Goal: Information Seeking & Learning: Learn about a topic

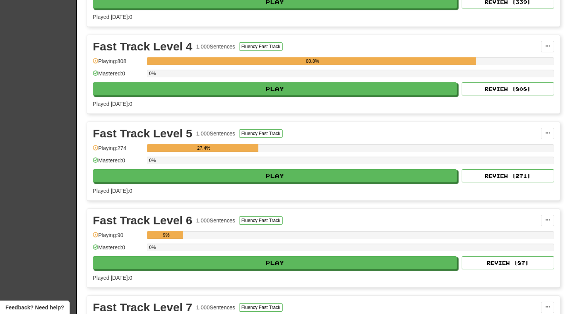
scroll to position [1101, 0]
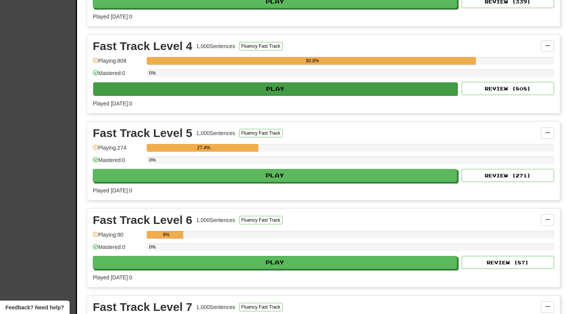
click at [257, 88] on button "Play" at bounding box center [275, 88] width 364 height 13
select select "**"
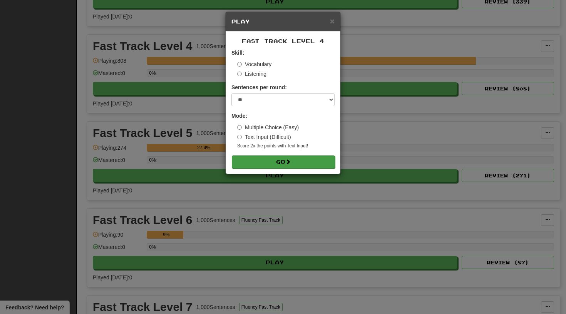
click at [265, 159] on button "Go" at bounding box center [283, 162] width 103 height 13
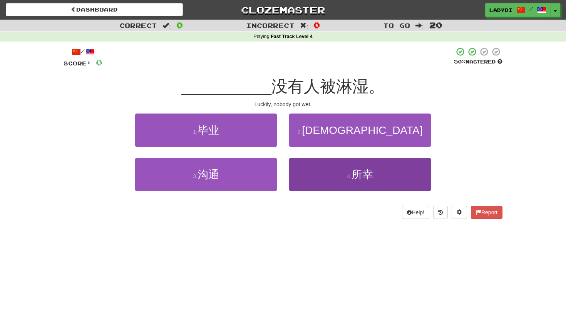
click at [310, 169] on button "4 . 所幸" at bounding box center [360, 175] width 143 height 34
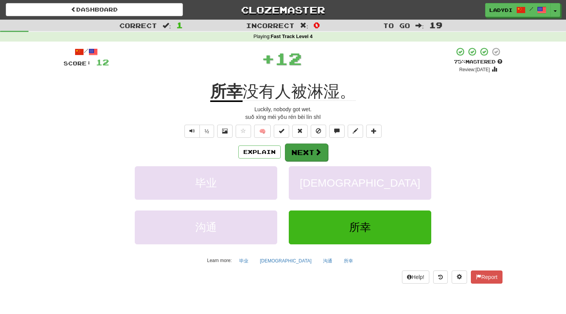
click at [304, 153] on button "Next" at bounding box center [306, 153] width 43 height 18
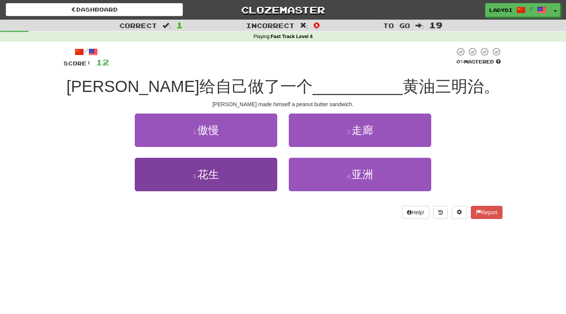
click at [262, 171] on button "3 . 花生" at bounding box center [206, 175] width 143 height 34
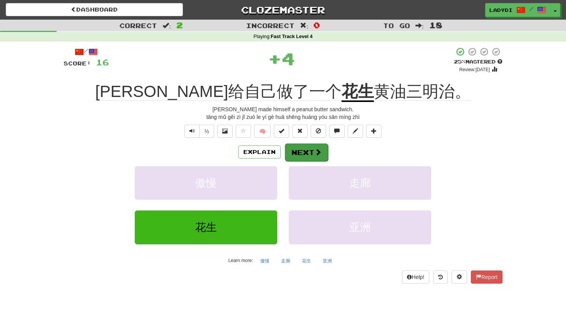
click at [303, 149] on button "Next" at bounding box center [306, 153] width 43 height 18
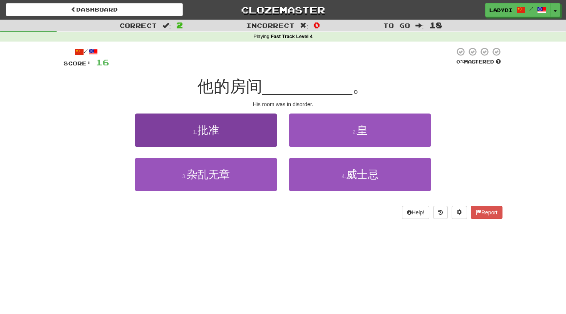
click at [259, 133] on button "1 . 批准" at bounding box center [206, 131] width 143 height 34
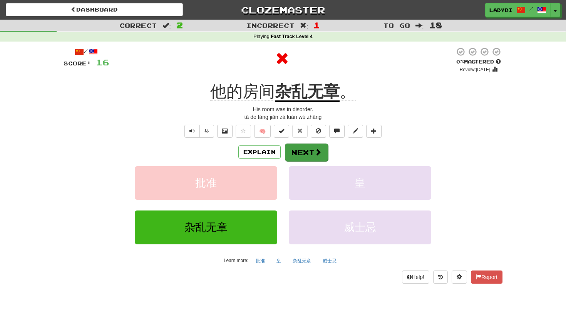
click at [306, 146] on button "Next" at bounding box center [306, 153] width 43 height 18
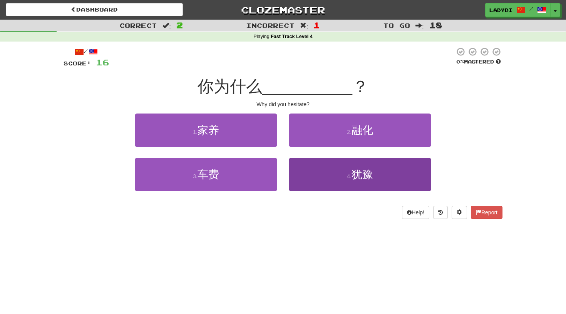
click at [304, 176] on button "4 . 犹豫" at bounding box center [360, 175] width 143 height 34
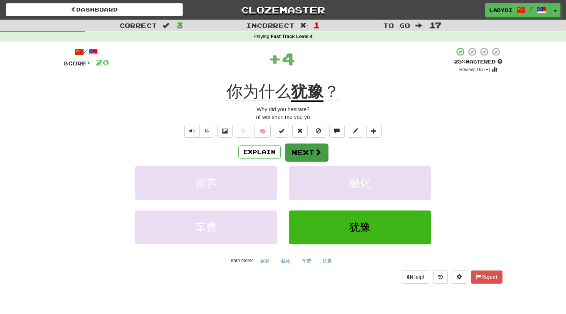
click at [301, 149] on button "Next" at bounding box center [306, 153] width 43 height 18
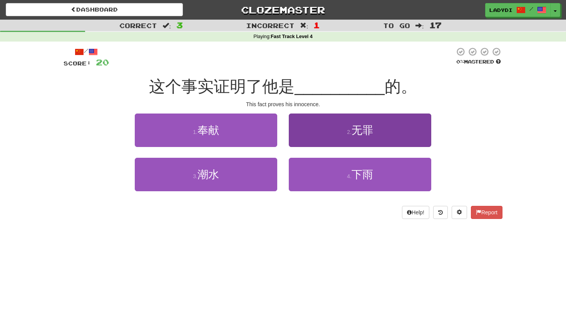
click at [319, 133] on button "2 . 无罪" at bounding box center [360, 131] width 143 height 34
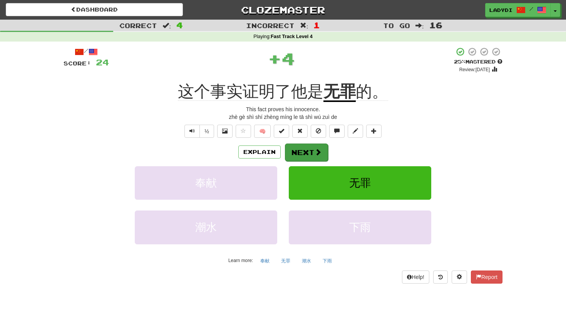
click at [309, 148] on button "Next" at bounding box center [306, 153] width 43 height 18
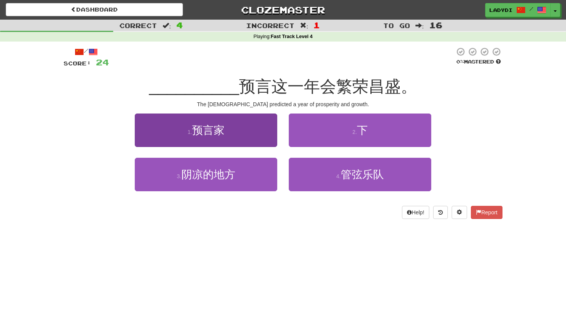
click at [242, 135] on button "1 . 预言家" at bounding box center [206, 131] width 143 height 34
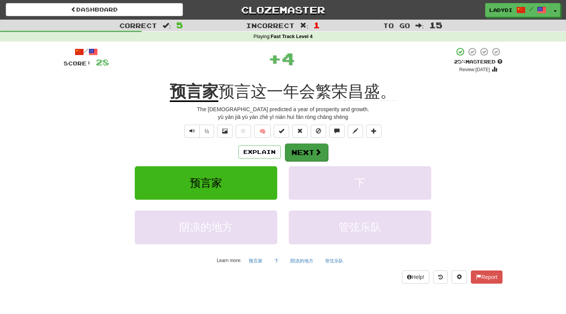
click at [299, 153] on button "Next" at bounding box center [306, 153] width 43 height 18
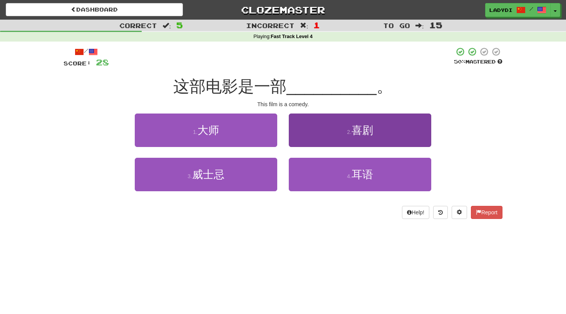
click at [306, 140] on button "2 . 喜剧" at bounding box center [360, 131] width 143 height 34
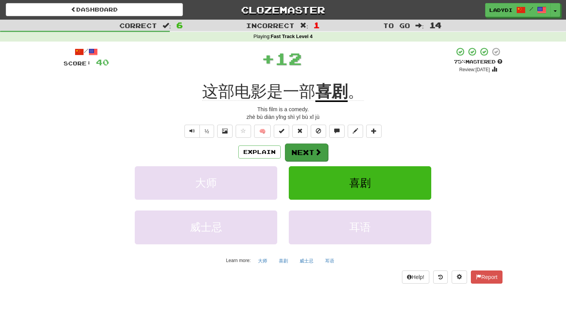
click at [303, 152] on button "Next" at bounding box center [306, 153] width 43 height 18
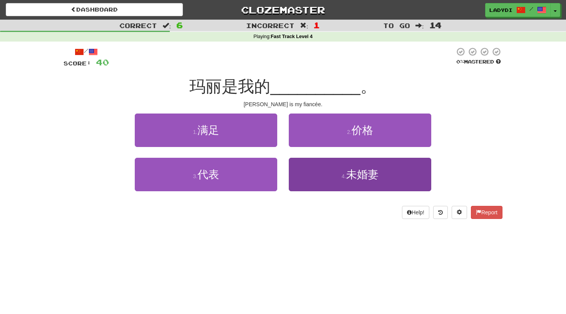
click at [300, 172] on button "4 . 未婚妻" at bounding box center [360, 175] width 143 height 34
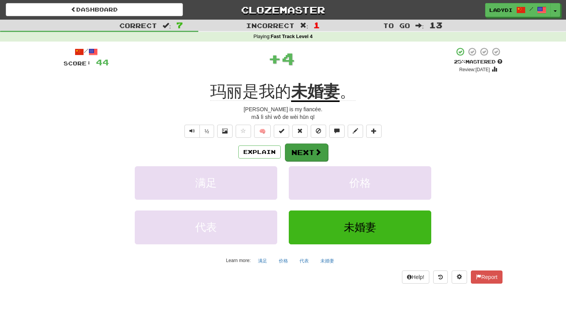
click at [296, 155] on button "Next" at bounding box center [306, 153] width 43 height 18
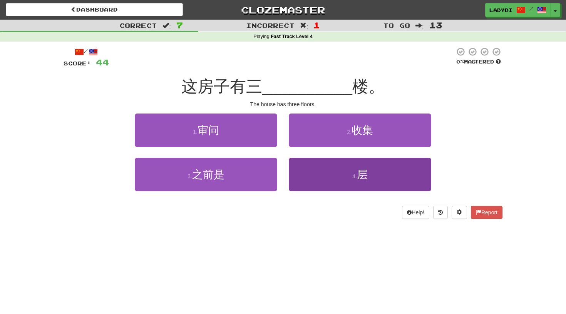
click at [315, 173] on button "4 . 层" at bounding box center [360, 175] width 143 height 34
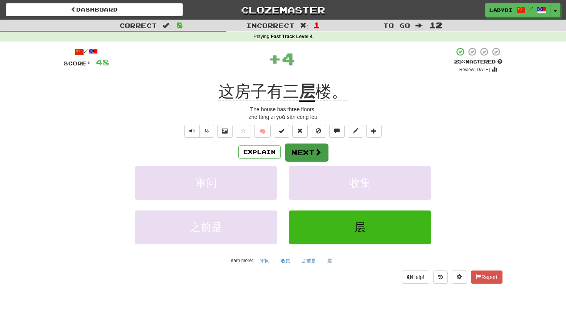
click at [302, 150] on button "Next" at bounding box center [306, 153] width 43 height 18
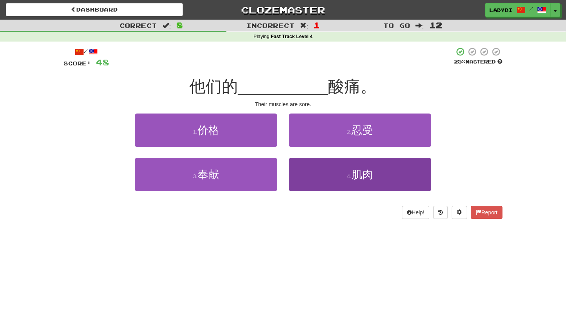
click at [314, 171] on button "4 . 肌肉" at bounding box center [360, 175] width 143 height 34
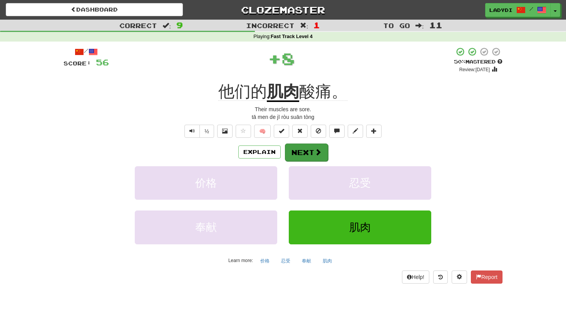
click at [300, 153] on button "Next" at bounding box center [306, 153] width 43 height 18
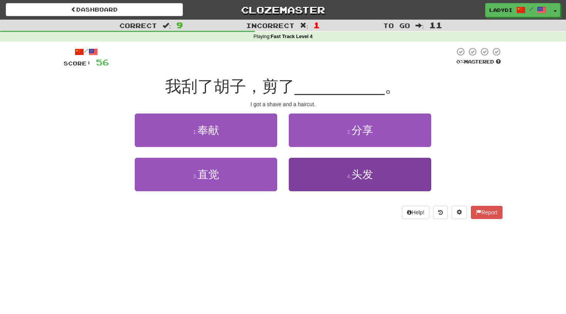
click at [315, 175] on button "4 . 头发" at bounding box center [360, 175] width 143 height 34
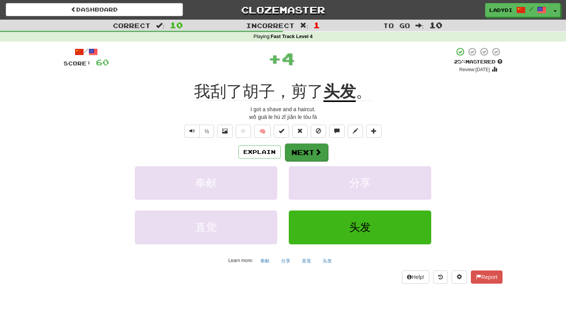
click at [308, 150] on button "Next" at bounding box center [306, 153] width 43 height 18
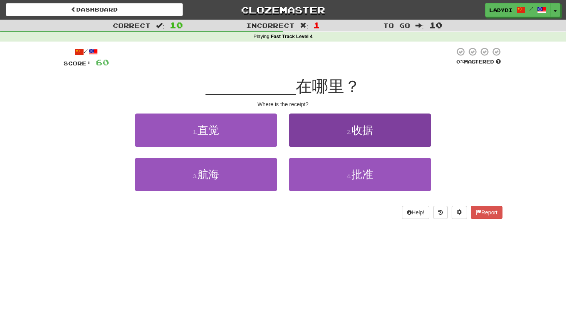
click at [313, 135] on button "2 . 收据" at bounding box center [360, 131] width 143 height 34
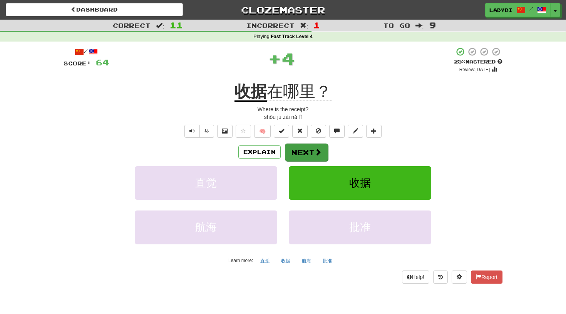
click at [301, 151] on button "Next" at bounding box center [306, 153] width 43 height 18
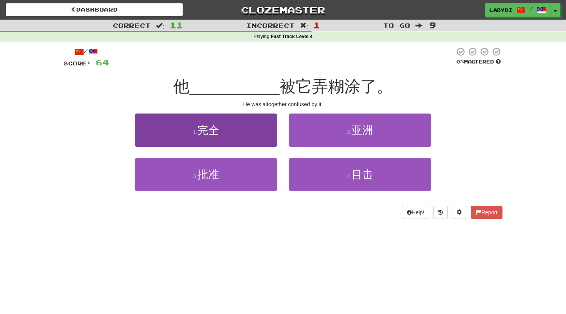
click at [258, 135] on button "1 . 完全" at bounding box center [206, 131] width 143 height 34
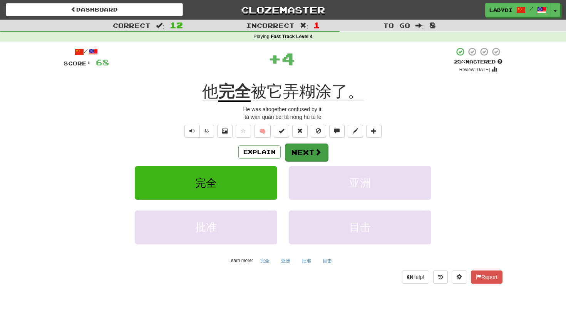
click at [301, 153] on button "Next" at bounding box center [306, 153] width 43 height 18
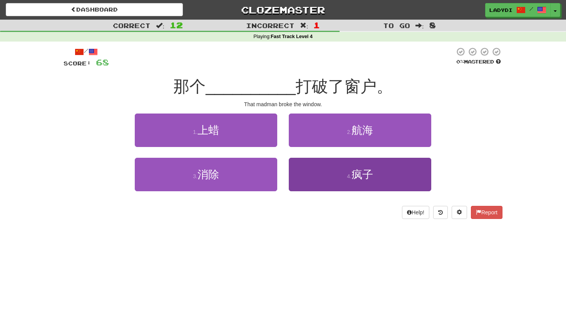
click at [309, 164] on button "4 . 疯子" at bounding box center [360, 175] width 143 height 34
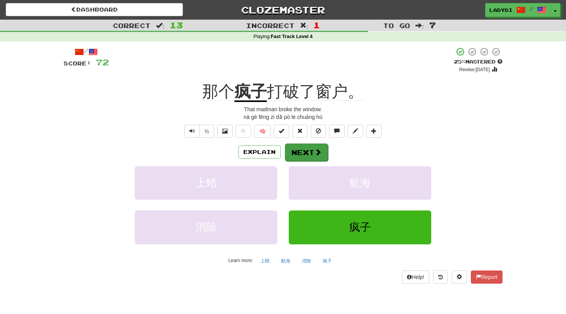
click at [304, 149] on button "Next" at bounding box center [306, 153] width 43 height 18
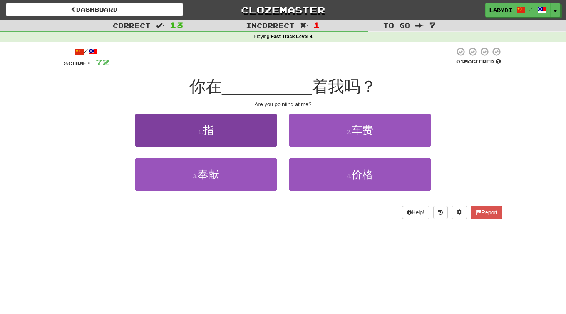
click at [254, 136] on button "1 . 指" at bounding box center [206, 131] width 143 height 34
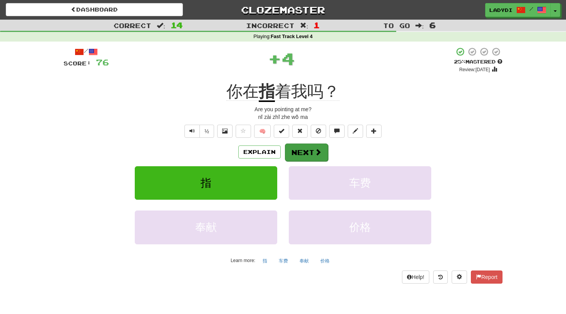
click at [292, 151] on button "Next" at bounding box center [306, 153] width 43 height 18
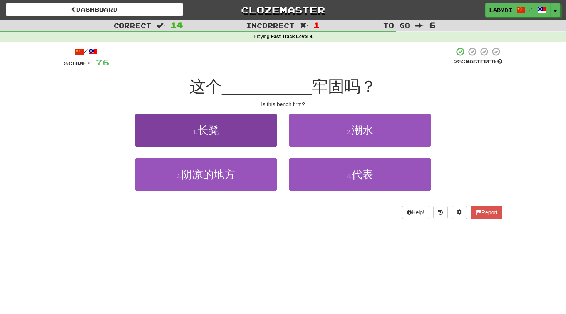
click at [252, 138] on button "1 . 长凳" at bounding box center [206, 131] width 143 height 34
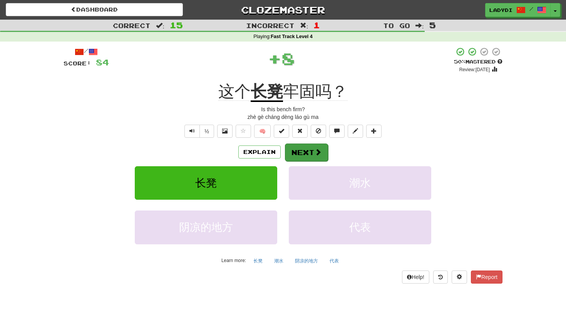
click at [306, 149] on button "Next" at bounding box center [306, 153] width 43 height 18
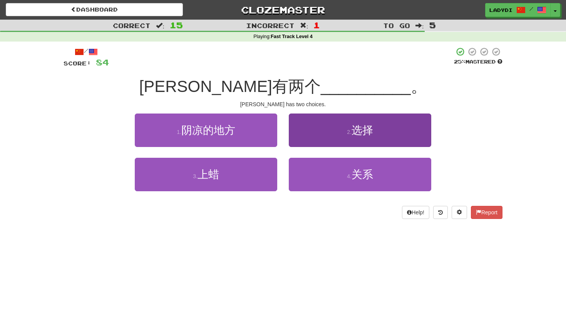
click at [312, 140] on button "2 . 选择" at bounding box center [360, 131] width 143 height 34
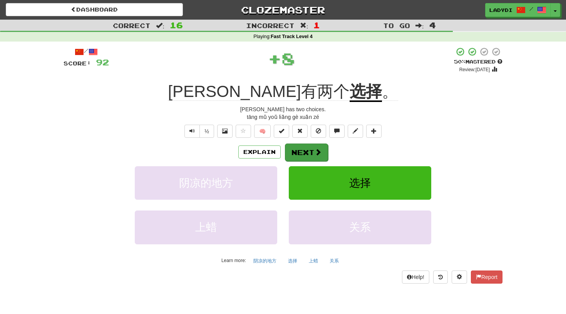
click at [304, 151] on button "Next" at bounding box center [306, 153] width 43 height 18
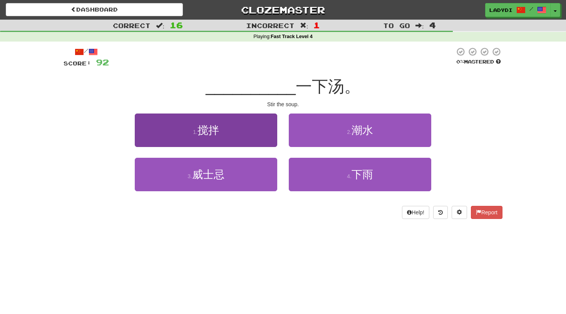
click at [254, 137] on button "1 . 搅拌" at bounding box center [206, 131] width 143 height 34
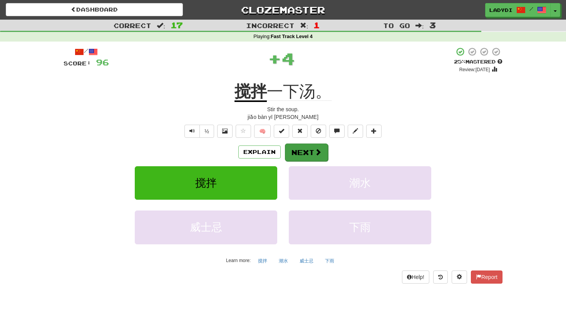
click at [295, 147] on button "Next" at bounding box center [306, 153] width 43 height 18
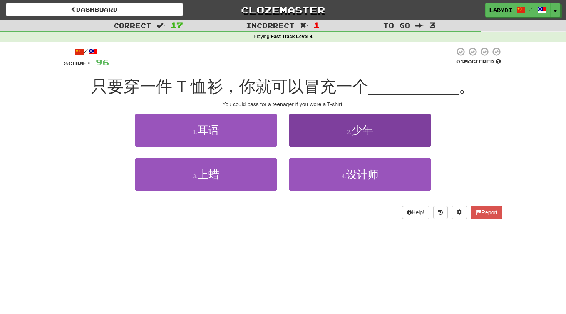
click at [314, 136] on button "2 . 少年" at bounding box center [360, 131] width 143 height 34
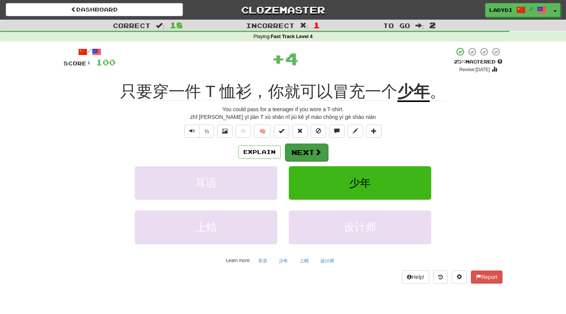
click at [309, 154] on button "Next" at bounding box center [306, 153] width 43 height 18
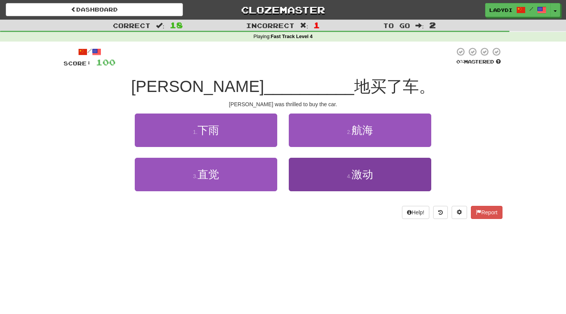
click at [311, 174] on button "4 . 激动" at bounding box center [360, 175] width 143 height 34
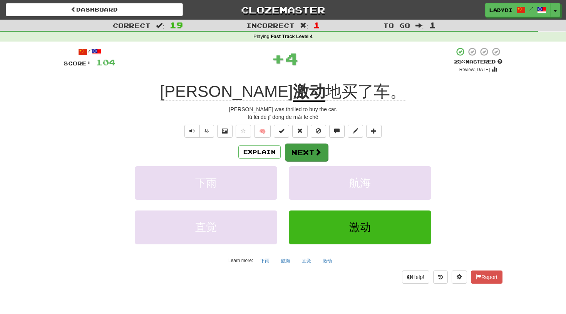
click at [297, 150] on button "Next" at bounding box center [306, 153] width 43 height 18
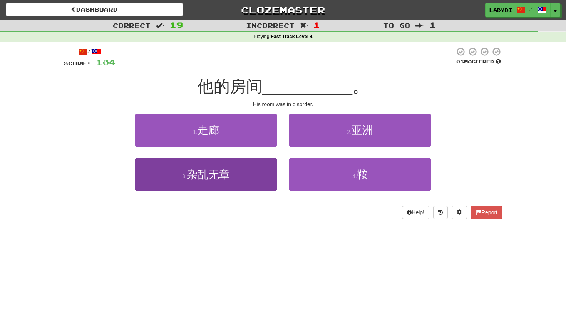
click at [262, 175] on button "3 . 杂乱无章" at bounding box center [206, 175] width 143 height 34
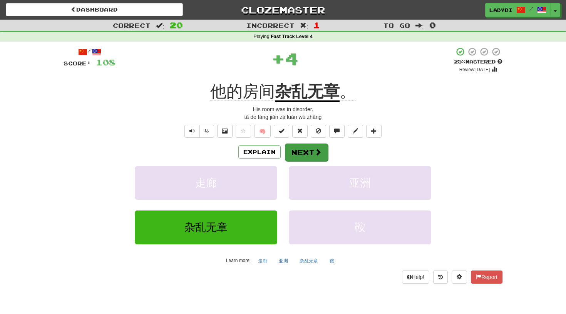
click at [301, 153] on button "Next" at bounding box center [306, 153] width 43 height 18
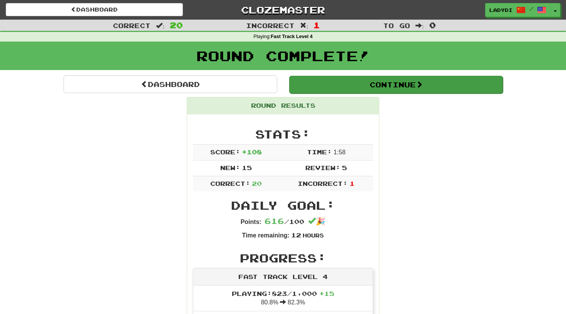
click at [386, 86] on button "Continue" at bounding box center [396, 85] width 214 height 18
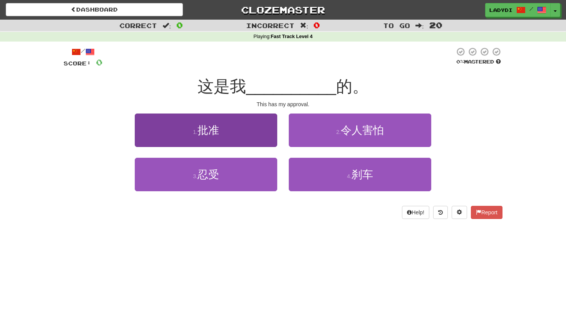
click at [247, 138] on button "1 . 批准" at bounding box center [206, 131] width 143 height 34
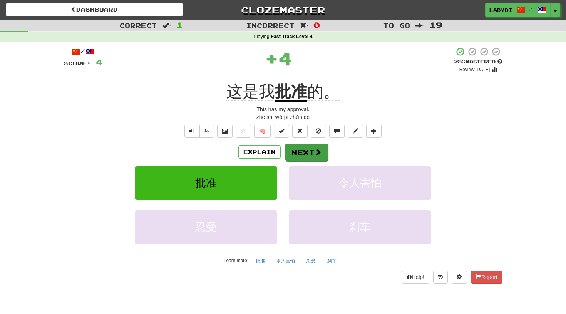
click at [303, 148] on button "Next" at bounding box center [306, 153] width 43 height 18
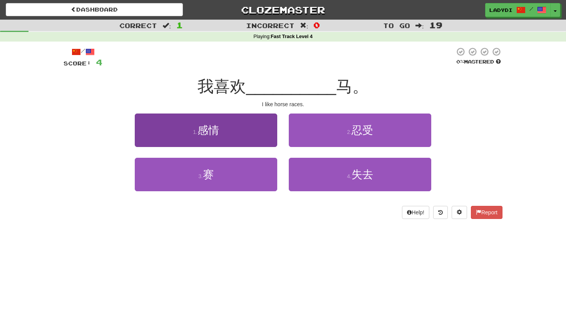
click at [249, 138] on button "1 . 感情" at bounding box center [206, 131] width 143 height 34
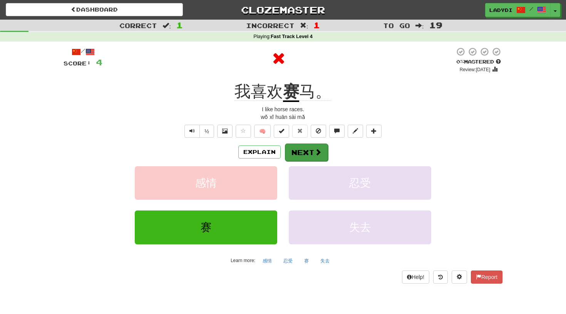
click at [307, 149] on button "Next" at bounding box center [306, 153] width 43 height 18
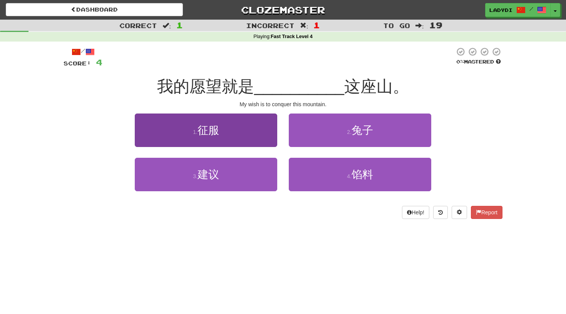
click at [236, 138] on button "1 . 征服" at bounding box center [206, 131] width 143 height 34
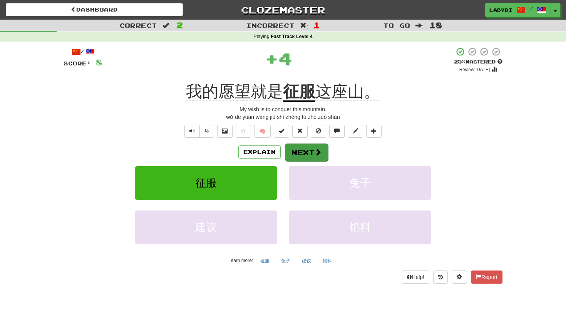
click at [299, 158] on button "Next" at bounding box center [306, 153] width 43 height 18
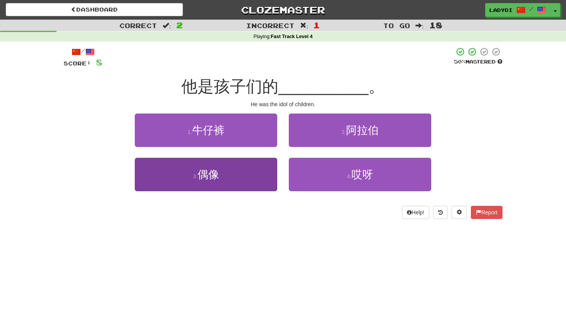
click at [245, 168] on button "3 . 偶像" at bounding box center [206, 175] width 143 height 34
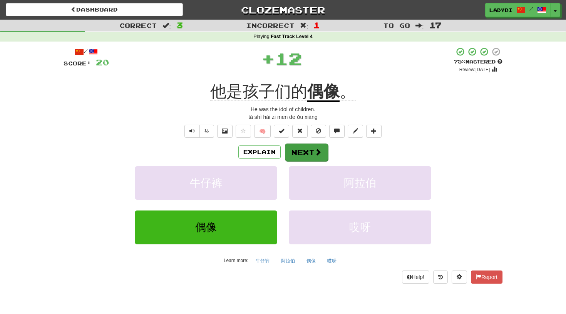
click at [291, 156] on button "Next" at bounding box center [306, 153] width 43 height 18
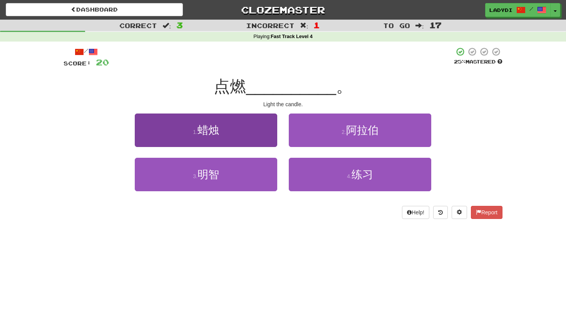
click at [254, 138] on button "1 . 蜡烛" at bounding box center [206, 131] width 143 height 34
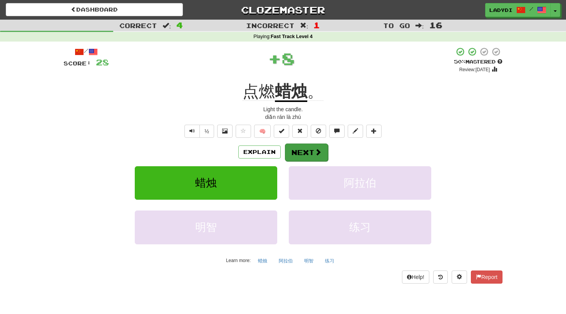
click at [308, 150] on button "Next" at bounding box center [306, 153] width 43 height 18
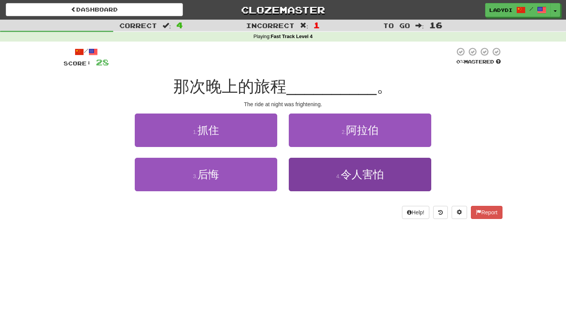
click at [318, 164] on button "4 . 令人害怕" at bounding box center [360, 175] width 143 height 34
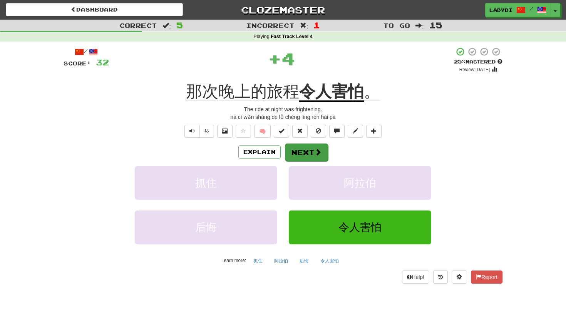
click at [302, 153] on button "Next" at bounding box center [306, 153] width 43 height 18
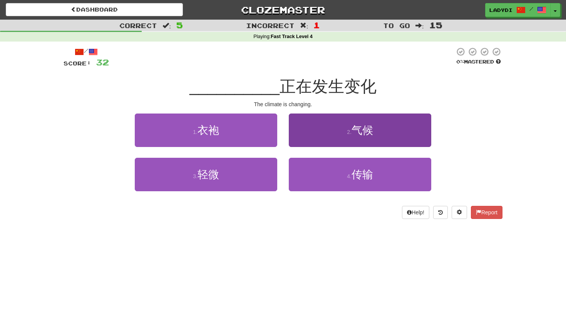
click at [321, 138] on button "2 . 气候" at bounding box center [360, 131] width 143 height 34
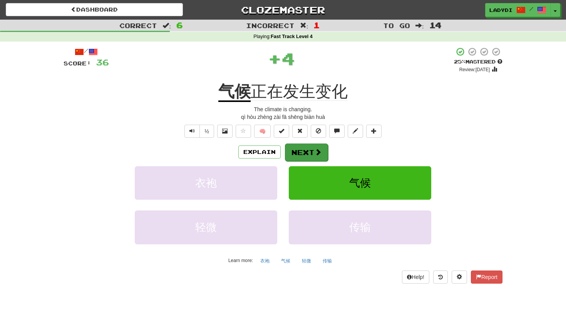
click at [299, 150] on button "Next" at bounding box center [306, 153] width 43 height 18
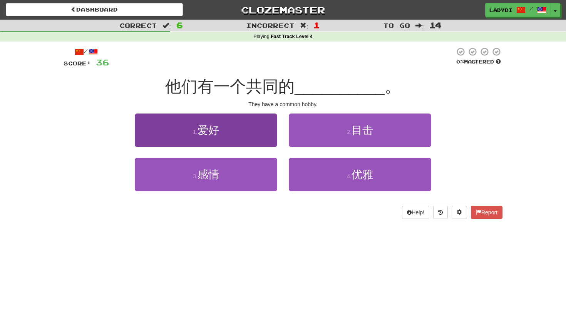
click at [258, 139] on button "1 . 爱好" at bounding box center [206, 131] width 143 height 34
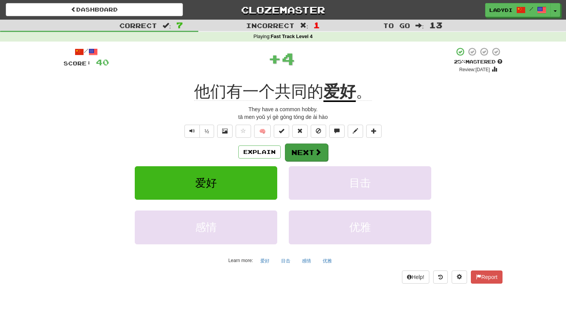
click at [303, 149] on button "Next" at bounding box center [306, 153] width 43 height 18
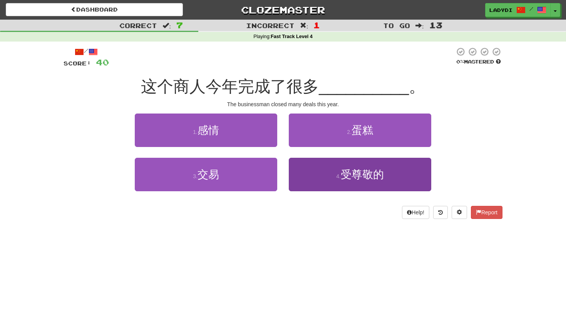
click at [304, 173] on button "4 . 受尊敬的" at bounding box center [360, 175] width 143 height 34
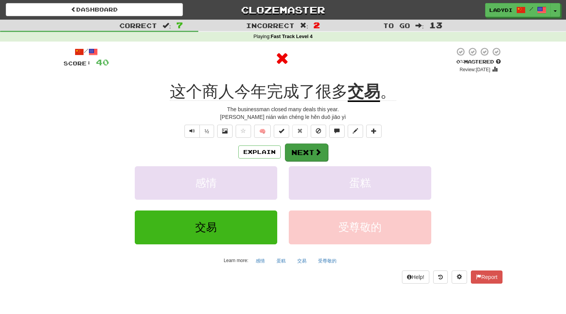
click at [296, 152] on button "Next" at bounding box center [306, 153] width 43 height 18
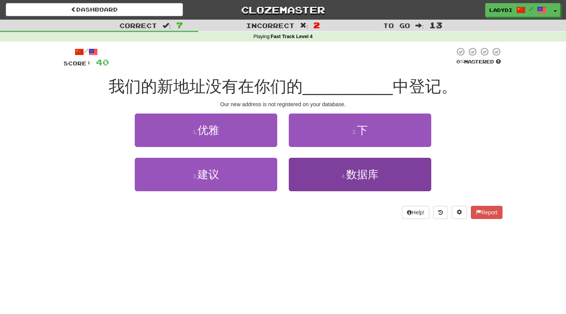
click at [309, 179] on button "4 . 数据库" at bounding box center [360, 175] width 143 height 34
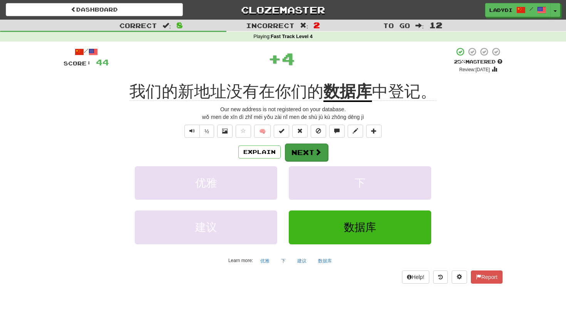
click at [297, 155] on button "Next" at bounding box center [306, 153] width 43 height 18
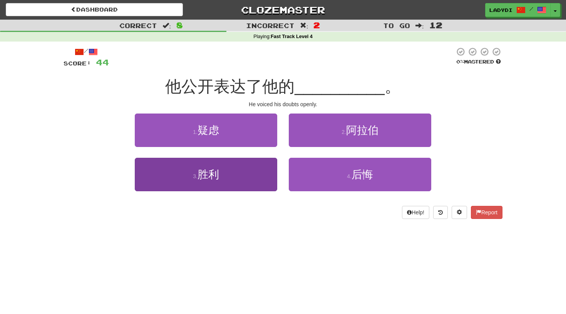
click at [260, 171] on button "3 . 胜利" at bounding box center [206, 175] width 143 height 34
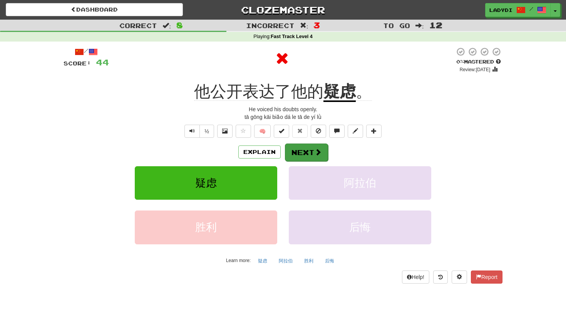
click at [296, 151] on button "Next" at bounding box center [306, 153] width 43 height 18
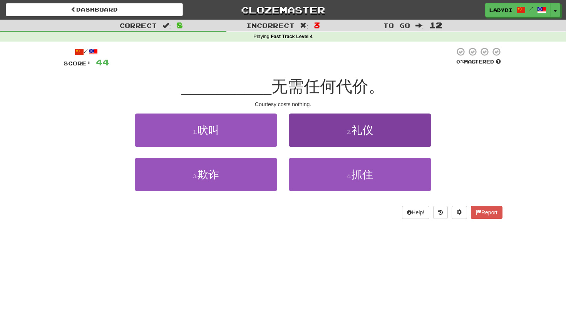
click at [325, 125] on button "2 . 礼仪" at bounding box center [360, 131] width 143 height 34
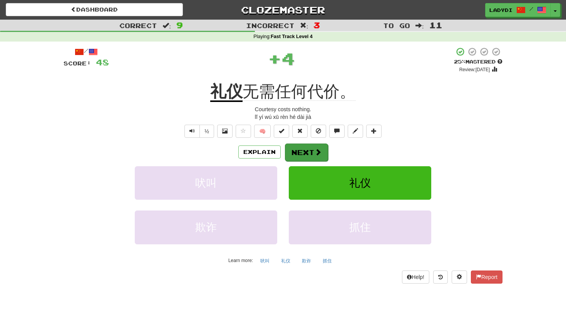
click at [305, 157] on button "Next" at bounding box center [306, 153] width 43 height 18
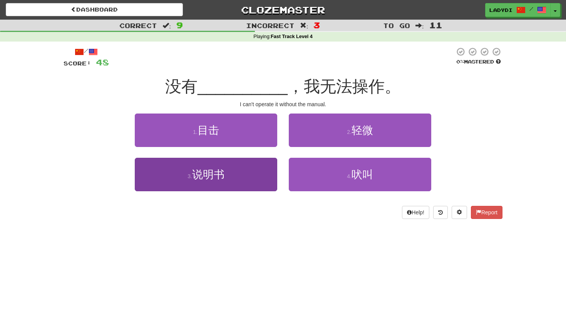
click at [264, 168] on button "3 . 说明书" at bounding box center [206, 175] width 143 height 34
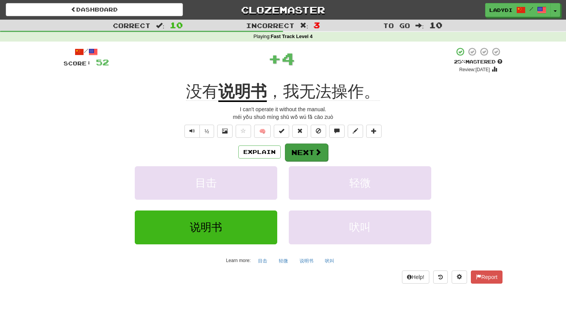
click at [308, 150] on button "Next" at bounding box center [306, 153] width 43 height 18
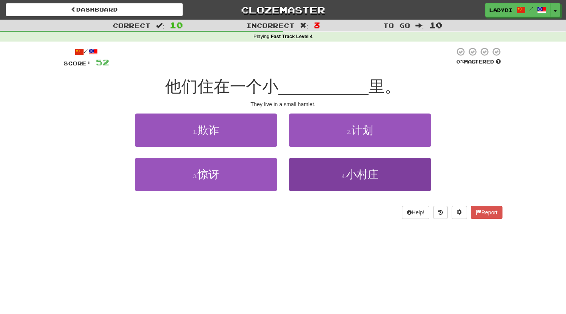
click at [316, 171] on button "4 . 小村庄" at bounding box center [360, 175] width 143 height 34
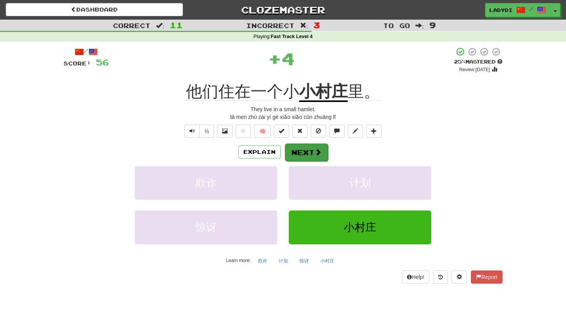
click at [307, 155] on button "Next" at bounding box center [306, 153] width 43 height 18
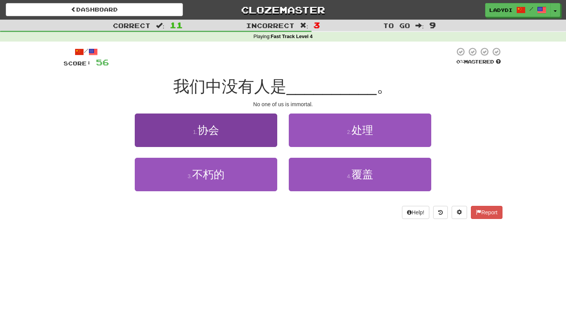
click at [259, 140] on button "1 . 协会" at bounding box center [206, 131] width 143 height 34
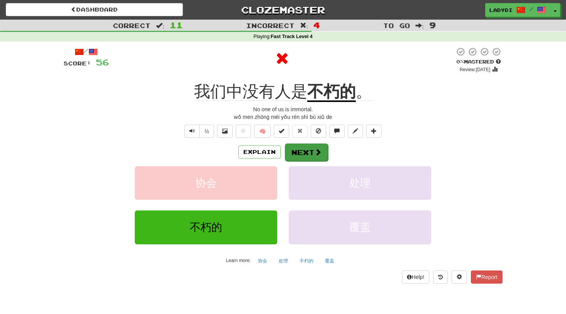
click at [301, 146] on button "Next" at bounding box center [306, 153] width 43 height 18
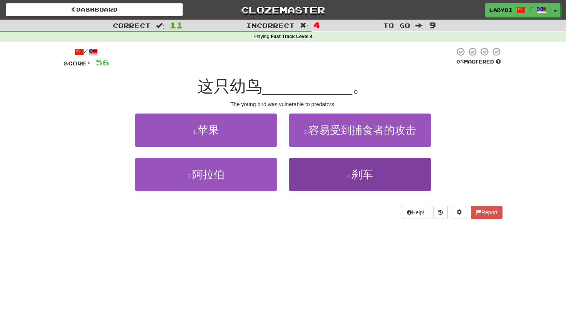
click at [328, 174] on button "4 . 刹车" at bounding box center [360, 175] width 143 height 34
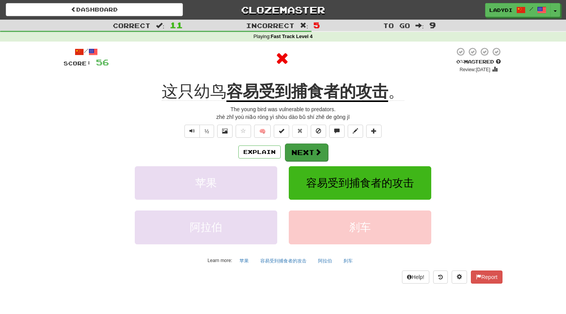
click at [300, 148] on button "Next" at bounding box center [306, 153] width 43 height 18
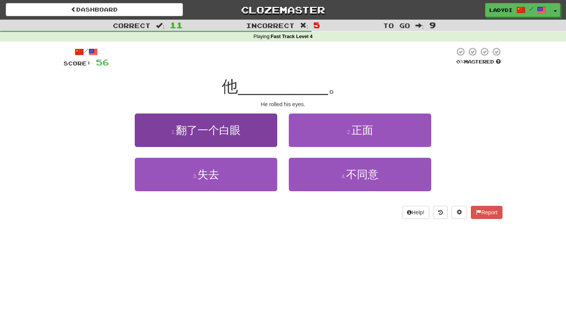
click at [245, 134] on button "1 . 翻了一个白眼" at bounding box center [206, 131] width 143 height 34
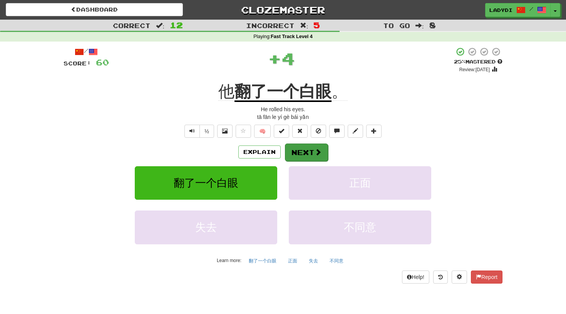
click at [309, 150] on button "Next" at bounding box center [306, 153] width 43 height 18
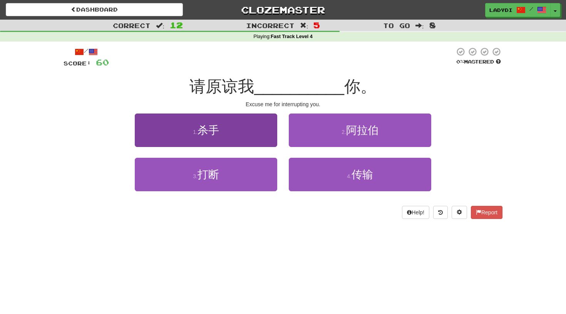
click at [255, 140] on button "1 . 杀手" at bounding box center [206, 131] width 143 height 34
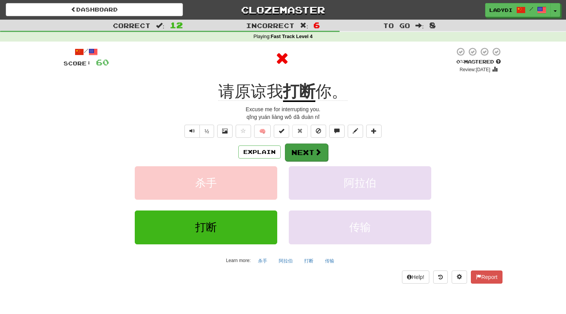
click at [308, 150] on button "Next" at bounding box center [306, 153] width 43 height 18
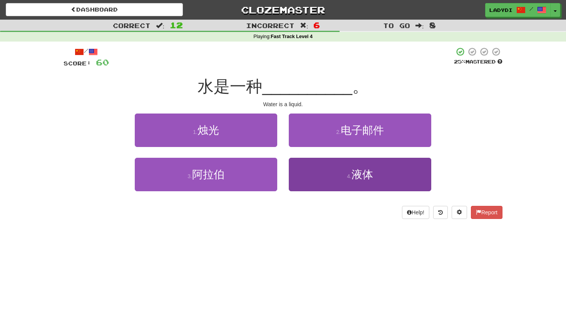
click at [300, 179] on button "4 . 液体" at bounding box center [360, 175] width 143 height 34
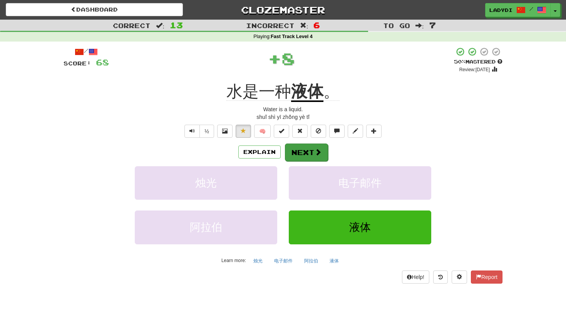
click at [297, 153] on button "Next" at bounding box center [306, 153] width 43 height 18
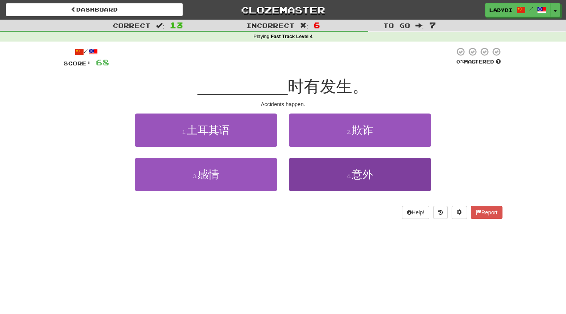
click at [304, 174] on button "4 . 意外" at bounding box center [360, 175] width 143 height 34
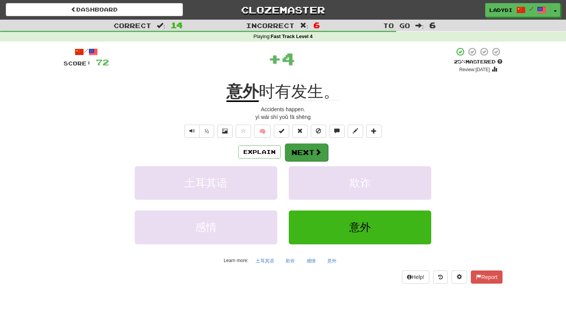
click at [297, 146] on button "Next" at bounding box center [306, 153] width 43 height 18
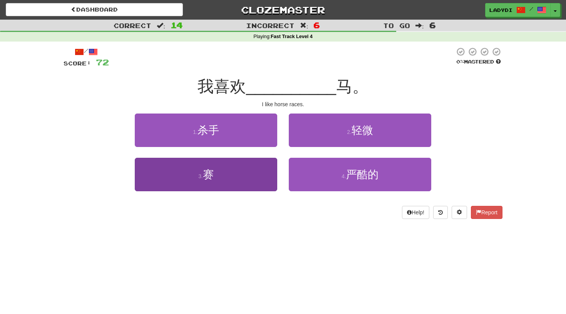
click at [262, 166] on button "3 . 赛" at bounding box center [206, 175] width 143 height 34
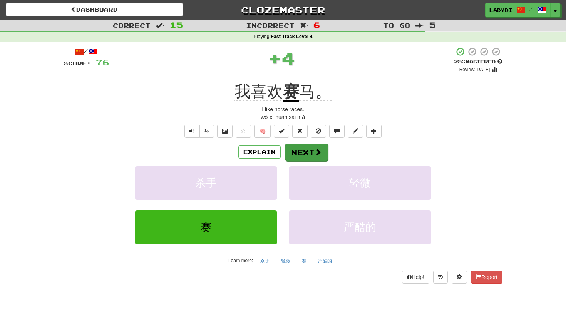
click at [296, 146] on button "Next" at bounding box center [306, 153] width 43 height 18
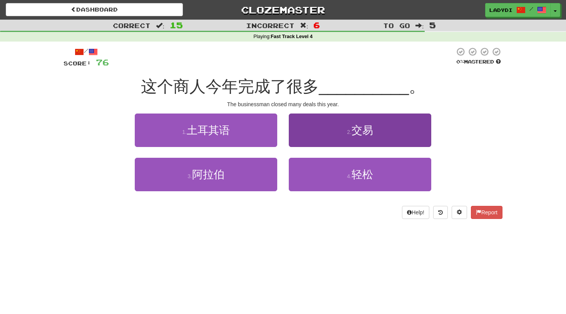
click at [313, 136] on button "2 . 交易" at bounding box center [360, 131] width 143 height 34
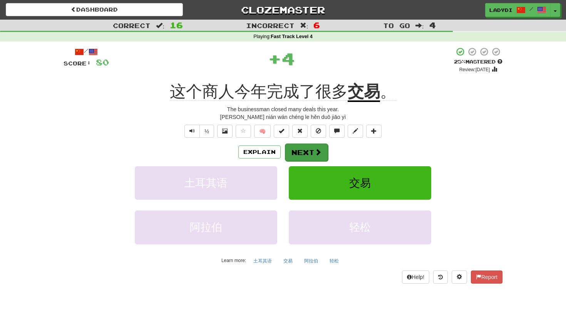
click at [306, 152] on button "Next" at bounding box center [306, 153] width 43 height 18
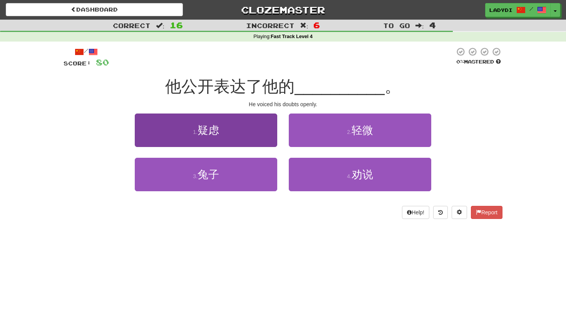
click at [252, 139] on button "1 . 疑虑" at bounding box center [206, 131] width 143 height 34
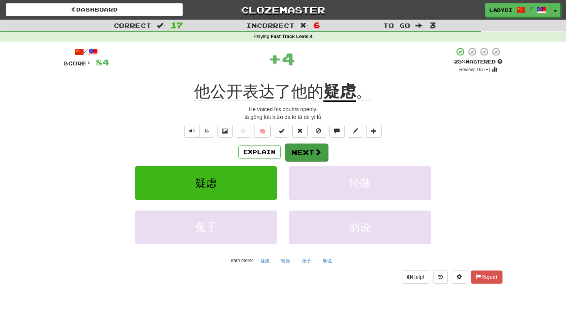
click at [306, 149] on button "Next" at bounding box center [306, 153] width 43 height 18
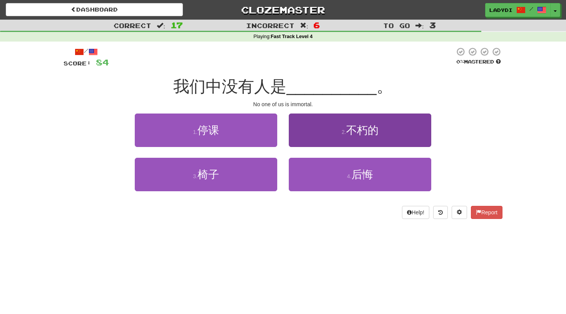
click at [304, 138] on button "2 . 不朽的" at bounding box center [360, 131] width 143 height 34
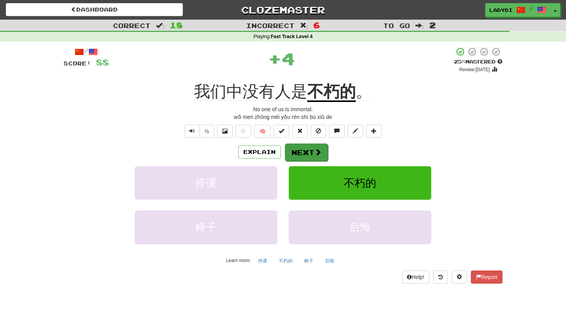
click at [297, 156] on button "Next" at bounding box center [306, 153] width 43 height 18
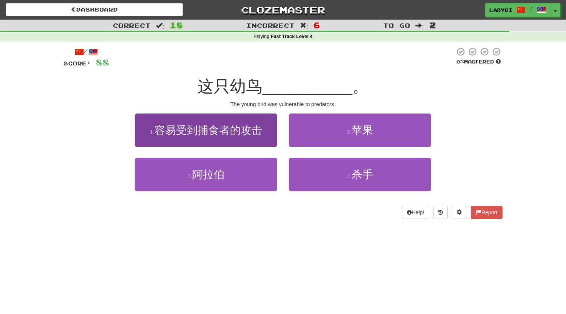
click at [249, 121] on button "1 . 容易受到捕食者的攻击" at bounding box center [206, 131] width 143 height 34
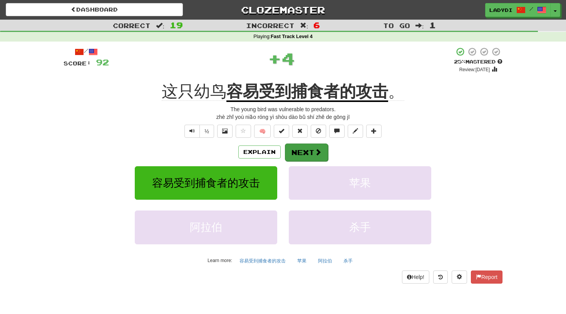
click at [303, 144] on button "Next" at bounding box center [306, 153] width 43 height 18
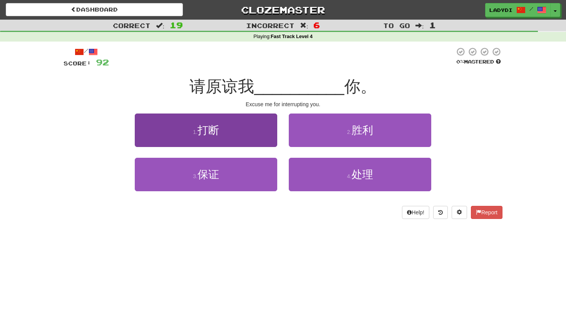
click at [268, 144] on button "1 . 打断" at bounding box center [206, 131] width 143 height 34
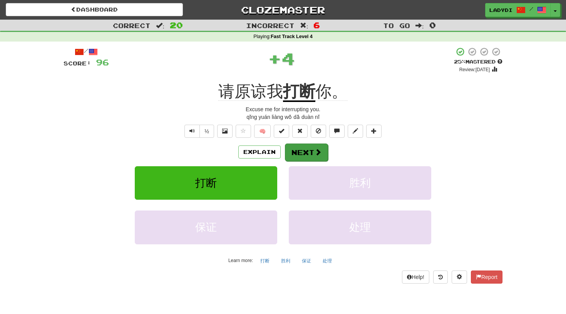
click at [297, 145] on button "Next" at bounding box center [306, 153] width 43 height 18
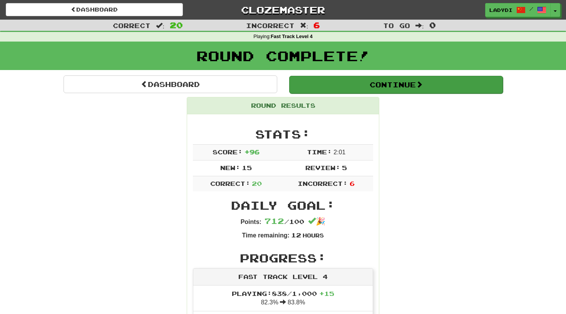
click at [380, 82] on button "Continue" at bounding box center [396, 85] width 214 height 18
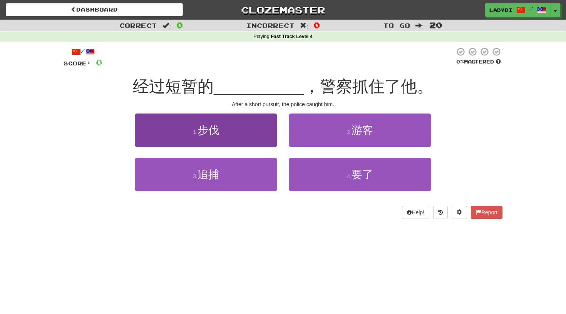
click at [230, 131] on button "1 . 步伐" at bounding box center [206, 131] width 143 height 34
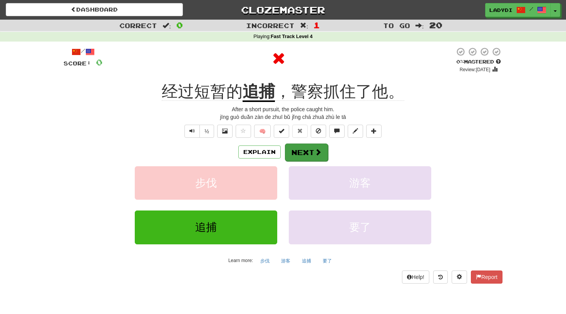
click at [301, 149] on button "Next" at bounding box center [306, 153] width 43 height 18
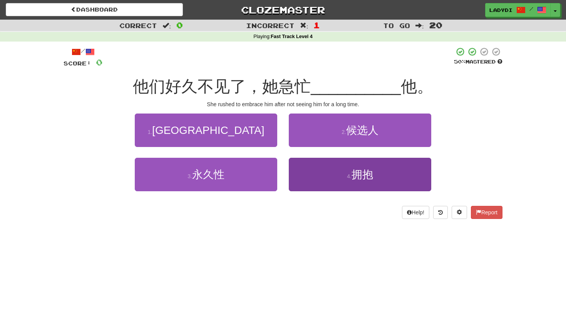
click at [319, 187] on button "4 . 拥抱" at bounding box center [360, 175] width 143 height 34
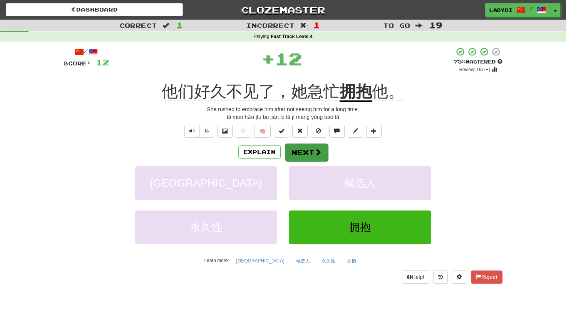
click at [303, 152] on button "Next" at bounding box center [306, 153] width 43 height 18
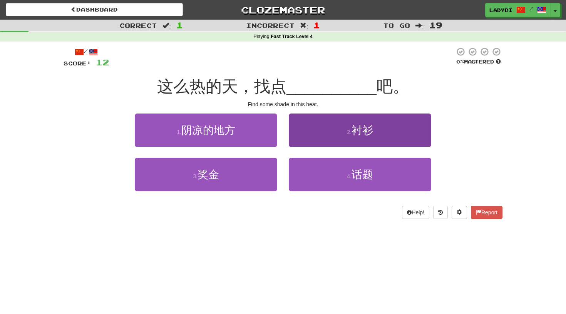
click at [302, 142] on button "2 . 衬衫" at bounding box center [360, 131] width 143 height 34
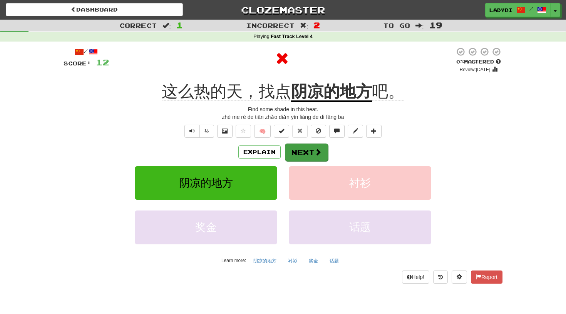
click at [301, 158] on button "Next" at bounding box center [306, 153] width 43 height 18
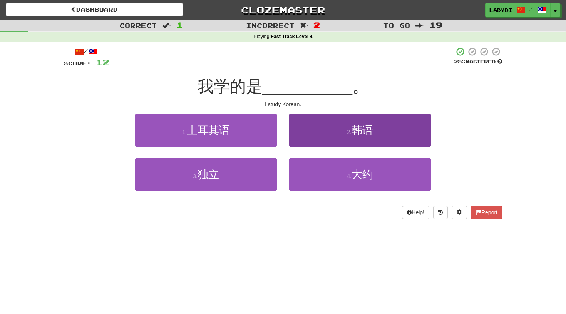
click at [307, 138] on button "2 . 韩语" at bounding box center [360, 131] width 143 height 34
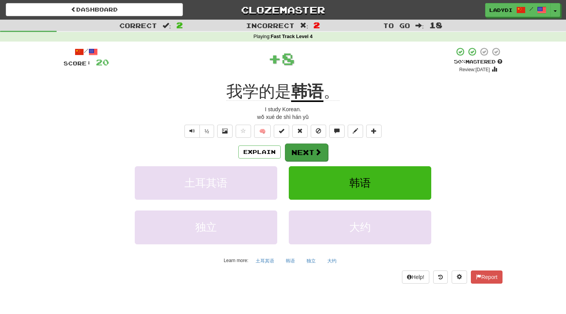
click at [301, 146] on button "Next" at bounding box center [306, 153] width 43 height 18
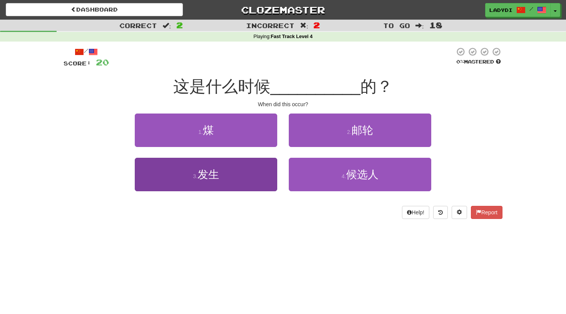
click at [257, 170] on button "3 . 发生" at bounding box center [206, 175] width 143 height 34
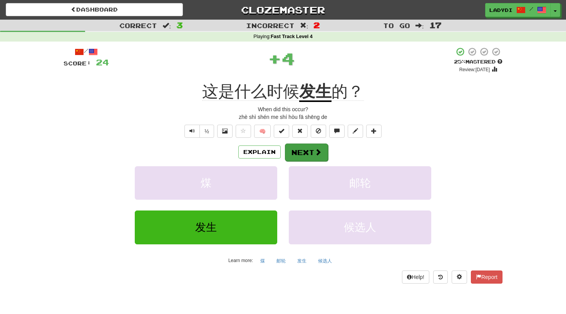
click at [298, 151] on button "Next" at bounding box center [306, 153] width 43 height 18
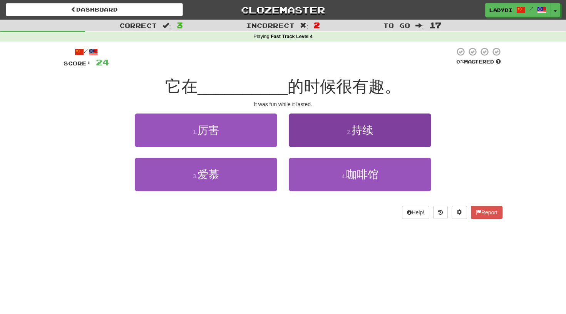
click at [315, 135] on button "2 . 持续" at bounding box center [360, 131] width 143 height 34
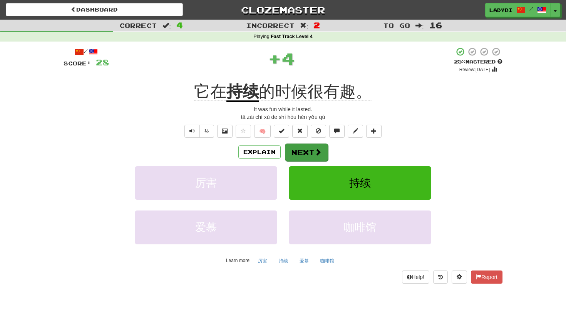
click at [309, 146] on button "Next" at bounding box center [306, 153] width 43 height 18
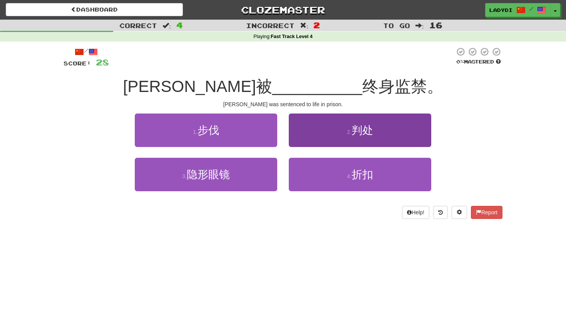
click at [309, 135] on button "2 . 判处" at bounding box center [360, 131] width 143 height 34
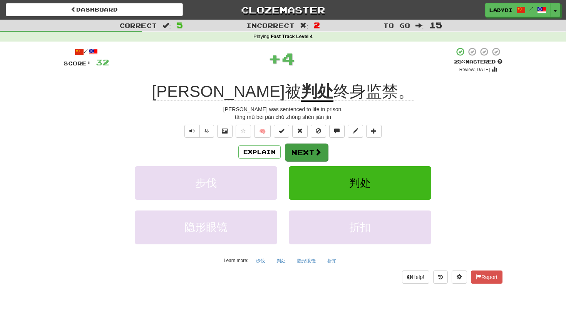
click at [307, 153] on button "Next" at bounding box center [306, 153] width 43 height 18
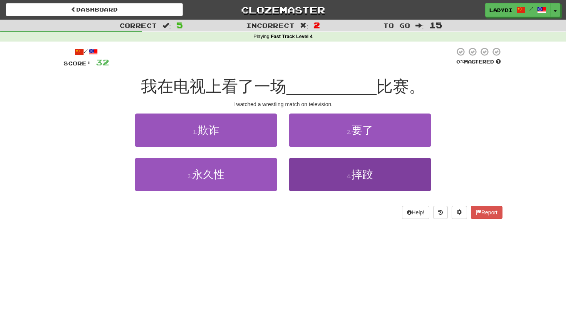
click at [308, 171] on button "4 . 摔跤" at bounding box center [360, 175] width 143 height 34
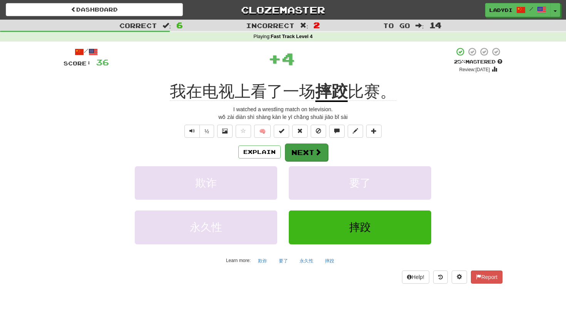
click at [305, 152] on button "Next" at bounding box center [306, 153] width 43 height 18
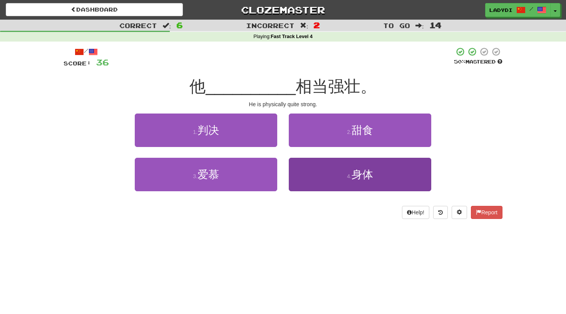
click at [304, 166] on button "4 . 身体" at bounding box center [360, 175] width 143 height 34
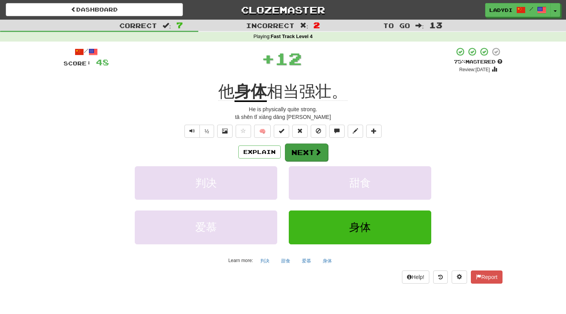
click at [298, 150] on button "Next" at bounding box center [306, 153] width 43 height 18
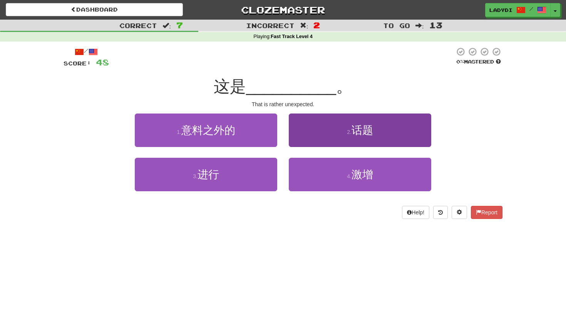
click at [306, 135] on button "2 . 话题" at bounding box center [360, 131] width 143 height 34
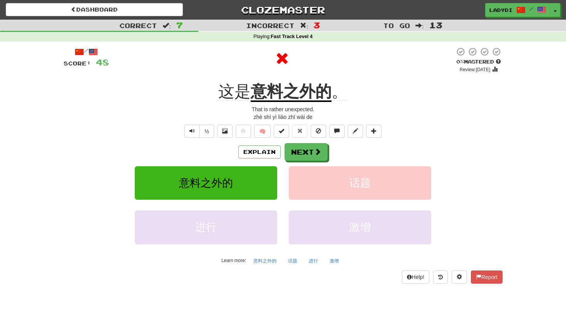
click at [305, 142] on div "/ Score: 48 0 % Mastered Review: 2025-08-18 这是 意料之外的 。 That is rather unexpecte…" at bounding box center [283, 165] width 439 height 237
click at [304, 150] on button "Next" at bounding box center [306, 153] width 43 height 18
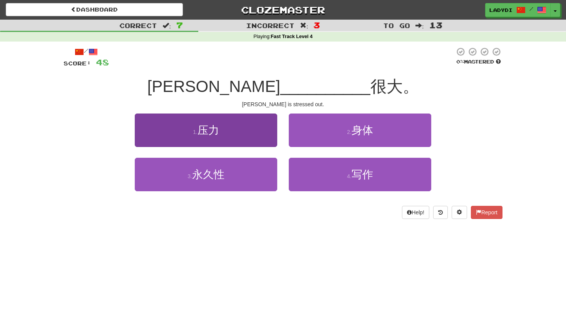
click at [250, 141] on button "1 . 压力" at bounding box center [206, 131] width 143 height 34
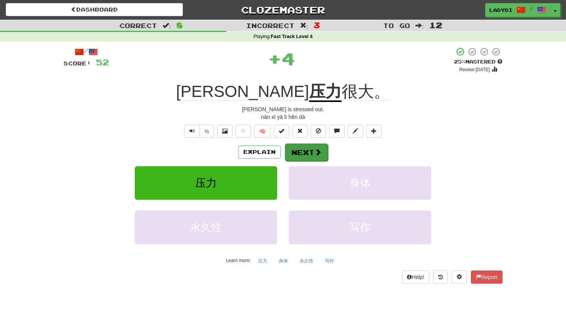
click at [308, 151] on button "Next" at bounding box center [306, 153] width 43 height 18
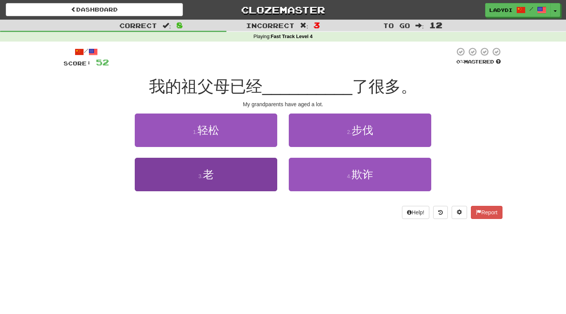
click at [257, 170] on button "3 . 老" at bounding box center [206, 175] width 143 height 34
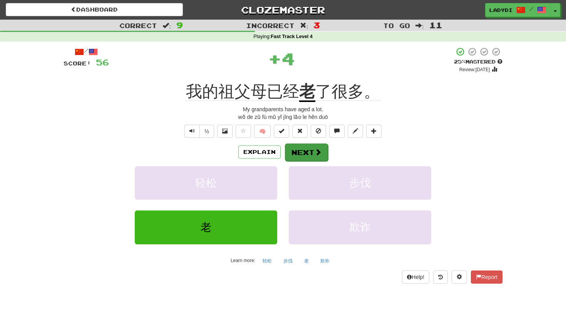
click at [302, 153] on button "Next" at bounding box center [306, 153] width 43 height 18
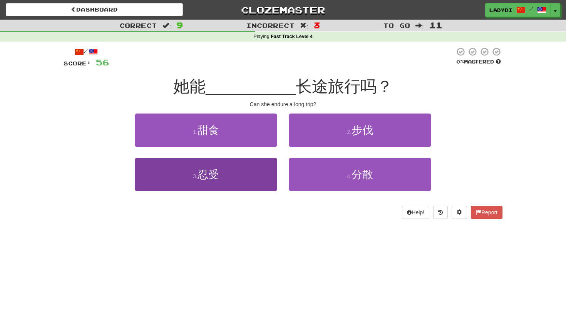
click at [238, 171] on button "3 . 忍受" at bounding box center [206, 175] width 143 height 34
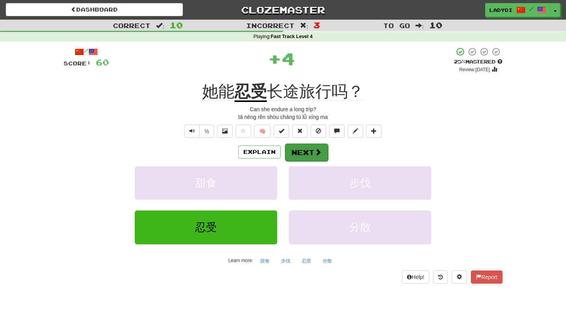
click at [299, 155] on button "Next" at bounding box center [306, 153] width 43 height 18
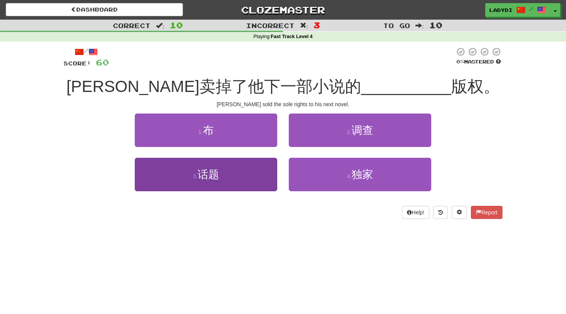
click at [251, 165] on button "3 . 话题" at bounding box center [206, 175] width 143 height 34
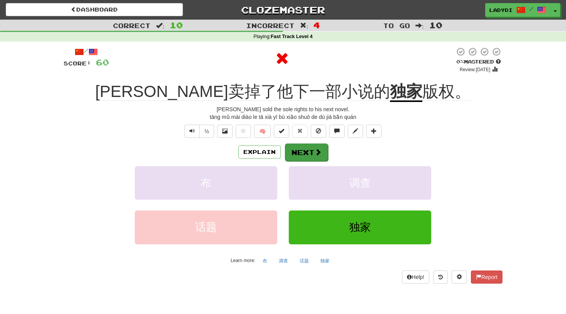
click at [301, 150] on button "Next" at bounding box center [306, 153] width 43 height 18
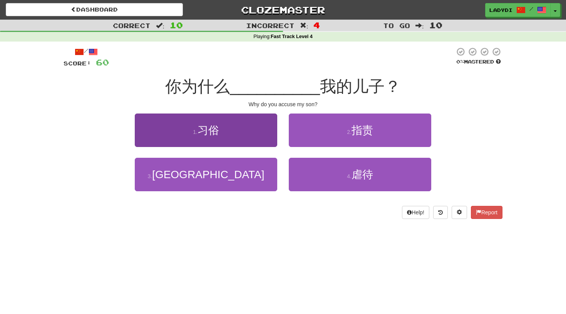
click at [266, 142] on button "1 . 习俗" at bounding box center [206, 131] width 143 height 34
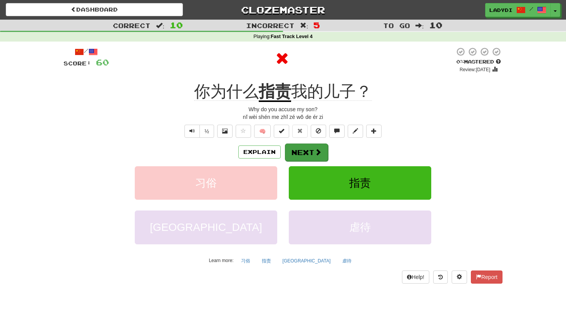
click at [302, 145] on button "Next" at bounding box center [306, 153] width 43 height 18
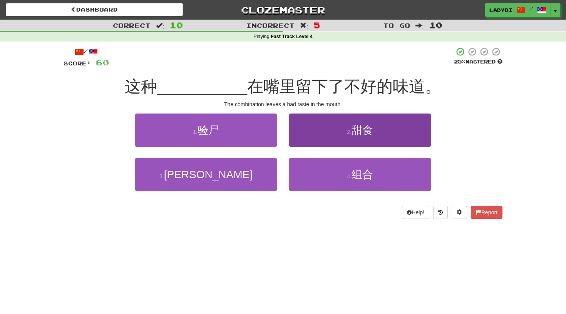
click at [324, 137] on button "2 . 甜食" at bounding box center [360, 131] width 143 height 34
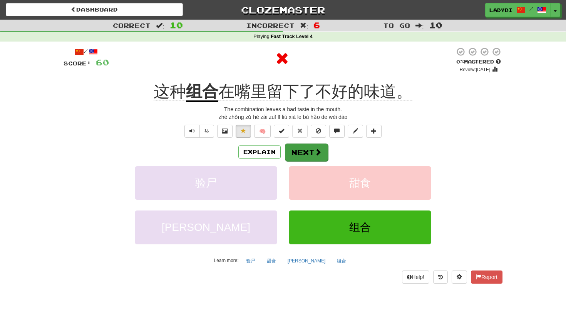
click at [310, 153] on button "Next" at bounding box center [306, 153] width 43 height 18
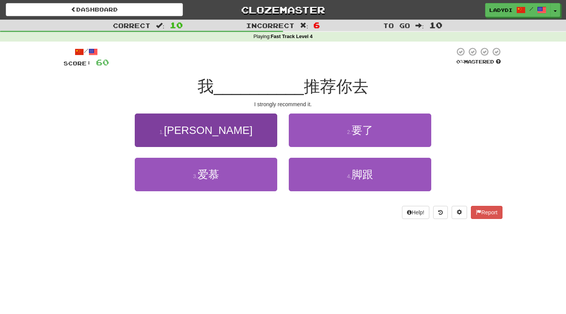
click at [253, 136] on button "1 . 强烈" at bounding box center [206, 131] width 143 height 34
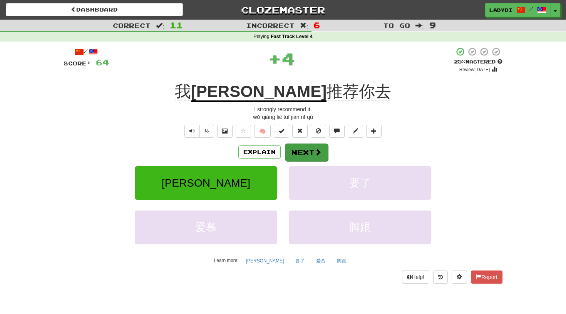
click at [297, 151] on button "Next" at bounding box center [306, 153] width 43 height 18
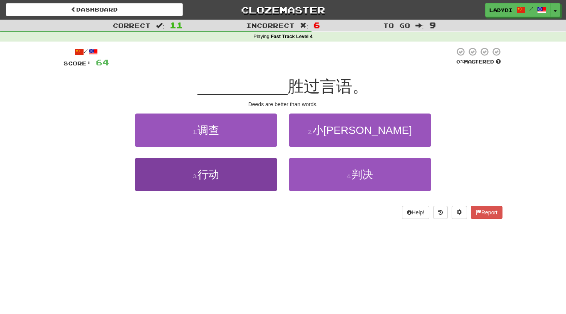
click at [255, 171] on button "3 . 行动" at bounding box center [206, 175] width 143 height 34
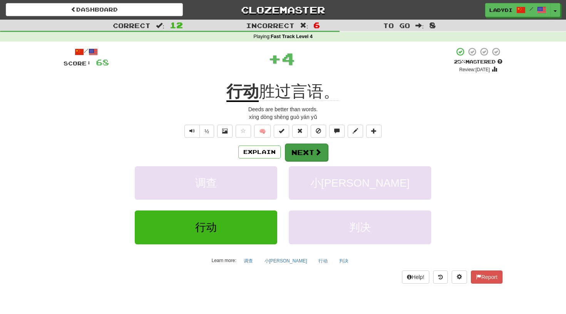
click at [304, 146] on button "Next" at bounding box center [306, 153] width 43 height 18
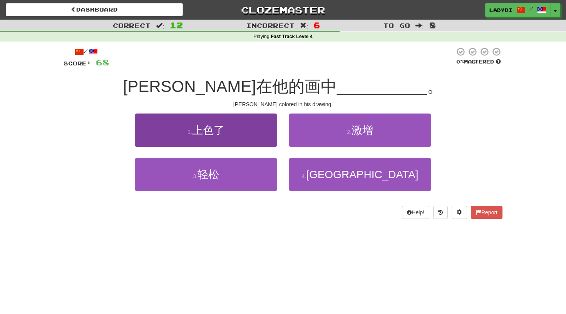
click at [249, 138] on button "1 . 上色了" at bounding box center [206, 131] width 143 height 34
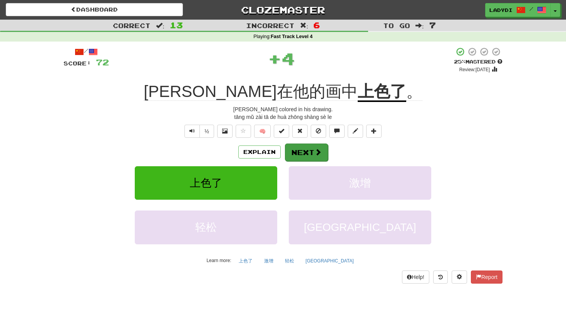
click at [297, 144] on button "Next" at bounding box center [306, 153] width 43 height 18
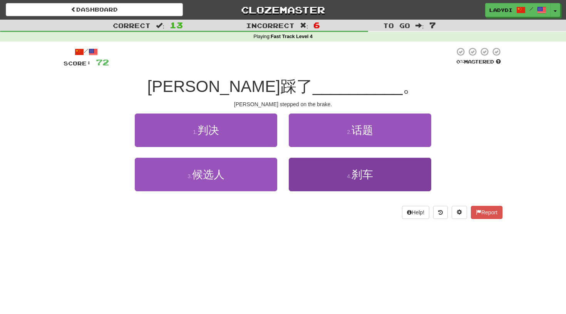
click at [302, 168] on button "4 . 刹车" at bounding box center [360, 175] width 143 height 34
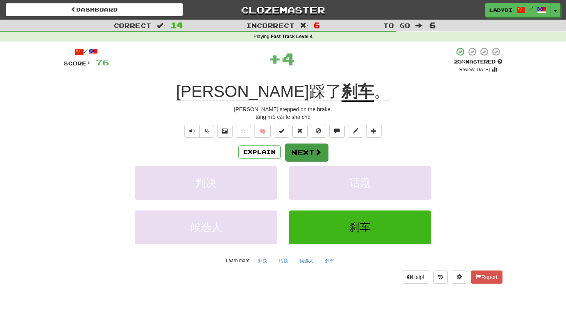
click at [299, 155] on button "Next" at bounding box center [306, 153] width 43 height 18
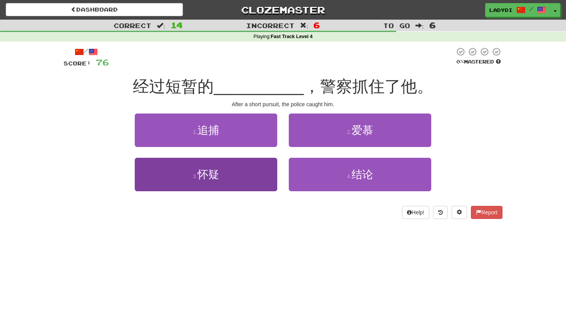
click at [273, 171] on button "3 . 怀疑" at bounding box center [206, 175] width 143 height 34
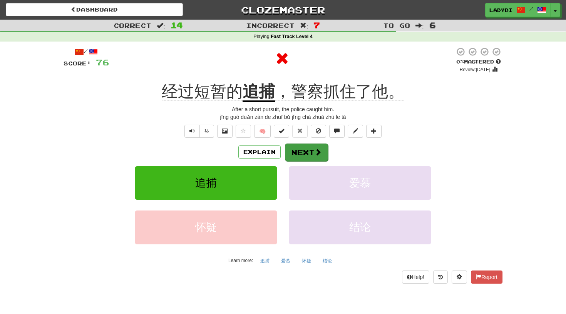
click at [306, 153] on button "Next" at bounding box center [306, 153] width 43 height 18
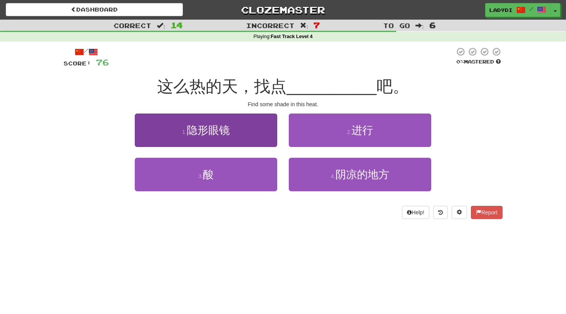
click at [254, 139] on button "1 . 隐形眼镜" at bounding box center [206, 131] width 143 height 34
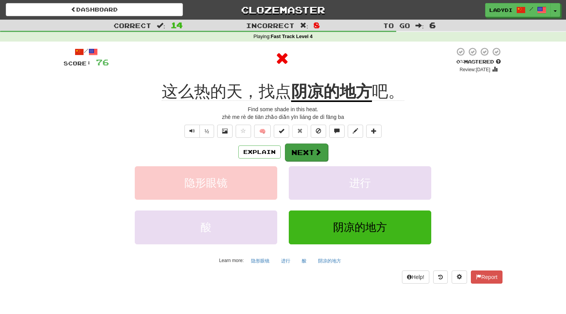
click at [309, 149] on button "Next" at bounding box center [306, 153] width 43 height 18
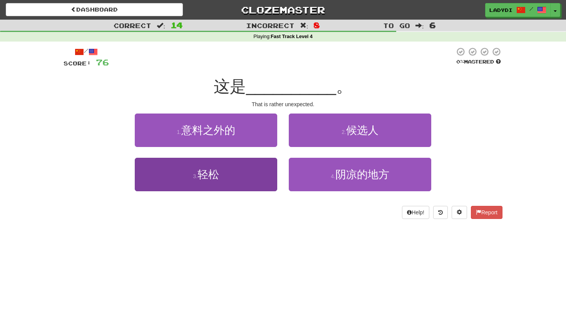
click at [253, 173] on button "3 . 轻松" at bounding box center [206, 175] width 143 height 34
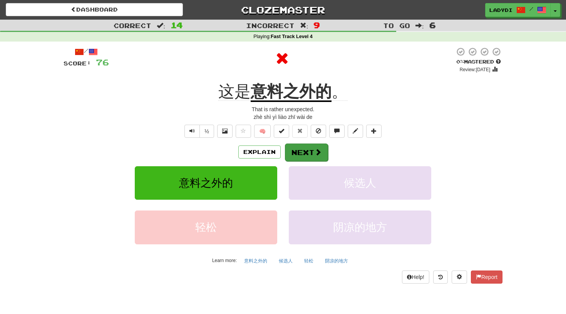
click at [294, 150] on button "Next" at bounding box center [306, 153] width 43 height 18
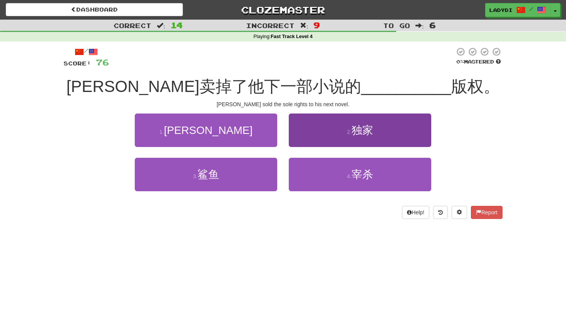
click at [310, 135] on button "2 . 独家" at bounding box center [360, 131] width 143 height 34
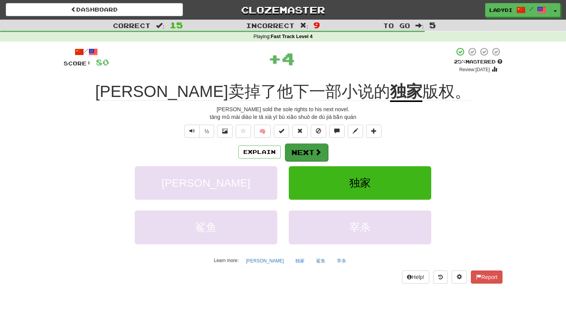
click at [301, 148] on button "Next" at bounding box center [306, 153] width 43 height 18
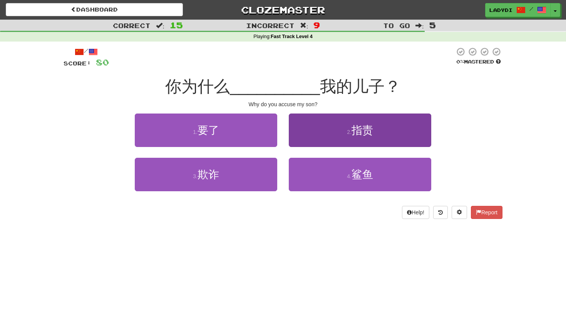
click at [329, 134] on button "2 . 指责" at bounding box center [360, 131] width 143 height 34
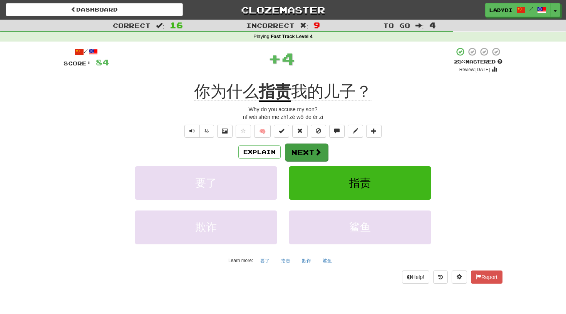
click at [318, 147] on button "Next" at bounding box center [306, 153] width 43 height 18
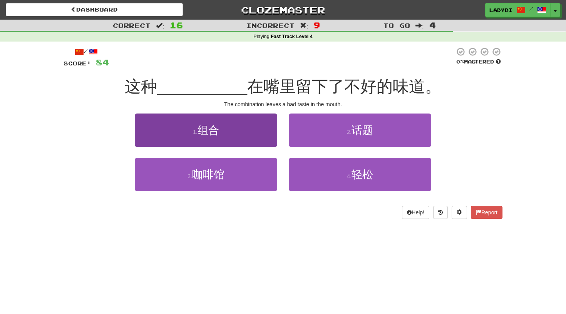
click at [264, 145] on button "1 . 组合" at bounding box center [206, 131] width 143 height 34
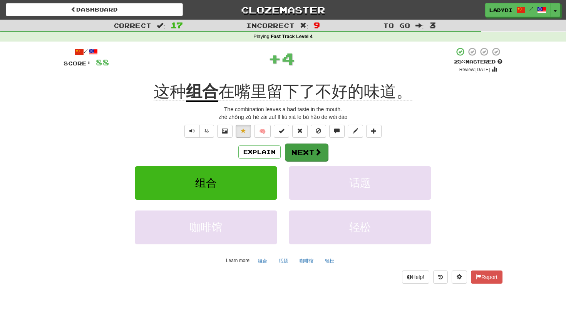
click at [301, 147] on button "Next" at bounding box center [306, 153] width 43 height 18
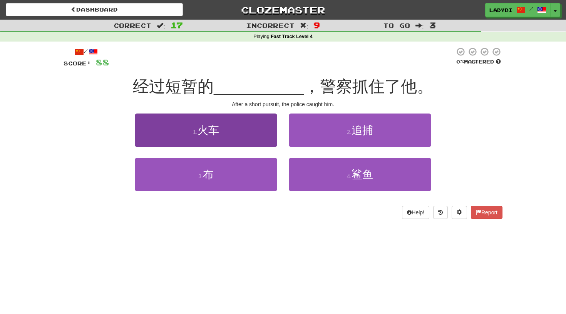
click at [257, 136] on button "1 . 火车" at bounding box center [206, 131] width 143 height 34
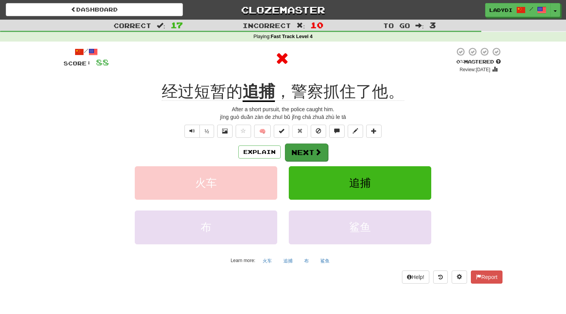
click at [298, 144] on button "Next" at bounding box center [306, 153] width 43 height 18
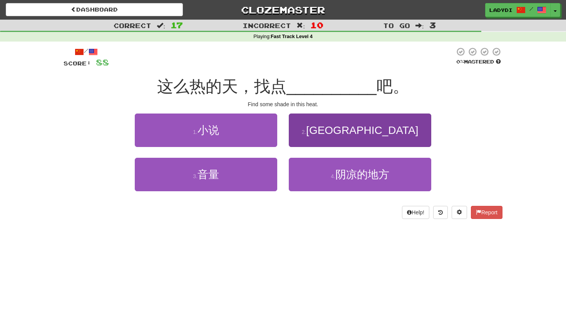
click at [317, 135] on button "2 . 大峡谷" at bounding box center [360, 131] width 143 height 34
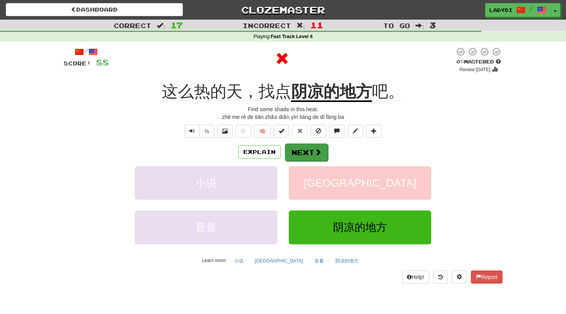
click at [304, 150] on button "Next" at bounding box center [306, 153] width 43 height 18
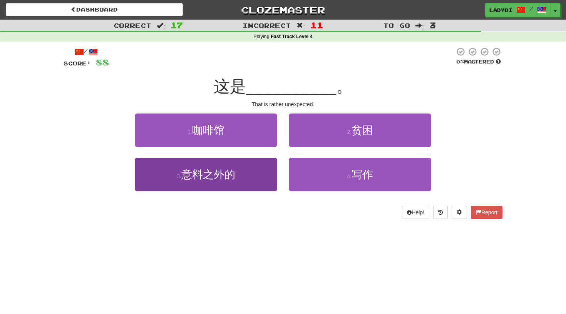
click at [264, 176] on button "3 . 意料之外的" at bounding box center [206, 175] width 143 height 34
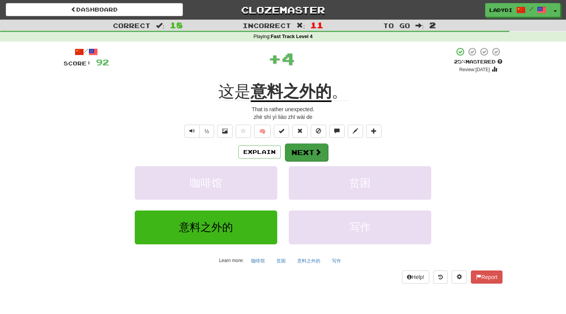
click at [309, 153] on button "Next" at bounding box center [306, 153] width 43 height 18
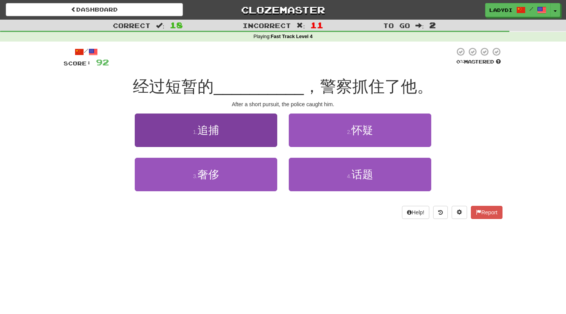
click at [252, 130] on button "1 . 追捕" at bounding box center [206, 131] width 143 height 34
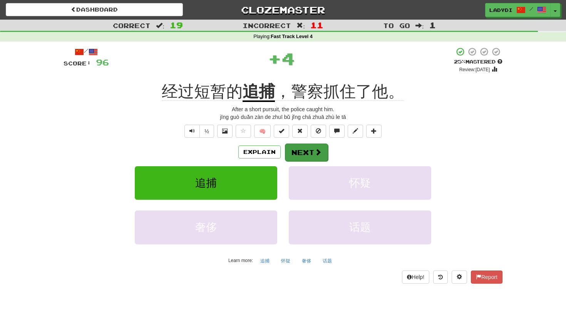
click at [306, 147] on button "Next" at bounding box center [306, 153] width 43 height 18
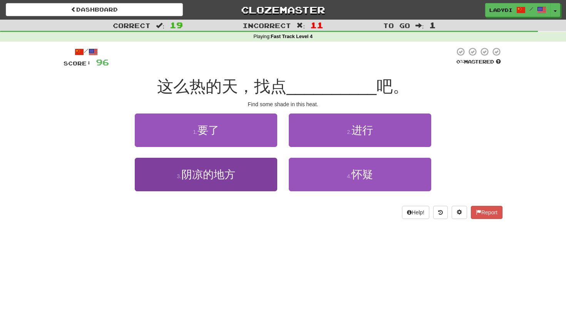
click at [254, 171] on button "3 . 阴凉的地方" at bounding box center [206, 175] width 143 height 34
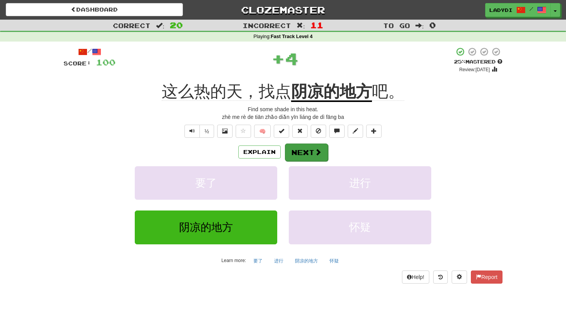
click at [301, 150] on button "Next" at bounding box center [306, 153] width 43 height 18
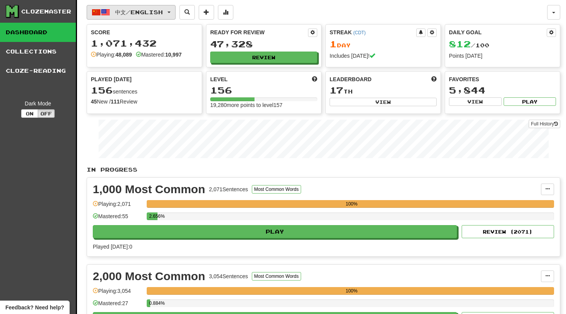
click at [171, 12] on span "button" at bounding box center [169, 13] width 3 height 2
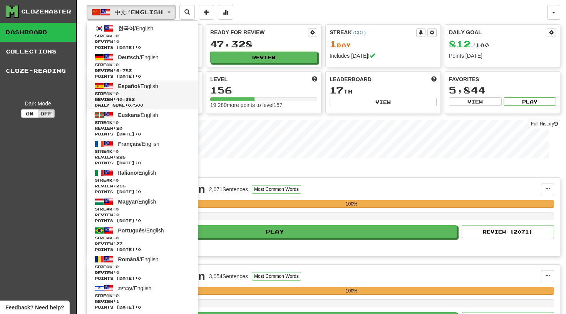
click at [131, 89] on span "Español" at bounding box center [128, 86] width 21 height 6
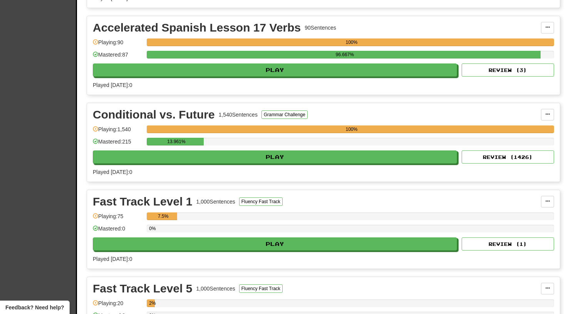
scroll to position [521, 0]
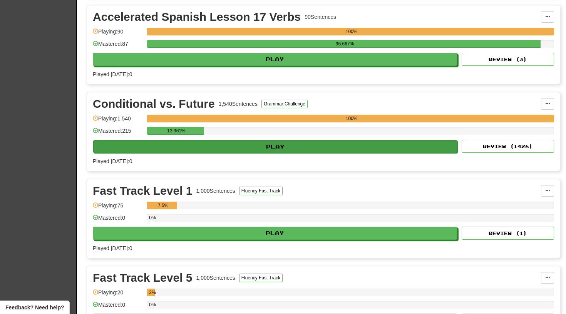
click at [279, 144] on button "Play" at bounding box center [275, 146] width 364 height 13
select select "**"
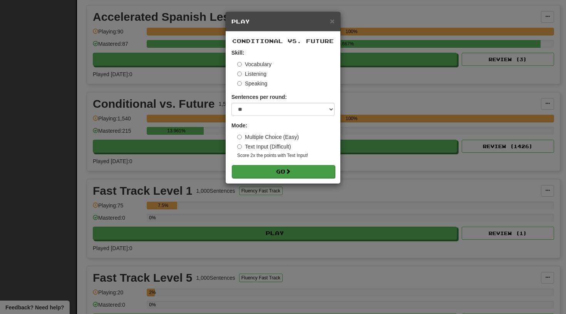
click at [275, 169] on button "Go" at bounding box center [283, 171] width 103 height 13
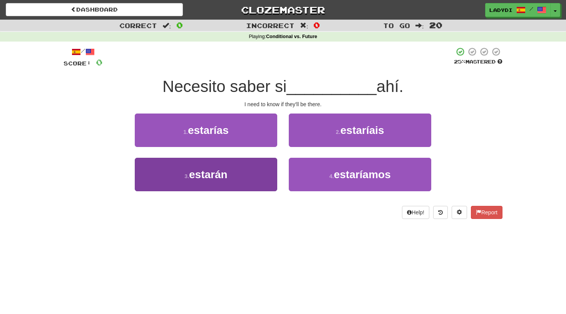
click at [255, 169] on button "3 . estarán" at bounding box center [206, 175] width 143 height 34
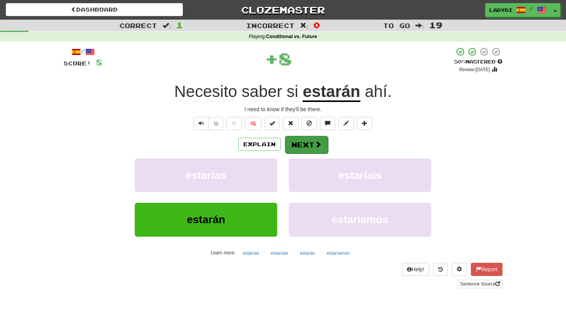
click at [304, 144] on button "Next" at bounding box center [306, 145] width 43 height 18
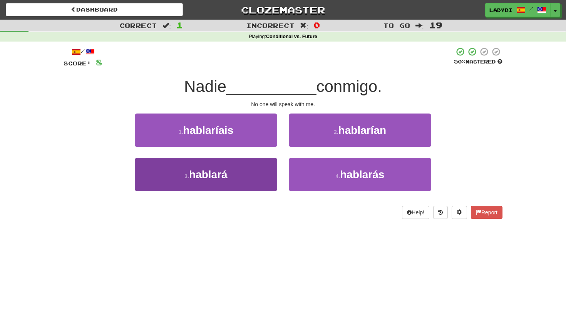
click at [259, 172] on button "3 . hablará" at bounding box center [206, 175] width 143 height 34
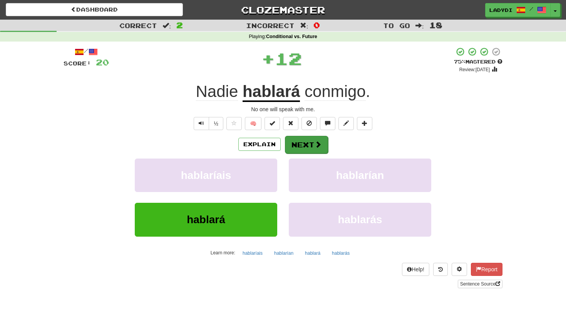
click at [315, 145] on span at bounding box center [318, 144] width 7 height 7
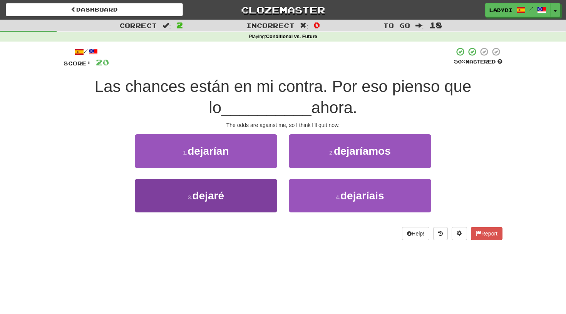
click at [251, 187] on button "3 . dejaré" at bounding box center [206, 196] width 143 height 34
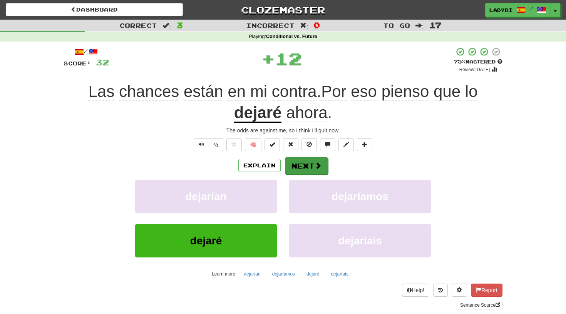
click at [298, 170] on button "Next" at bounding box center [306, 166] width 43 height 18
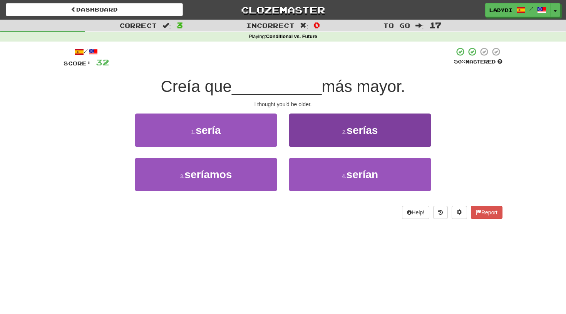
click at [309, 131] on button "2 . serías" at bounding box center [360, 131] width 143 height 34
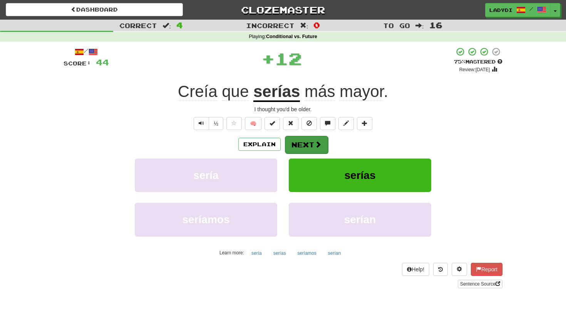
click at [303, 146] on button "Next" at bounding box center [306, 145] width 43 height 18
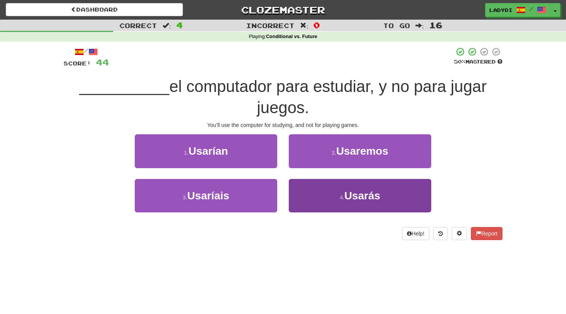
click at [312, 191] on button "4 . Usarás" at bounding box center [360, 196] width 143 height 34
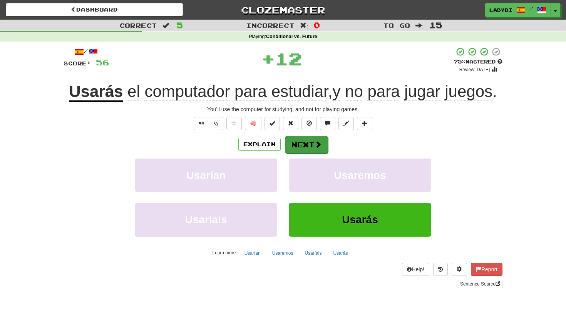
click at [311, 144] on button "Next" at bounding box center [306, 145] width 43 height 18
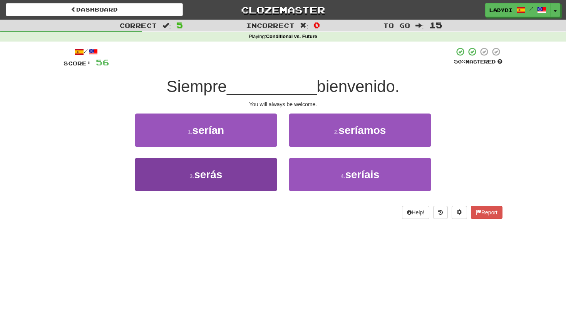
click at [260, 166] on button "3 . serás" at bounding box center [206, 175] width 143 height 34
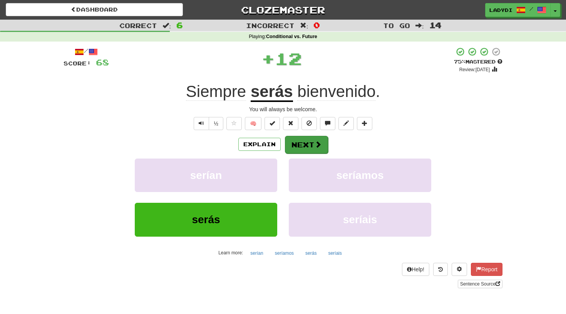
click at [308, 139] on button "Next" at bounding box center [306, 145] width 43 height 18
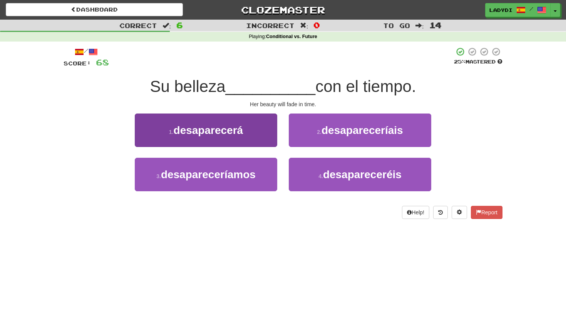
click at [264, 134] on button "1 . desaparecerá" at bounding box center [206, 131] width 143 height 34
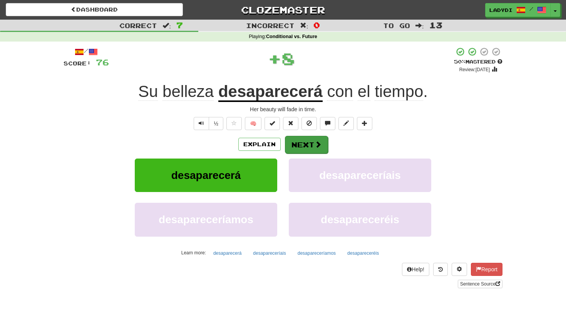
click at [299, 142] on button "Next" at bounding box center [306, 145] width 43 height 18
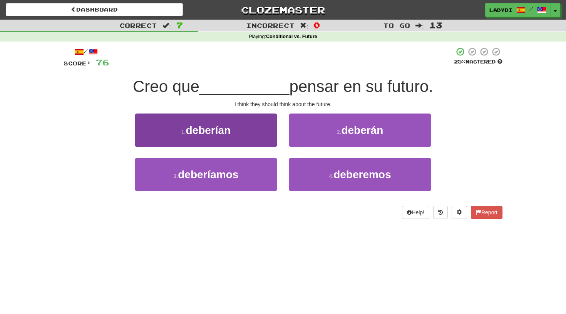
click at [252, 128] on button "1 . deberían" at bounding box center [206, 131] width 143 height 34
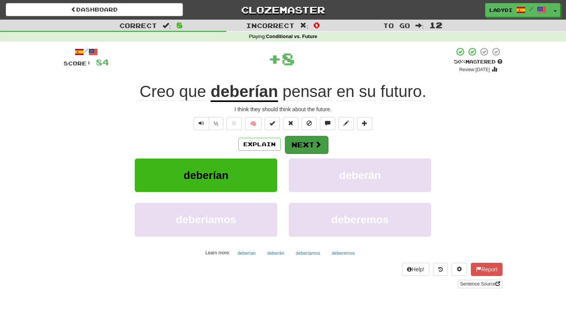
click at [303, 140] on button "Next" at bounding box center [306, 145] width 43 height 18
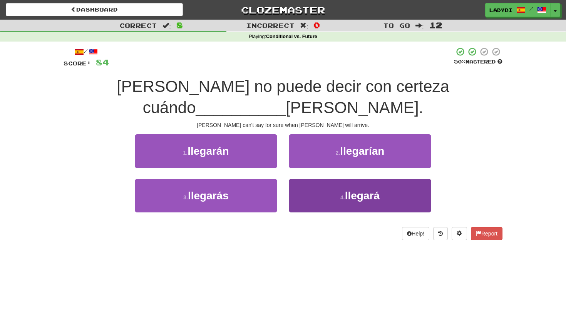
click at [302, 187] on button "4 . llegará" at bounding box center [360, 196] width 143 height 34
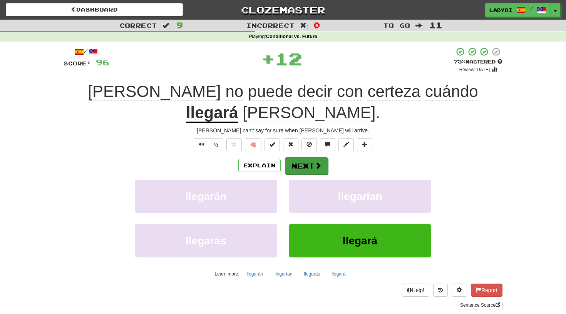
click at [302, 157] on button "Next" at bounding box center [306, 166] width 43 height 18
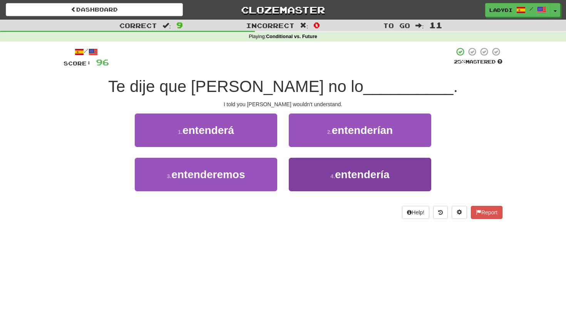
click at [307, 170] on button "4 . entendería" at bounding box center [360, 175] width 143 height 34
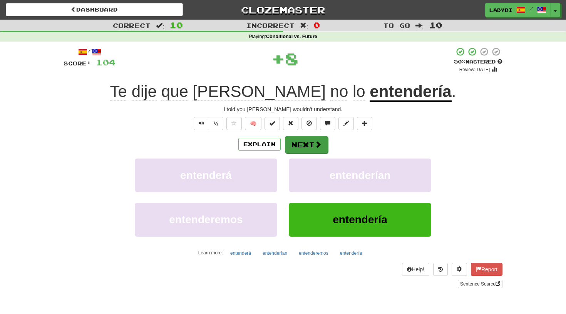
click at [306, 140] on button "Next" at bounding box center [306, 145] width 43 height 18
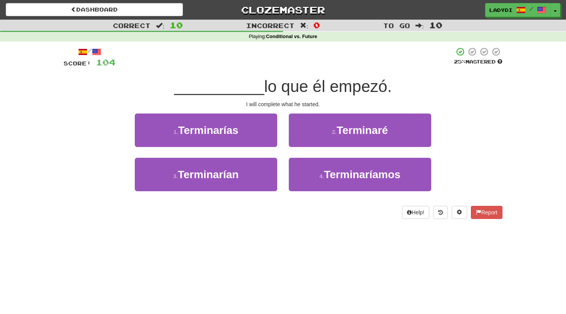
click at [306, 140] on button "2 . Terminaré" at bounding box center [360, 131] width 143 height 34
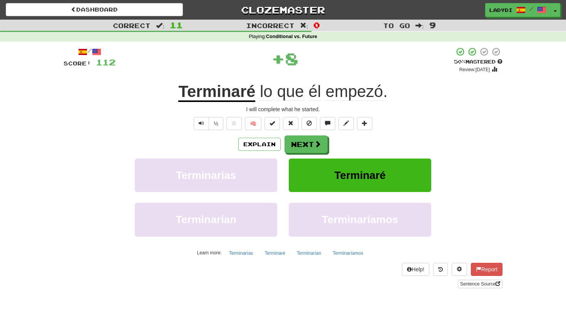
click at [306, 140] on button "Next" at bounding box center [306, 145] width 43 height 18
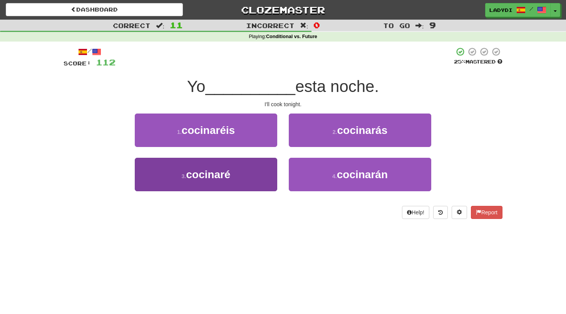
click at [261, 179] on button "3 . cocinaré" at bounding box center [206, 175] width 143 height 34
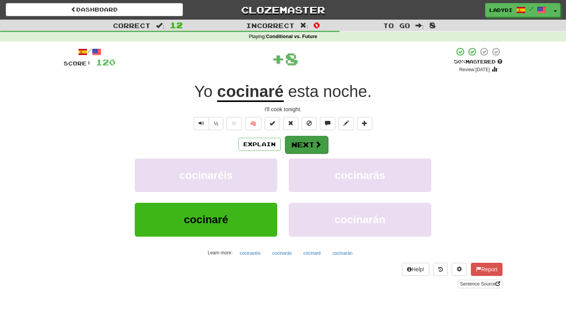
click at [301, 145] on button "Next" at bounding box center [306, 145] width 43 height 18
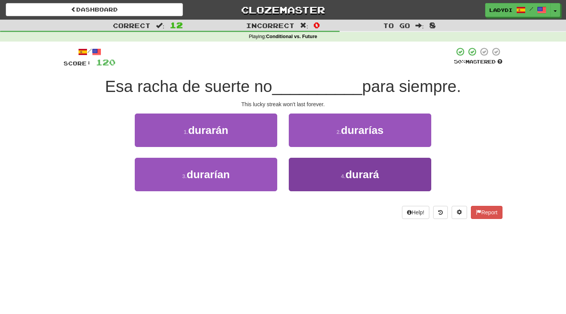
click at [316, 172] on button "4 . durará" at bounding box center [360, 175] width 143 height 34
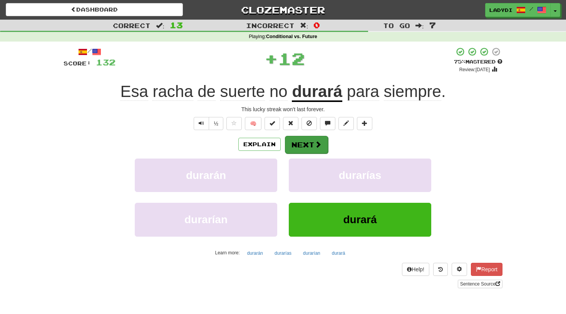
click at [307, 142] on button "Next" at bounding box center [306, 145] width 43 height 18
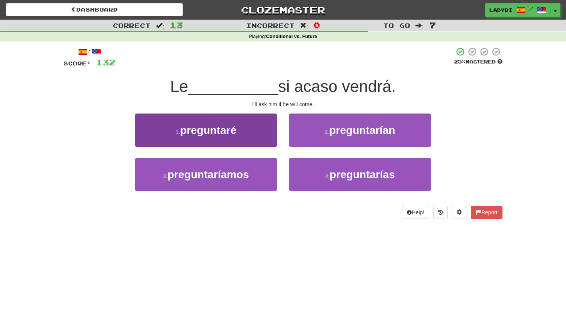
click at [265, 127] on button "1 . preguntaré" at bounding box center [206, 131] width 143 height 34
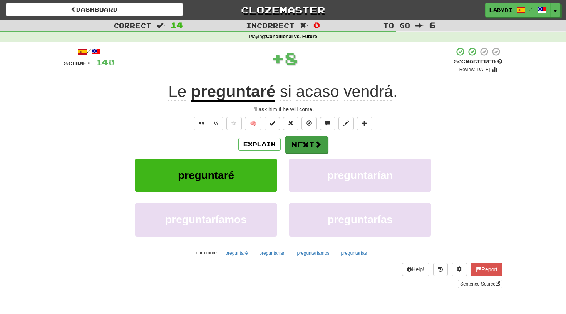
click at [297, 140] on button "Next" at bounding box center [306, 145] width 43 height 18
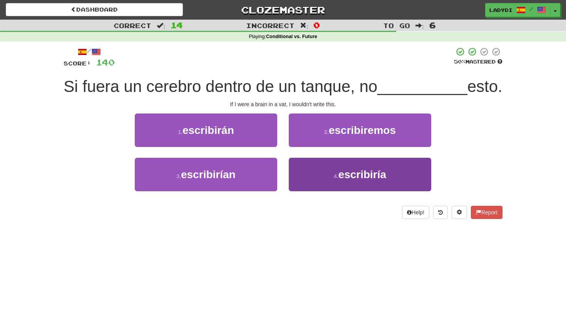
click at [306, 191] on button "4 . escribiría" at bounding box center [360, 175] width 143 height 34
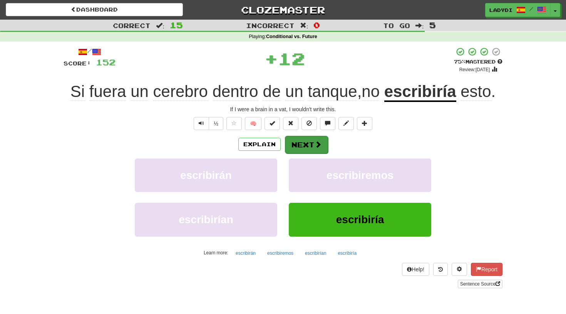
click at [298, 147] on button "Next" at bounding box center [306, 145] width 43 height 18
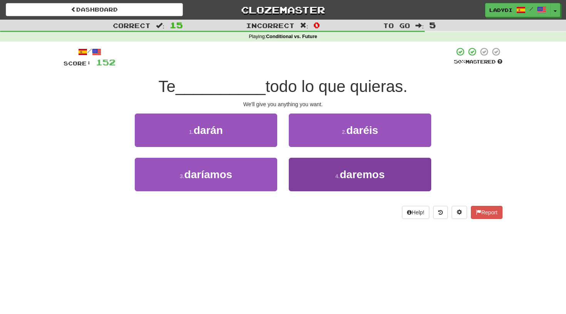
click at [311, 177] on button "4 . daremos" at bounding box center [360, 175] width 143 height 34
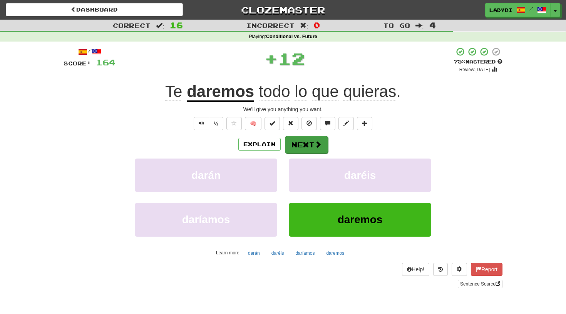
click at [301, 140] on button "Next" at bounding box center [306, 145] width 43 height 18
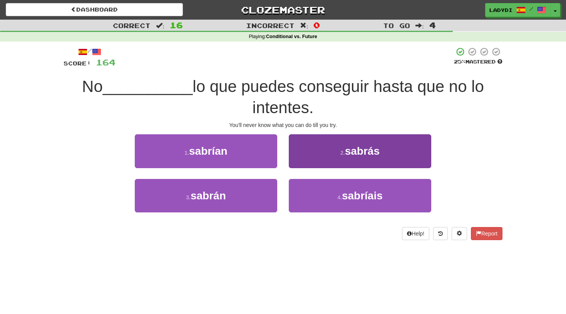
click at [314, 157] on button "2 . sabrás" at bounding box center [360, 151] width 143 height 34
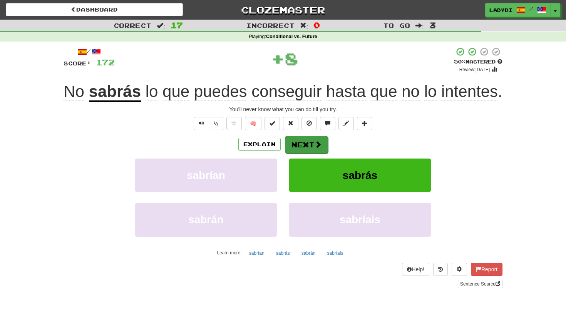
click at [307, 154] on button "Next" at bounding box center [306, 145] width 43 height 18
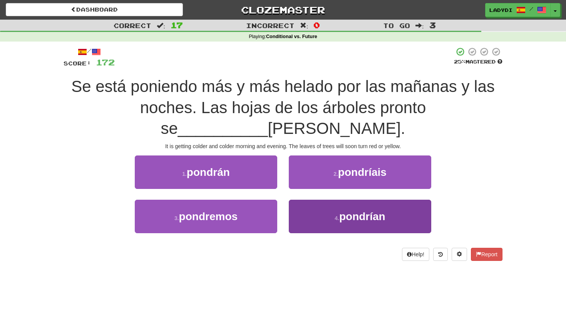
click at [305, 217] on button "4 . pondrían" at bounding box center [360, 217] width 143 height 34
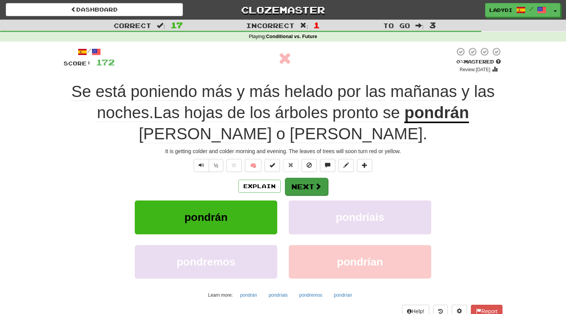
click at [308, 185] on button "Next" at bounding box center [306, 187] width 43 height 18
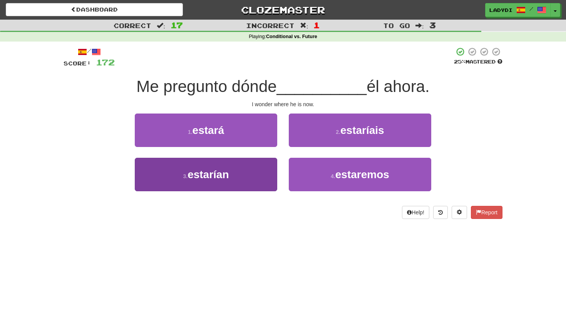
click at [259, 171] on button "3 . estarían" at bounding box center [206, 175] width 143 height 34
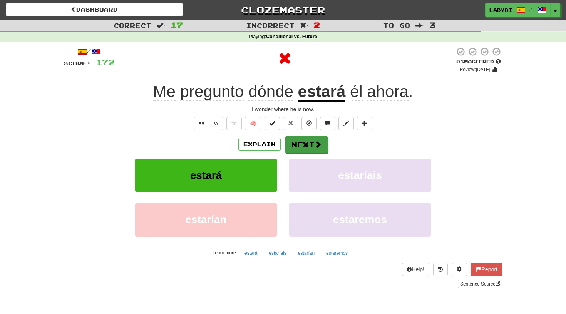
click at [301, 144] on button "Next" at bounding box center [306, 145] width 43 height 18
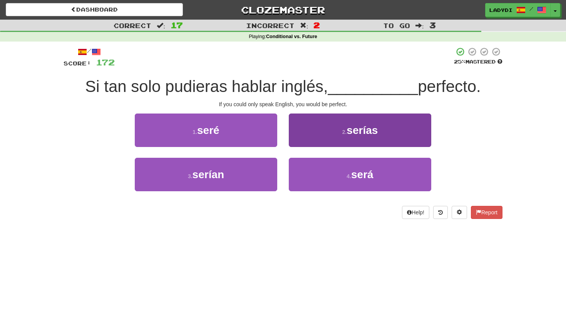
click at [319, 141] on button "2 . serías" at bounding box center [360, 131] width 143 height 34
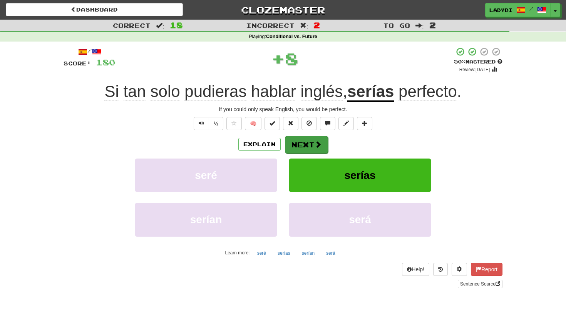
click at [307, 147] on button "Next" at bounding box center [306, 145] width 43 height 18
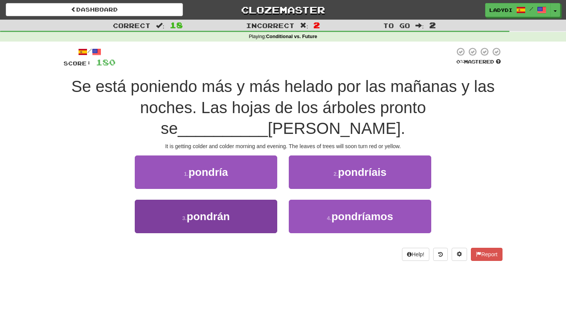
click at [250, 212] on button "3 . pondrán" at bounding box center [206, 217] width 143 height 34
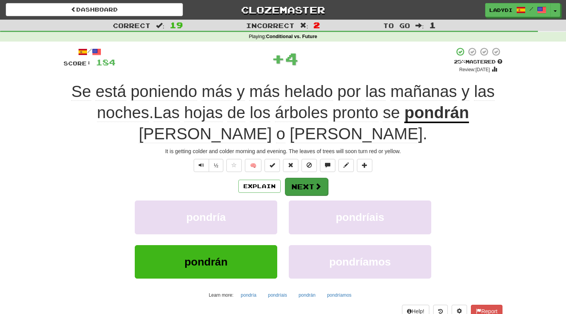
click at [311, 185] on button "Next" at bounding box center [306, 187] width 43 height 18
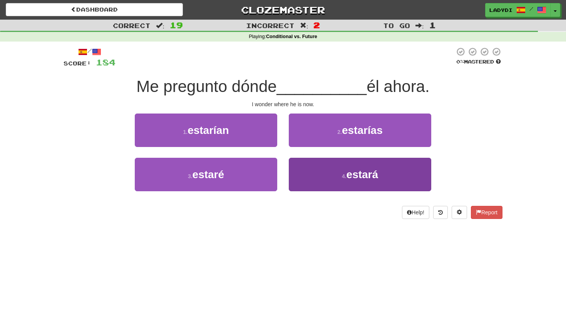
click at [319, 169] on button "4 . estará" at bounding box center [360, 175] width 143 height 34
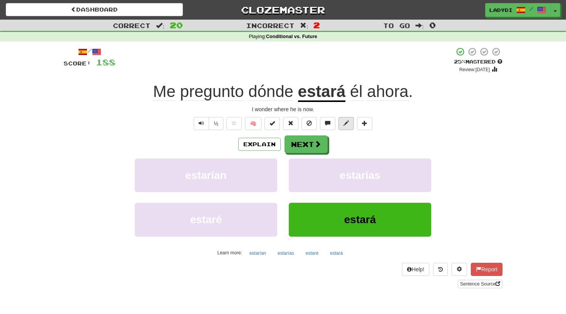
click at [348, 121] on span at bounding box center [346, 123] width 5 height 5
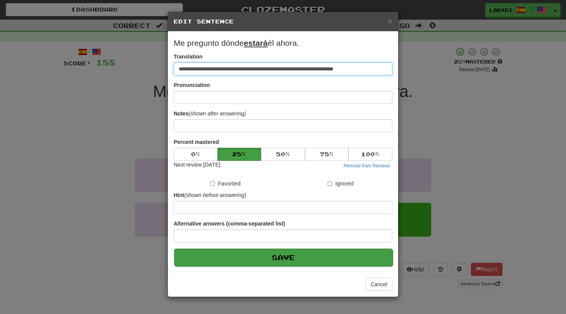
type input "**********"
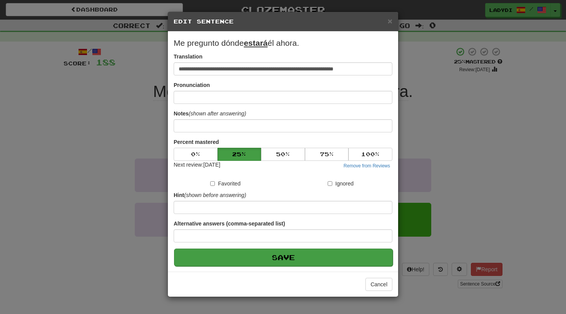
click at [284, 255] on button "Save" at bounding box center [283, 258] width 219 height 18
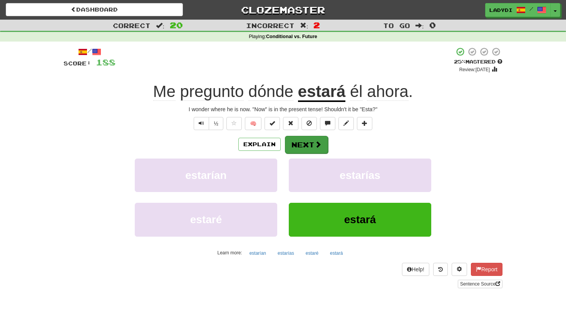
click at [302, 140] on button "Next" at bounding box center [306, 145] width 43 height 18
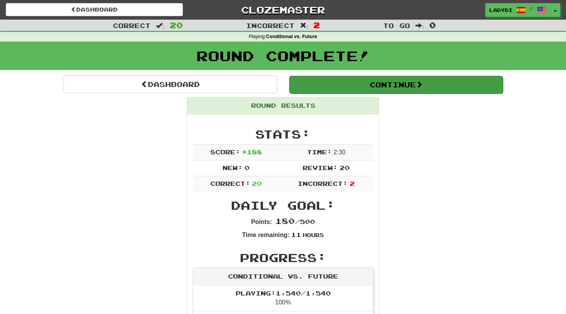
click at [380, 84] on button "Continue" at bounding box center [396, 85] width 214 height 18
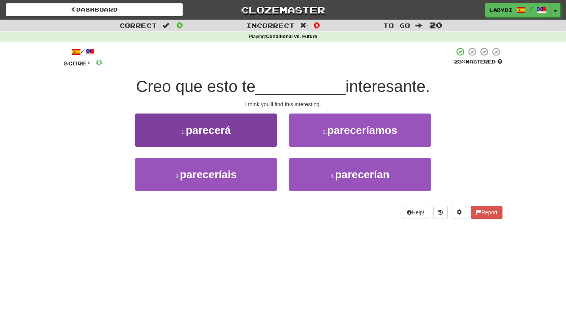
click at [248, 138] on button "1 . parecerá" at bounding box center [206, 131] width 143 height 34
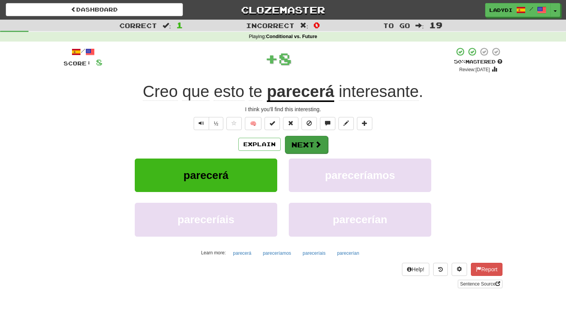
click at [301, 139] on button "Next" at bounding box center [306, 145] width 43 height 18
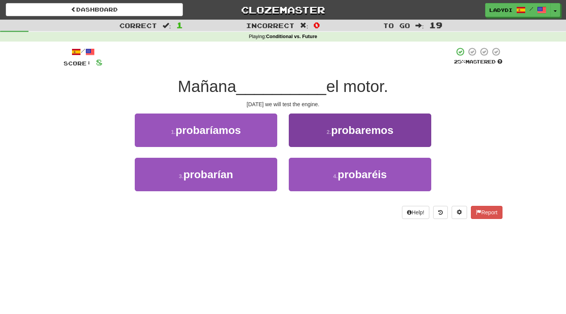
click at [321, 129] on button "2 . probaremos" at bounding box center [360, 131] width 143 height 34
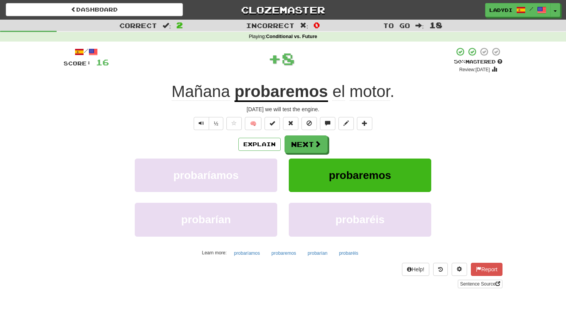
click at [315, 134] on div "/ Score: 16 + 8 50 % Mastered Review: 2025-08-28 Mañana probaremos el motor . T…" at bounding box center [283, 168] width 439 height 242
click at [308, 138] on button "Next" at bounding box center [306, 145] width 43 height 18
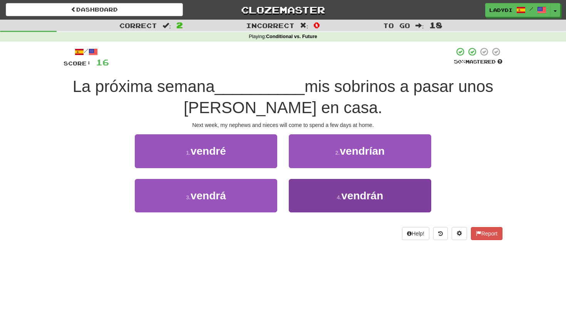
click at [302, 186] on button "4 . vendrán" at bounding box center [360, 196] width 143 height 34
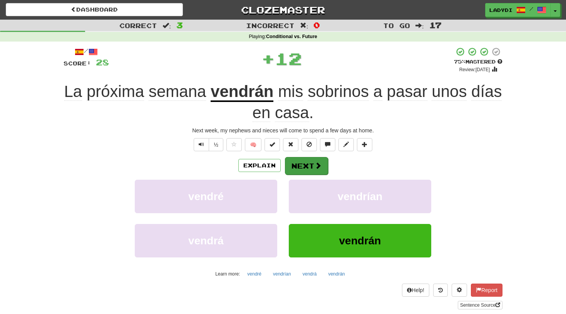
click at [303, 166] on button "Next" at bounding box center [306, 166] width 43 height 18
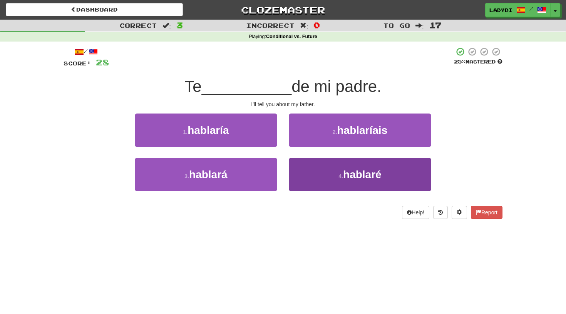
click at [322, 180] on button "4 . hablaré" at bounding box center [360, 175] width 143 height 34
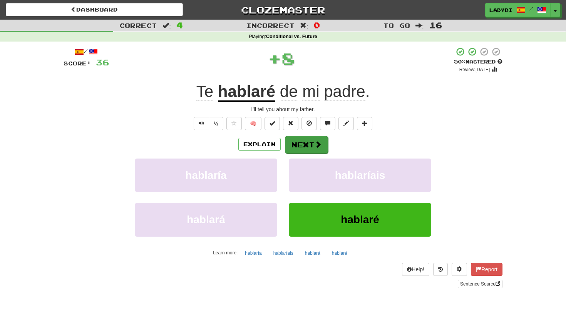
click at [299, 146] on button "Next" at bounding box center [306, 145] width 43 height 18
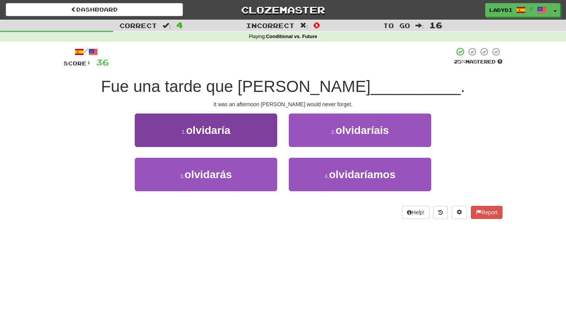
click at [249, 131] on button "1 . olvidaría" at bounding box center [206, 131] width 143 height 34
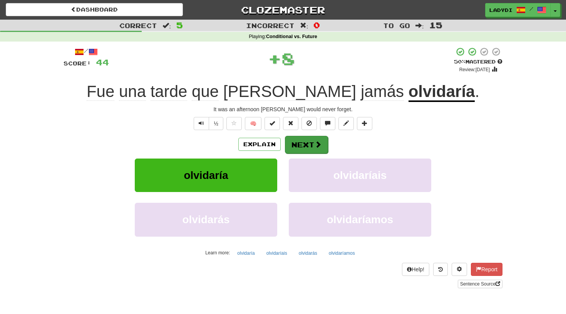
click at [296, 136] on button "Next" at bounding box center [306, 145] width 43 height 18
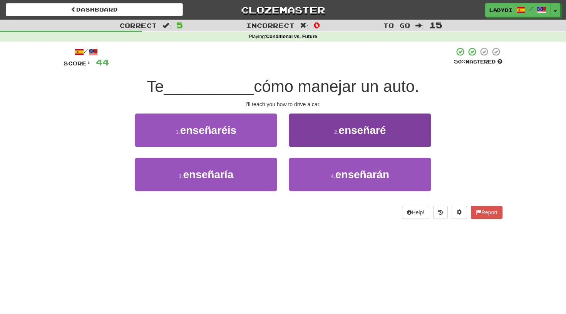
click at [312, 137] on button "2 . enseñaré" at bounding box center [360, 131] width 143 height 34
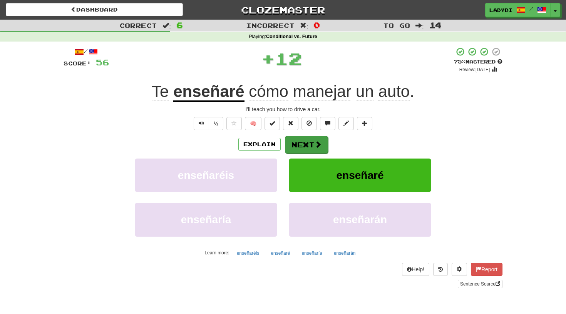
click at [307, 141] on button "Next" at bounding box center [306, 145] width 43 height 18
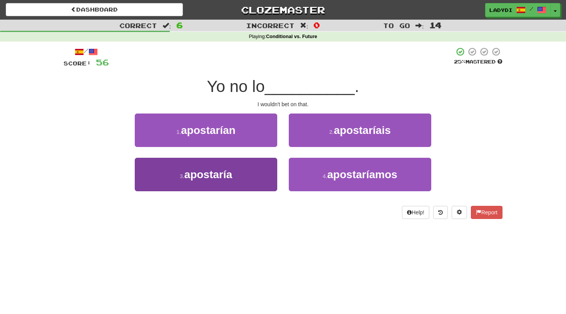
click at [257, 171] on button "3 . apostaría" at bounding box center [206, 175] width 143 height 34
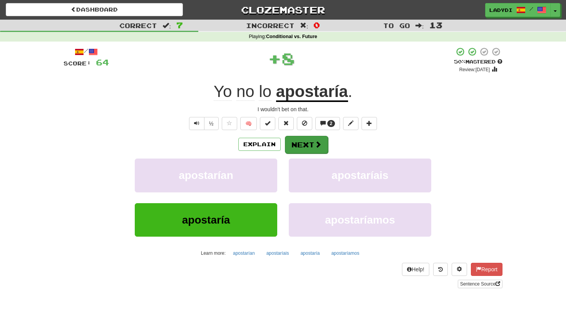
click at [304, 143] on button "Next" at bounding box center [306, 145] width 43 height 18
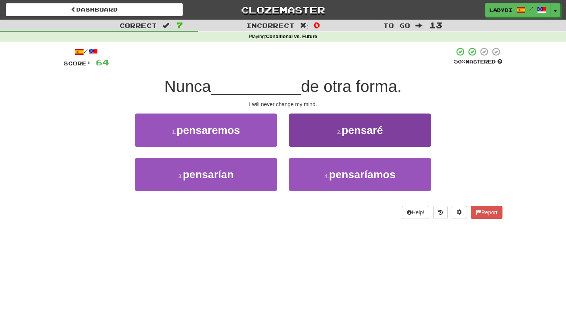
click at [308, 131] on button "2 . pensaré" at bounding box center [360, 131] width 143 height 34
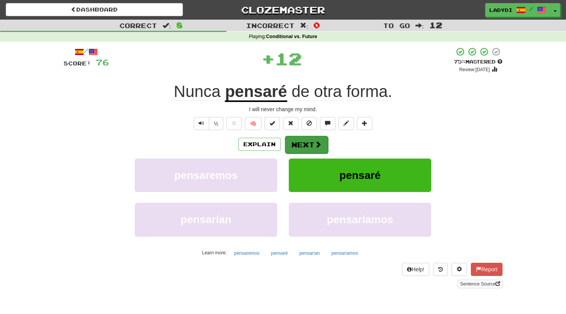
click at [307, 139] on button "Next" at bounding box center [306, 145] width 43 height 18
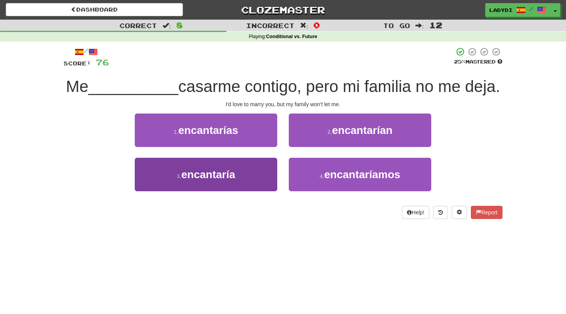
click at [264, 171] on button "3 . encantaría" at bounding box center [206, 175] width 143 height 34
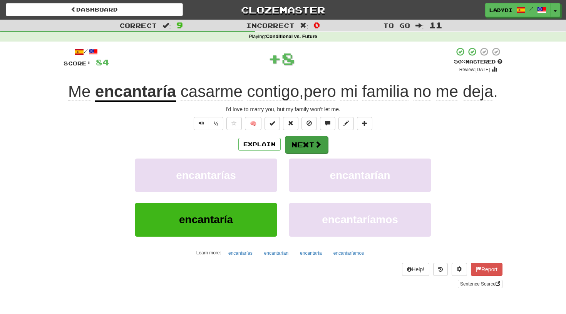
click at [304, 145] on button "Next" at bounding box center [306, 145] width 43 height 18
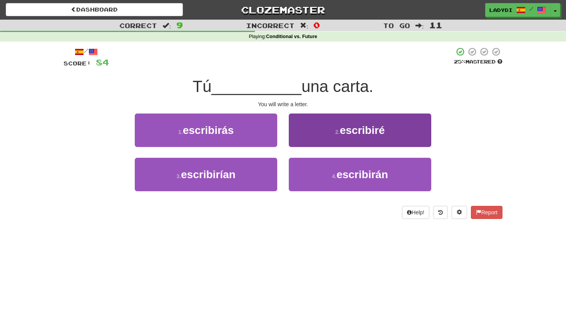
click at [307, 128] on button "2 . escribiré" at bounding box center [360, 131] width 143 height 34
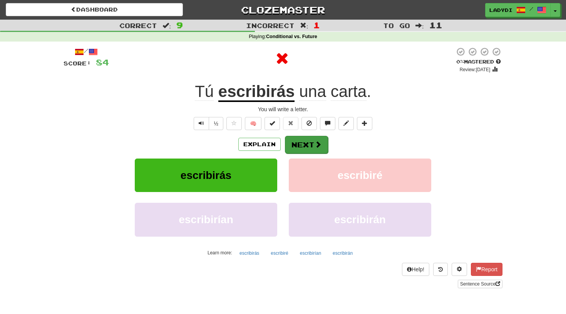
click at [302, 145] on button "Next" at bounding box center [306, 145] width 43 height 18
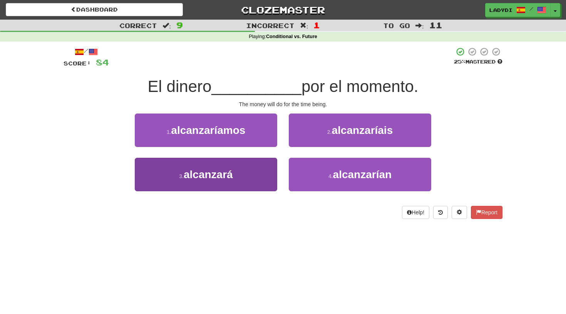
click at [259, 173] on button "3 . alcanzará" at bounding box center [206, 175] width 143 height 34
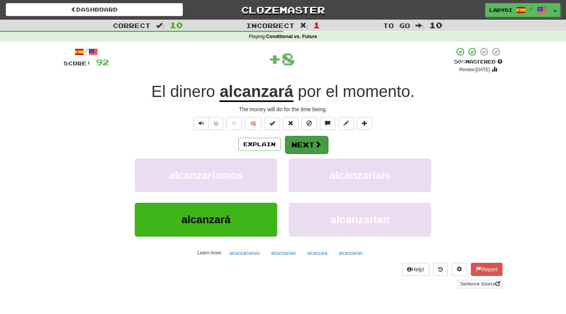
click at [304, 140] on button "Next" at bounding box center [306, 145] width 43 height 18
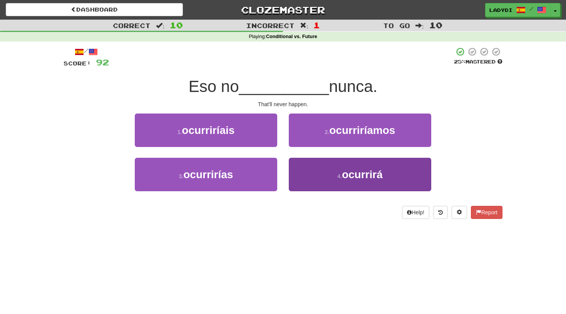
click at [314, 170] on button "4 . ocurrirá" at bounding box center [360, 175] width 143 height 34
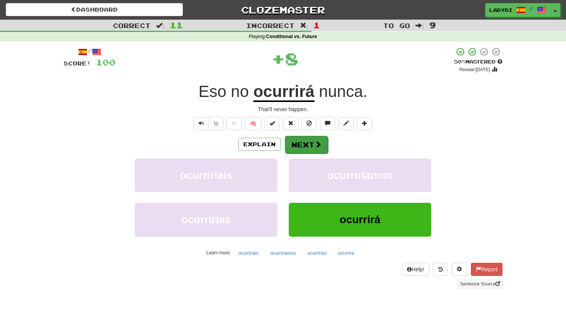
click at [301, 143] on button "Next" at bounding box center [306, 145] width 43 height 18
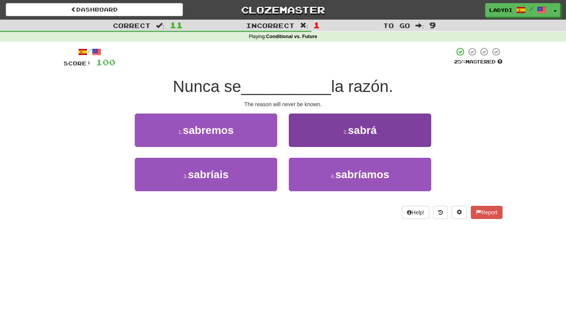
click at [316, 140] on button "2 . sabrá" at bounding box center [360, 131] width 143 height 34
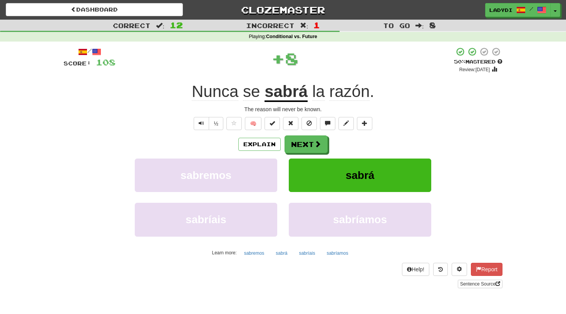
click at [316, 141] on span at bounding box center [317, 144] width 7 height 7
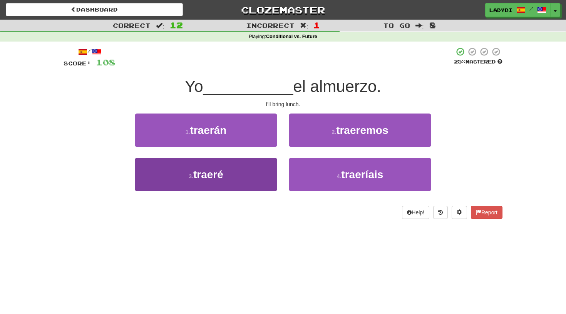
click at [248, 180] on button "3 . traeré" at bounding box center [206, 175] width 143 height 34
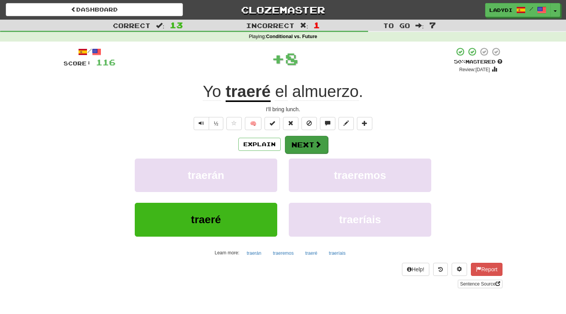
click at [303, 144] on button "Next" at bounding box center [306, 145] width 43 height 18
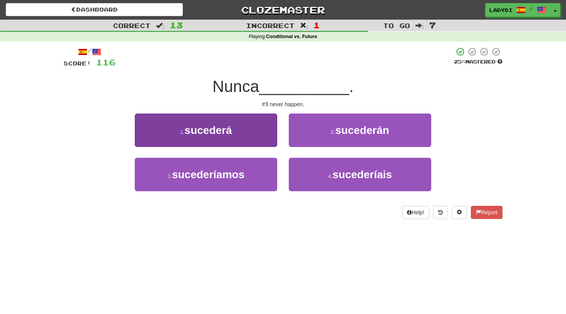
click at [260, 136] on button "1 . sucederá" at bounding box center [206, 131] width 143 height 34
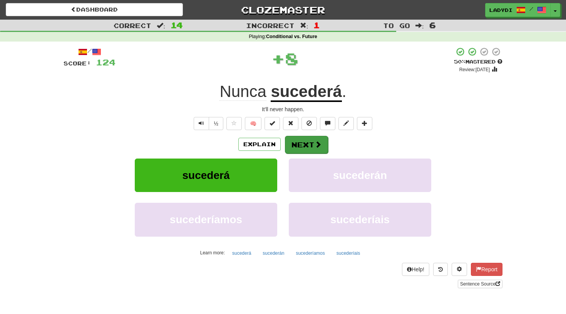
click at [306, 145] on button "Next" at bounding box center [306, 145] width 43 height 18
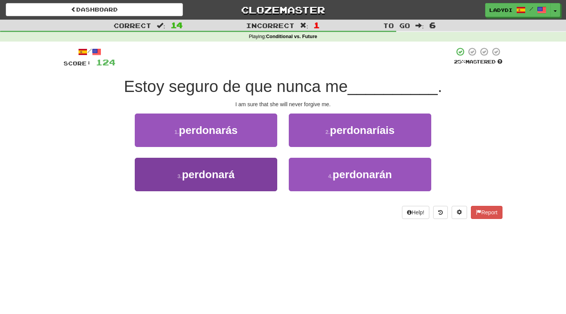
click at [261, 174] on button "3 . perdonará" at bounding box center [206, 175] width 143 height 34
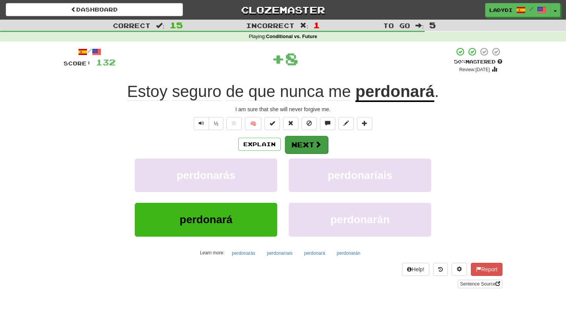
click at [312, 136] on button "Next" at bounding box center [306, 145] width 43 height 18
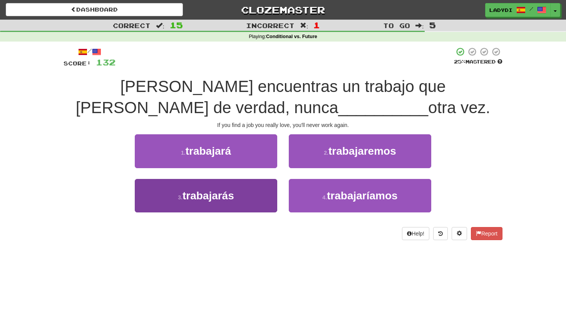
click at [250, 195] on button "3 . trabajarás" at bounding box center [206, 196] width 143 height 34
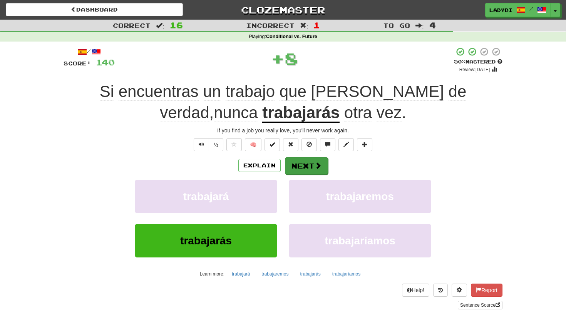
click at [311, 159] on button "Next" at bounding box center [306, 166] width 43 height 18
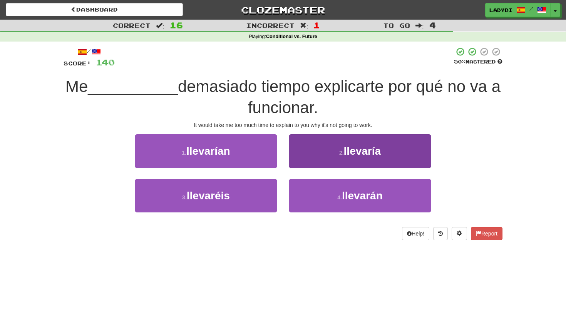
click at [308, 160] on button "2 . llevaría" at bounding box center [360, 151] width 143 height 34
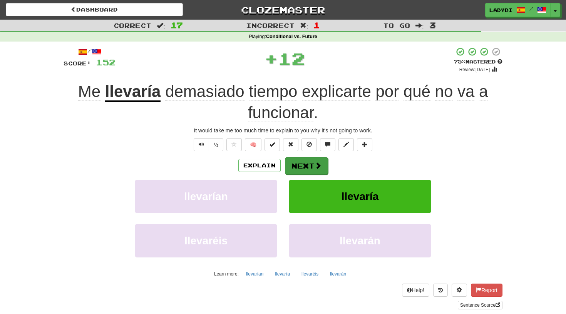
click at [307, 161] on button "Next" at bounding box center [306, 166] width 43 height 18
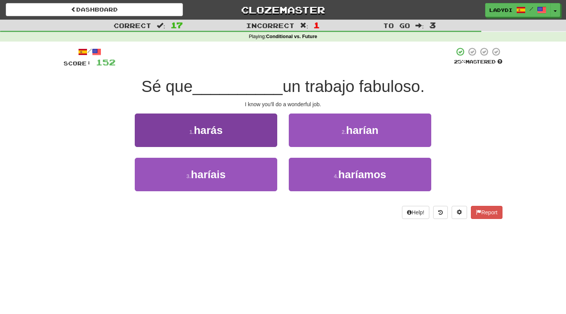
click at [267, 141] on button "1 . harás" at bounding box center [206, 131] width 143 height 34
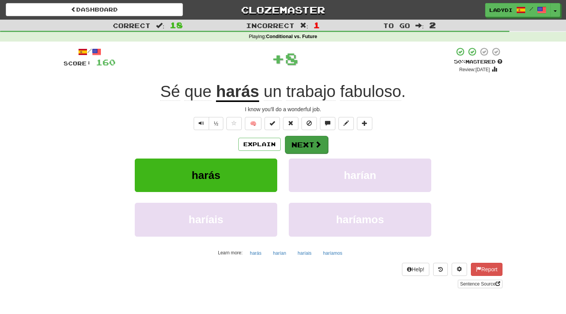
click at [311, 147] on button "Next" at bounding box center [306, 145] width 43 height 18
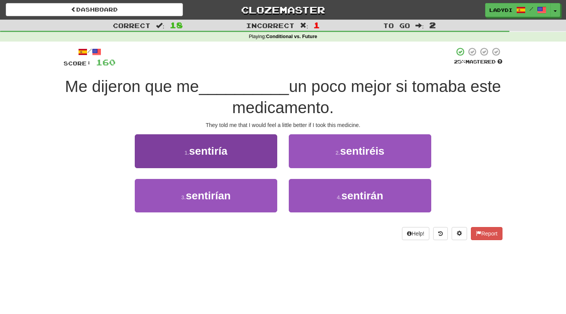
click at [260, 158] on button "1 . sentiría" at bounding box center [206, 151] width 143 height 34
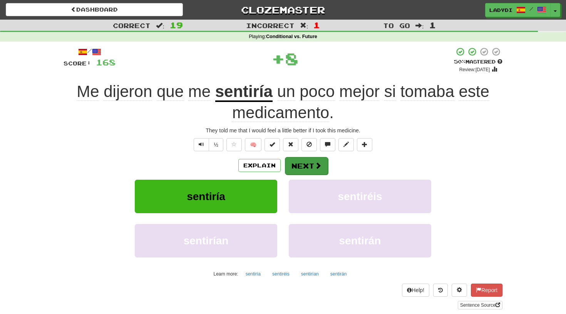
click at [311, 164] on button "Next" at bounding box center [306, 166] width 43 height 18
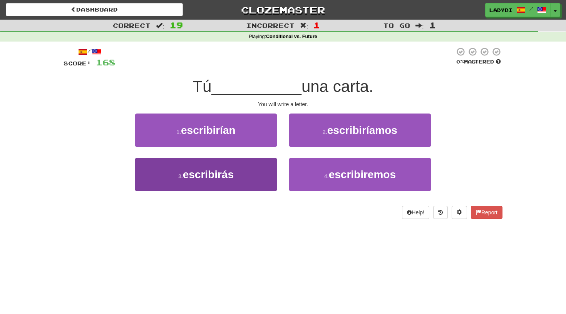
click at [257, 173] on button "3 . escribirás" at bounding box center [206, 175] width 143 height 34
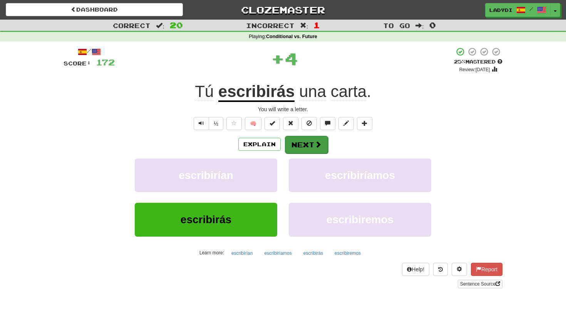
click at [302, 146] on button "Next" at bounding box center [306, 145] width 43 height 18
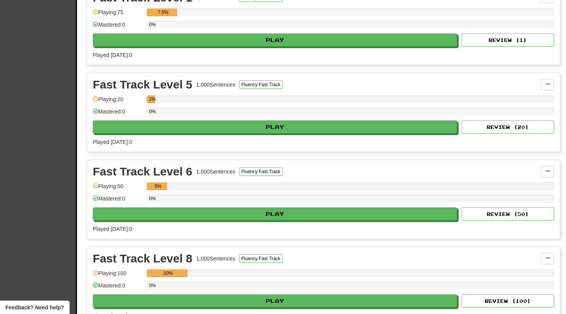
scroll to position [715, 0]
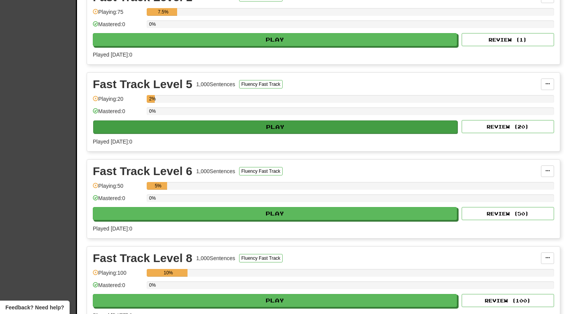
click at [267, 124] on button "Play" at bounding box center [275, 127] width 364 height 13
select select "**"
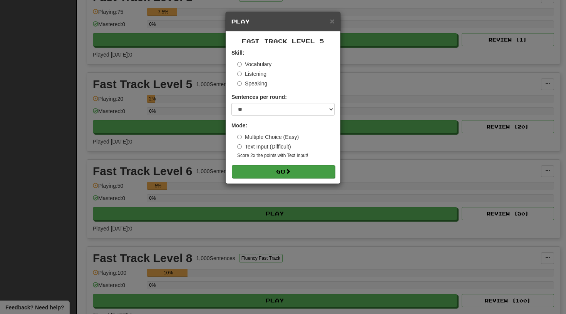
click at [265, 171] on button "Go" at bounding box center [283, 171] width 103 height 13
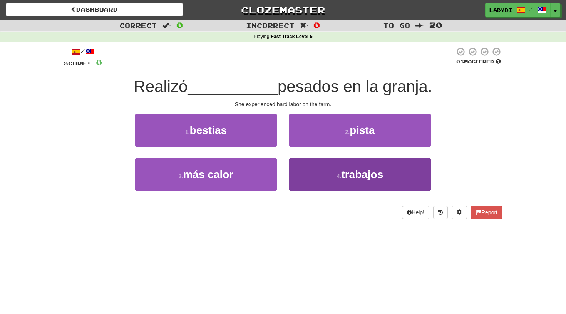
click at [314, 181] on button "4 . trabajos" at bounding box center [360, 175] width 143 height 34
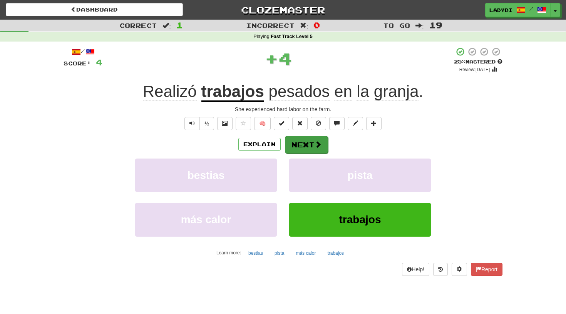
click at [306, 138] on button "Next" at bounding box center [306, 145] width 43 height 18
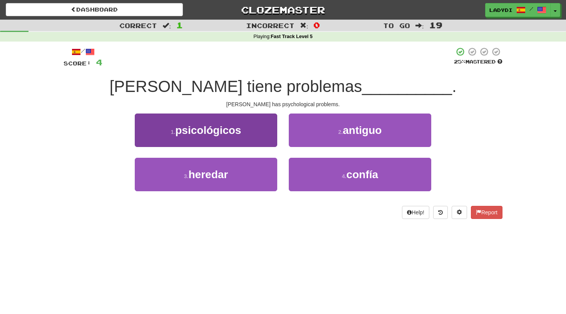
click at [260, 137] on button "1 . psicológicos" at bounding box center [206, 131] width 143 height 34
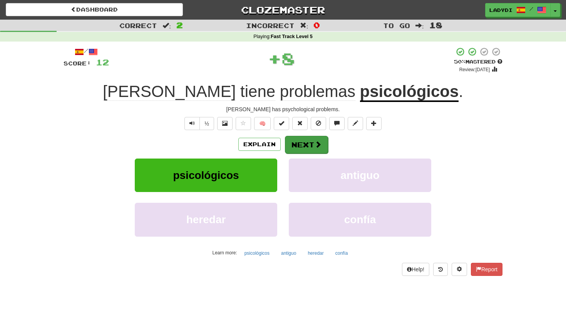
click at [309, 140] on button "Next" at bounding box center [306, 145] width 43 height 18
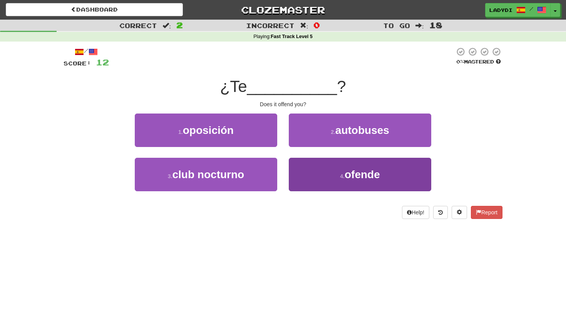
click at [312, 174] on button "4 . ofende" at bounding box center [360, 175] width 143 height 34
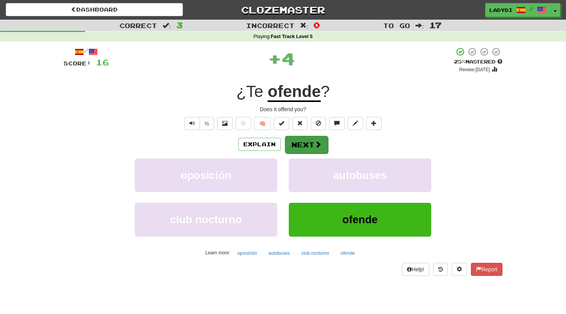
click at [300, 140] on button "Next" at bounding box center [306, 145] width 43 height 18
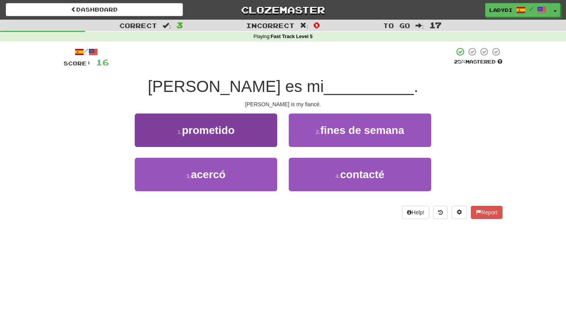
click at [228, 129] on span "prometido" at bounding box center [208, 130] width 53 height 12
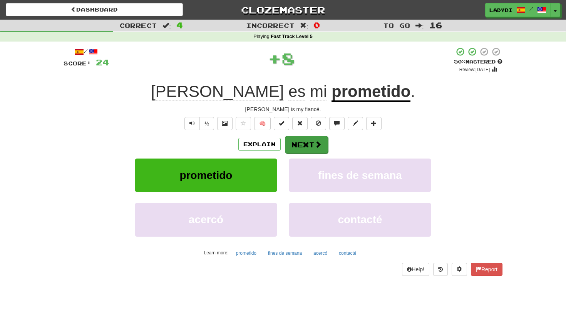
click at [316, 144] on span at bounding box center [318, 144] width 7 height 7
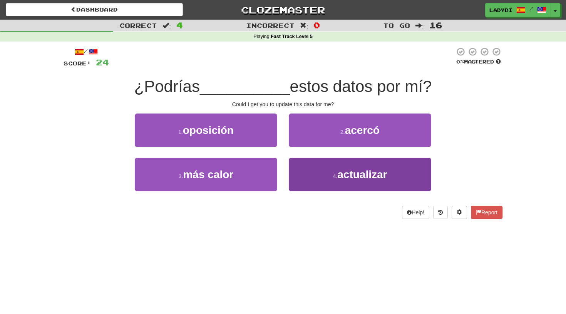
click at [302, 163] on button "4 . actualizar" at bounding box center [360, 175] width 143 height 34
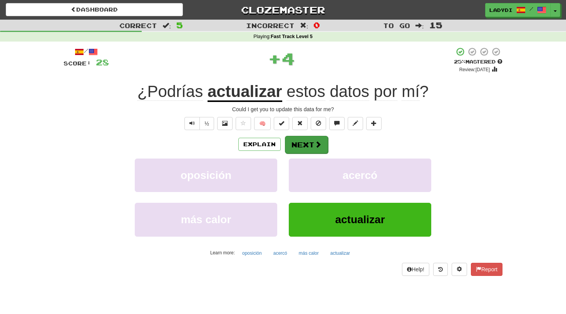
click at [300, 143] on button "Next" at bounding box center [306, 145] width 43 height 18
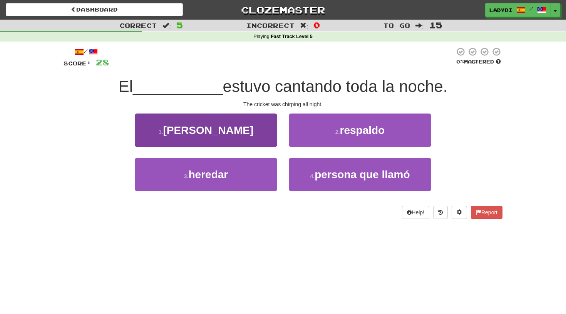
click at [249, 131] on button "1 . [PERSON_NAME]" at bounding box center [206, 131] width 143 height 34
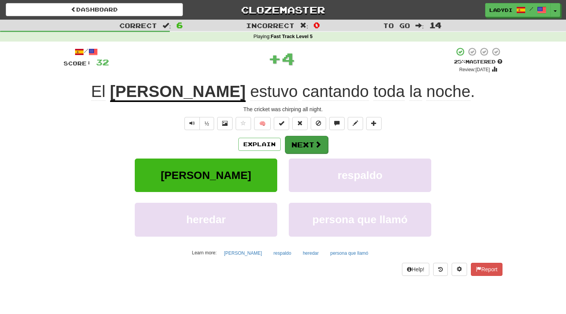
click at [287, 143] on button "Next" at bounding box center [306, 145] width 43 height 18
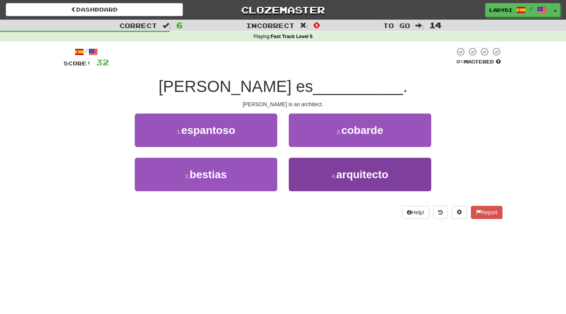
click at [316, 173] on button "4 . arquitecto" at bounding box center [360, 175] width 143 height 34
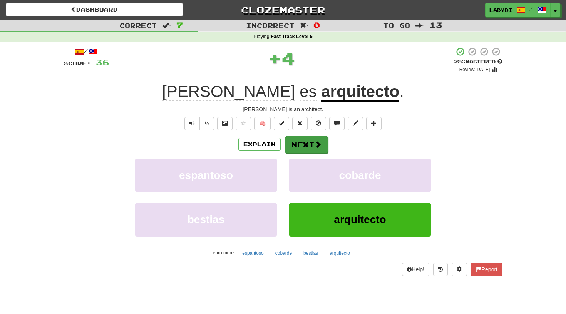
click at [301, 138] on button "Next" at bounding box center [306, 145] width 43 height 18
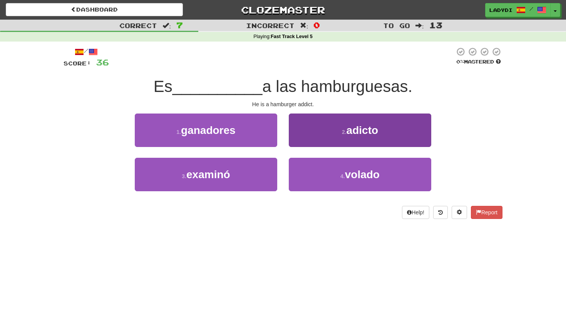
click at [312, 134] on button "2 . adicto" at bounding box center [360, 131] width 143 height 34
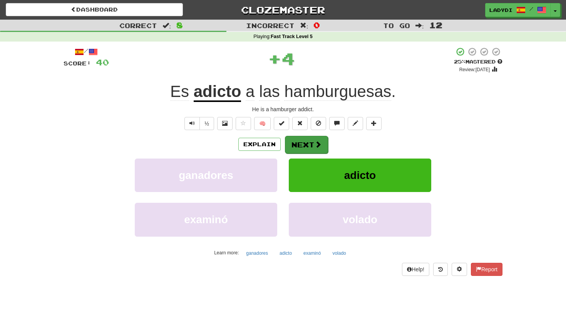
click at [298, 139] on button "Next" at bounding box center [306, 145] width 43 height 18
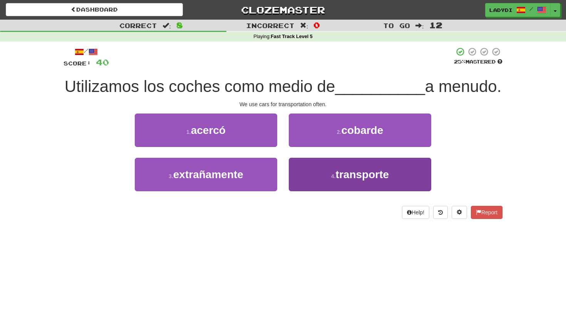
click at [316, 179] on button "4 . transporte" at bounding box center [360, 175] width 143 height 34
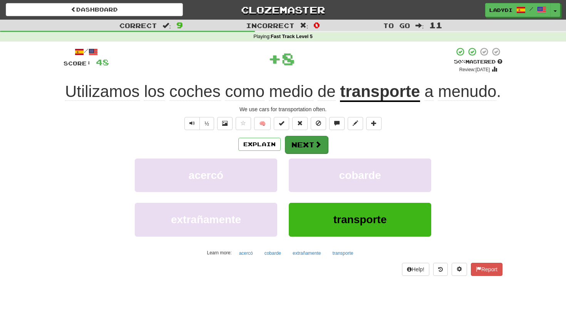
click at [310, 154] on button "Next" at bounding box center [306, 145] width 43 height 18
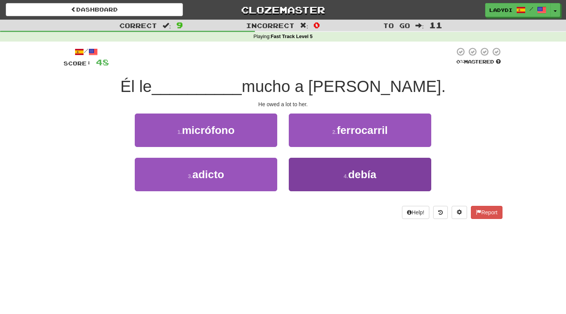
click at [319, 172] on button "4 . debía" at bounding box center [360, 175] width 143 height 34
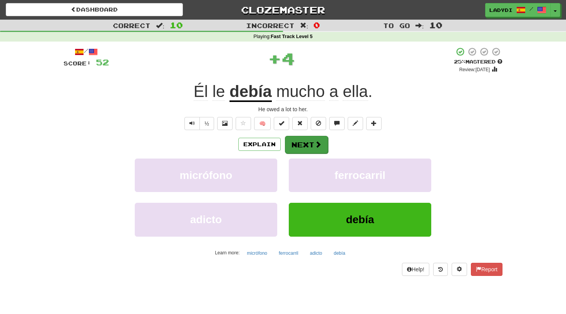
click at [300, 143] on button "Next" at bounding box center [306, 145] width 43 height 18
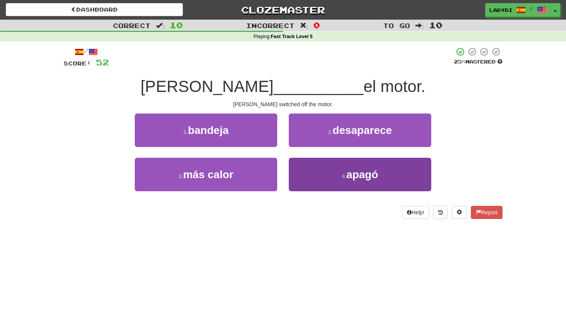
click at [299, 173] on button "4 . apagó" at bounding box center [360, 175] width 143 height 34
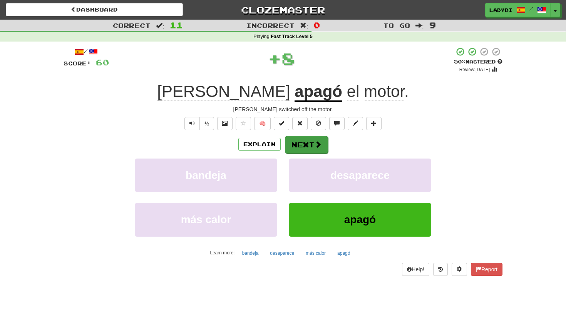
click at [297, 139] on button "Next" at bounding box center [306, 145] width 43 height 18
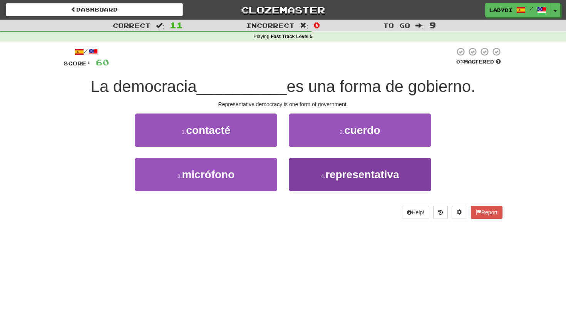
click at [317, 174] on button "4 . representativa" at bounding box center [360, 175] width 143 height 34
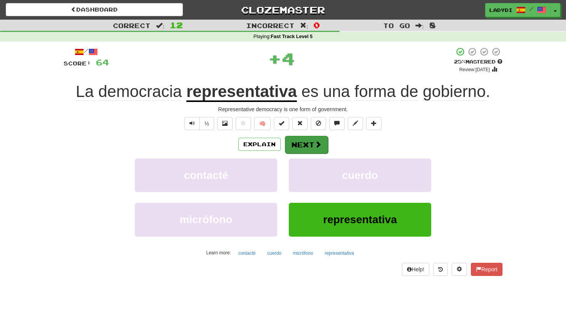
click at [300, 143] on button "Next" at bounding box center [306, 145] width 43 height 18
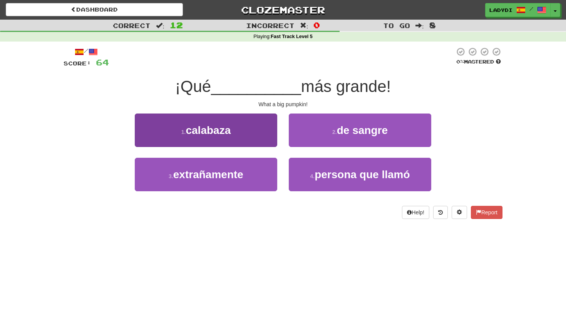
click at [236, 133] on button "1 . calabaza" at bounding box center [206, 131] width 143 height 34
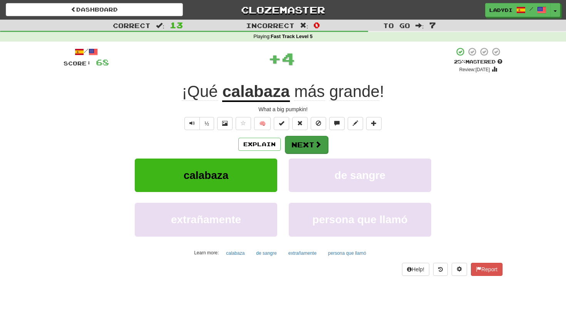
click at [292, 149] on button "Next" at bounding box center [306, 145] width 43 height 18
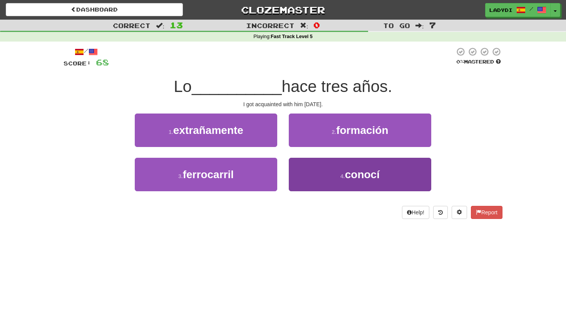
click at [311, 171] on button "4 . conocí" at bounding box center [360, 175] width 143 height 34
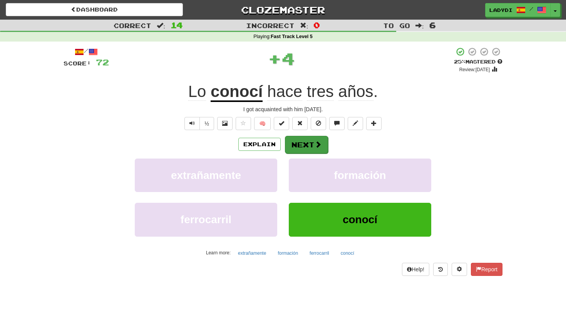
click at [292, 139] on button "Next" at bounding box center [306, 145] width 43 height 18
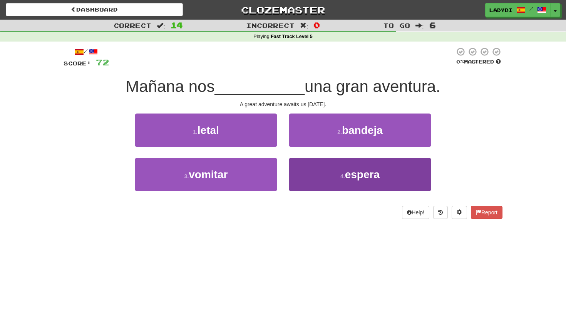
click at [292, 174] on button "4 . espera" at bounding box center [360, 175] width 143 height 34
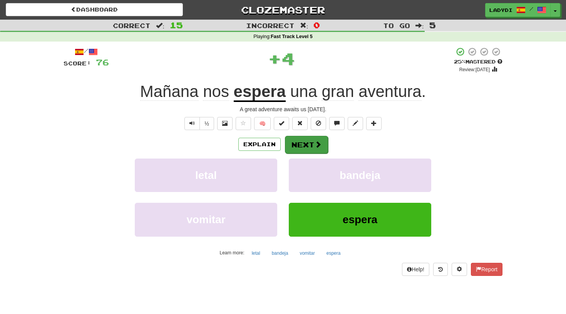
click at [295, 143] on button "Next" at bounding box center [306, 145] width 43 height 18
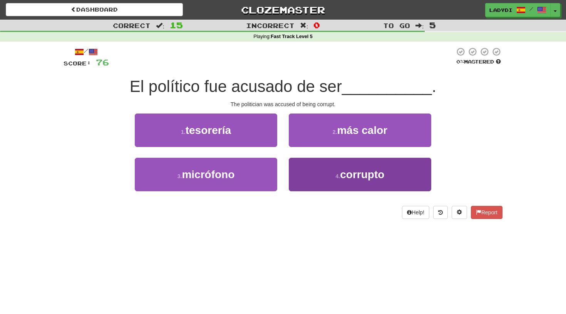
click at [303, 168] on button "4 . corrupto" at bounding box center [360, 175] width 143 height 34
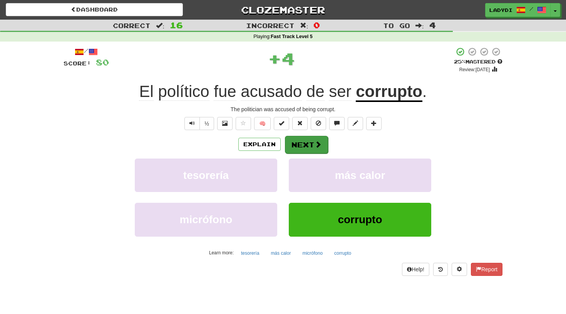
click at [293, 145] on button "Next" at bounding box center [306, 145] width 43 height 18
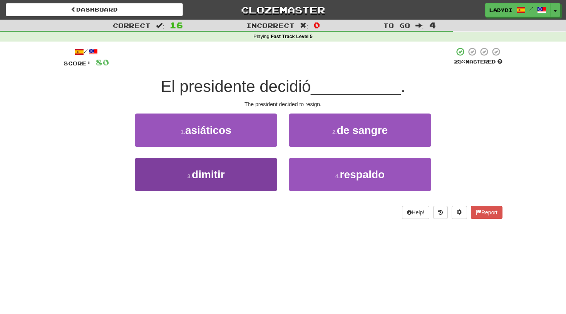
click at [256, 170] on button "3 . dimitir" at bounding box center [206, 175] width 143 height 34
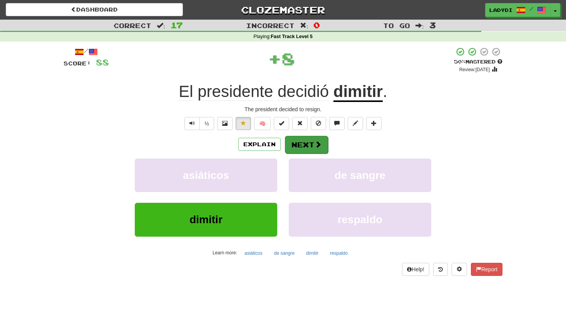
click at [311, 144] on button "Next" at bounding box center [306, 145] width 43 height 18
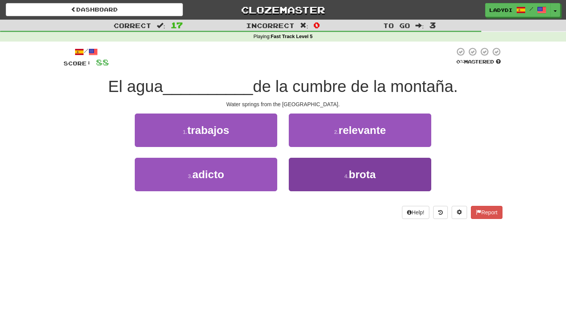
click at [309, 178] on button "4 . brota" at bounding box center [360, 175] width 143 height 34
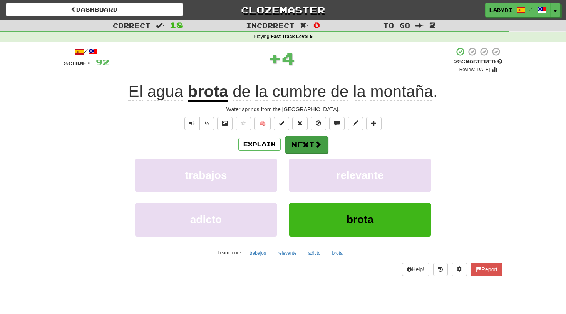
click at [308, 137] on button "Next" at bounding box center [306, 145] width 43 height 18
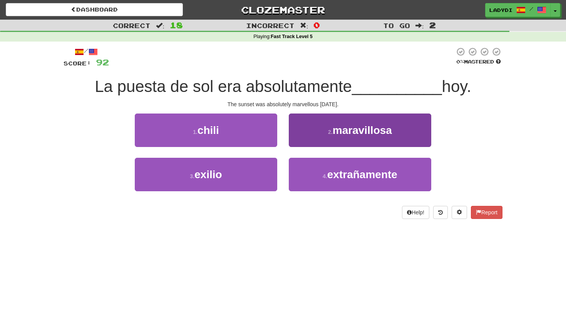
click at [312, 132] on button "2 . maravillosa" at bounding box center [360, 131] width 143 height 34
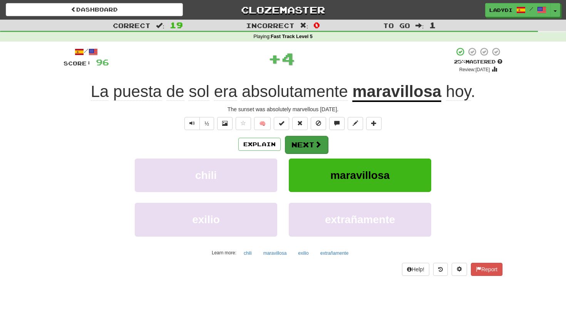
click at [306, 140] on button "Next" at bounding box center [306, 145] width 43 height 18
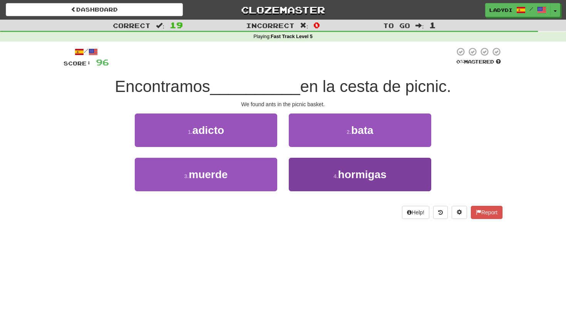
click at [313, 174] on button "4 . hormigas" at bounding box center [360, 175] width 143 height 34
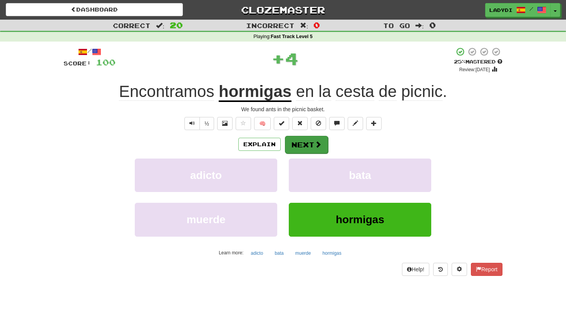
click at [302, 143] on button "Next" at bounding box center [306, 145] width 43 height 18
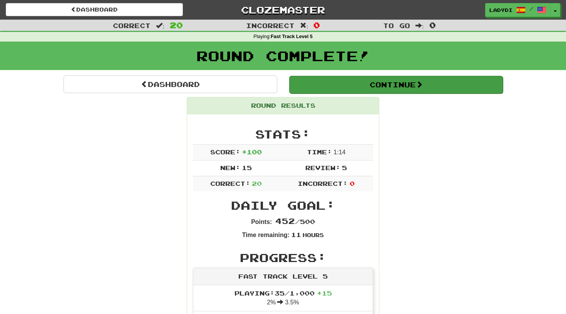
click at [383, 82] on button "Continue" at bounding box center [396, 85] width 214 height 18
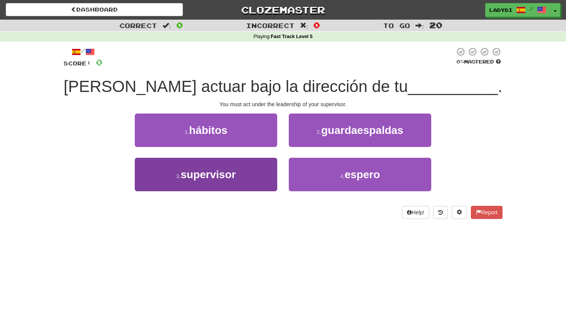
click at [248, 173] on button "3 . supervisor" at bounding box center [206, 175] width 143 height 34
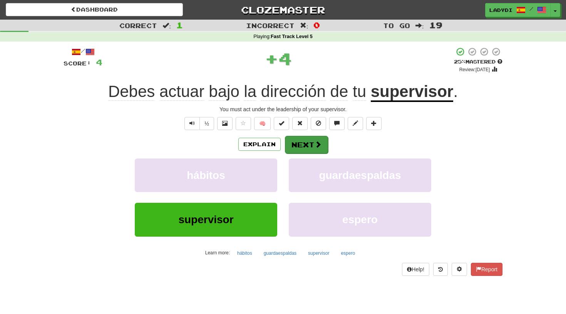
click at [312, 143] on button "Next" at bounding box center [306, 145] width 43 height 18
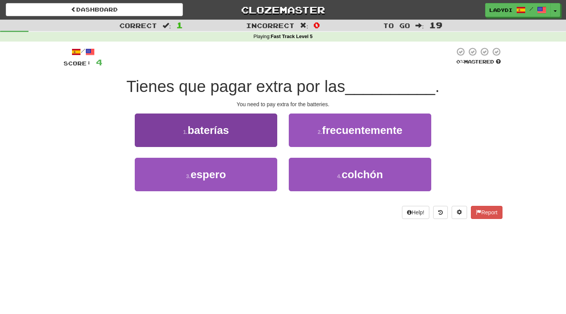
click at [233, 142] on button "1 . baterías" at bounding box center [206, 131] width 143 height 34
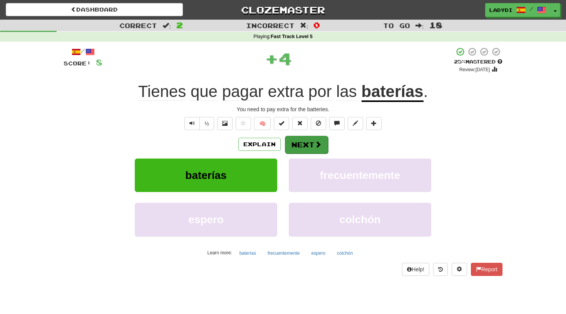
click at [309, 141] on button "Next" at bounding box center [306, 145] width 43 height 18
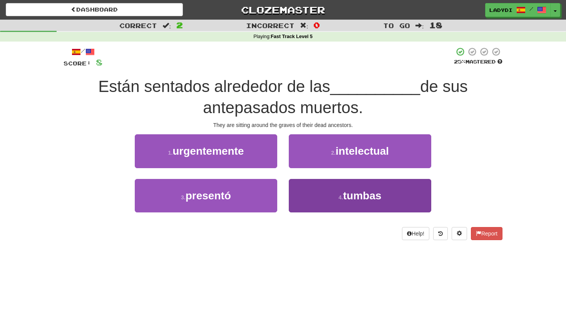
click at [310, 194] on button "4 . tumbas" at bounding box center [360, 196] width 143 height 34
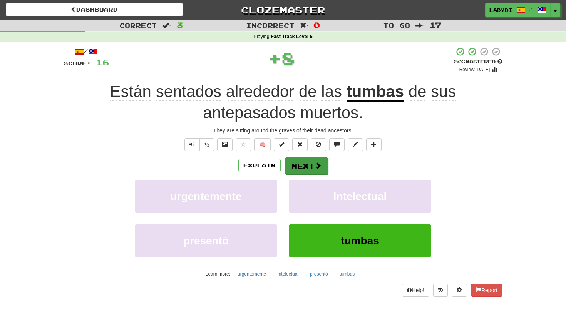
click at [302, 165] on button "Next" at bounding box center [306, 166] width 43 height 18
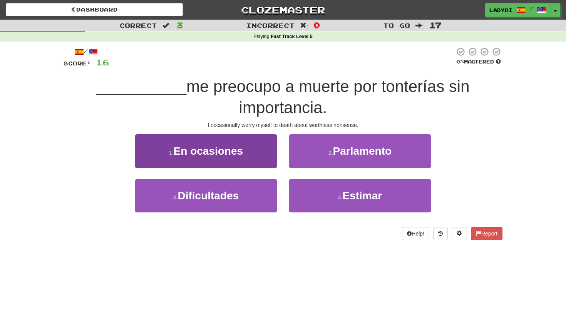
click at [257, 160] on button "1 . En ocasiones" at bounding box center [206, 151] width 143 height 34
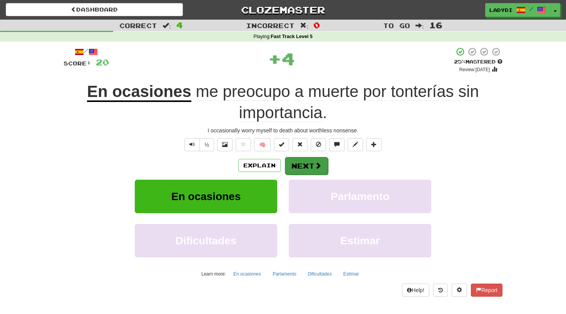
click at [300, 162] on button "Next" at bounding box center [306, 166] width 43 height 18
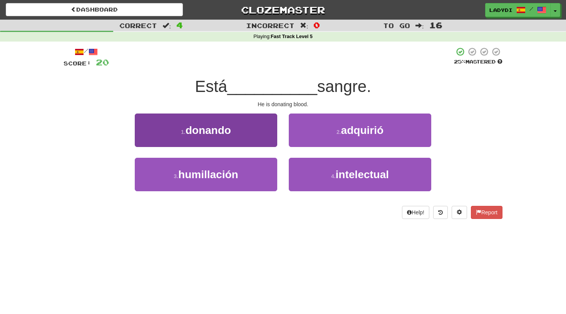
click at [250, 131] on button "1 . donando" at bounding box center [206, 131] width 143 height 34
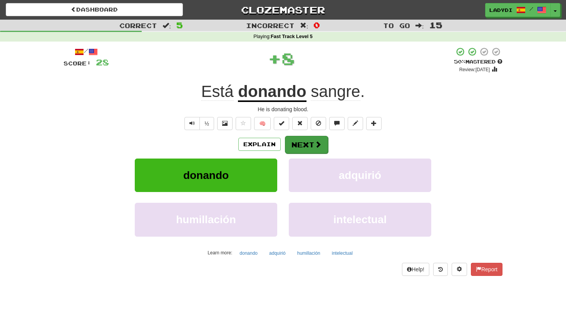
click at [300, 137] on button "Next" at bounding box center [306, 145] width 43 height 18
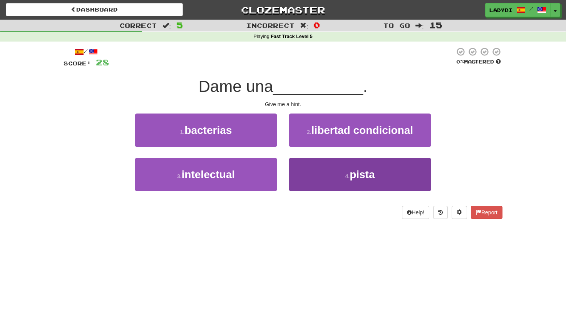
click at [297, 173] on button "4 . pista" at bounding box center [360, 175] width 143 height 34
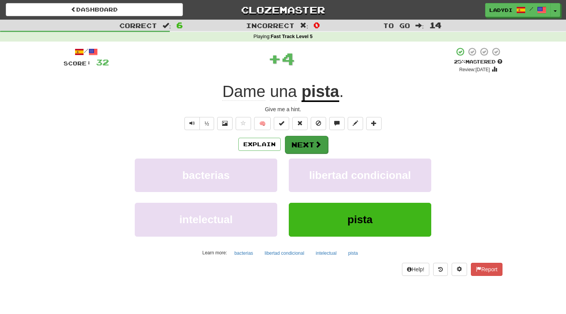
click at [294, 143] on button "Next" at bounding box center [306, 145] width 43 height 18
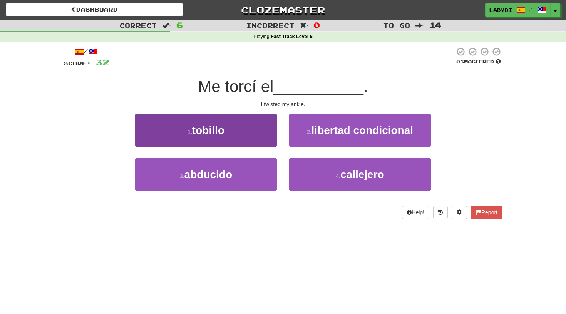
click at [238, 139] on button "1 . tobillo" at bounding box center [206, 131] width 143 height 34
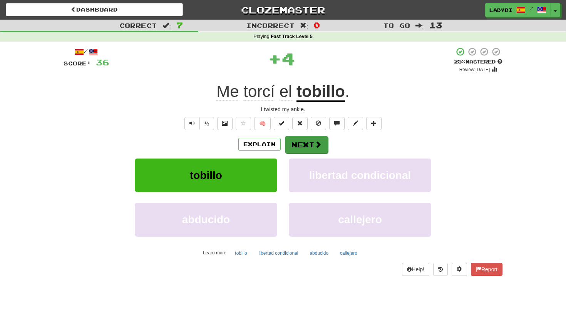
click at [299, 145] on button "Next" at bounding box center [306, 145] width 43 height 18
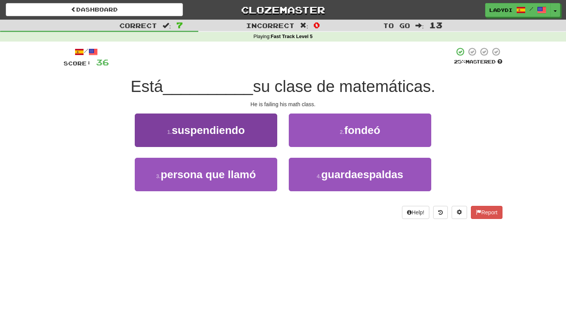
click at [247, 133] on button "1 . suspendiendo" at bounding box center [206, 131] width 143 height 34
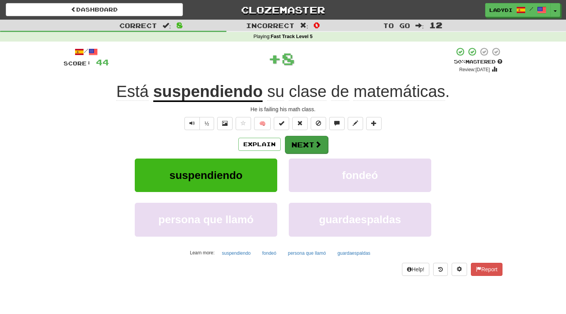
click at [306, 145] on button "Next" at bounding box center [306, 145] width 43 height 18
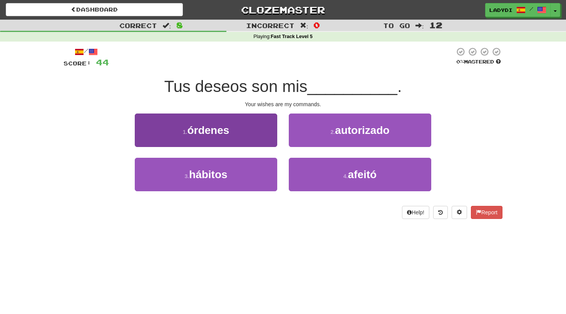
click at [247, 136] on button "1 . órdenes" at bounding box center [206, 131] width 143 height 34
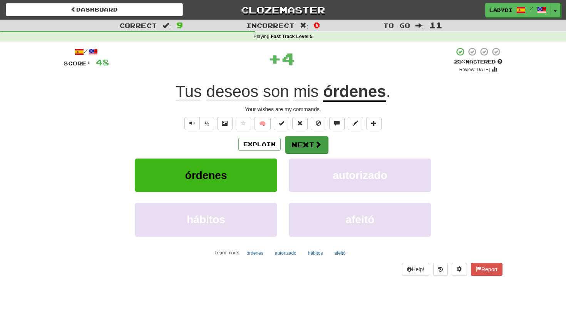
click at [298, 143] on button "Next" at bounding box center [306, 145] width 43 height 18
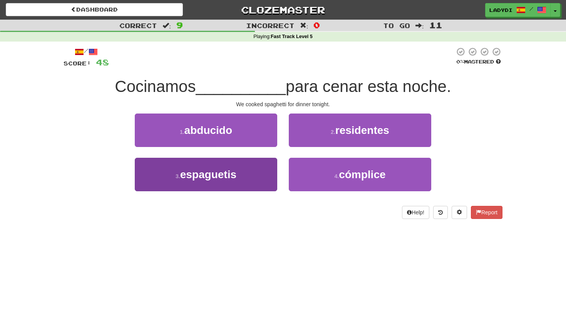
click at [257, 168] on button "3 . espaguetis" at bounding box center [206, 175] width 143 height 34
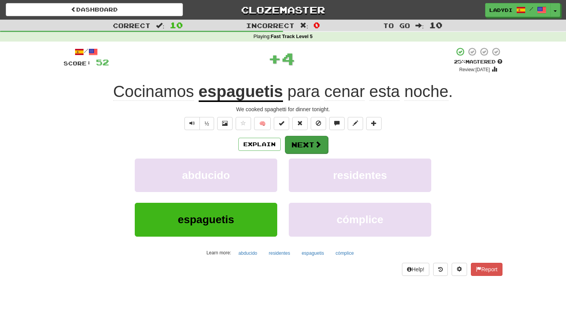
click at [314, 139] on button "Next" at bounding box center [306, 145] width 43 height 18
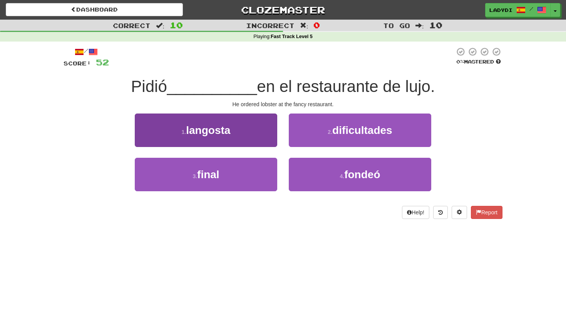
click at [248, 126] on button "1 . langosta" at bounding box center [206, 131] width 143 height 34
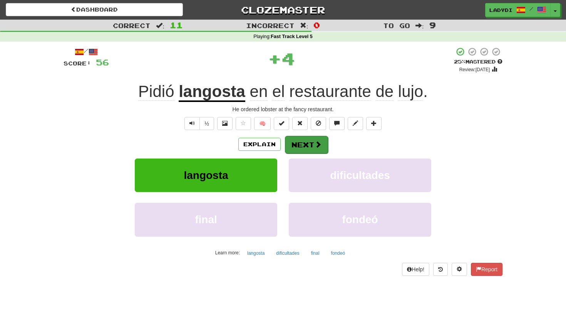
click at [298, 144] on button "Next" at bounding box center [306, 145] width 43 height 18
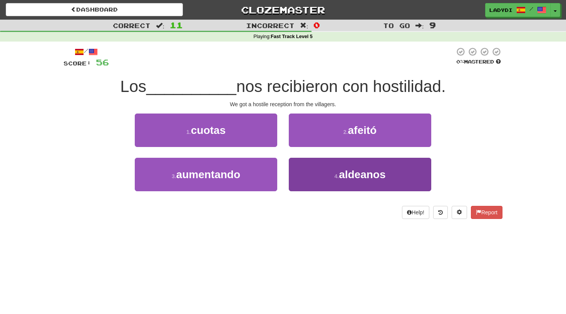
click at [300, 180] on button "4 . aldeanos" at bounding box center [360, 175] width 143 height 34
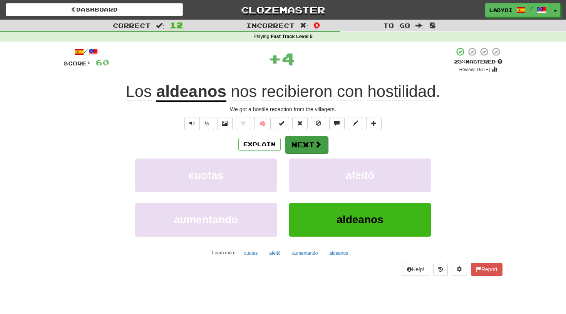
click at [296, 145] on button "Next" at bounding box center [306, 145] width 43 height 18
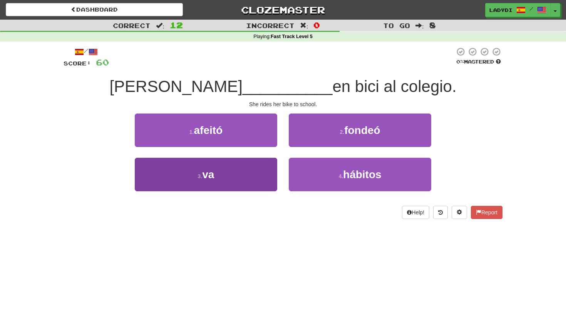
click at [253, 178] on button "3 . va" at bounding box center [206, 175] width 143 height 34
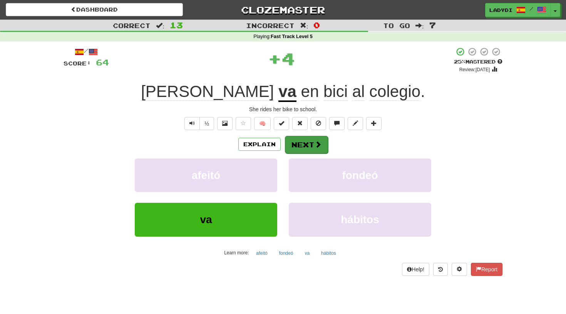
click at [302, 145] on button "Next" at bounding box center [306, 145] width 43 height 18
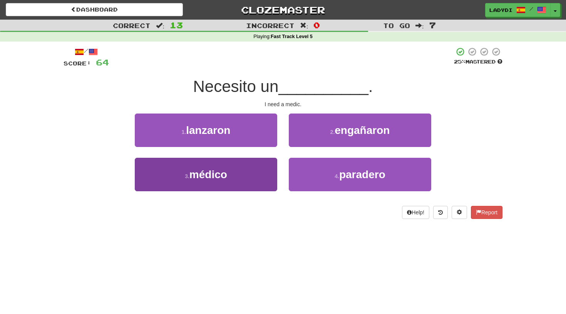
click at [253, 173] on button "3 . médico" at bounding box center [206, 175] width 143 height 34
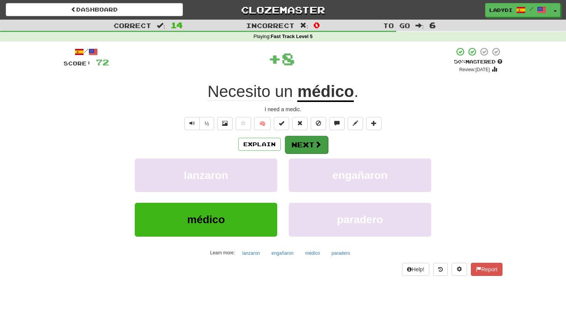
click at [296, 147] on button "Next" at bounding box center [306, 145] width 43 height 18
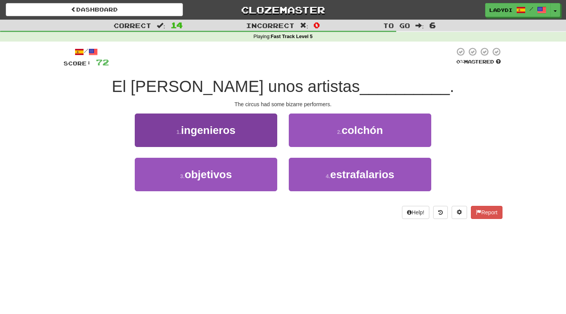
click at [254, 134] on button "1 . ingenieros" at bounding box center [206, 131] width 143 height 34
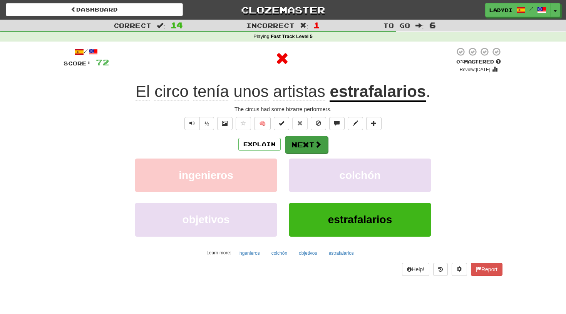
click at [297, 139] on button "Next" at bounding box center [306, 145] width 43 height 18
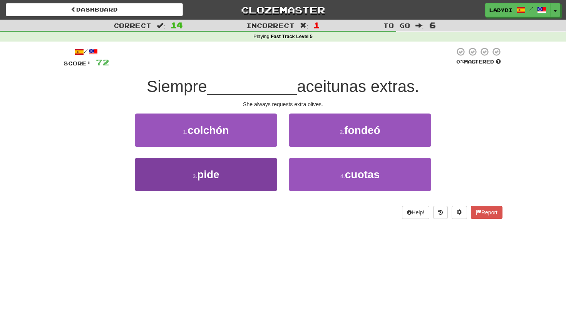
click at [251, 176] on button "3 . pide" at bounding box center [206, 175] width 143 height 34
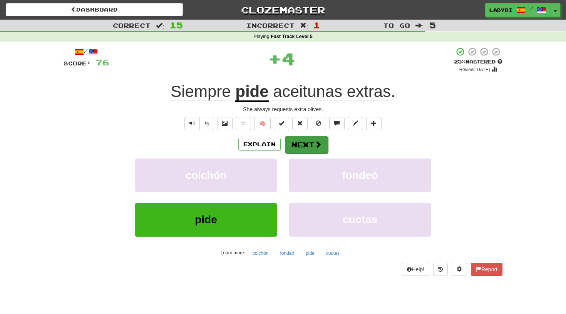
click at [298, 139] on button "Next" at bounding box center [306, 145] width 43 height 18
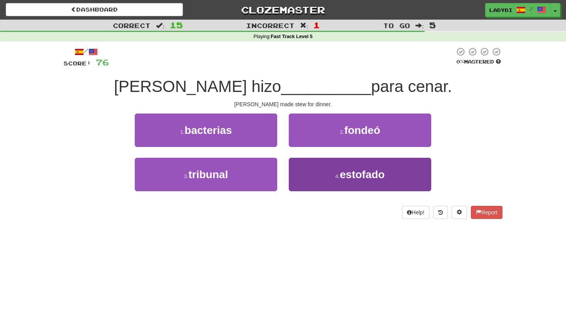
click at [321, 177] on button "4 . estofado" at bounding box center [360, 175] width 143 height 34
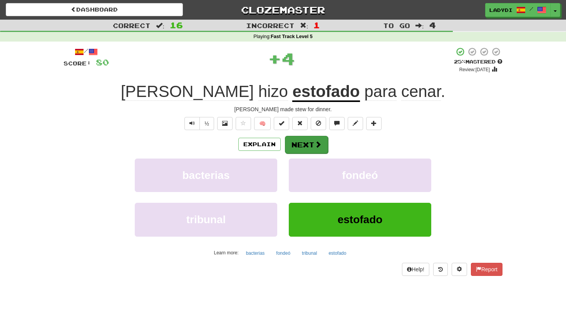
click at [311, 140] on button "Next" at bounding box center [306, 145] width 43 height 18
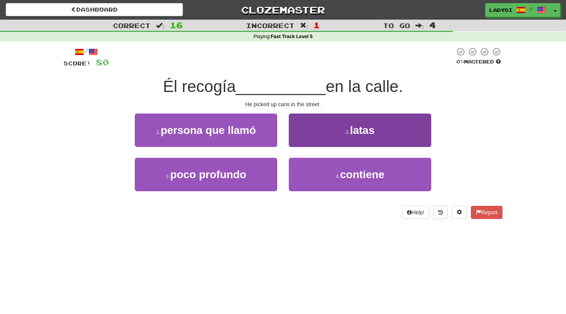
click at [319, 133] on button "2 . latas" at bounding box center [360, 131] width 143 height 34
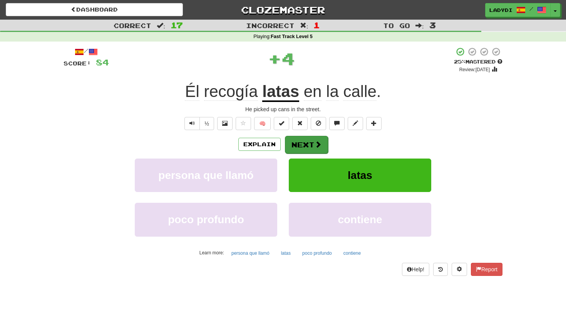
click at [309, 143] on button "Next" at bounding box center [306, 145] width 43 height 18
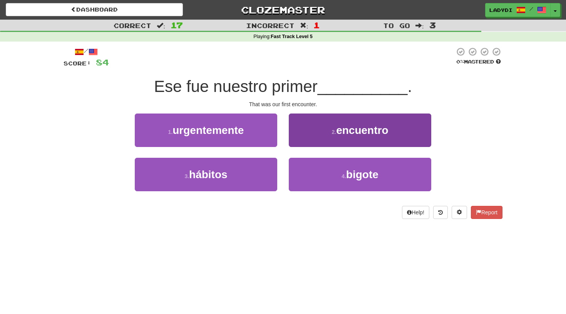
click at [297, 129] on button "2 . encuentro" at bounding box center [360, 131] width 143 height 34
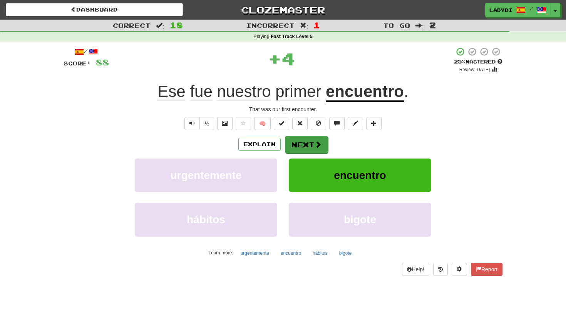
click at [297, 141] on button "Next" at bounding box center [306, 145] width 43 height 18
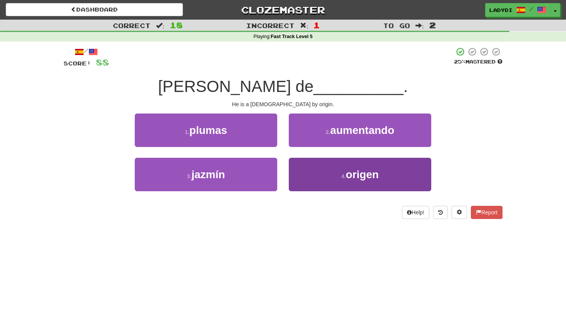
click at [293, 174] on button "4 . origen" at bounding box center [360, 175] width 143 height 34
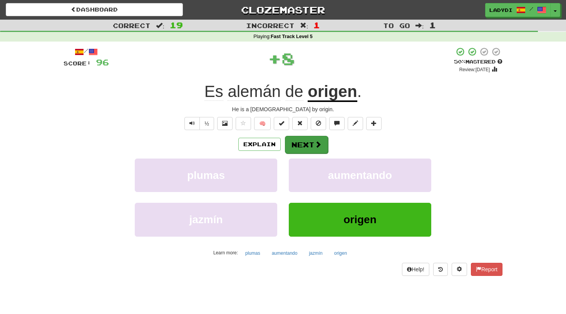
click at [300, 138] on button "Next" at bounding box center [306, 145] width 43 height 18
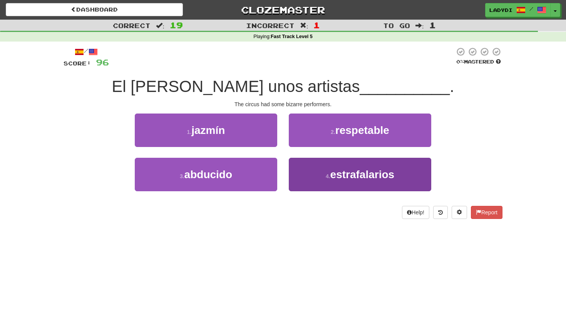
click at [319, 169] on button "4 . estrafalarios" at bounding box center [360, 175] width 143 height 34
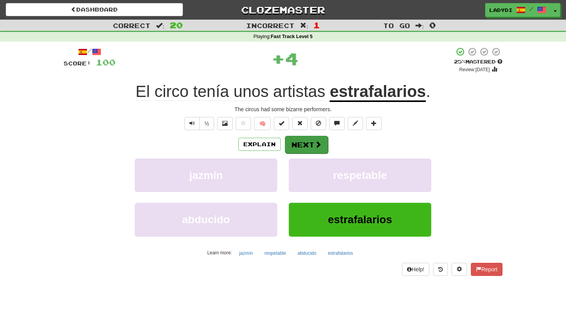
click at [298, 144] on button "Next" at bounding box center [306, 145] width 43 height 18
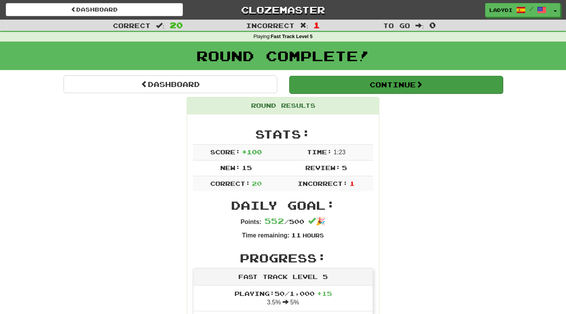
click at [344, 85] on button "Continue" at bounding box center [396, 85] width 214 height 18
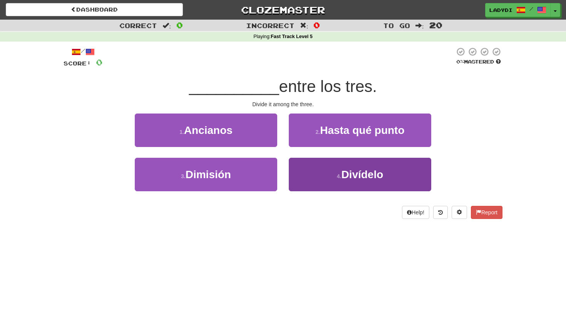
click at [324, 176] on button "4 . Divídelo" at bounding box center [360, 175] width 143 height 34
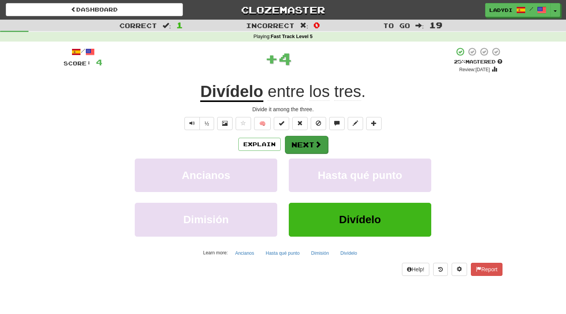
click at [301, 144] on button "Next" at bounding box center [306, 145] width 43 height 18
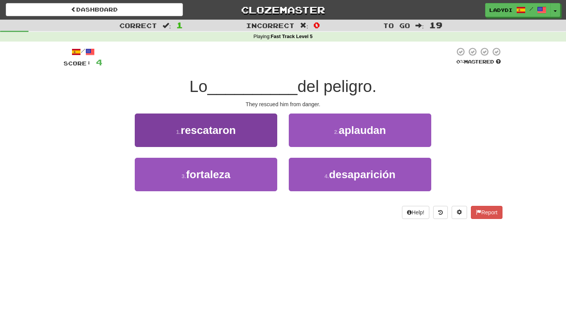
click at [251, 135] on button "1 . rescataron" at bounding box center [206, 131] width 143 height 34
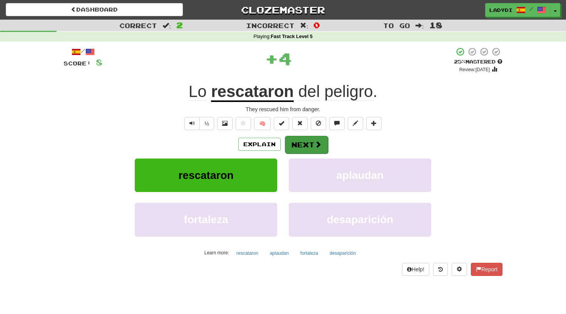
click at [310, 141] on button "Next" at bounding box center [306, 145] width 43 height 18
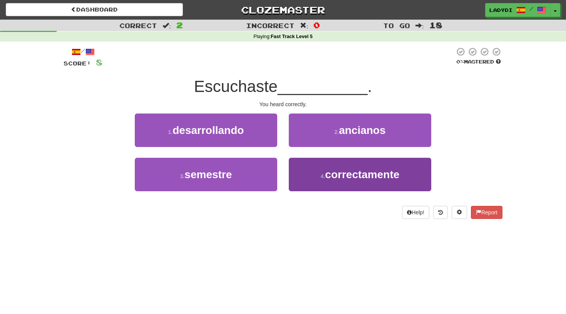
click at [310, 179] on button "4 . correctamente" at bounding box center [360, 175] width 143 height 34
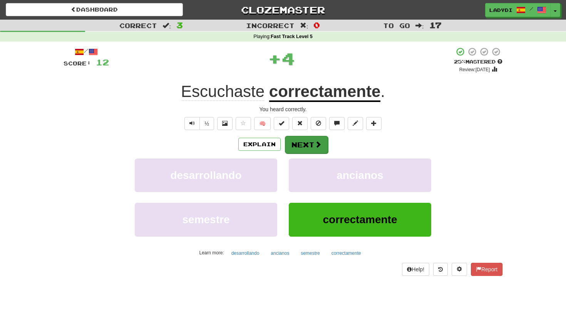
click at [298, 146] on button "Next" at bounding box center [306, 145] width 43 height 18
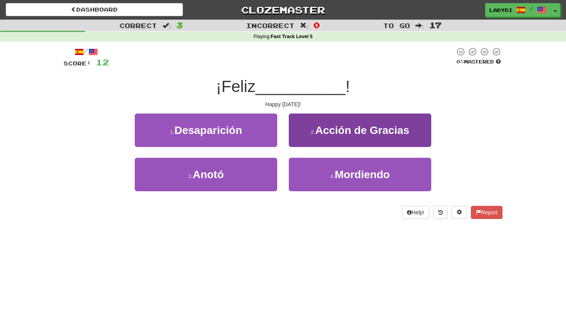
click at [310, 131] on button "2 . Acción de Gracias" at bounding box center [360, 131] width 143 height 34
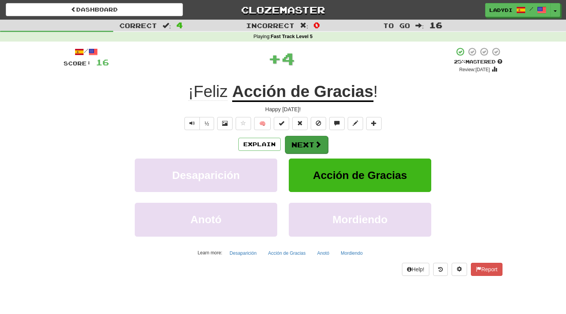
click at [298, 143] on button "Next" at bounding box center [306, 145] width 43 height 18
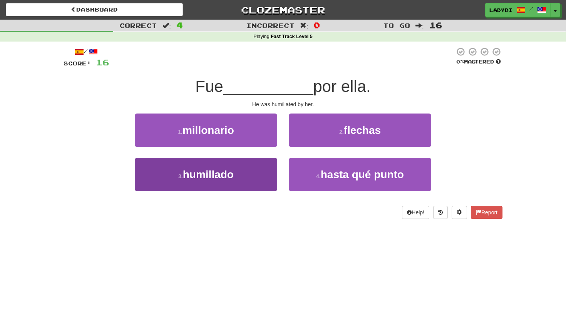
click at [246, 165] on button "3 . humillado" at bounding box center [206, 175] width 143 height 34
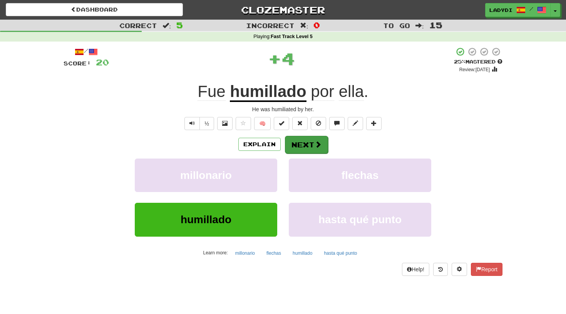
click at [293, 143] on button "Next" at bounding box center [306, 145] width 43 height 18
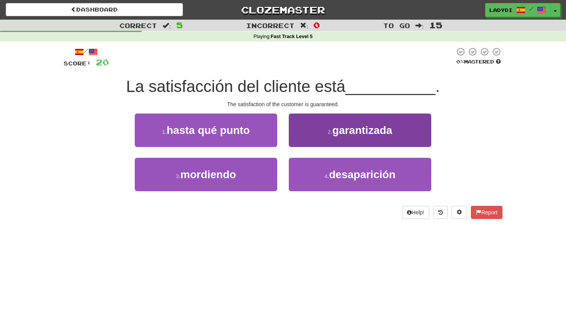
click at [311, 131] on button "2 . garantizada" at bounding box center [360, 131] width 143 height 34
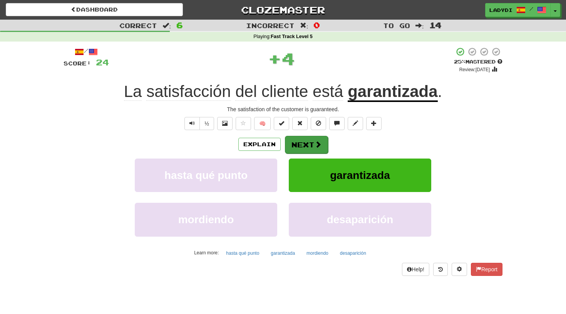
click at [299, 138] on button "Next" at bounding box center [306, 145] width 43 height 18
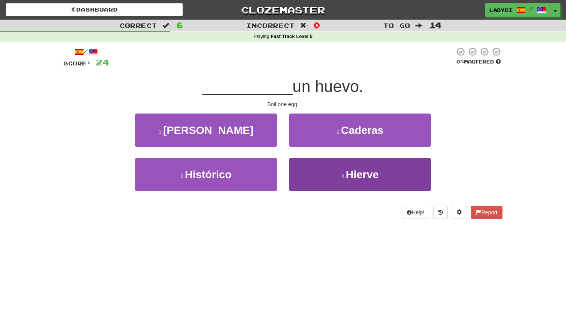
click at [317, 178] on button "4 . Hierve" at bounding box center [360, 175] width 143 height 34
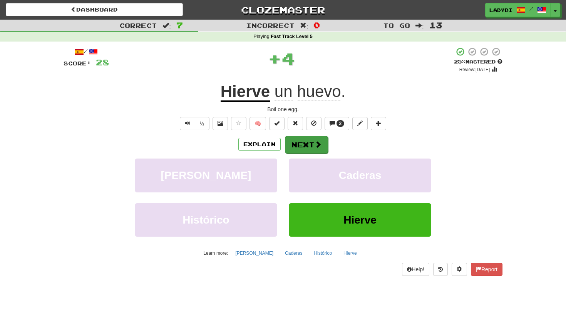
click at [302, 144] on button "Next" at bounding box center [306, 145] width 43 height 18
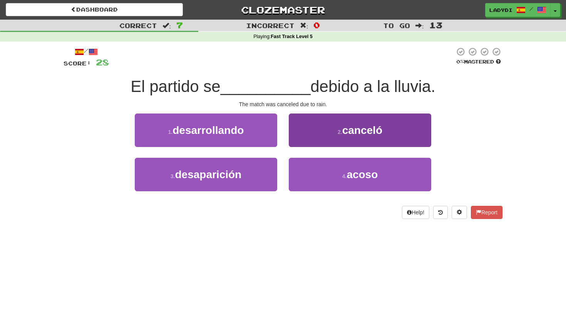
click at [315, 130] on button "2 . canceló" at bounding box center [360, 131] width 143 height 34
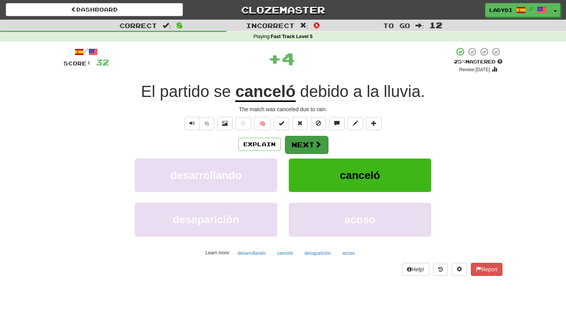
click at [304, 140] on button "Next" at bounding box center [306, 145] width 43 height 18
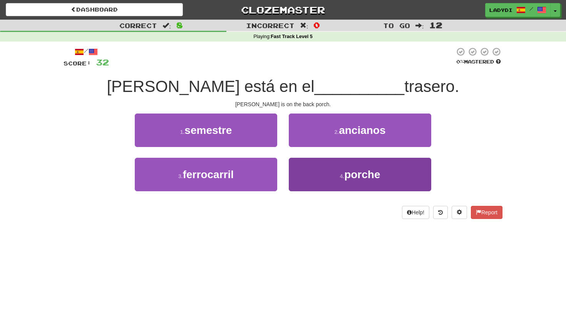
click at [322, 170] on button "4 . porche" at bounding box center [360, 175] width 143 height 34
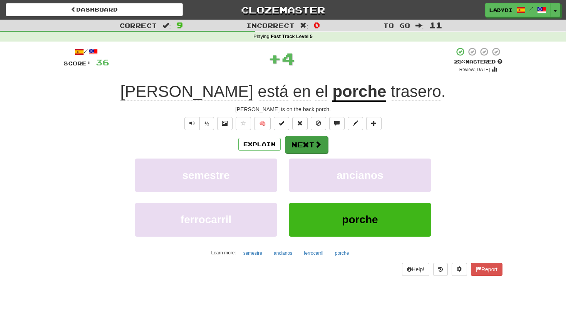
click at [299, 142] on button "Next" at bounding box center [306, 145] width 43 height 18
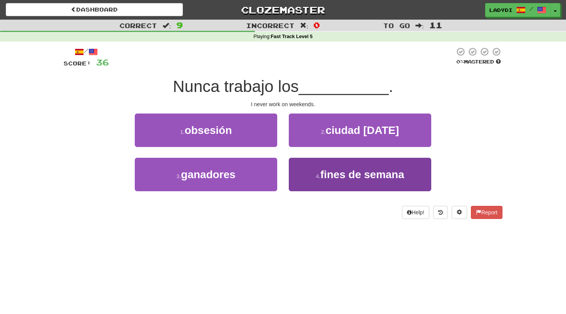
click at [313, 169] on button "4 . fines de semana" at bounding box center [360, 175] width 143 height 34
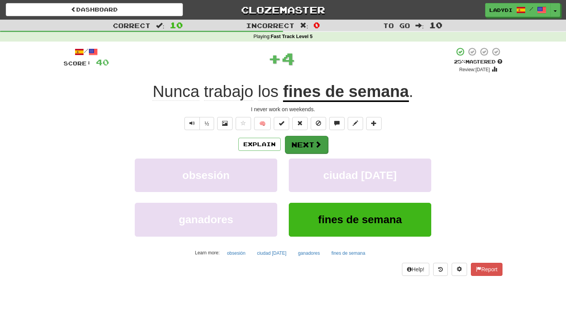
click at [308, 148] on button "Next" at bounding box center [306, 145] width 43 height 18
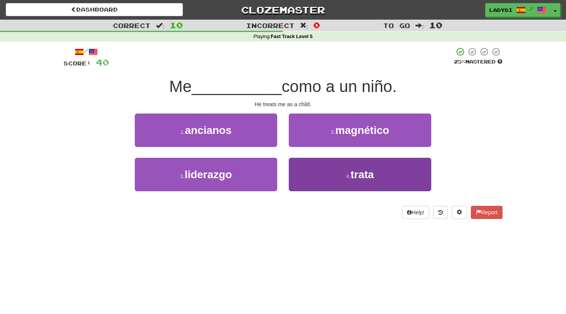
click at [319, 173] on button "4 . trata" at bounding box center [360, 175] width 143 height 34
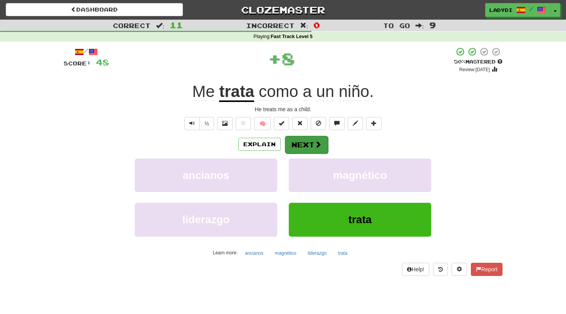
click at [307, 144] on button "Next" at bounding box center [306, 145] width 43 height 18
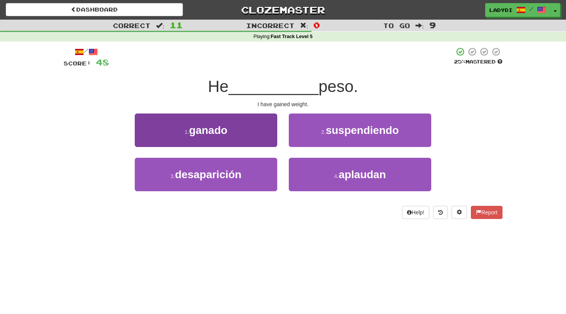
click at [259, 134] on button "1 . ganado" at bounding box center [206, 131] width 143 height 34
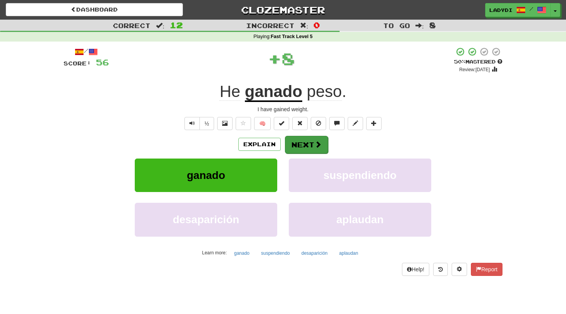
click at [299, 146] on button "Next" at bounding box center [306, 145] width 43 height 18
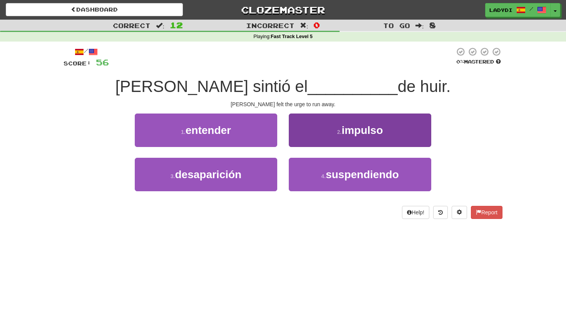
click at [326, 127] on button "2 . impulso" at bounding box center [360, 131] width 143 height 34
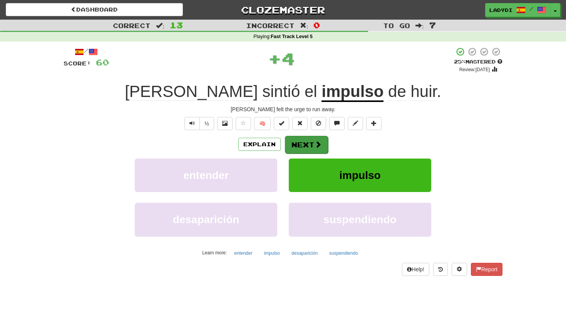
click at [311, 143] on button "Next" at bounding box center [306, 145] width 43 height 18
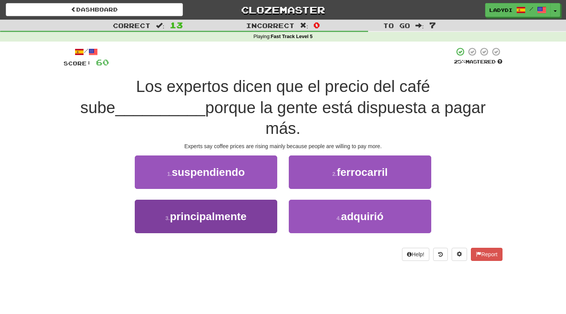
click at [268, 200] on button "3 . principalmente" at bounding box center [206, 217] width 143 height 34
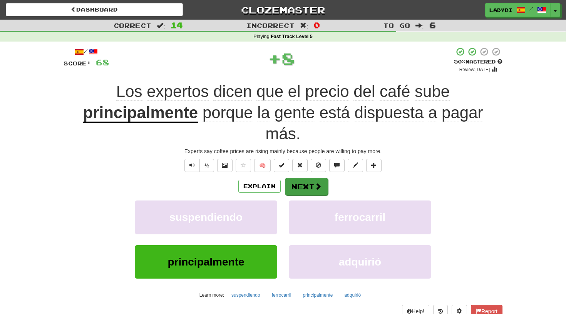
click at [305, 185] on button "Next" at bounding box center [306, 187] width 43 height 18
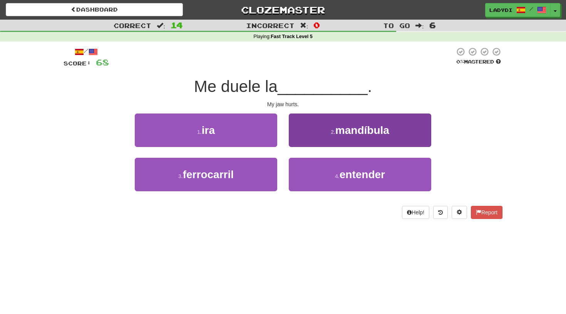
click at [310, 133] on button "2 . mandíbula" at bounding box center [360, 131] width 143 height 34
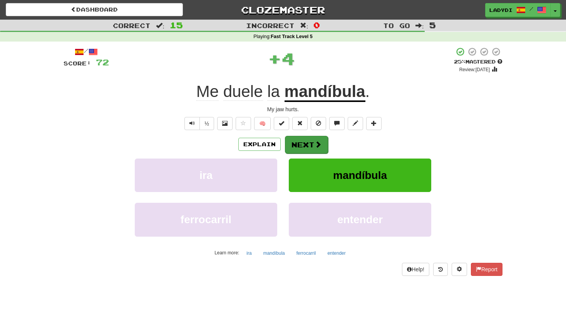
click at [304, 139] on button "Next" at bounding box center [306, 145] width 43 height 18
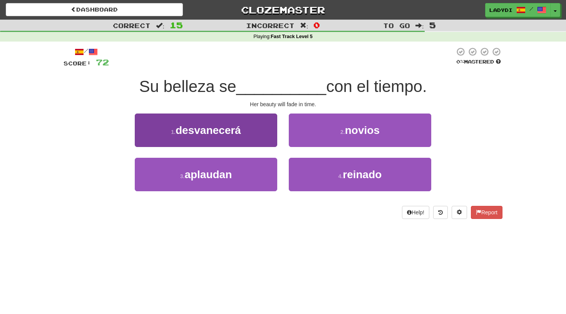
click at [238, 134] on span "desvanecerá" at bounding box center [209, 130] width 66 height 12
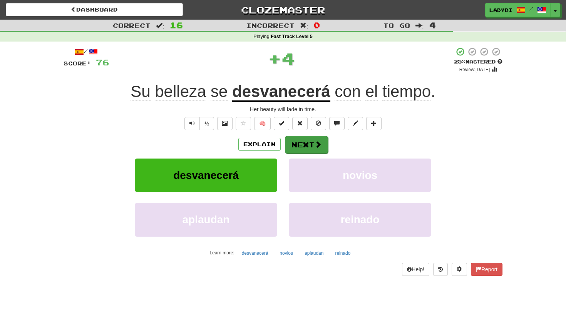
click at [290, 138] on button "Next" at bounding box center [306, 145] width 43 height 18
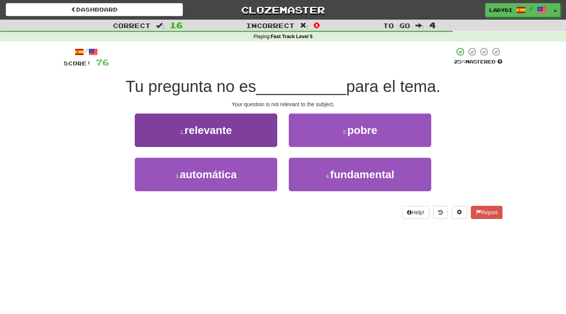
click at [256, 137] on button "1 . relevante" at bounding box center [206, 131] width 143 height 34
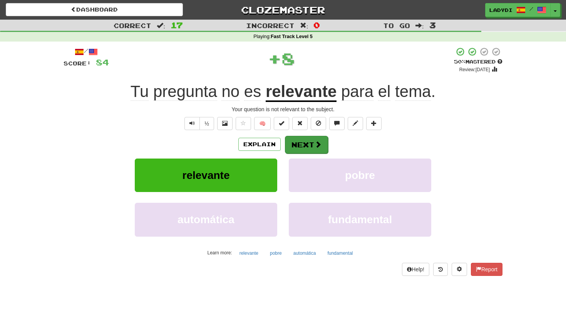
click at [303, 142] on button "Next" at bounding box center [306, 145] width 43 height 18
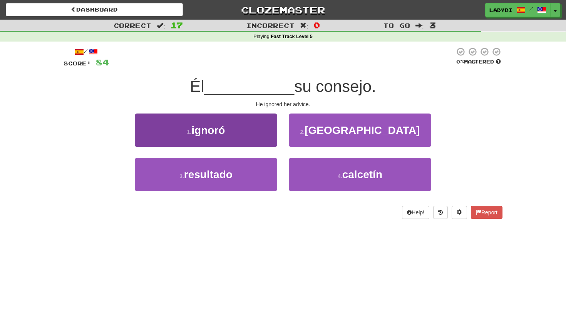
click at [242, 134] on button "1 . ignoró" at bounding box center [206, 131] width 143 height 34
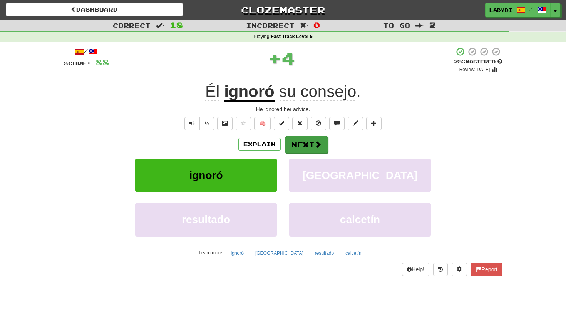
click at [292, 145] on button "Next" at bounding box center [306, 145] width 43 height 18
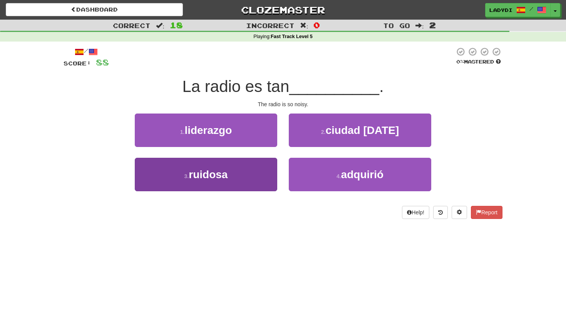
click at [255, 173] on button "3 . ruidosa" at bounding box center [206, 175] width 143 height 34
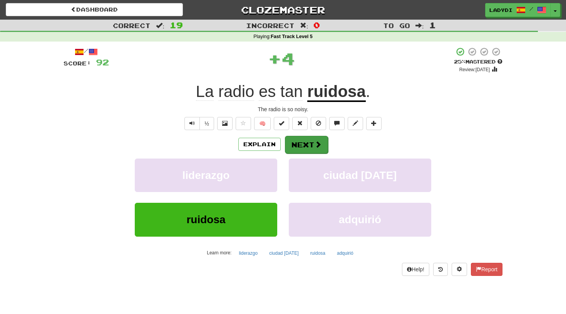
click at [300, 144] on button "Next" at bounding box center [306, 145] width 43 height 18
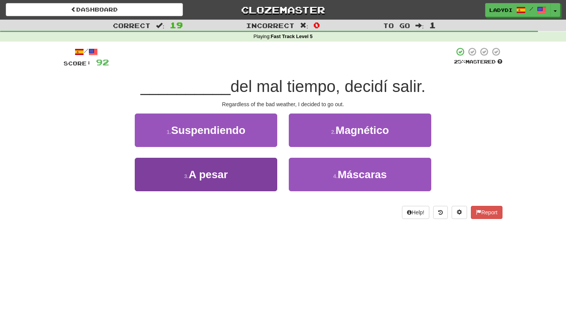
click at [250, 173] on button "3 . A pesar" at bounding box center [206, 175] width 143 height 34
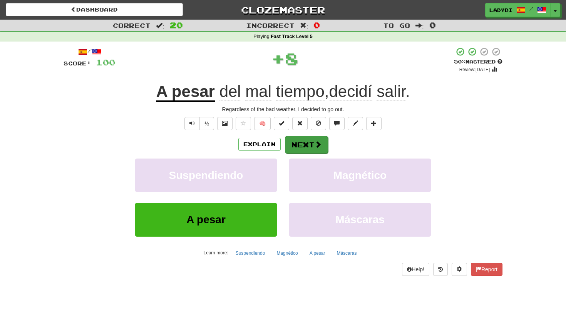
click at [300, 143] on button "Next" at bounding box center [306, 145] width 43 height 18
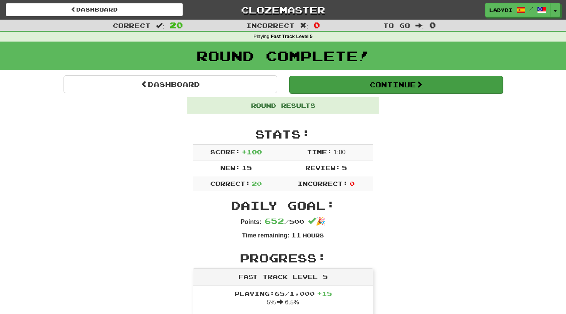
click at [387, 79] on button "Continue" at bounding box center [396, 85] width 214 height 18
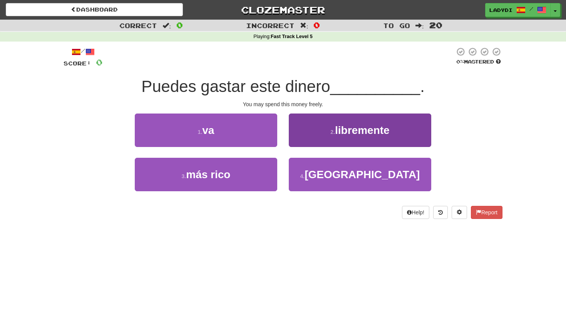
click at [315, 129] on button "2 . libremente" at bounding box center [360, 131] width 143 height 34
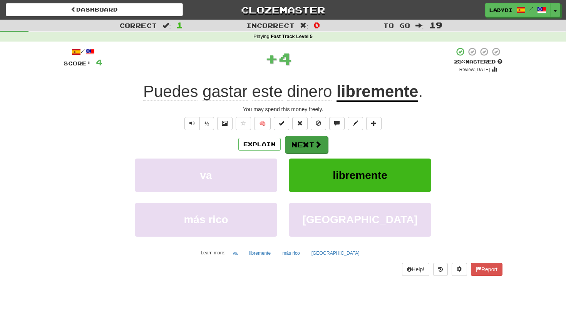
click at [301, 144] on button "Next" at bounding box center [306, 145] width 43 height 18
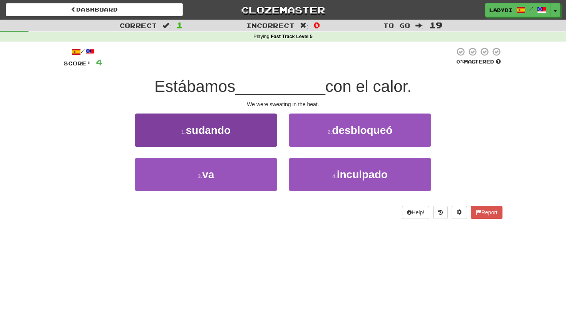
click at [237, 134] on button "1 . sudando" at bounding box center [206, 131] width 143 height 34
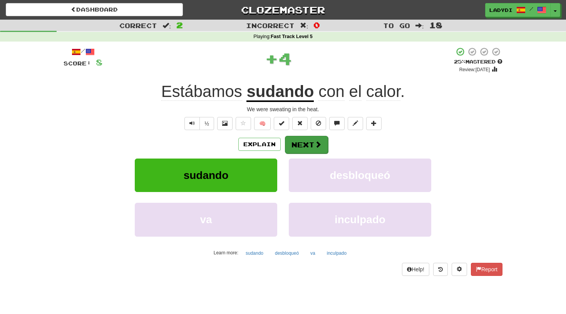
click at [309, 153] on button "Next" at bounding box center [306, 145] width 43 height 18
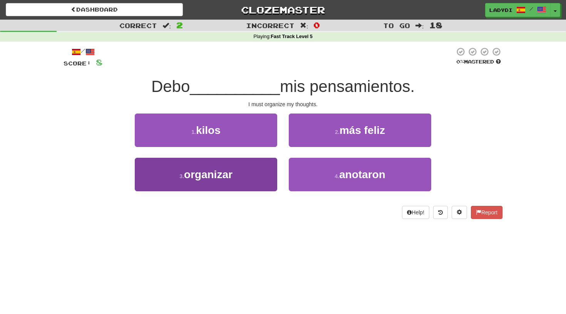
click at [250, 166] on button "3 . organizar" at bounding box center [206, 175] width 143 height 34
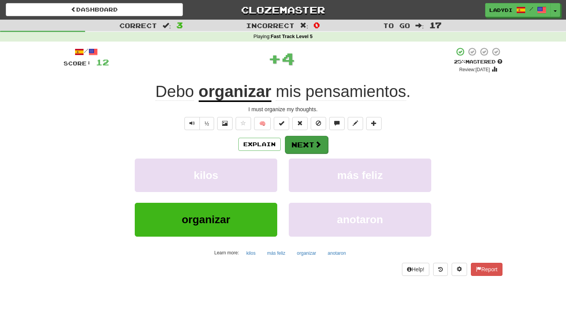
click at [305, 137] on button "Next" at bounding box center [306, 145] width 43 height 18
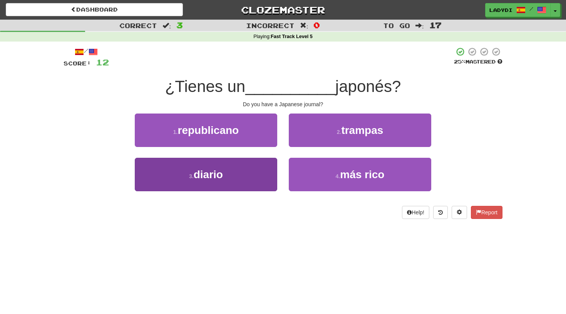
click at [235, 171] on button "3 . diario" at bounding box center [206, 175] width 143 height 34
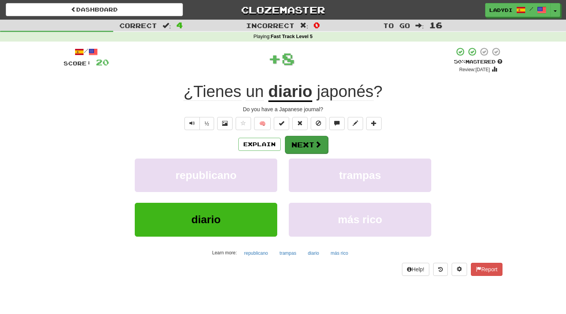
click at [290, 146] on button "Next" at bounding box center [306, 145] width 43 height 18
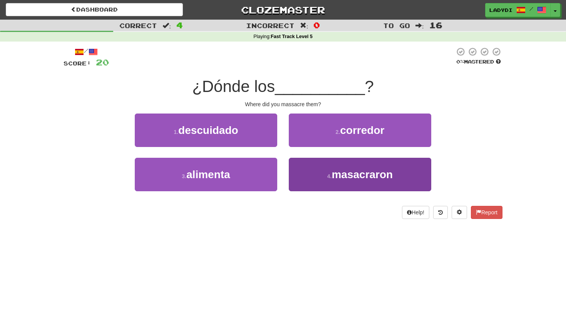
click at [294, 164] on button "4 . masacraron" at bounding box center [360, 175] width 143 height 34
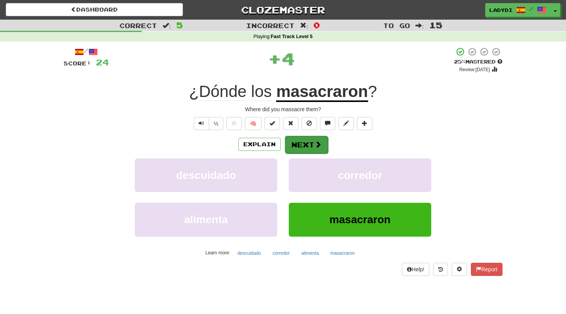
click at [299, 141] on button "Next" at bounding box center [306, 145] width 43 height 18
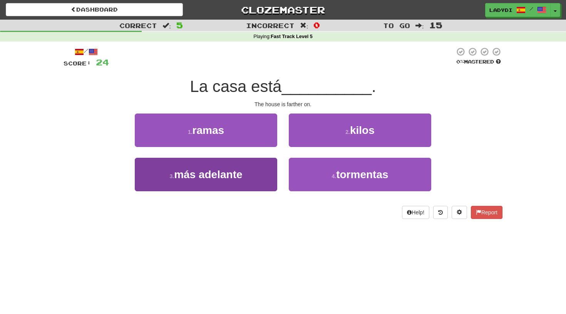
click at [265, 169] on button "3 . más adelante" at bounding box center [206, 175] width 143 height 34
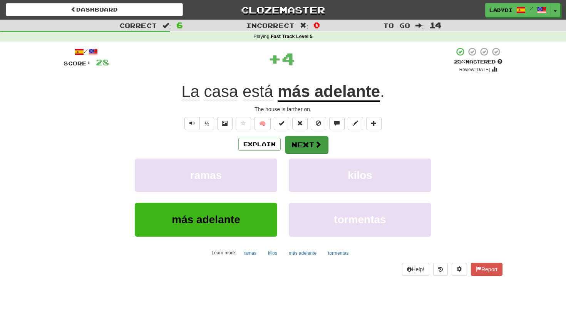
click at [305, 145] on button "Next" at bounding box center [306, 145] width 43 height 18
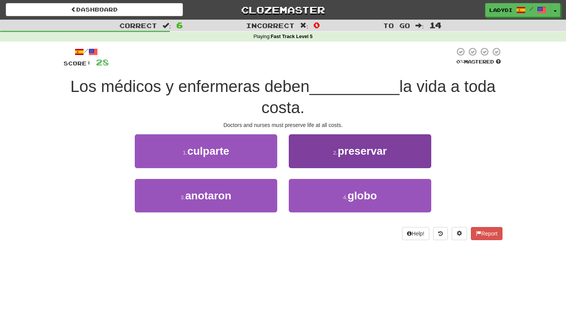
click at [311, 148] on button "2 . preservar" at bounding box center [360, 151] width 143 height 34
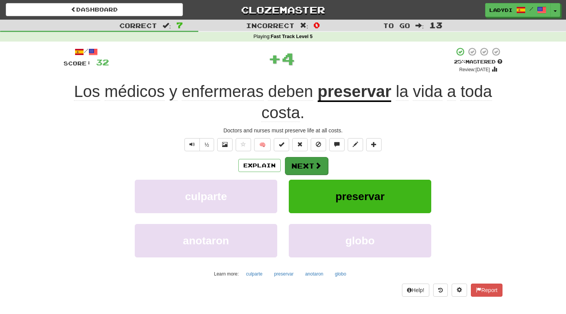
click at [304, 164] on button "Next" at bounding box center [306, 166] width 43 height 18
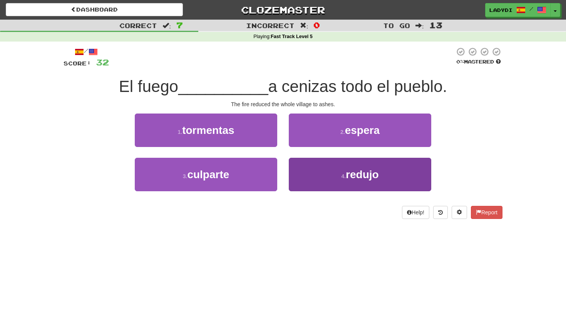
click at [317, 176] on button "4 . redujo" at bounding box center [360, 175] width 143 height 34
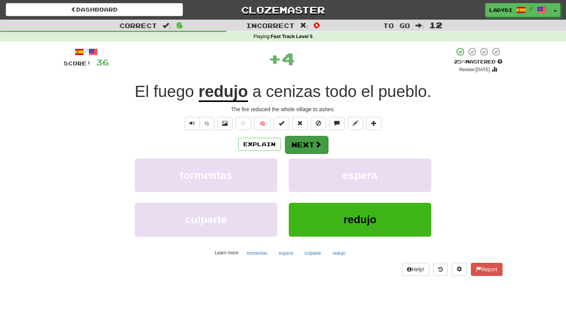
click at [299, 145] on button "Next" at bounding box center [306, 145] width 43 height 18
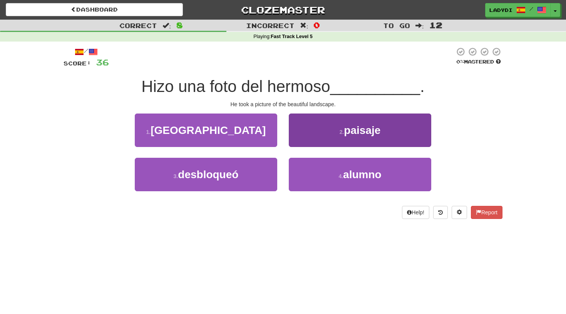
click at [310, 131] on button "2 . paisaje" at bounding box center [360, 131] width 143 height 34
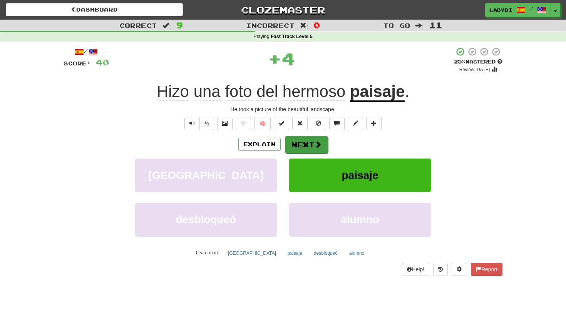
click at [303, 141] on button "Next" at bounding box center [306, 145] width 43 height 18
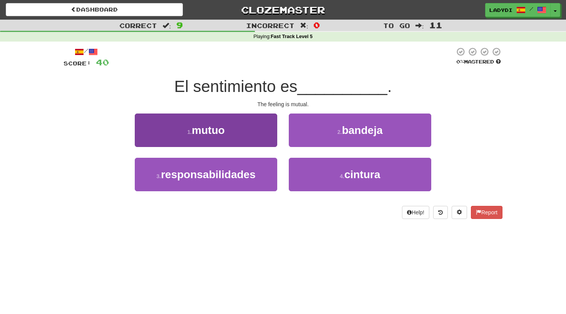
click at [255, 141] on button "1 . mutuo" at bounding box center [206, 131] width 143 height 34
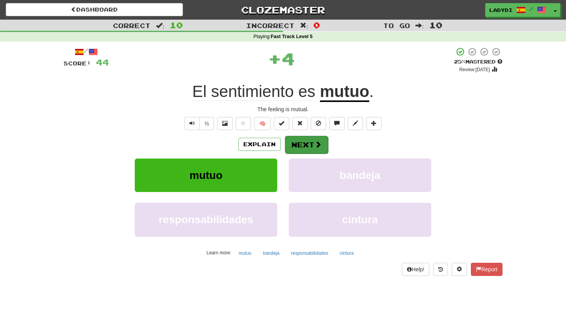
click at [302, 145] on button "Next" at bounding box center [306, 145] width 43 height 18
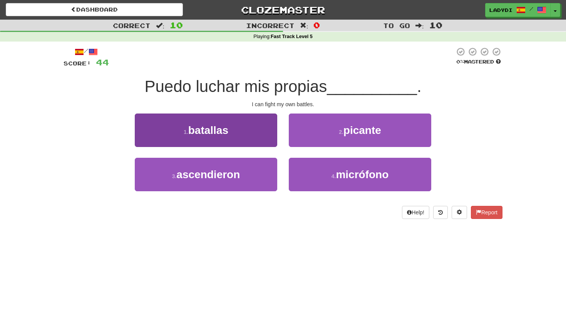
click at [247, 133] on button "1 . batallas" at bounding box center [206, 131] width 143 height 34
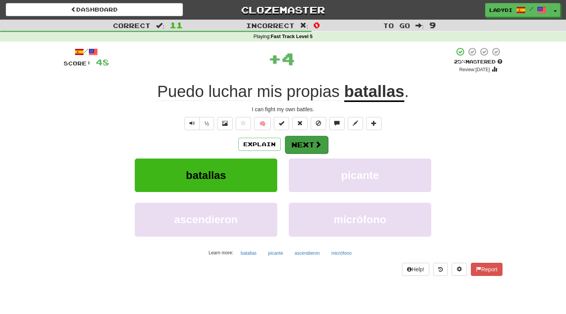
click at [291, 140] on button "Next" at bounding box center [306, 145] width 43 height 18
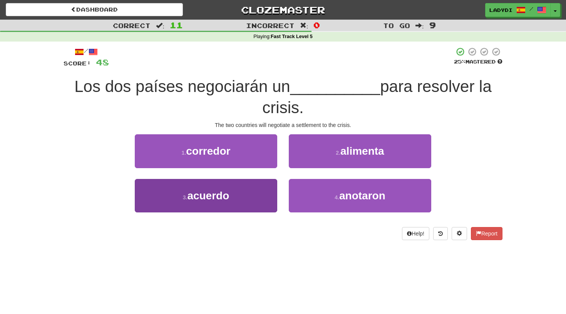
click at [251, 186] on button "3 . acuerdo" at bounding box center [206, 196] width 143 height 34
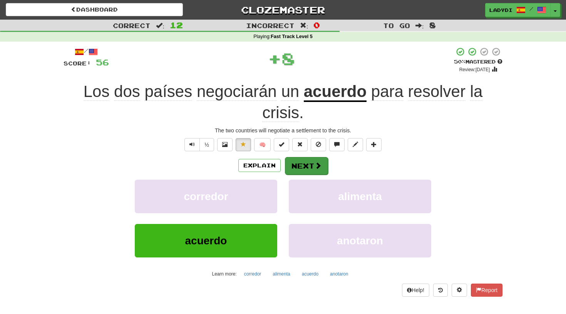
click at [293, 165] on button "Next" at bounding box center [306, 166] width 43 height 18
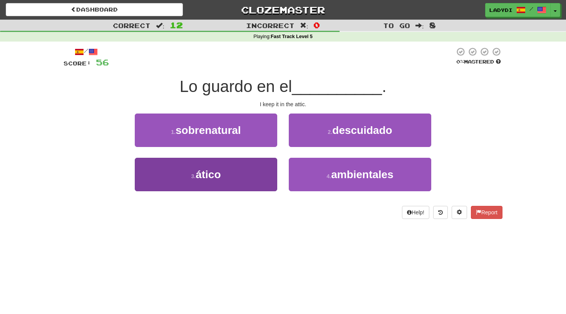
click at [248, 177] on button "3 . ático" at bounding box center [206, 175] width 143 height 34
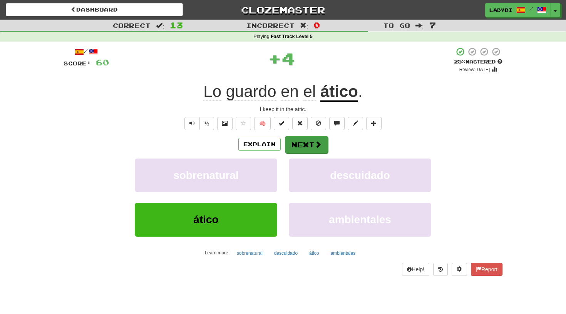
click at [304, 137] on button "Next" at bounding box center [306, 145] width 43 height 18
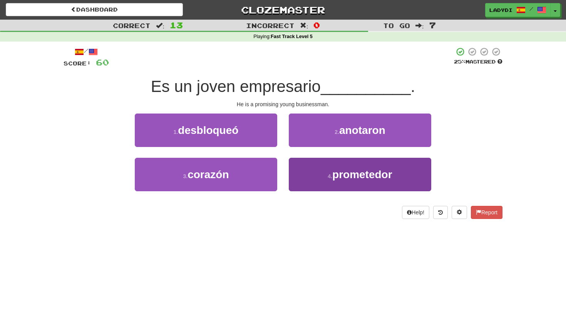
click at [309, 168] on button "4 . prometedor" at bounding box center [360, 175] width 143 height 34
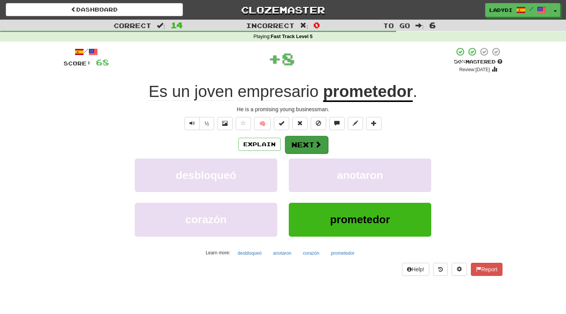
click at [302, 143] on button "Next" at bounding box center [306, 145] width 43 height 18
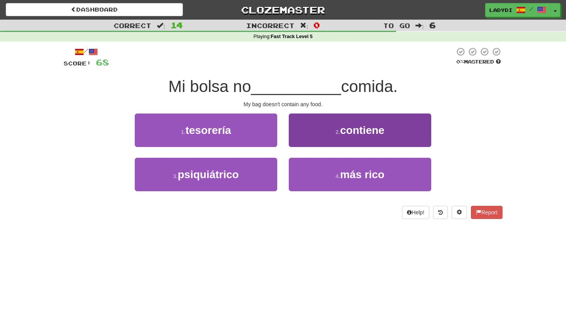
click at [331, 137] on button "2 . contiene" at bounding box center [360, 131] width 143 height 34
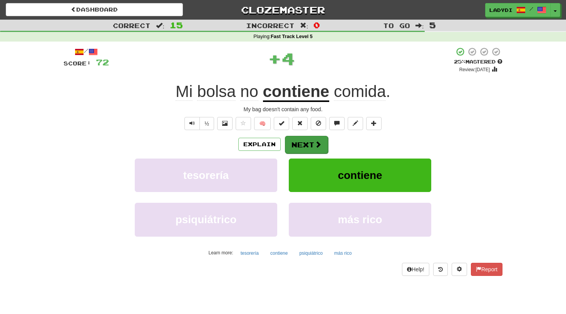
click at [306, 144] on button "Next" at bounding box center [306, 145] width 43 height 18
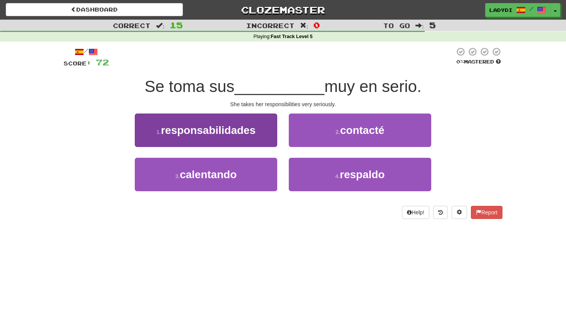
click at [258, 137] on button "1 . responsabilidades" at bounding box center [206, 131] width 143 height 34
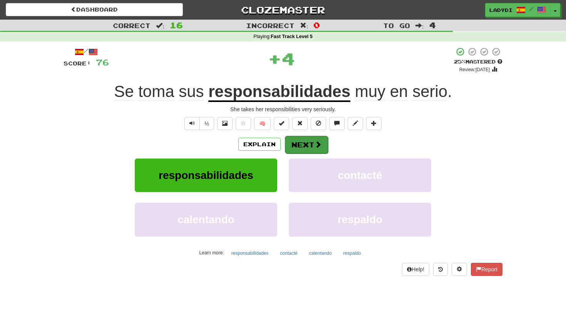
click at [296, 140] on button "Next" at bounding box center [306, 145] width 43 height 18
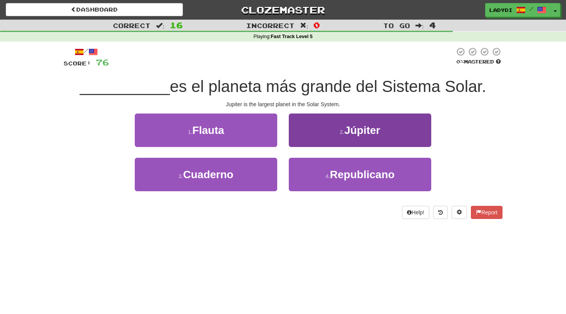
click at [330, 138] on button "2 . Júpiter" at bounding box center [360, 131] width 143 height 34
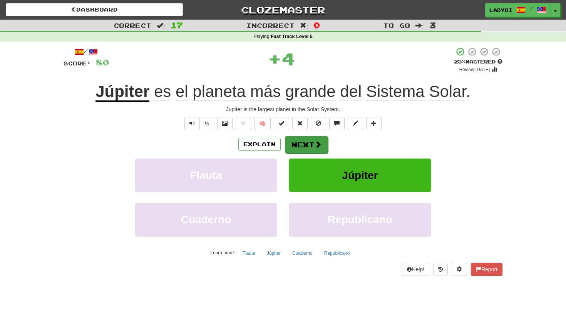
click at [313, 141] on button "Next" at bounding box center [306, 145] width 43 height 18
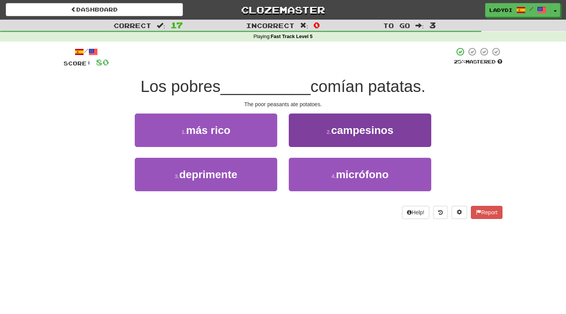
click at [313, 135] on button "2 . campesinos" at bounding box center [360, 131] width 143 height 34
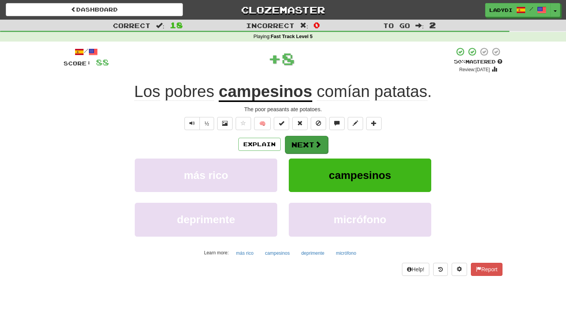
click at [305, 138] on button "Next" at bounding box center [306, 145] width 43 height 18
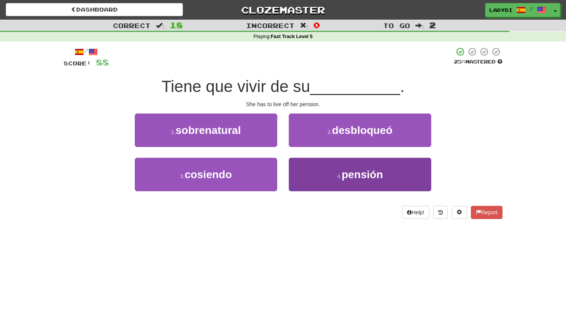
click at [310, 167] on button "4 . pensión" at bounding box center [360, 175] width 143 height 34
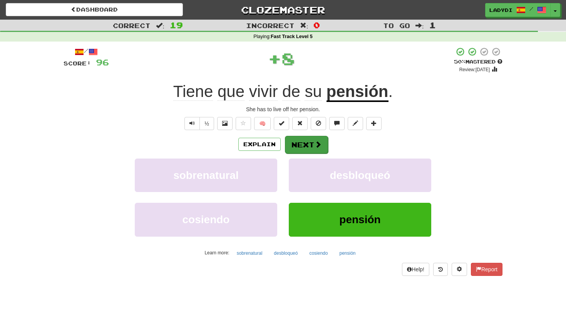
click at [304, 141] on button "Next" at bounding box center [306, 145] width 43 height 18
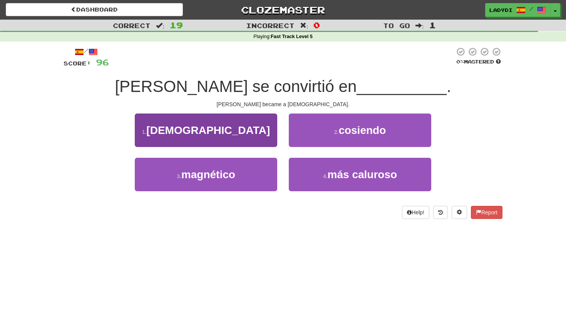
click at [234, 135] on button "1 . pastor" at bounding box center [206, 131] width 143 height 34
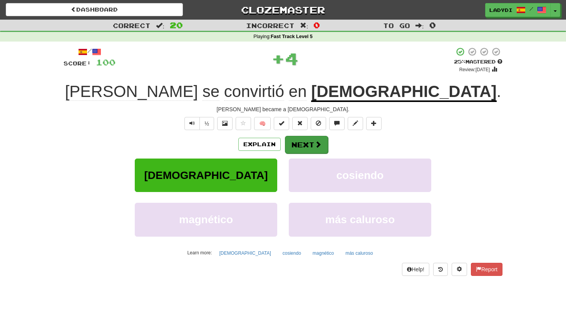
click at [295, 139] on button "Next" at bounding box center [306, 145] width 43 height 18
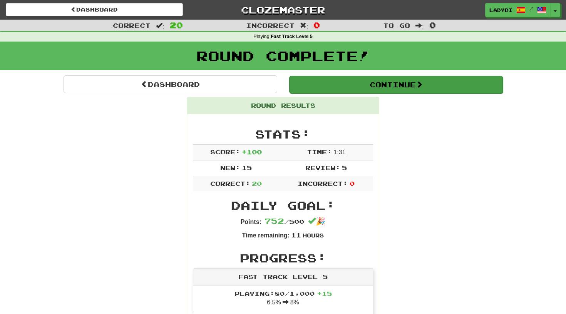
click at [336, 86] on button "Continue" at bounding box center [396, 85] width 214 height 18
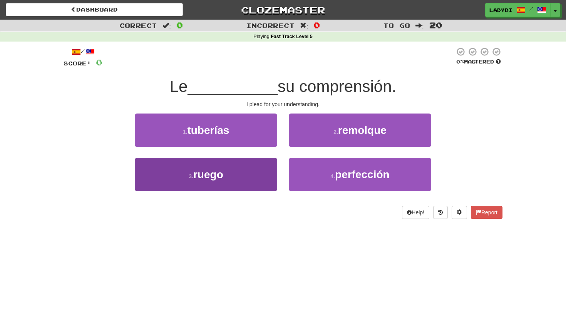
click at [271, 178] on button "3 . ruego" at bounding box center [206, 175] width 143 height 34
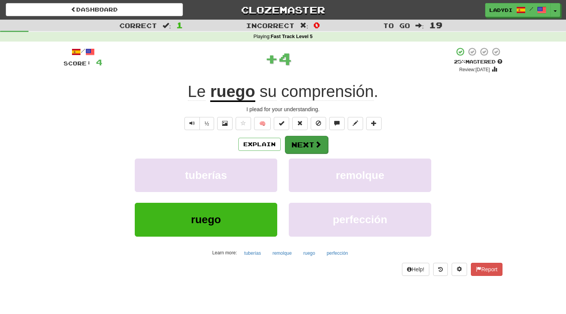
click at [297, 148] on button "Next" at bounding box center [306, 145] width 43 height 18
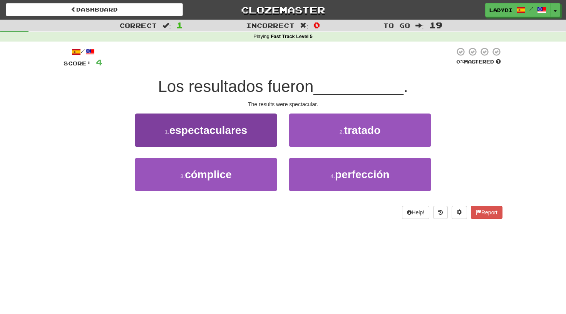
click at [242, 128] on span "espectaculares" at bounding box center [209, 130] width 78 height 12
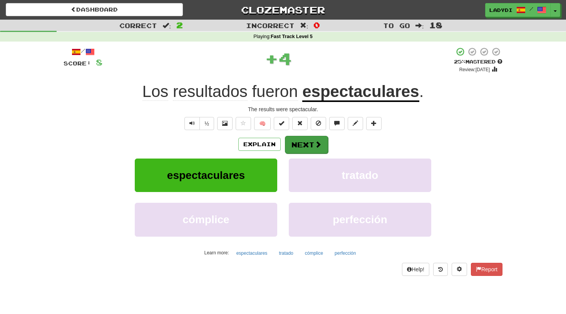
click at [301, 139] on button "Next" at bounding box center [306, 145] width 43 height 18
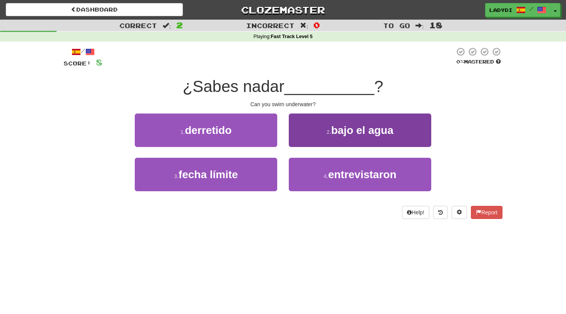
click at [316, 123] on button "2 . bajo el agua" at bounding box center [360, 131] width 143 height 34
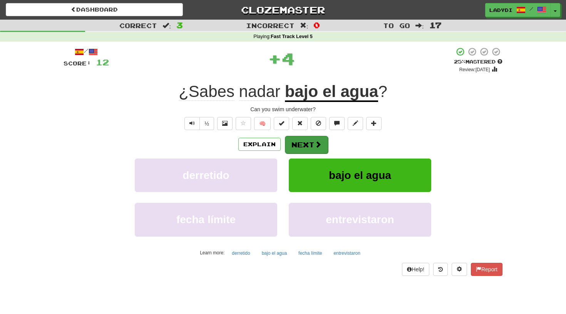
click at [309, 145] on button "Next" at bounding box center [306, 145] width 43 height 18
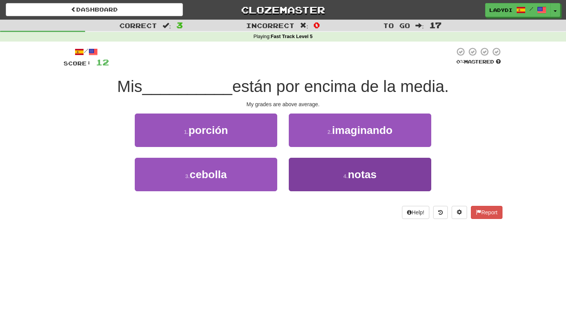
click at [324, 172] on button "4 . notas" at bounding box center [360, 175] width 143 height 34
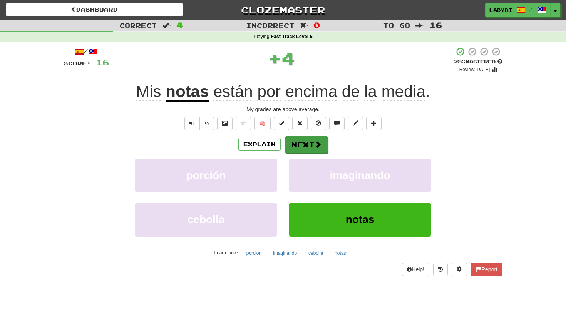
click at [305, 148] on button "Next" at bounding box center [306, 145] width 43 height 18
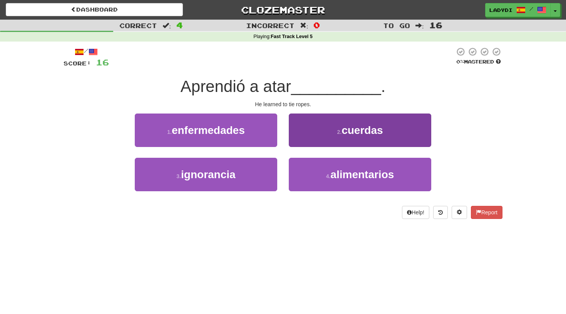
click at [321, 136] on button "2 . cuerdas" at bounding box center [360, 131] width 143 height 34
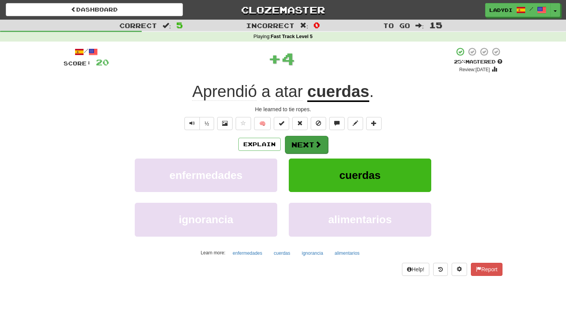
click at [306, 137] on button "Next" at bounding box center [306, 145] width 43 height 18
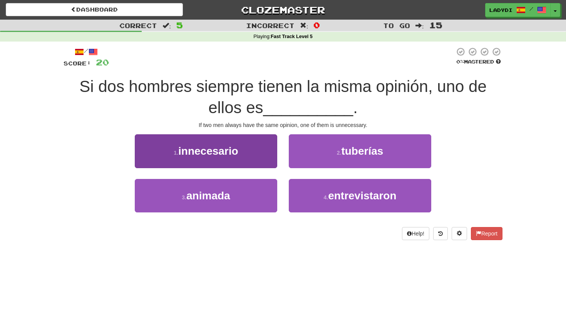
click at [252, 156] on button "1 . innecesario" at bounding box center [206, 151] width 143 height 34
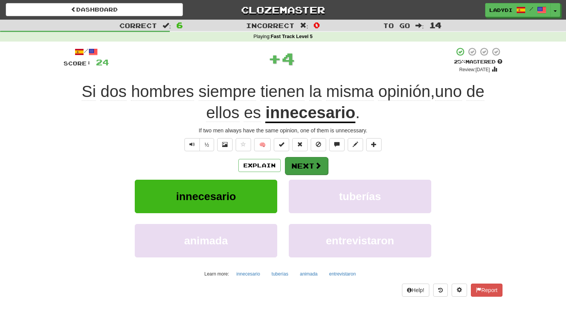
click at [297, 164] on button "Next" at bounding box center [306, 166] width 43 height 18
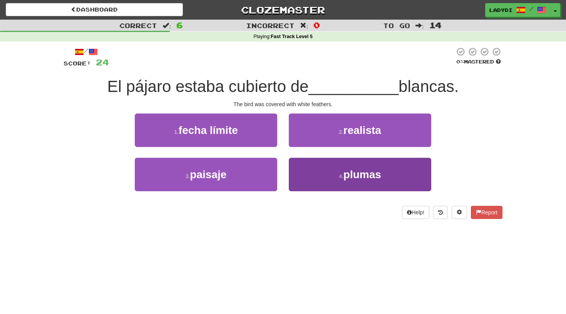
click at [299, 176] on button "4 . plumas" at bounding box center [360, 175] width 143 height 34
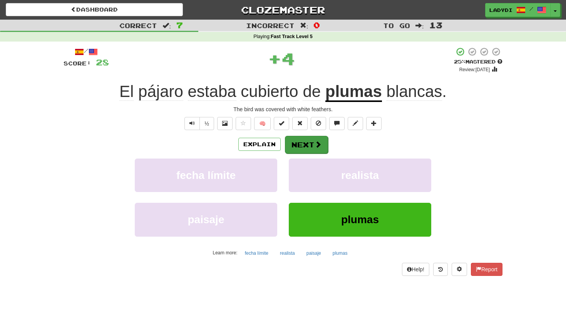
click at [296, 144] on button "Next" at bounding box center [306, 145] width 43 height 18
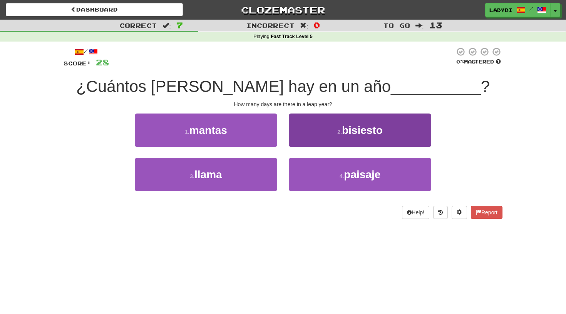
click at [332, 129] on button "2 . bisiesto" at bounding box center [360, 131] width 143 height 34
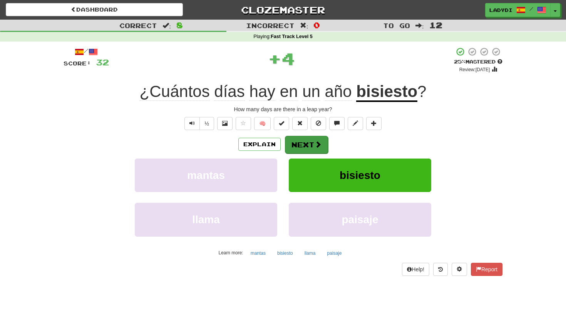
click at [306, 138] on button "Next" at bounding box center [306, 145] width 43 height 18
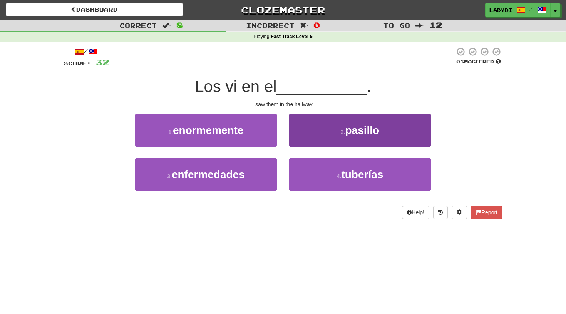
click at [317, 132] on button "2 . pasillo" at bounding box center [360, 131] width 143 height 34
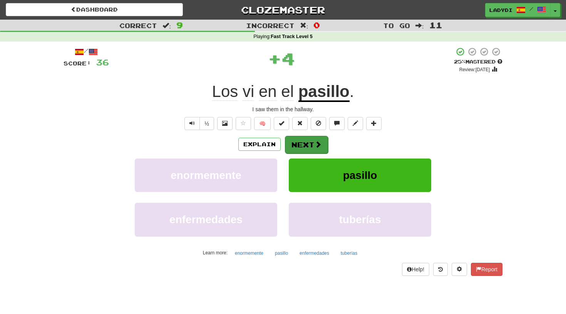
click at [309, 145] on button "Next" at bounding box center [306, 145] width 43 height 18
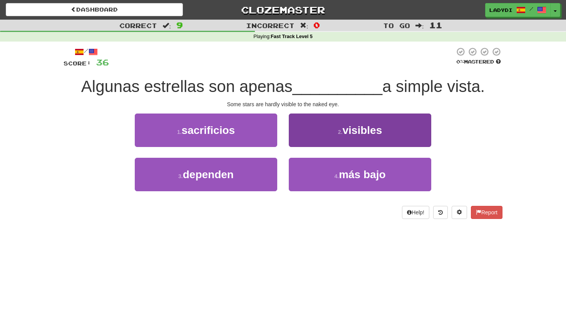
click at [333, 137] on button "2 . visibles" at bounding box center [360, 131] width 143 height 34
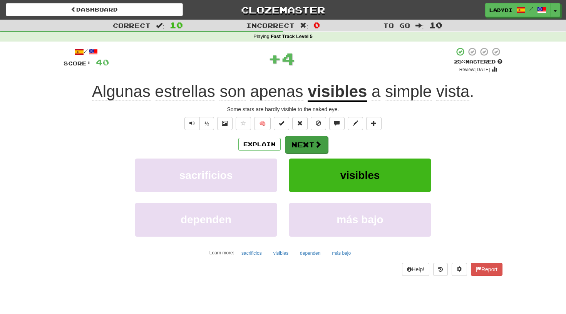
click at [317, 142] on span at bounding box center [318, 144] width 7 height 7
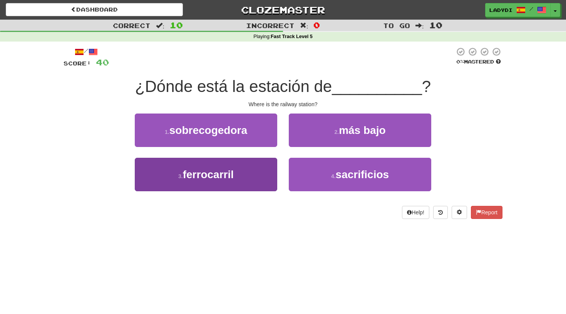
click at [259, 172] on button "3 . ferrocarril" at bounding box center [206, 175] width 143 height 34
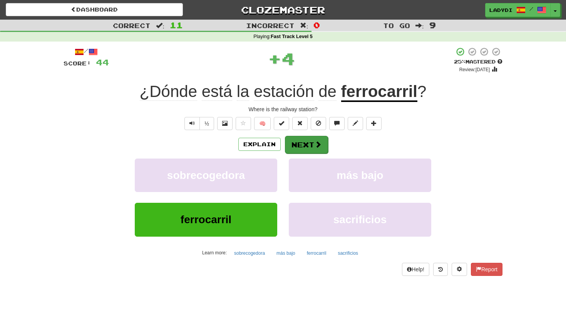
click at [304, 139] on button "Next" at bounding box center [306, 145] width 43 height 18
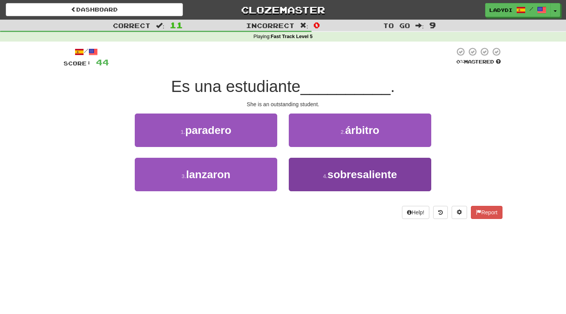
click at [304, 169] on button "4 . sobresaliente" at bounding box center [360, 175] width 143 height 34
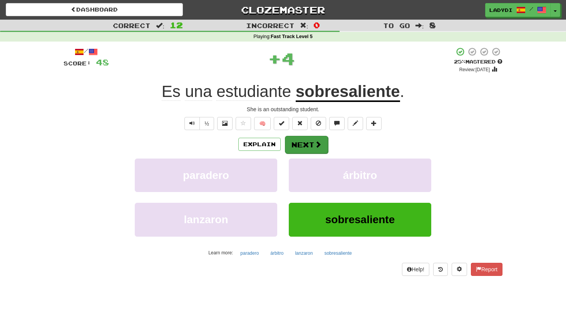
click at [302, 141] on button "Next" at bounding box center [306, 145] width 43 height 18
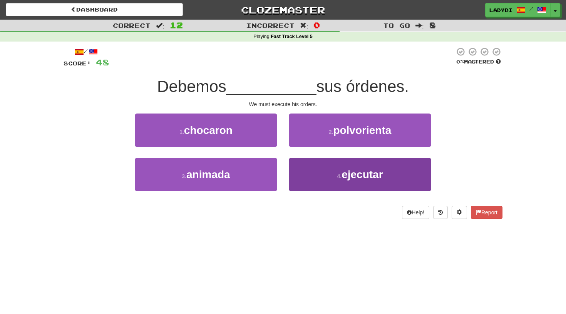
click at [311, 177] on button "4 . ejecutar" at bounding box center [360, 175] width 143 height 34
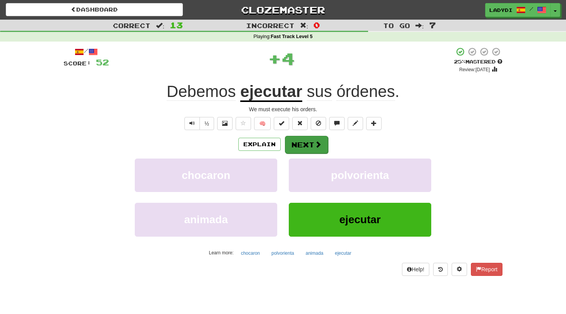
click at [304, 138] on button "Next" at bounding box center [306, 145] width 43 height 18
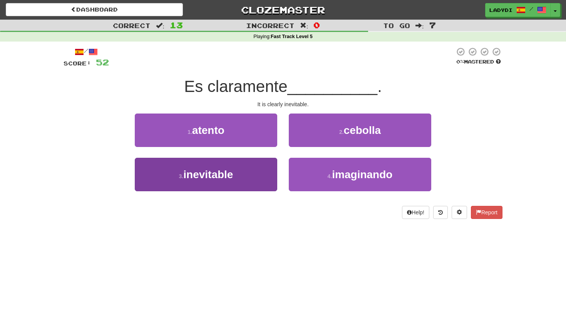
click at [244, 175] on button "3 . inevitable" at bounding box center [206, 175] width 143 height 34
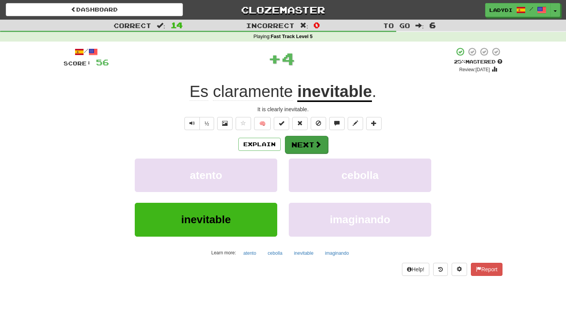
click at [299, 142] on button "Next" at bounding box center [306, 145] width 43 height 18
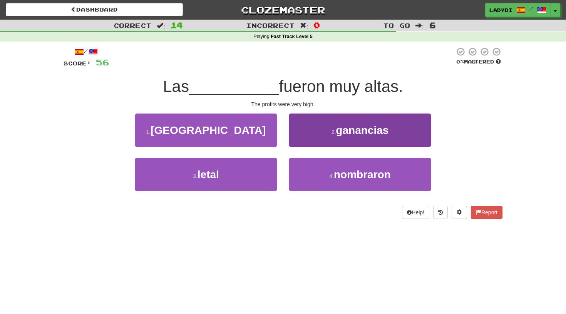
click at [312, 136] on button "2 . ganancias" at bounding box center [360, 131] width 143 height 34
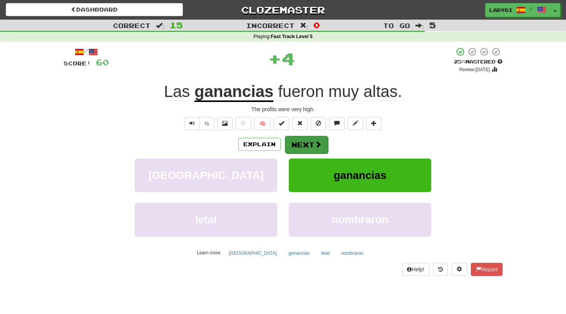
click at [309, 146] on button "Next" at bounding box center [306, 145] width 43 height 18
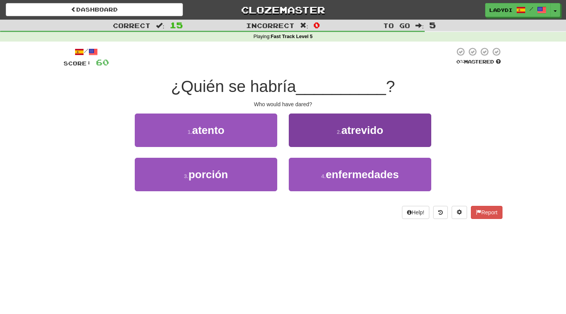
click at [328, 131] on button "2 . atrevido" at bounding box center [360, 131] width 143 height 34
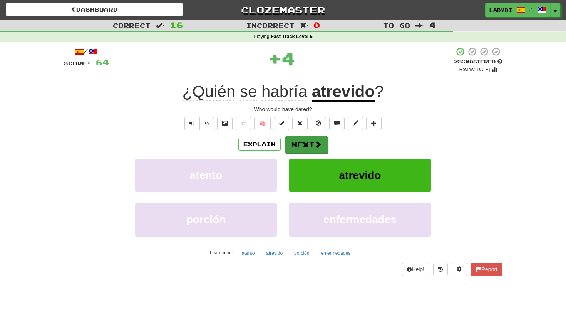
click at [300, 139] on button "Next" at bounding box center [306, 145] width 43 height 18
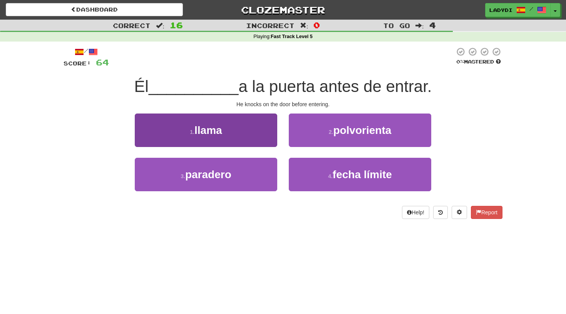
click at [254, 129] on button "1 . llama" at bounding box center [206, 131] width 143 height 34
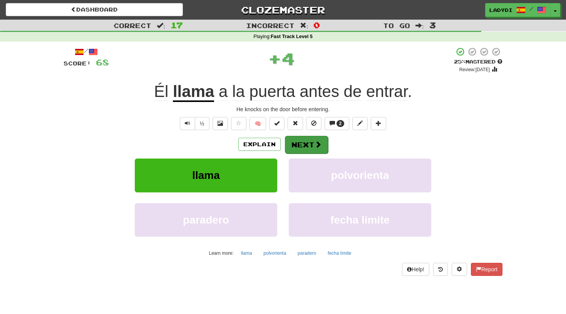
click at [300, 151] on button "Next" at bounding box center [306, 145] width 43 height 18
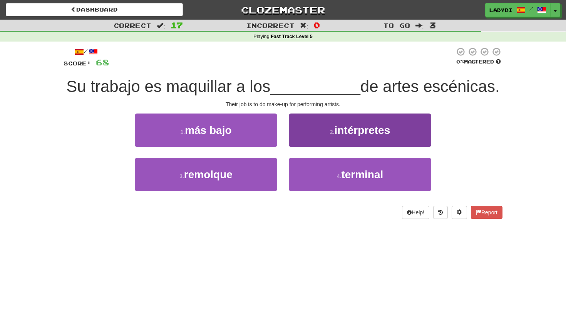
click at [319, 132] on button "2 . intérpretes" at bounding box center [360, 131] width 143 height 34
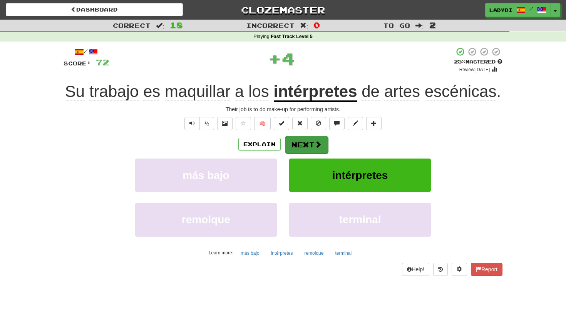
click at [306, 148] on button "Next" at bounding box center [306, 145] width 43 height 18
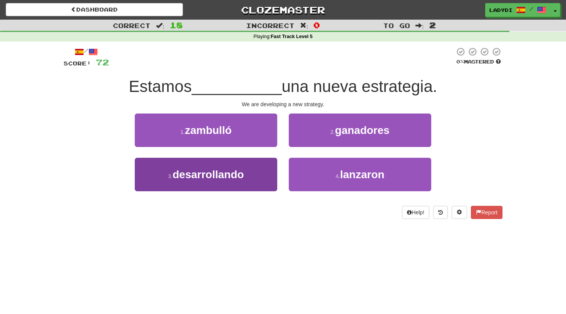
click at [274, 168] on button "3 . desarrollando" at bounding box center [206, 175] width 143 height 34
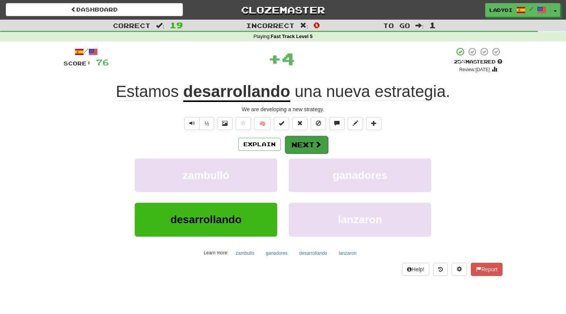
click at [307, 144] on button "Next" at bounding box center [306, 145] width 43 height 18
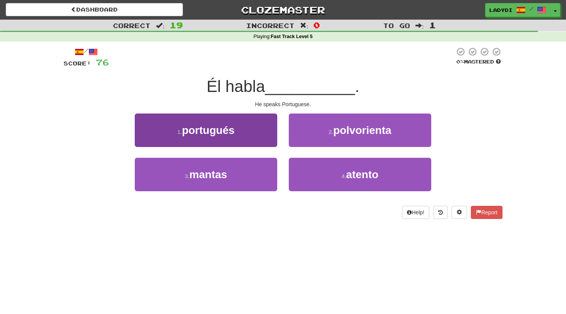
click at [264, 128] on button "1 . portugués" at bounding box center [206, 131] width 143 height 34
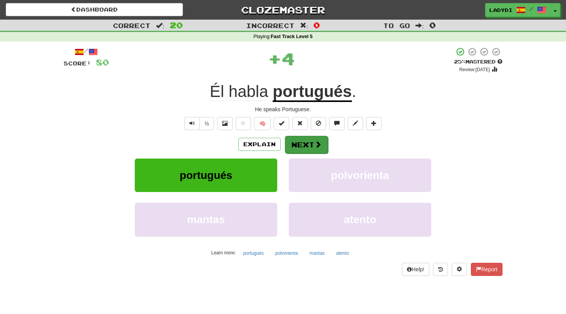
click at [299, 137] on button "Next" at bounding box center [306, 145] width 43 height 18
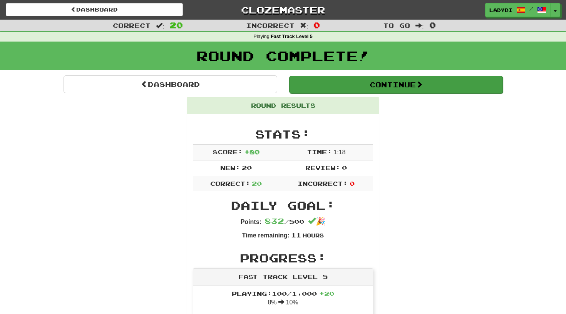
click at [378, 86] on button "Continue" at bounding box center [396, 85] width 214 height 18
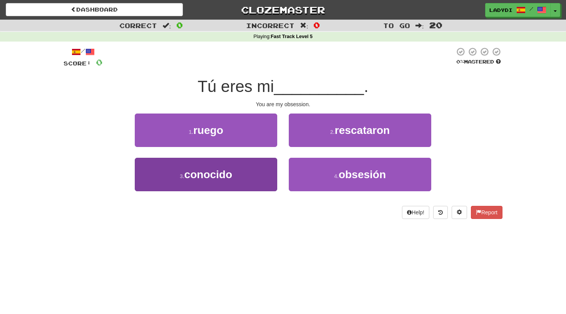
click at [237, 170] on button "3 . conocido" at bounding box center [206, 175] width 143 height 34
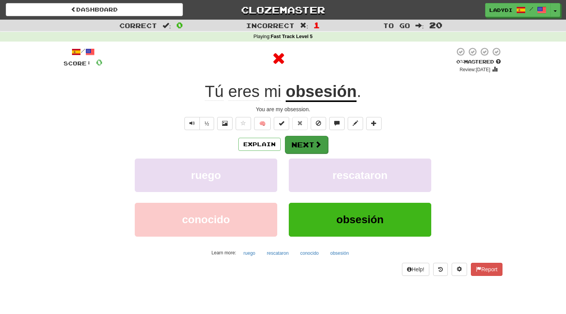
click at [301, 144] on button "Next" at bounding box center [306, 145] width 43 height 18
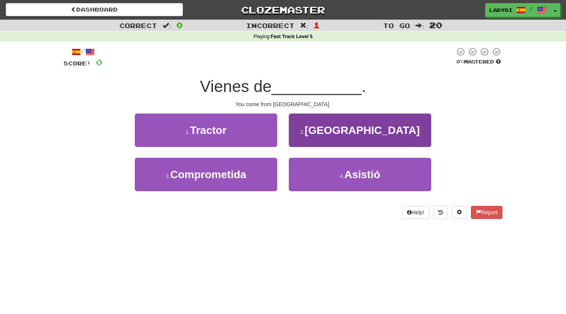
click at [318, 128] on button "2 . Suecia" at bounding box center [360, 131] width 143 height 34
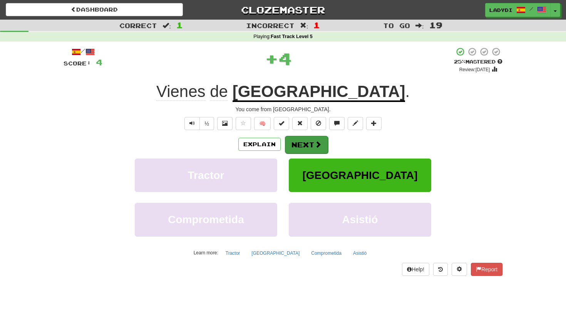
click at [311, 141] on button "Next" at bounding box center [306, 145] width 43 height 18
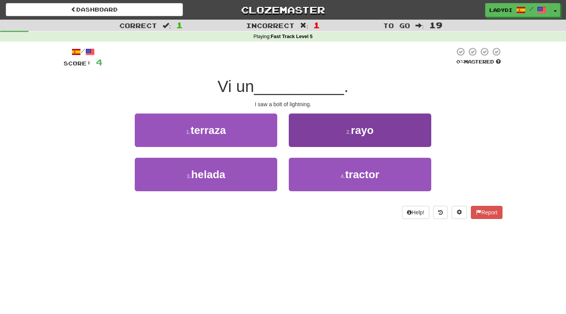
click at [308, 131] on button "2 . rayo" at bounding box center [360, 131] width 143 height 34
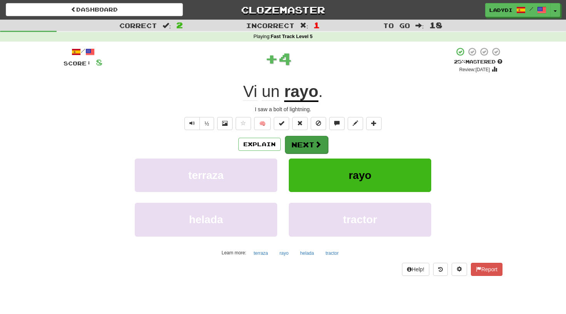
click at [299, 138] on button "Next" at bounding box center [306, 145] width 43 height 18
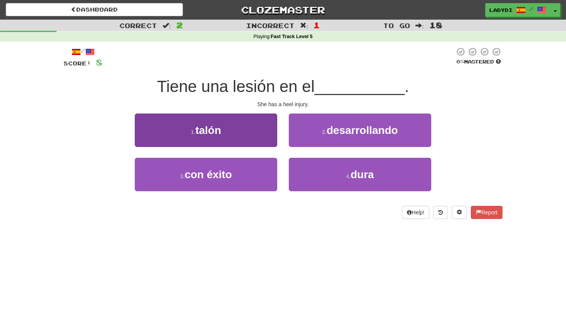
click at [266, 136] on button "1 . talón" at bounding box center [206, 131] width 143 height 34
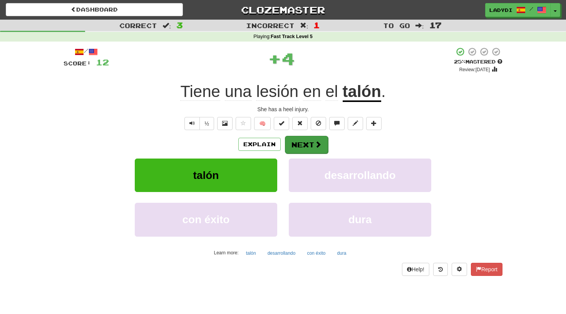
click at [304, 149] on button "Next" at bounding box center [306, 145] width 43 height 18
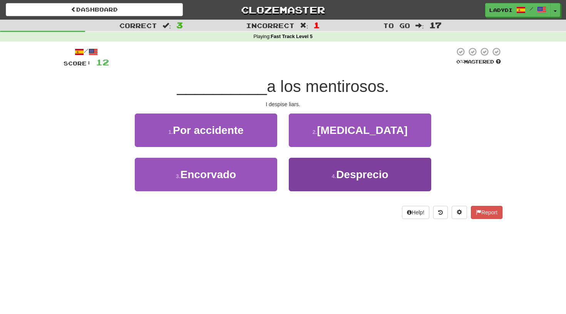
click at [324, 174] on button "4 . Desprecio" at bounding box center [360, 175] width 143 height 34
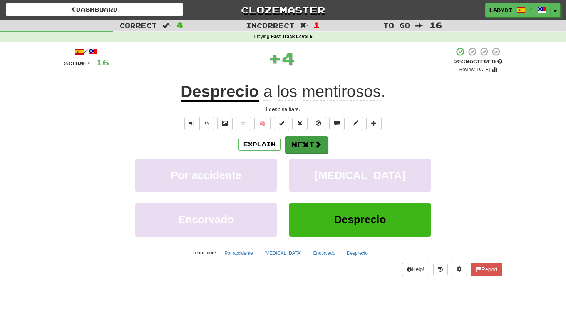
click at [316, 143] on span at bounding box center [318, 144] width 7 height 7
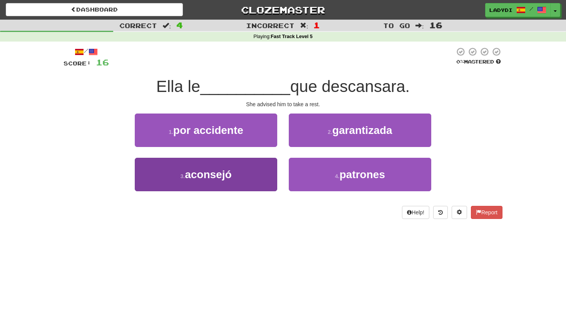
click at [244, 180] on button "3 . aconsejó" at bounding box center [206, 175] width 143 height 34
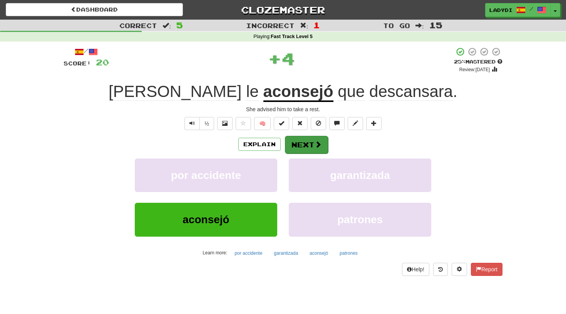
click at [310, 142] on button "Next" at bounding box center [306, 145] width 43 height 18
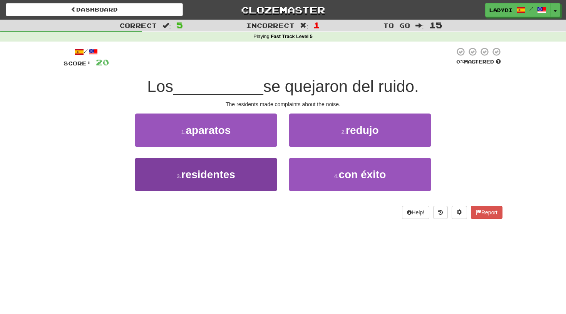
click at [267, 179] on button "3 . residentes" at bounding box center [206, 175] width 143 height 34
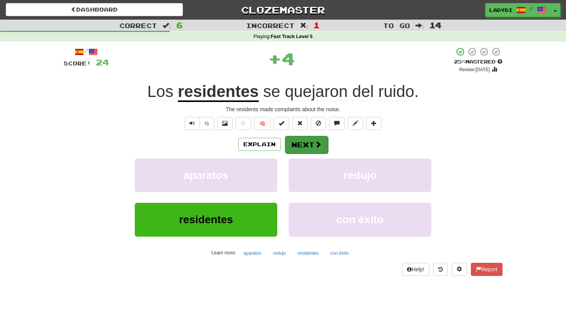
click at [303, 145] on button "Next" at bounding box center [306, 145] width 43 height 18
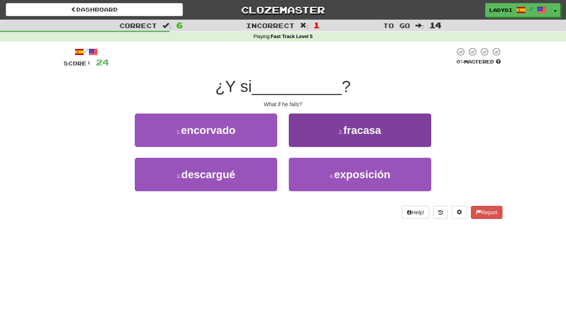
click at [312, 135] on button "2 . fracasa" at bounding box center [360, 131] width 143 height 34
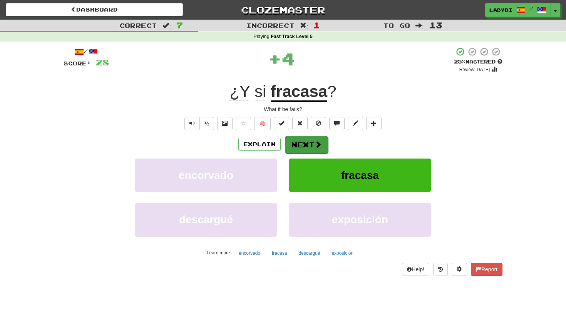
click at [306, 143] on button "Next" at bounding box center [306, 145] width 43 height 18
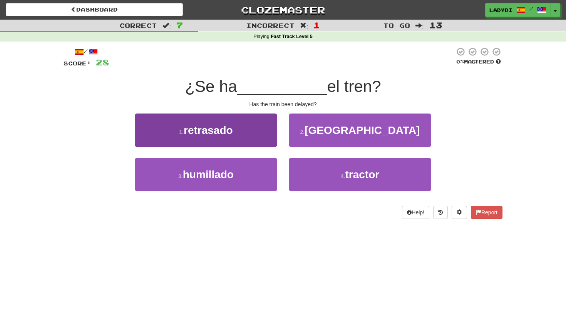
click at [259, 138] on button "1 . retrasado" at bounding box center [206, 131] width 143 height 34
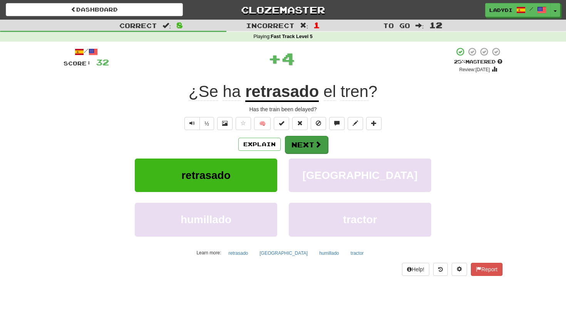
click at [299, 144] on button "Next" at bounding box center [306, 145] width 43 height 18
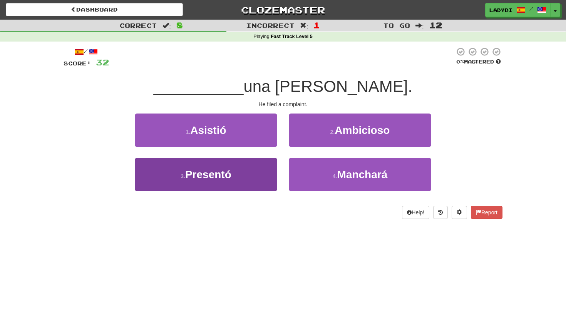
click at [246, 169] on button "3 . Presentó" at bounding box center [206, 175] width 143 height 34
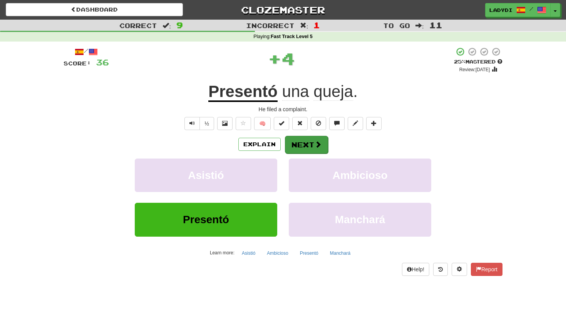
click at [302, 143] on button "Next" at bounding box center [306, 145] width 43 height 18
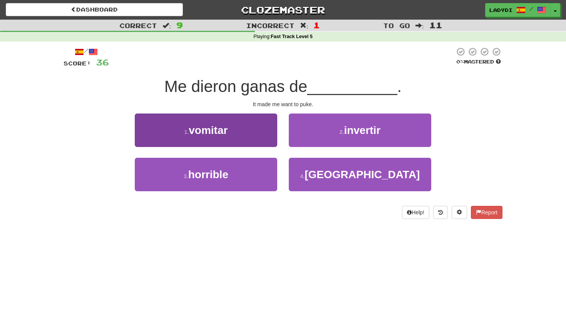
click at [245, 133] on button "1 . vomitar" at bounding box center [206, 131] width 143 height 34
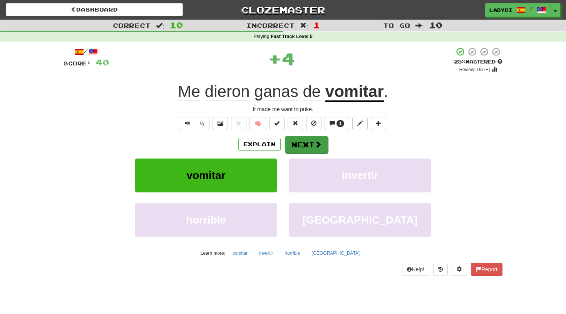
click at [302, 139] on button "Next" at bounding box center [306, 145] width 43 height 18
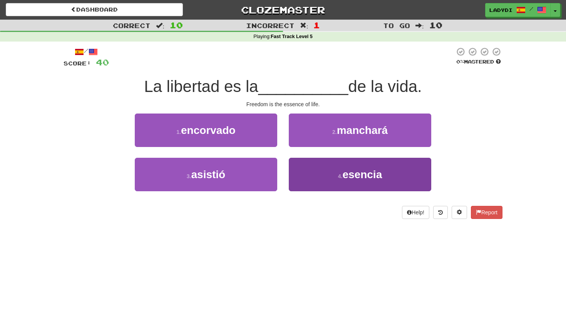
click at [315, 170] on button "4 . esencia" at bounding box center [360, 175] width 143 height 34
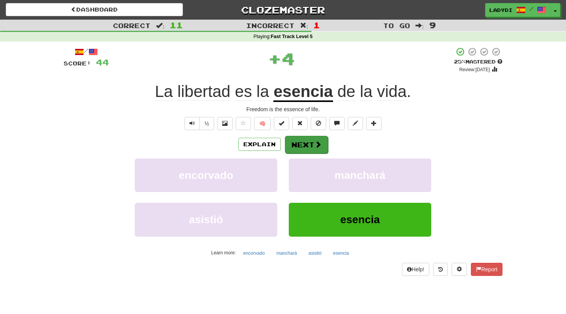
click at [309, 147] on button "Next" at bounding box center [306, 145] width 43 height 18
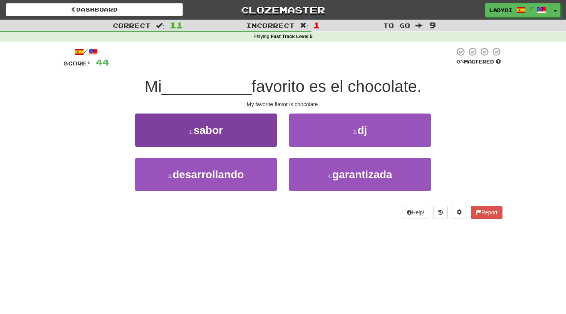
click at [228, 133] on button "1 . sabor" at bounding box center [206, 131] width 143 height 34
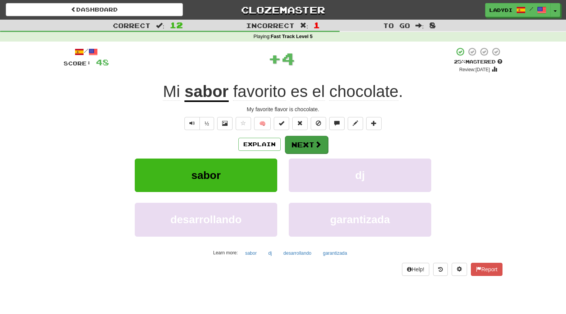
click at [301, 137] on button "Next" at bounding box center [306, 145] width 43 height 18
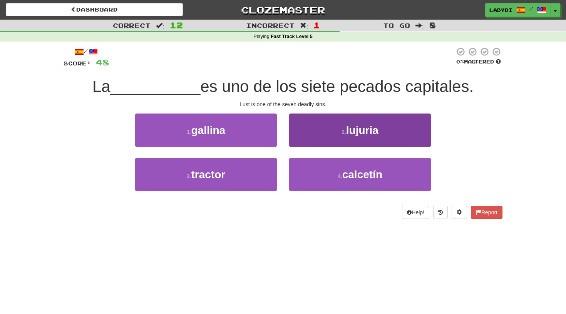
click at [305, 120] on button "2 . lujuria" at bounding box center [360, 131] width 143 height 34
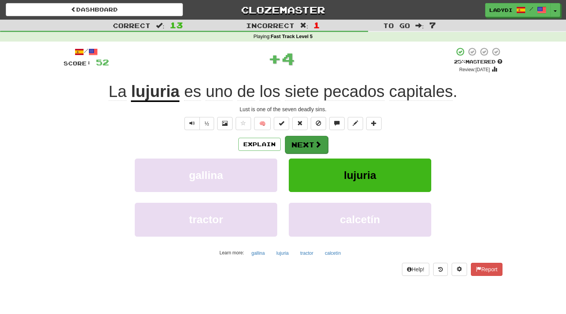
click at [303, 141] on button "Next" at bounding box center [306, 145] width 43 height 18
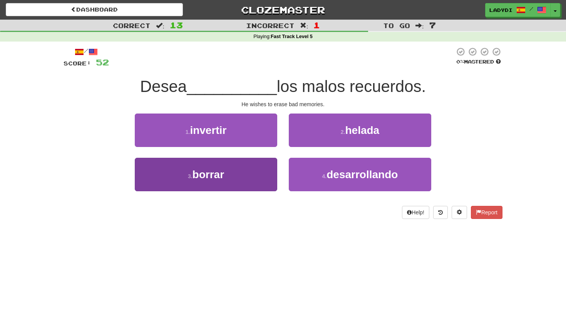
click at [254, 170] on button "3 . borrar" at bounding box center [206, 175] width 143 height 34
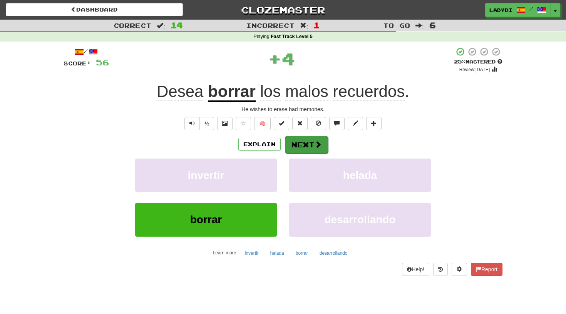
click at [299, 144] on button "Next" at bounding box center [306, 145] width 43 height 18
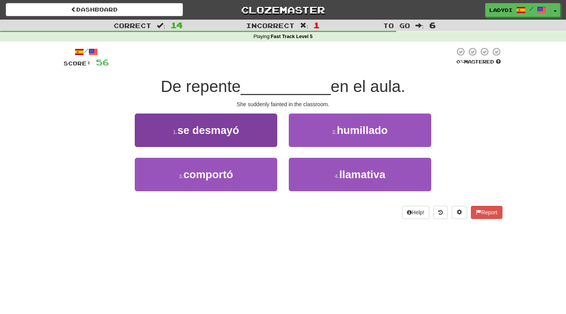
click at [259, 131] on button "1 . se desmayó" at bounding box center [206, 131] width 143 height 34
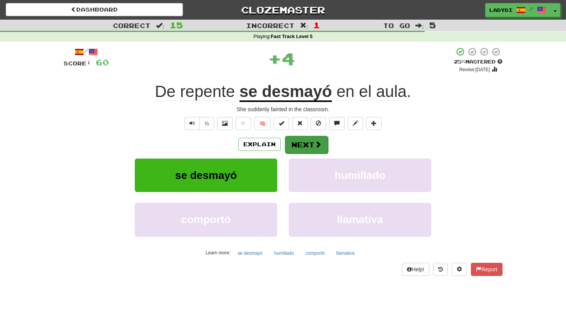
click at [302, 138] on button "Next" at bounding box center [306, 145] width 43 height 18
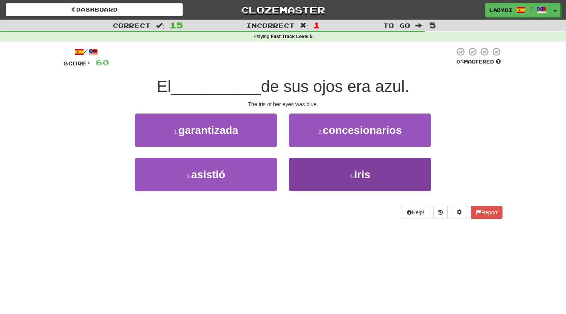
click at [321, 173] on button "4 . iris" at bounding box center [360, 175] width 143 height 34
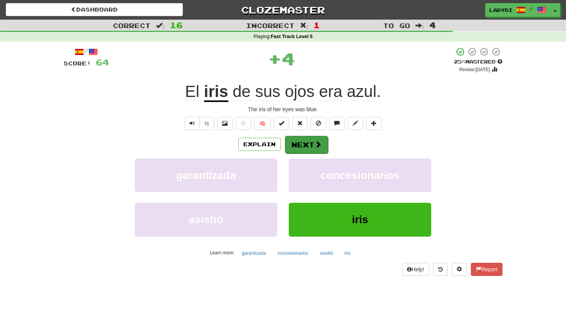
click at [299, 143] on button "Next" at bounding box center [306, 145] width 43 height 18
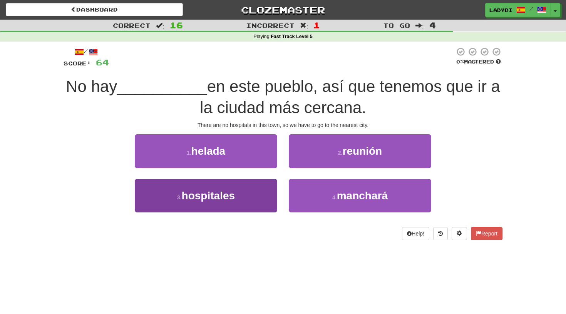
click at [253, 199] on button "3 . hospitales" at bounding box center [206, 196] width 143 height 34
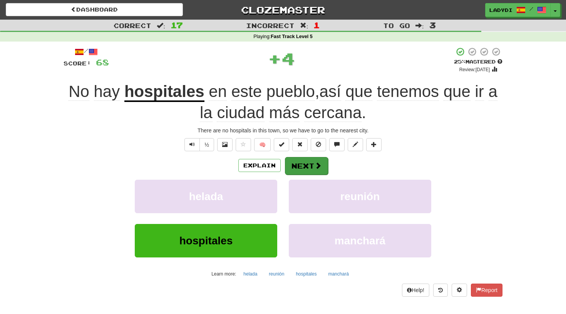
click at [306, 166] on button "Next" at bounding box center [306, 166] width 43 height 18
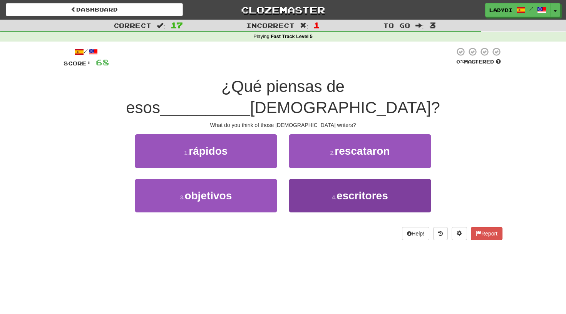
click at [304, 179] on button "4 . escritores" at bounding box center [360, 196] width 143 height 34
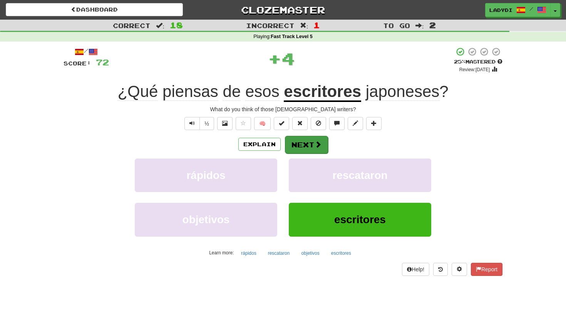
click at [302, 141] on button "Next" at bounding box center [306, 145] width 43 height 18
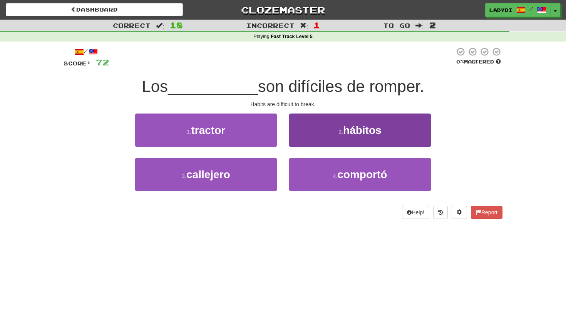
click at [307, 134] on button "2 . hábitos" at bounding box center [360, 131] width 143 height 34
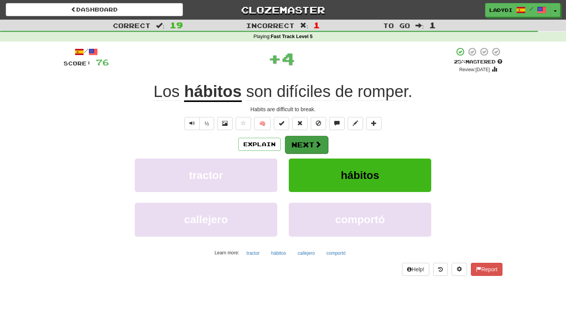
click at [301, 143] on button "Next" at bounding box center [306, 145] width 43 height 18
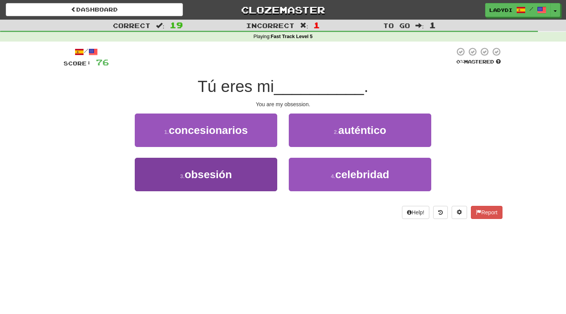
click at [251, 170] on button "3 . obsesión" at bounding box center [206, 175] width 143 height 34
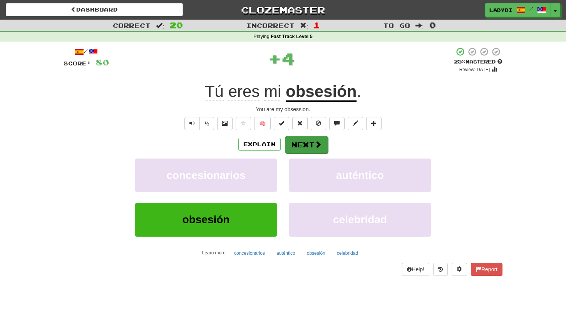
click at [302, 142] on button "Next" at bounding box center [306, 145] width 43 height 18
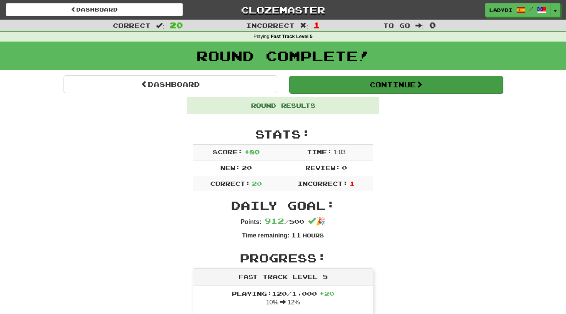
click at [376, 81] on button "Continue" at bounding box center [396, 85] width 214 height 18
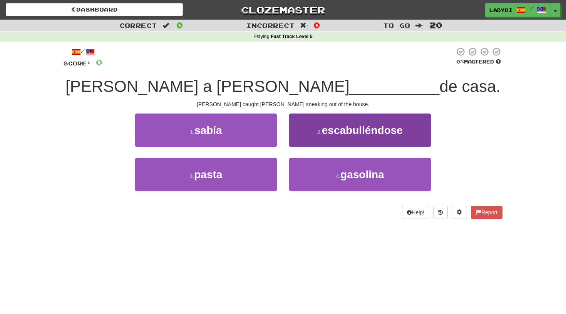
click at [314, 138] on button "2 . escabulléndose" at bounding box center [360, 131] width 143 height 34
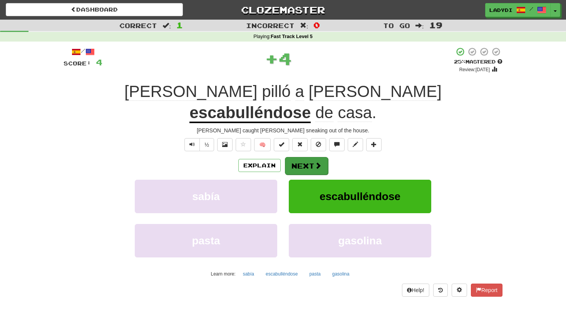
click at [301, 157] on button "Next" at bounding box center [306, 166] width 43 height 18
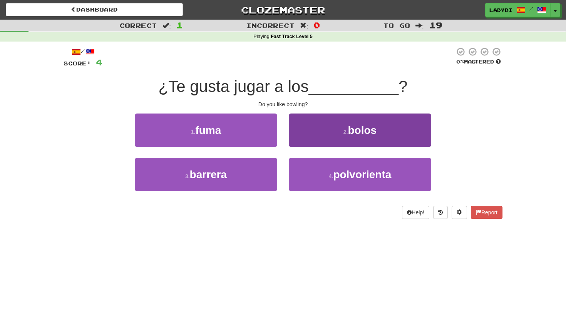
click at [314, 134] on button "2 . bolos" at bounding box center [360, 131] width 143 height 34
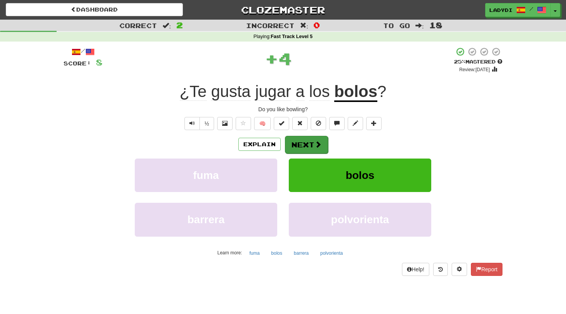
click at [310, 138] on button "Next" at bounding box center [306, 145] width 43 height 18
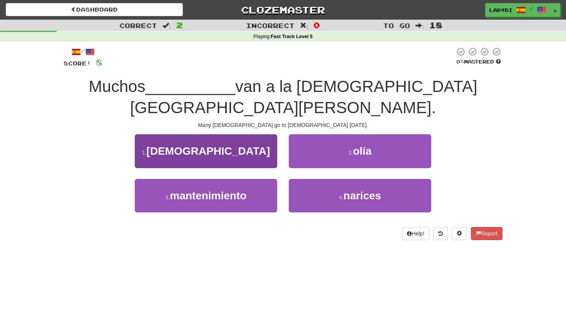
click at [228, 142] on button "1 . cristianos" at bounding box center [206, 151] width 143 height 34
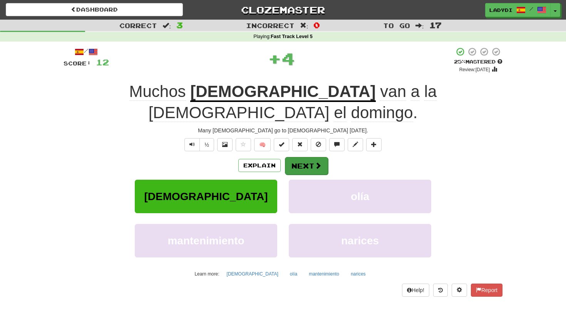
click at [294, 157] on button "Next" at bounding box center [306, 166] width 43 height 18
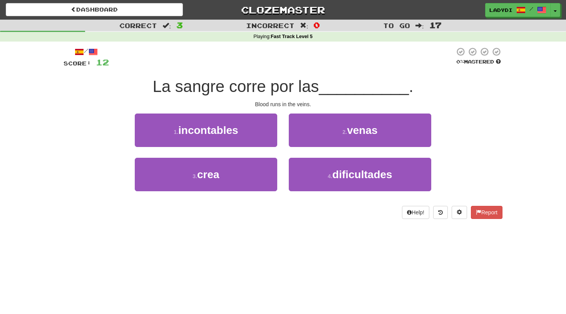
click at [318, 146] on div "2 . venas" at bounding box center [360, 136] width 154 height 44
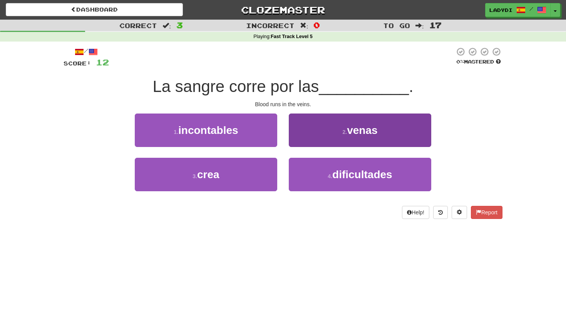
click at [320, 134] on button "2 . venas" at bounding box center [360, 131] width 143 height 34
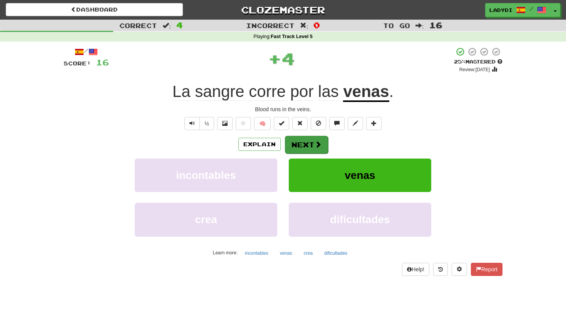
click at [301, 145] on button "Next" at bounding box center [306, 145] width 43 height 18
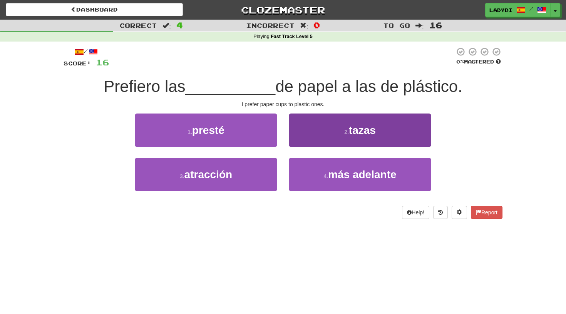
click at [311, 131] on button "2 . tazas" at bounding box center [360, 131] width 143 height 34
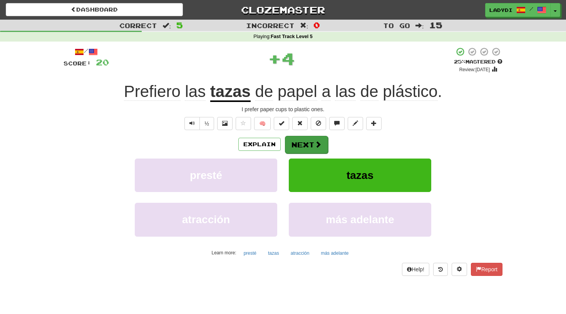
click at [301, 141] on button "Next" at bounding box center [306, 145] width 43 height 18
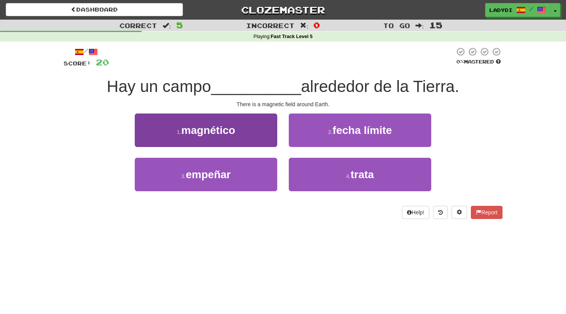
click at [262, 130] on button "1 . magnético" at bounding box center [206, 131] width 143 height 34
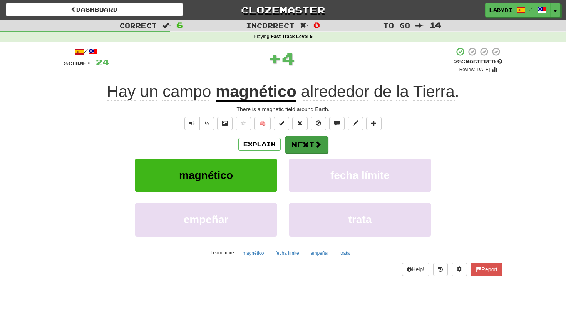
click at [296, 138] on button "Next" at bounding box center [306, 145] width 43 height 18
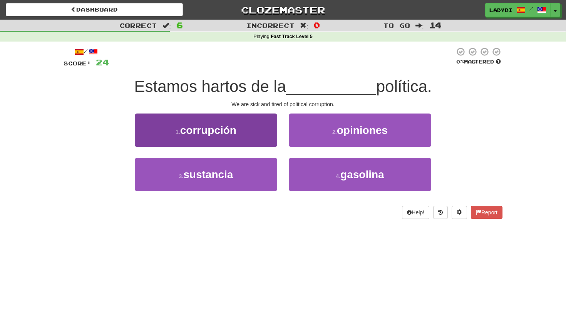
click at [250, 138] on button "1 . corrupción" at bounding box center [206, 131] width 143 height 34
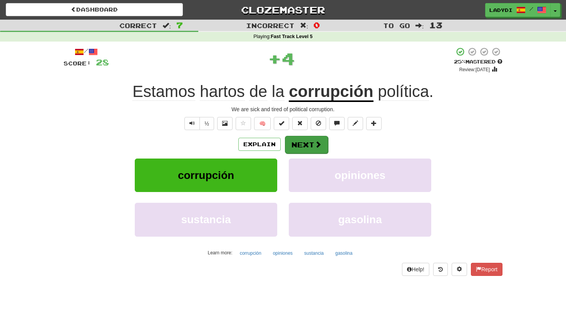
click at [295, 142] on button "Next" at bounding box center [306, 145] width 43 height 18
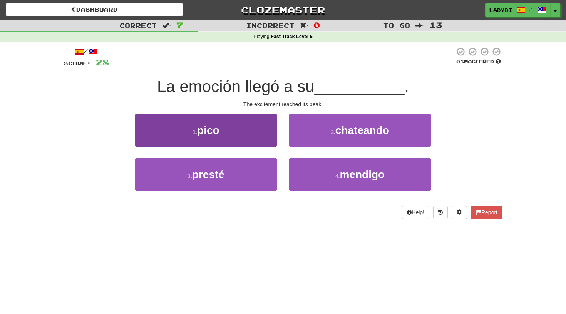
click at [258, 141] on button "1 . pico" at bounding box center [206, 131] width 143 height 34
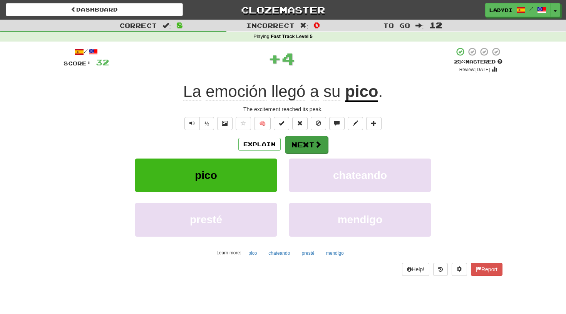
click at [298, 143] on button "Next" at bounding box center [306, 145] width 43 height 18
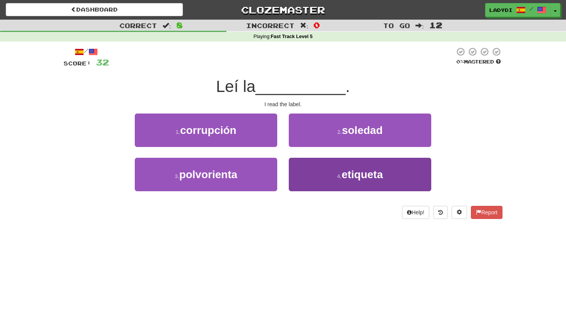
click at [312, 177] on button "4 . etiqueta" at bounding box center [360, 175] width 143 height 34
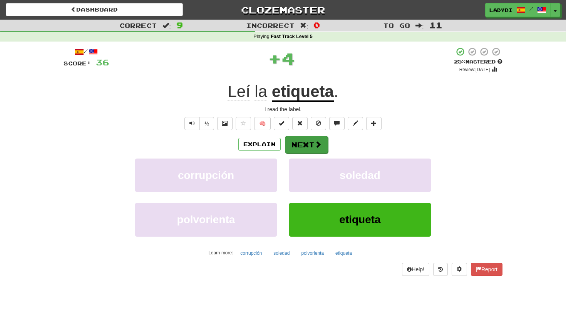
click at [311, 144] on button "Next" at bounding box center [306, 145] width 43 height 18
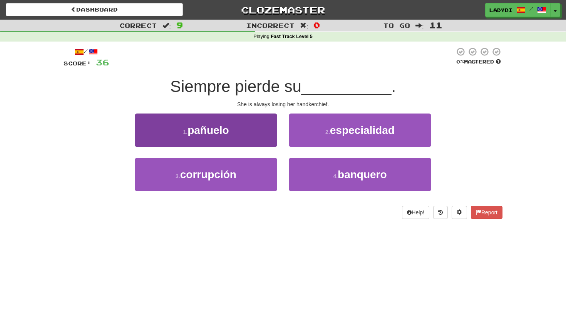
click at [257, 123] on button "1 . pañuelo" at bounding box center [206, 131] width 143 height 34
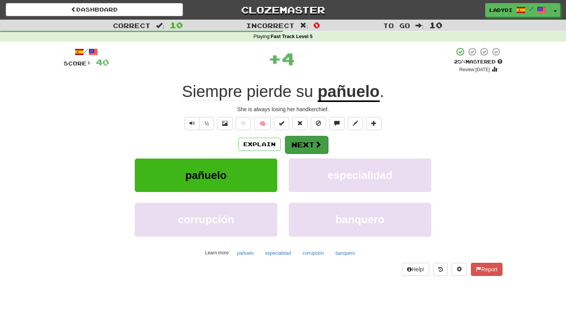
click at [292, 139] on button "Next" at bounding box center [306, 145] width 43 height 18
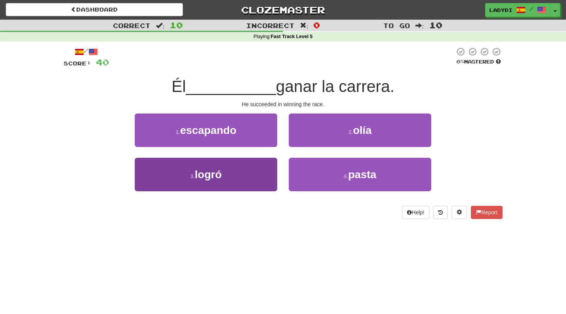
click at [260, 173] on button "3 . logró" at bounding box center [206, 175] width 143 height 34
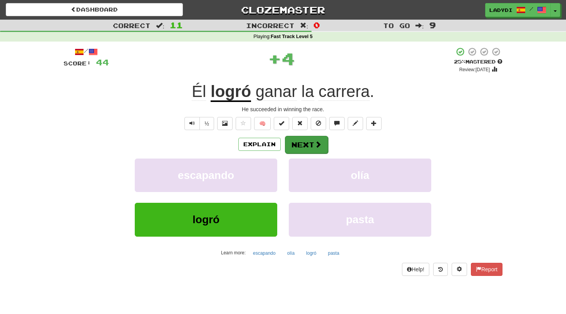
click at [299, 148] on button "Next" at bounding box center [306, 145] width 43 height 18
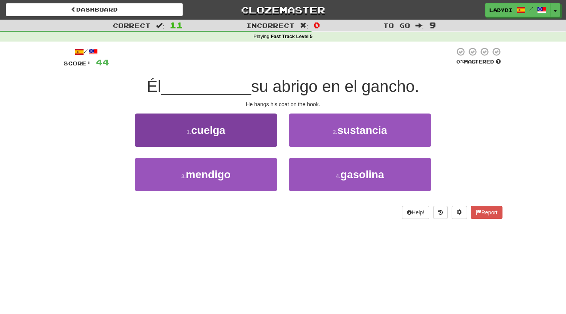
click at [267, 131] on button "1 . cuelga" at bounding box center [206, 131] width 143 height 34
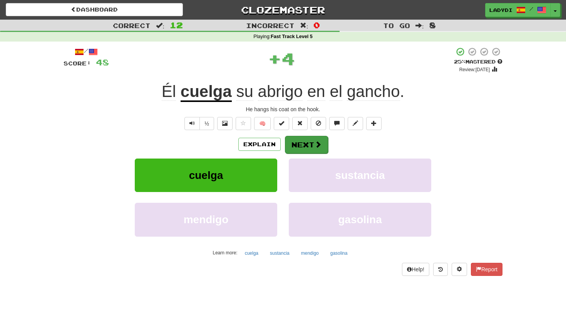
click at [300, 139] on button "Next" at bounding box center [306, 145] width 43 height 18
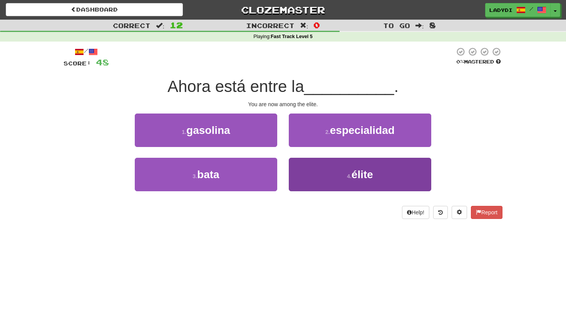
click at [300, 170] on button "4 . élite" at bounding box center [360, 175] width 143 height 34
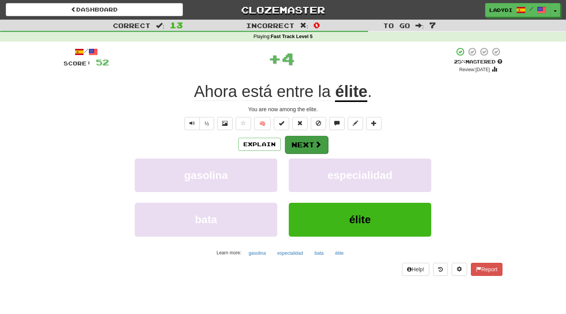
click at [302, 142] on button "Next" at bounding box center [306, 145] width 43 height 18
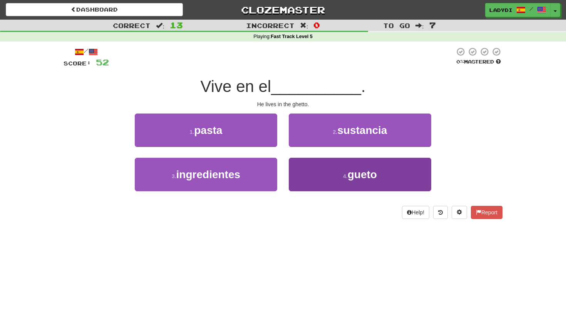
click at [299, 168] on button "4 . gueto" at bounding box center [360, 175] width 143 height 34
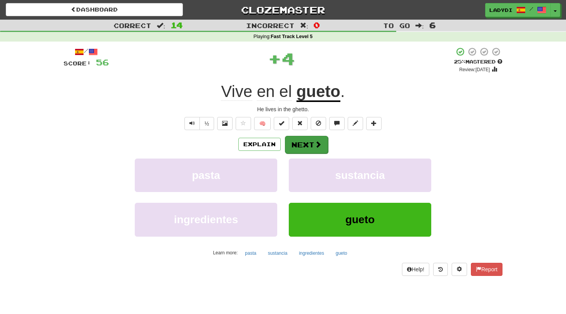
click at [299, 142] on button "Next" at bounding box center [306, 145] width 43 height 18
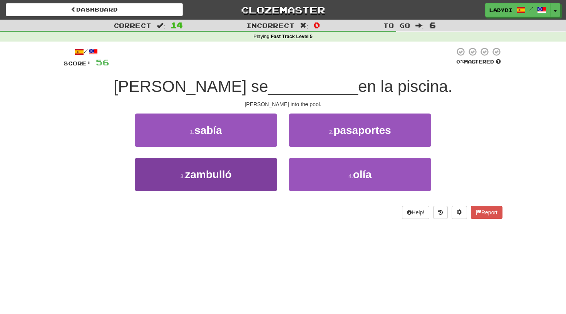
click at [244, 176] on button "3 . zambulló" at bounding box center [206, 175] width 143 height 34
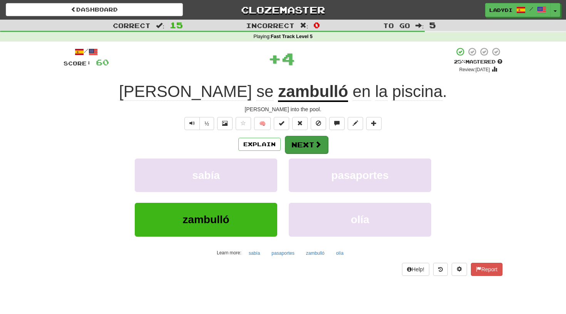
click at [304, 144] on button "Next" at bounding box center [306, 145] width 43 height 18
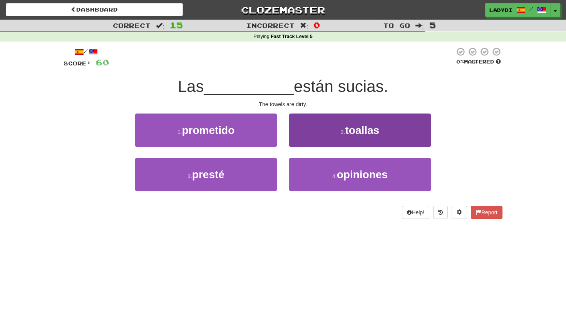
click at [348, 121] on button "2 . toallas" at bounding box center [360, 131] width 143 height 34
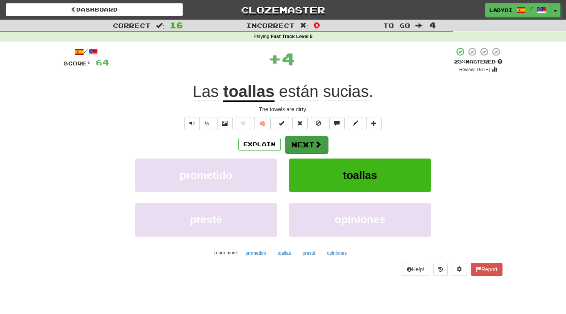
click at [312, 146] on button "Next" at bounding box center [306, 145] width 43 height 18
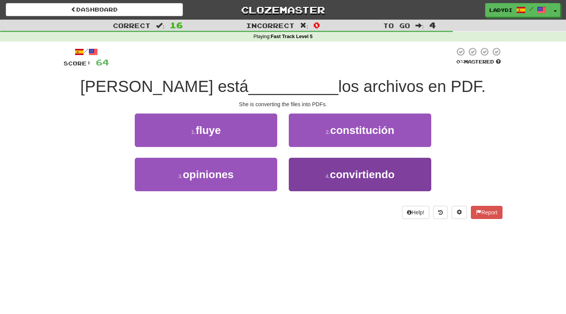
click at [322, 172] on button "4 . convirtiendo" at bounding box center [360, 175] width 143 height 34
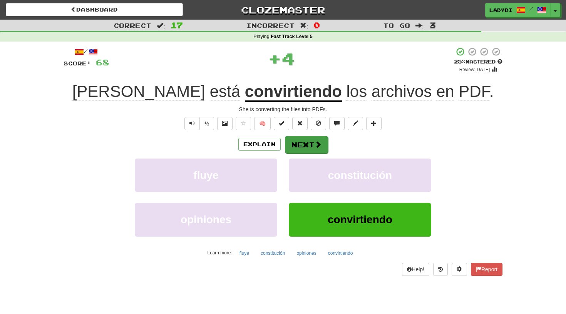
click at [309, 139] on button "Next" at bounding box center [306, 145] width 43 height 18
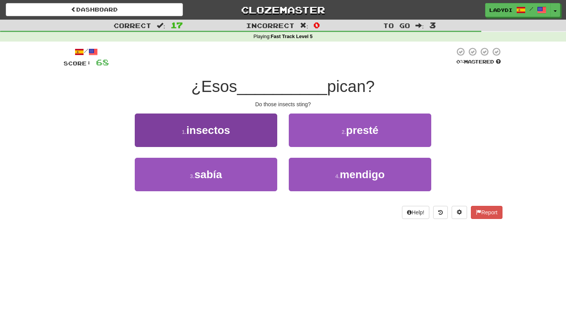
click at [260, 135] on button "1 . insectos" at bounding box center [206, 131] width 143 height 34
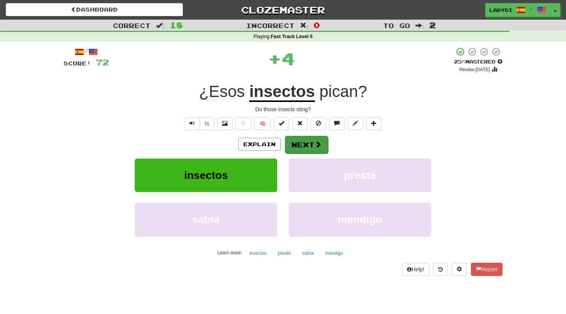
click at [301, 147] on button "Next" at bounding box center [306, 145] width 43 height 18
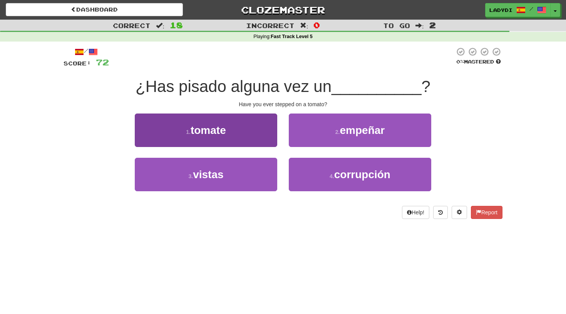
click at [255, 128] on button "1 . tomate" at bounding box center [206, 131] width 143 height 34
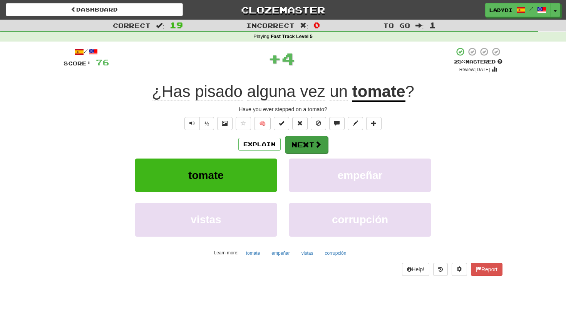
click at [299, 143] on button "Next" at bounding box center [306, 145] width 43 height 18
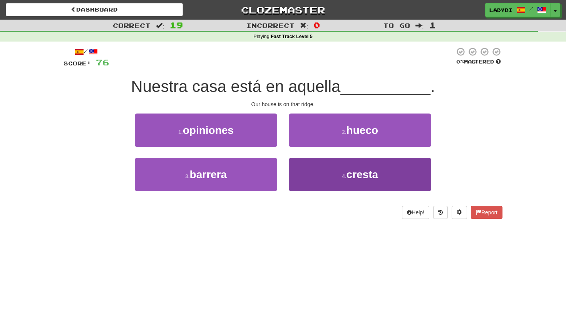
click at [316, 168] on button "4 . cresta" at bounding box center [360, 175] width 143 height 34
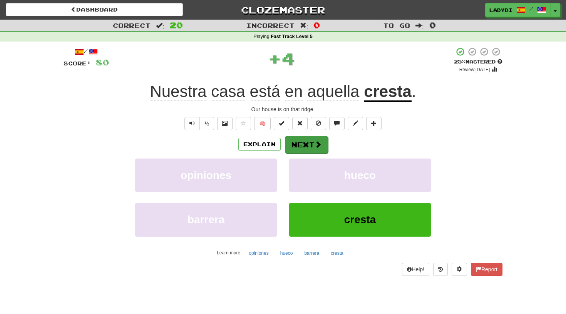
click at [301, 140] on button "Next" at bounding box center [306, 145] width 43 height 18
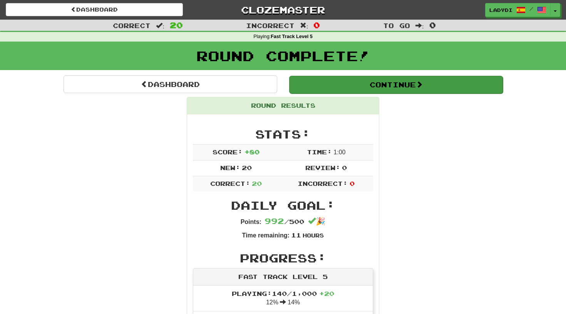
click at [379, 84] on button "Continue" at bounding box center [396, 85] width 214 height 18
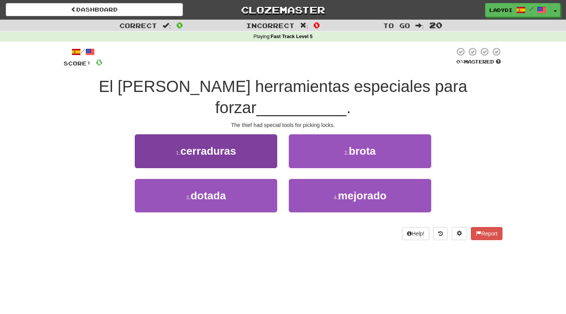
click at [250, 155] on button "1 . cerraduras" at bounding box center [206, 151] width 143 height 34
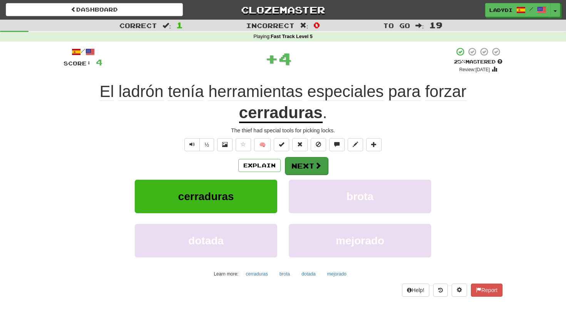
click at [305, 158] on button "Next" at bounding box center [306, 166] width 43 height 18
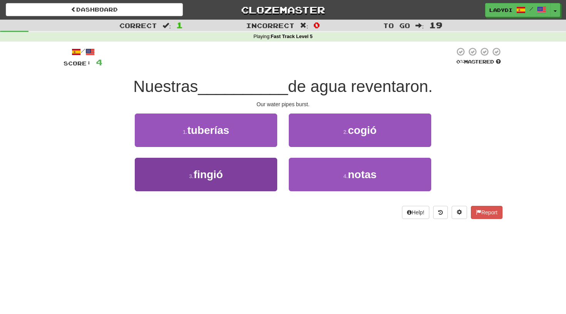
click at [252, 169] on button "3 . fingió" at bounding box center [206, 175] width 143 height 34
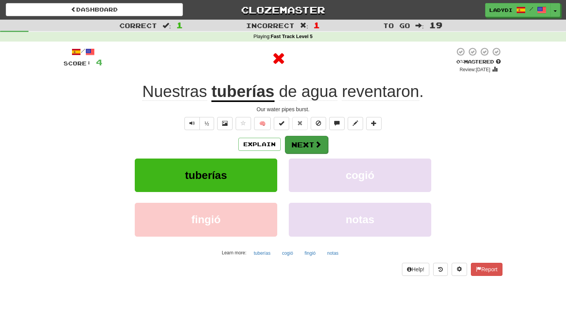
click at [312, 140] on button "Next" at bounding box center [306, 145] width 43 height 18
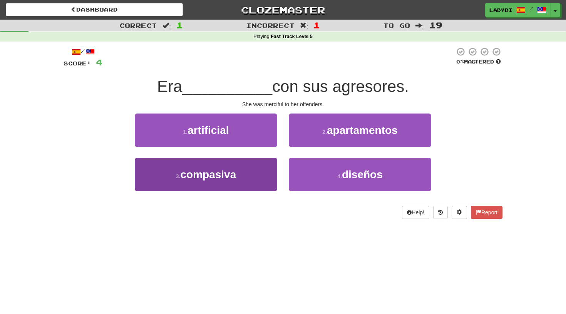
click at [236, 175] on span "compasiva" at bounding box center [208, 175] width 56 height 12
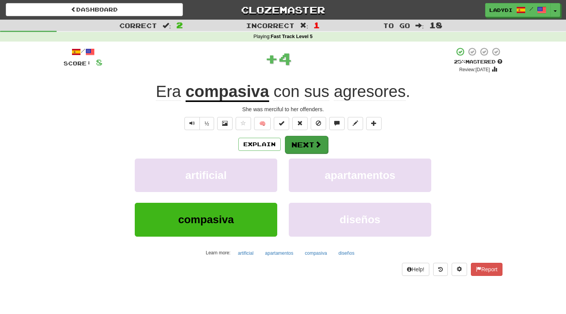
click at [299, 140] on button "Next" at bounding box center [306, 145] width 43 height 18
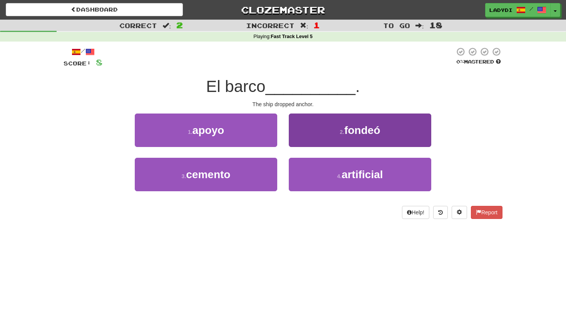
click at [296, 131] on button "2 . fondeó" at bounding box center [360, 131] width 143 height 34
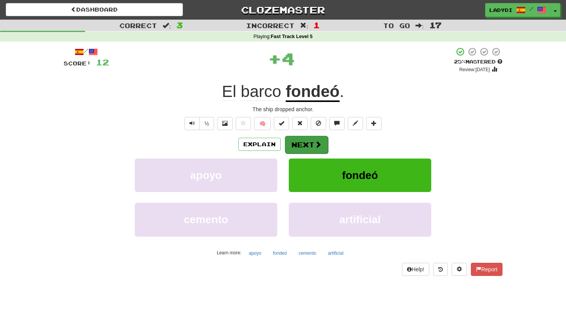
click at [297, 138] on button "Next" at bounding box center [306, 145] width 43 height 18
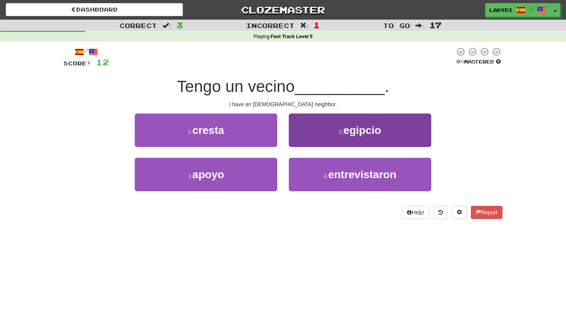
click at [331, 131] on button "2 . egipcio" at bounding box center [360, 131] width 143 height 34
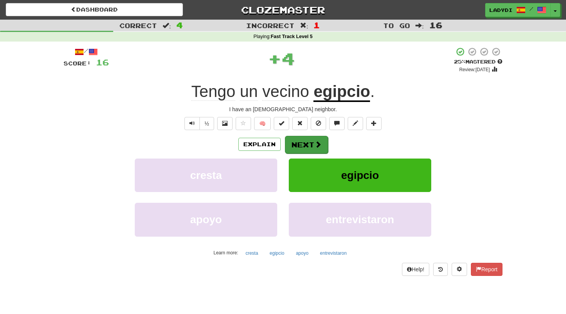
click at [304, 143] on button "Next" at bounding box center [306, 145] width 43 height 18
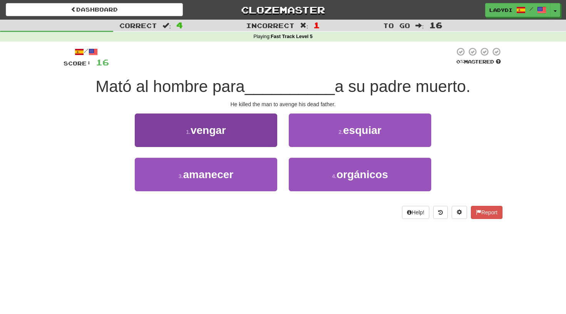
click at [232, 133] on button "1 . vengar" at bounding box center [206, 131] width 143 height 34
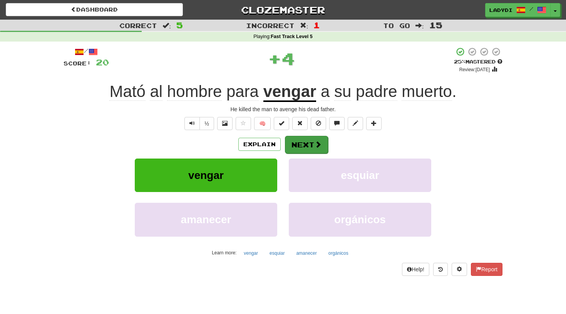
click at [299, 146] on button "Next" at bounding box center [306, 145] width 43 height 18
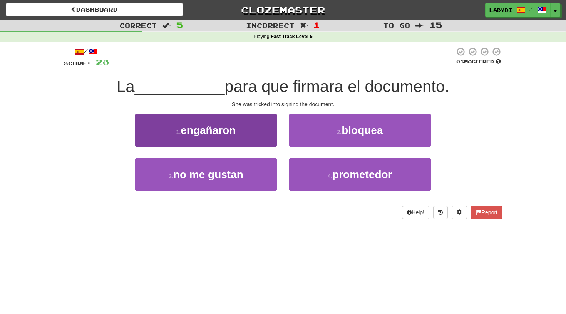
click at [261, 130] on button "1 . engañaron" at bounding box center [206, 131] width 143 height 34
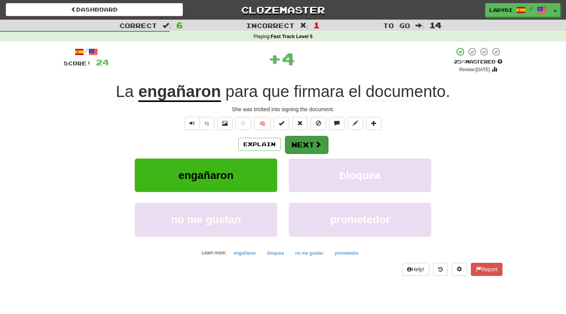
click at [304, 139] on button "Next" at bounding box center [306, 145] width 43 height 18
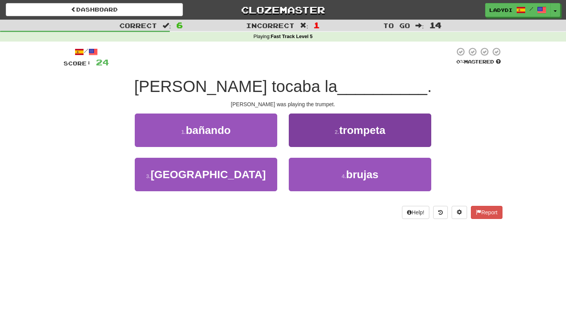
click at [309, 130] on button "2 . trompeta" at bounding box center [360, 131] width 143 height 34
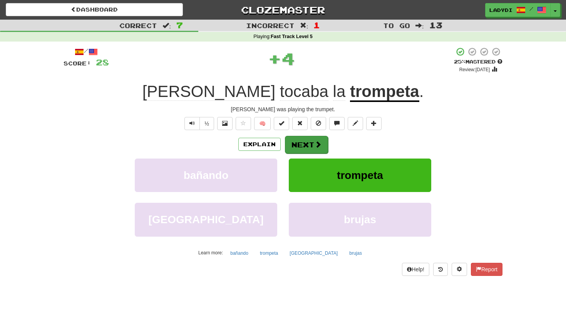
click at [303, 140] on button "Next" at bounding box center [306, 145] width 43 height 18
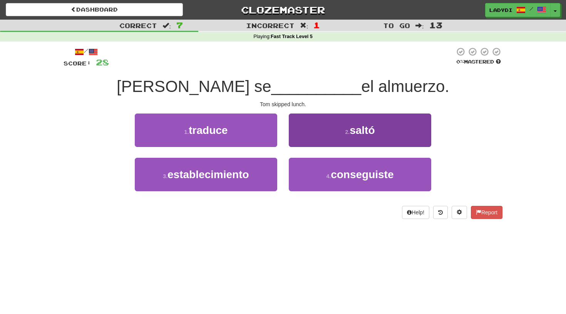
click at [308, 132] on button "2 . saltó" at bounding box center [360, 131] width 143 height 34
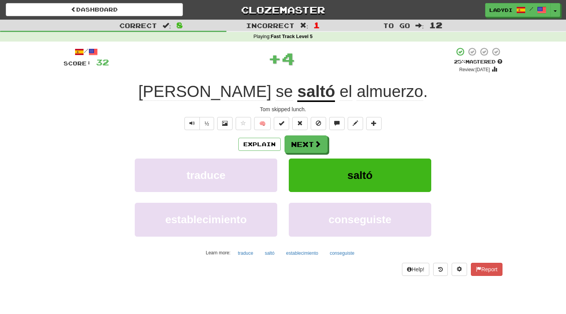
click at [303, 133] on div "/ Score: 32 + 4 25 % Mastered Review: 2025-08-19 Tom se saltó el almuerzo . Tom…" at bounding box center [283, 161] width 439 height 229
click at [304, 141] on button "Next" at bounding box center [306, 145] width 43 height 18
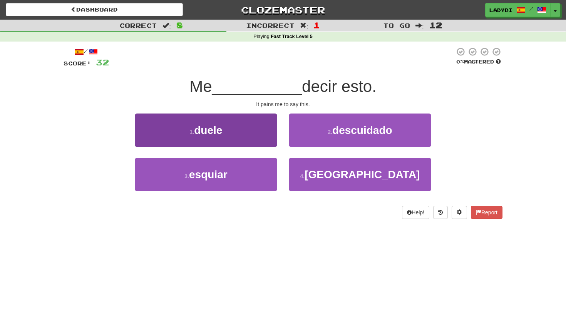
click at [215, 125] on span "duele" at bounding box center [208, 130] width 28 height 12
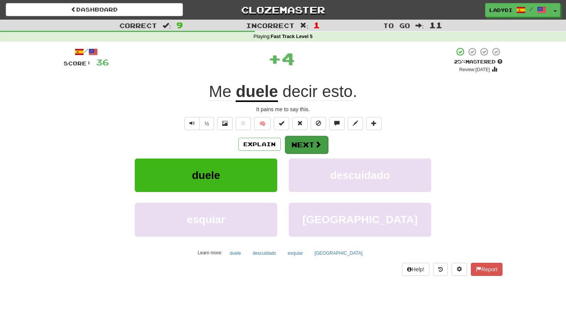
click at [296, 141] on button "Next" at bounding box center [306, 145] width 43 height 18
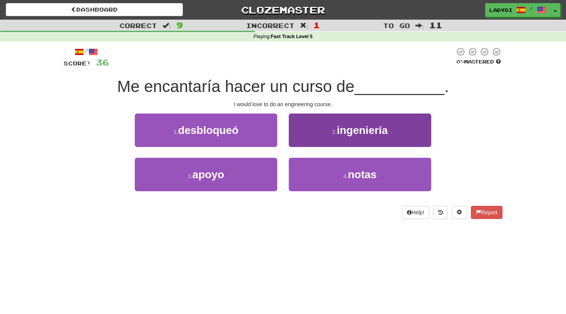
click at [325, 124] on button "2 . ingeniería" at bounding box center [360, 131] width 143 height 34
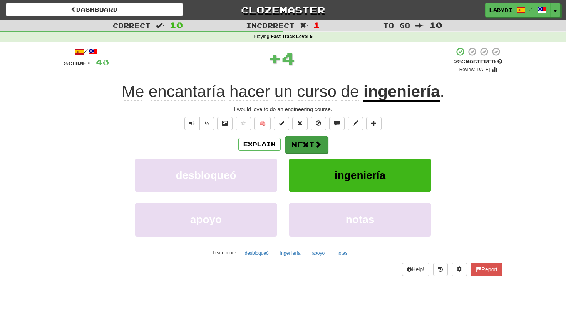
click at [312, 139] on button "Next" at bounding box center [306, 145] width 43 height 18
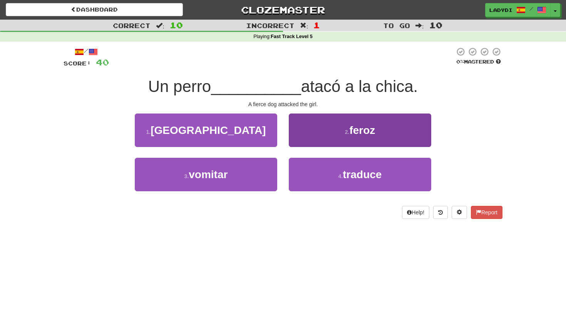
click at [312, 139] on button "2 . feroz" at bounding box center [360, 131] width 143 height 34
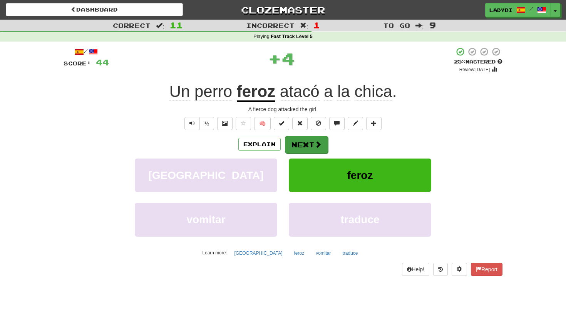
click at [294, 147] on button "Next" at bounding box center [306, 145] width 43 height 18
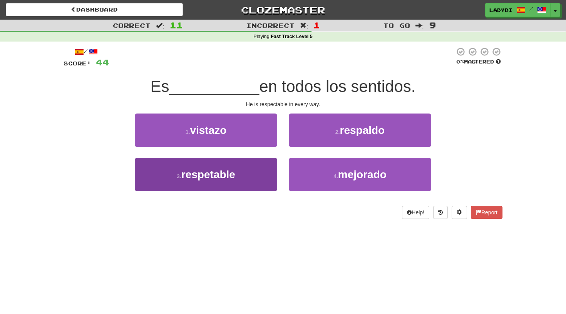
click at [245, 175] on button "3 . respetable" at bounding box center [206, 175] width 143 height 34
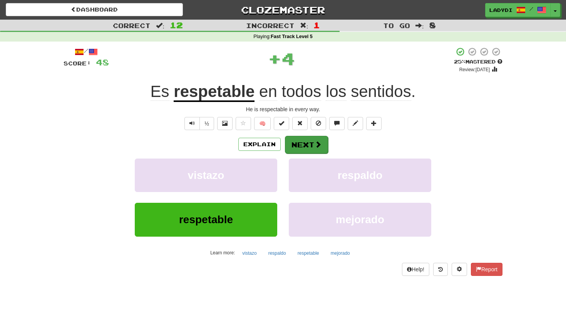
click at [308, 148] on button "Next" at bounding box center [306, 145] width 43 height 18
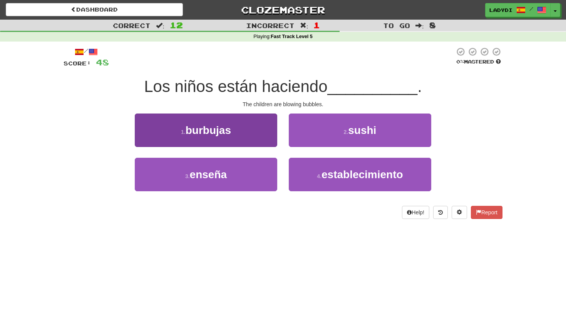
click at [261, 131] on button "1 . burbujas" at bounding box center [206, 131] width 143 height 34
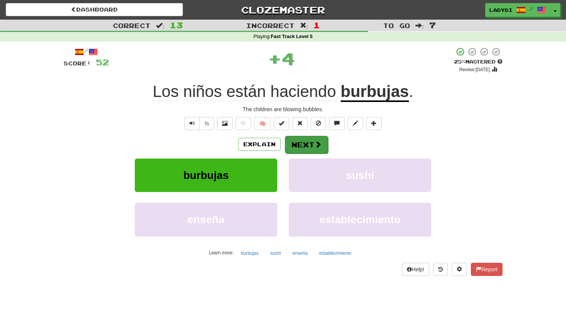
click at [308, 142] on button "Next" at bounding box center [306, 145] width 43 height 18
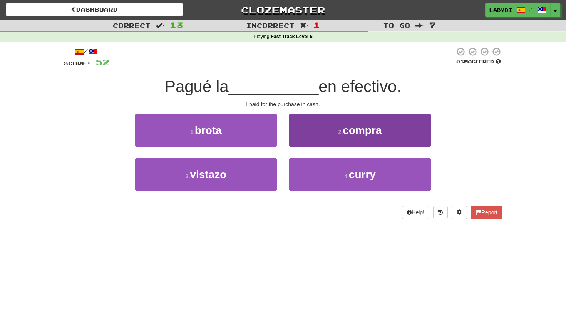
click at [312, 137] on button "2 . compra" at bounding box center [360, 131] width 143 height 34
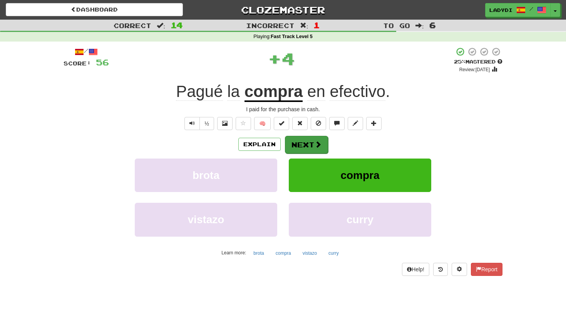
click at [298, 144] on button "Next" at bounding box center [306, 145] width 43 height 18
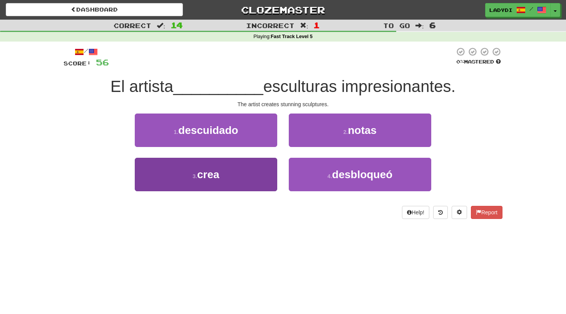
click at [260, 178] on button "3 . crea" at bounding box center [206, 175] width 143 height 34
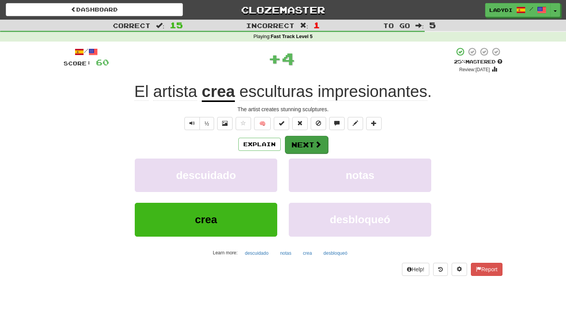
click at [311, 149] on button "Next" at bounding box center [306, 145] width 43 height 18
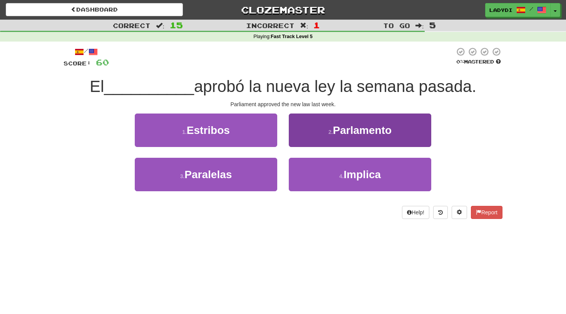
click at [324, 131] on button "2 . Parlamento" at bounding box center [360, 131] width 143 height 34
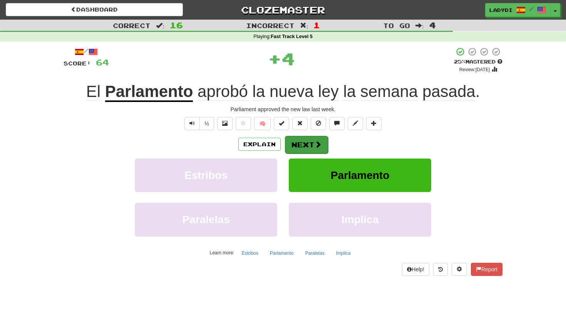
click at [309, 139] on button "Next" at bounding box center [306, 145] width 43 height 18
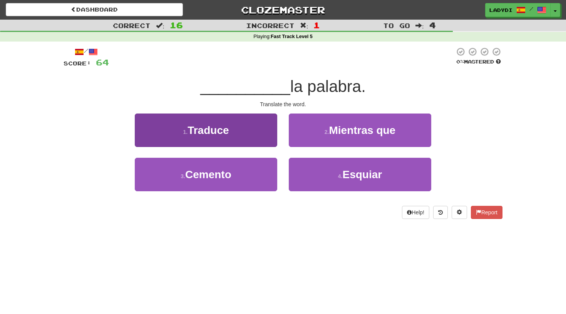
click at [251, 141] on button "1 . Traduce" at bounding box center [206, 131] width 143 height 34
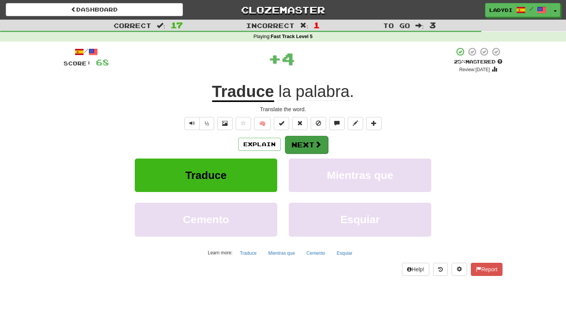
click at [304, 143] on button "Next" at bounding box center [306, 145] width 43 height 18
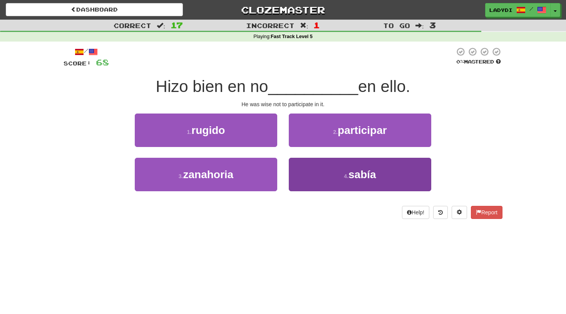
click at [313, 170] on button "4 . sabía" at bounding box center [360, 175] width 143 height 34
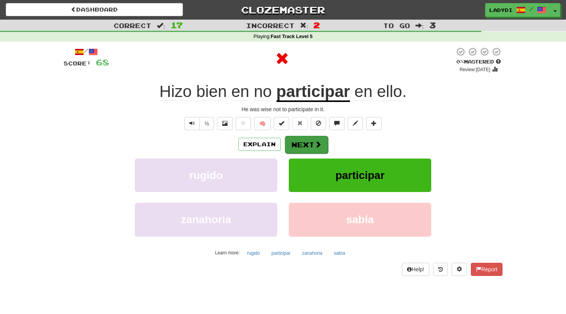
click at [305, 147] on button "Next" at bounding box center [306, 145] width 43 height 18
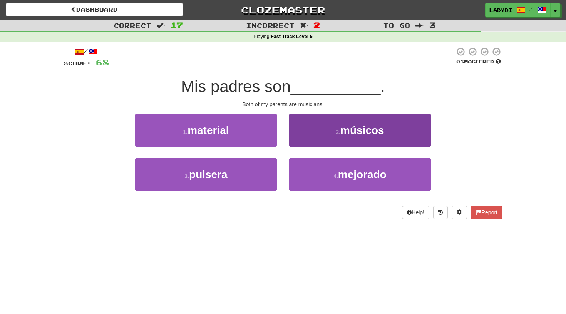
click at [316, 140] on button "2 . músicos" at bounding box center [360, 131] width 143 height 34
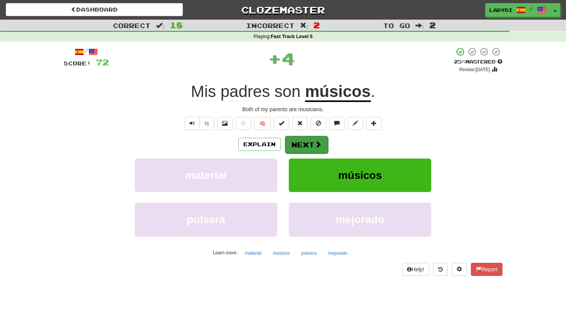
click at [309, 140] on button "Next" at bounding box center [306, 145] width 43 height 18
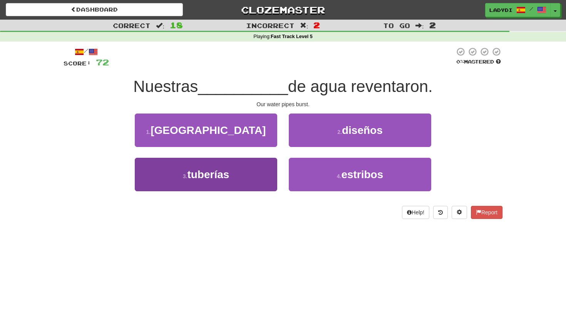
click at [257, 174] on button "3 . tuberías" at bounding box center [206, 175] width 143 height 34
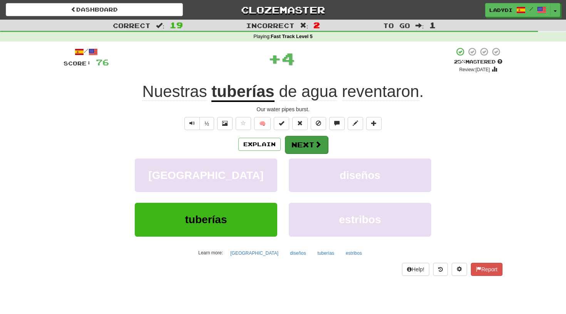
click at [298, 145] on button "Next" at bounding box center [306, 145] width 43 height 18
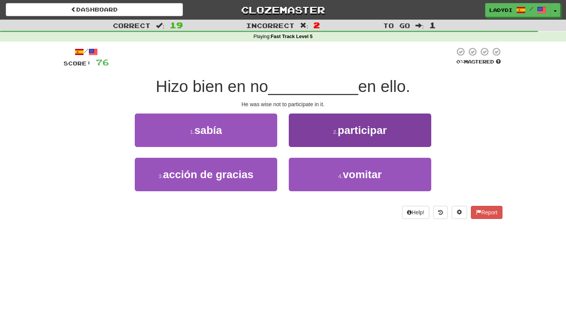
click at [307, 130] on button "2 . participar" at bounding box center [360, 131] width 143 height 34
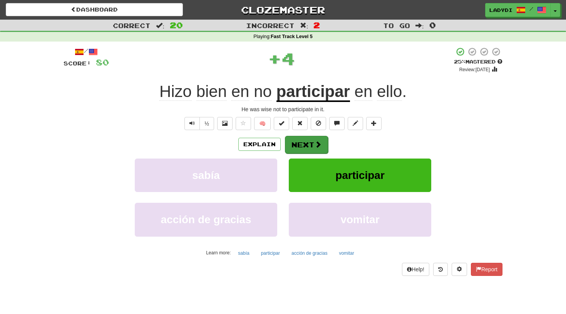
click at [301, 144] on button "Next" at bounding box center [306, 145] width 43 height 18
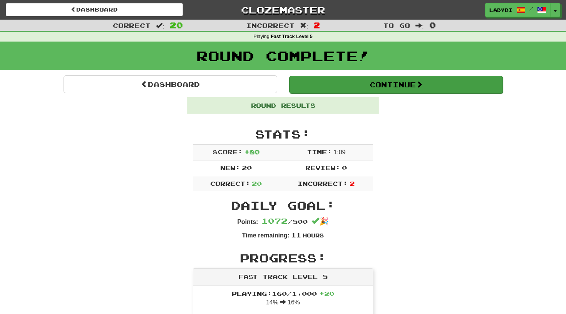
click at [392, 86] on button "Continue" at bounding box center [396, 85] width 214 height 18
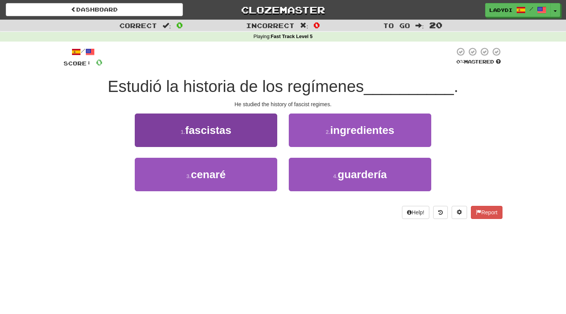
click at [234, 132] on button "1 . fascistas" at bounding box center [206, 131] width 143 height 34
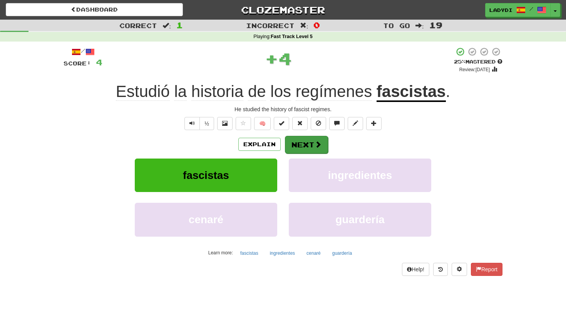
click at [303, 139] on button "Next" at bounding box center [306, 145] width 43 height 18
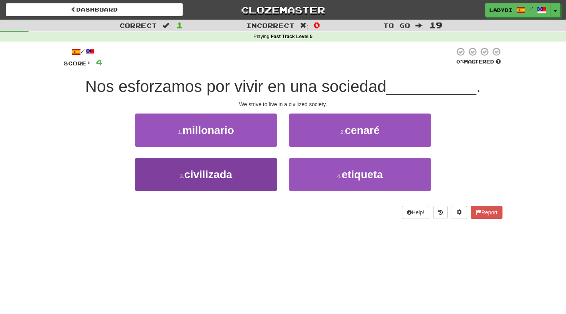
click at [226, 173] on span "civilizada" at bounding box center [209, 175] width 48 height 12
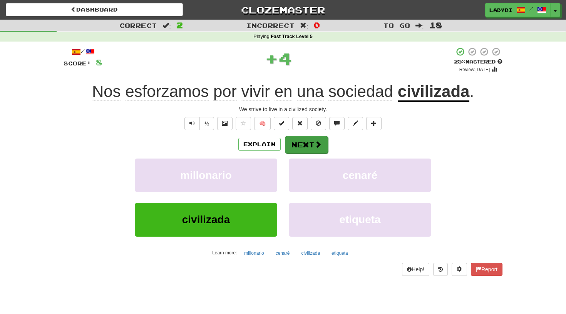
click at [292, 145] on button "Next" at bounding box center [306, 145] width 43 height 18
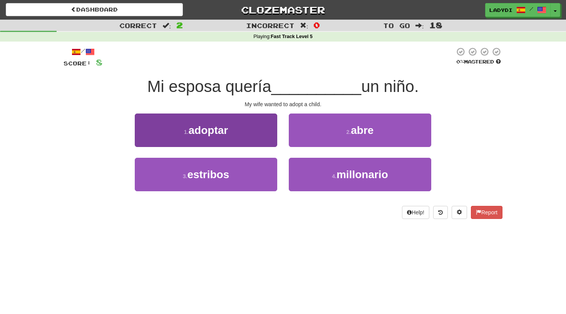
click at [233, 134] on button "1 . adoptar" at bounding box center [206, 131] width 143 height 34
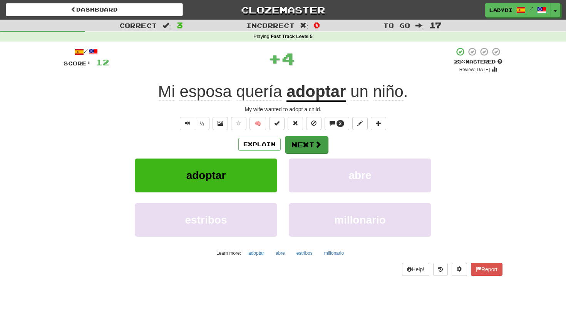
click at [299, 144] on button "Next" at bounding box center [306, 145] width 43 height 18
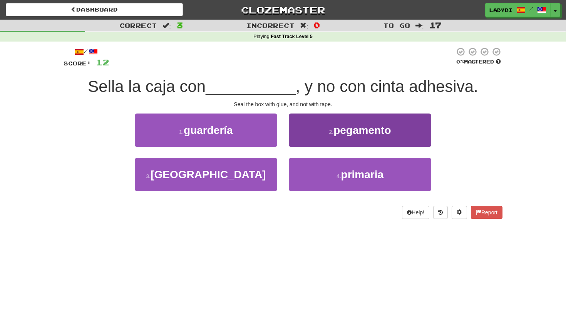
click at [331, 138] on button "2 . pegamento" at bounding box center [360, 131] width 143 height 34
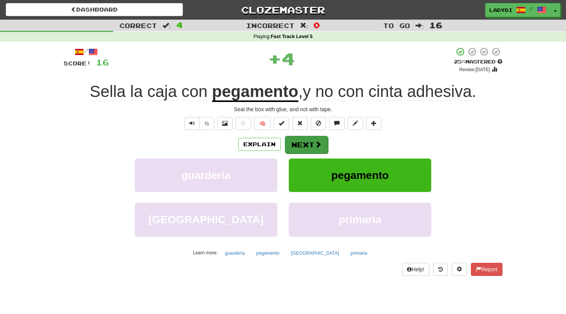
click at [310, 142] on button "Next" at bounding box center [306, 145] width 43 height 18
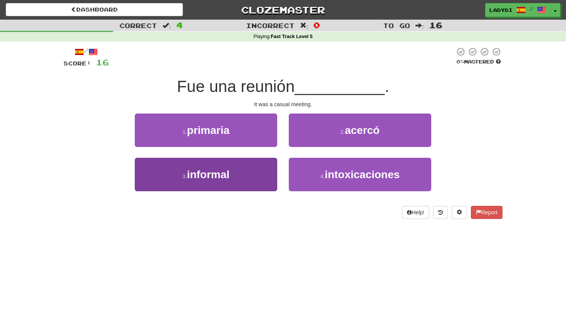
click at [255, 177] on button "3 . informal" at bounding box center [206, 175] width 143 height 34
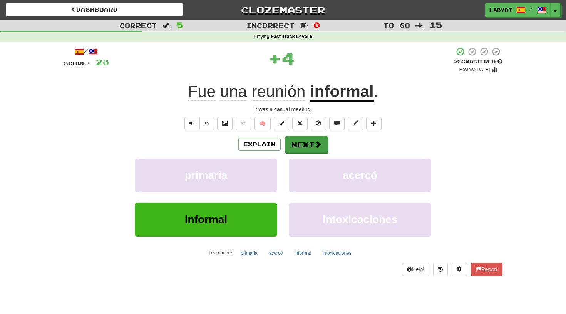
click at [305, 143] on button "Next" at bounding box center [306, 145] width 43 height 18
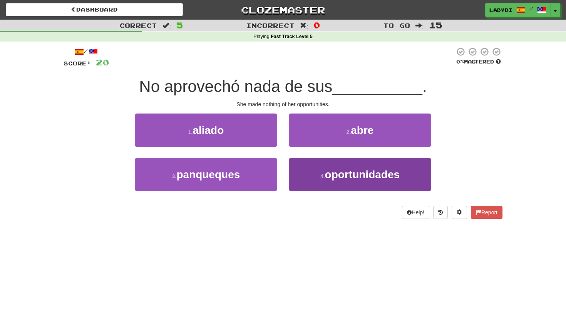
click at [305, 163] on button "4 . oportunidades" at bounding box center [360, 175] width 143 height 34
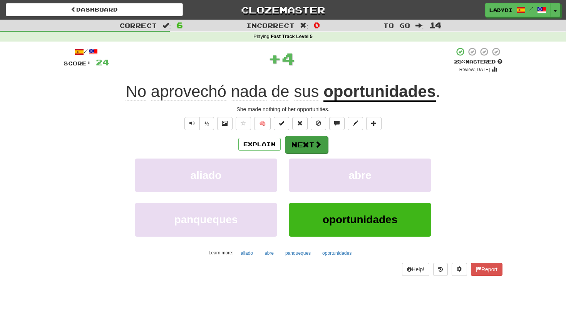
click at [301, 144] on button "Next" at bounding box center [306, 145] width 43 height 18
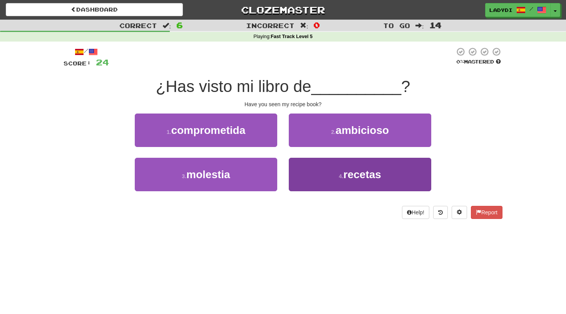
click at [294, 170] on button "4 . recetas" at bounding box center [360, 175] width 143 height 34
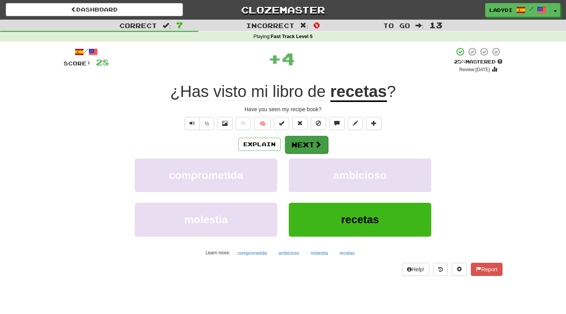
click at [297, 143] on button "Next" at bounding box center [306, 145] width 43 height 18
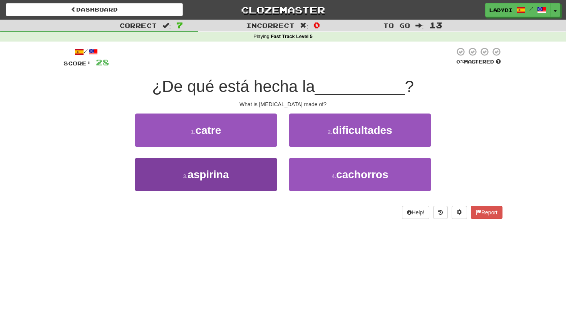
click at [229, 175] on span "aspirina" at bounding box center [208, 175] width 41 height 12
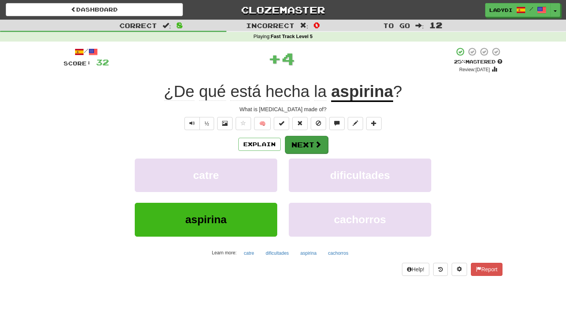
click at [296, 148] on button "Next" at bounding box center [306, 145] width 43 height 18
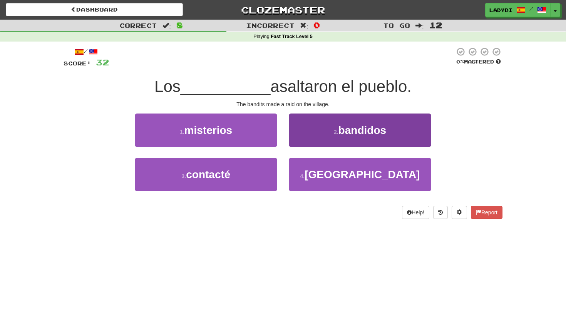
click at [297, 140] on button "2 . bandidos" at bounding box center [360, 131] width 143 height 34
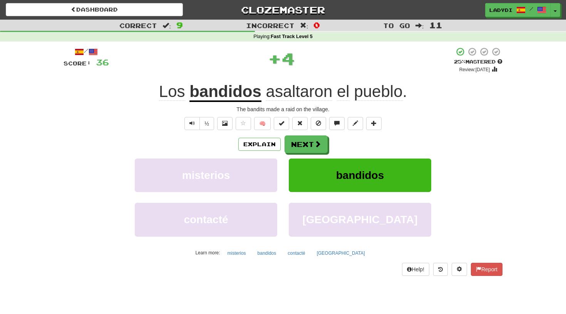
click at [297, 140] on button "Next" at bounding box center [306, 145] width 43 height 18
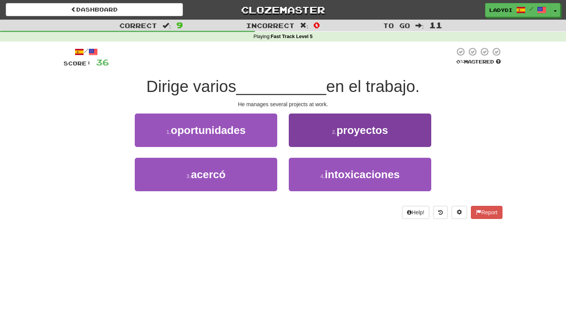
click at [291, 137] on button "2 . proyectos" at bounding box center [360, 131] width 143 height 34
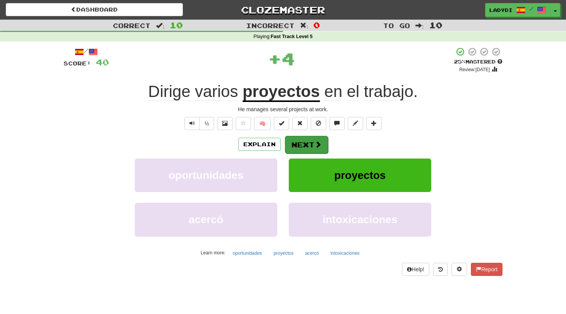
click at [292, 138] on button "Next" at bounding box center [306, 145] width 43 height 18
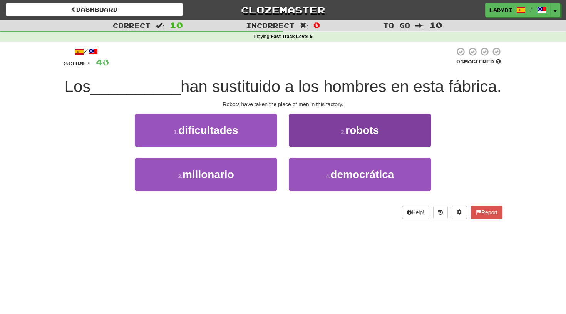
click at [300, 147] on button "2 . robots" at bounding box center [360, 131] width 143 height 34
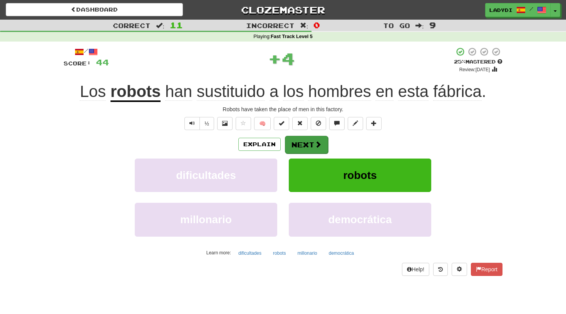
click at [299, 141] on button "Next" at bounding box center [306, 145] width 43 height 18
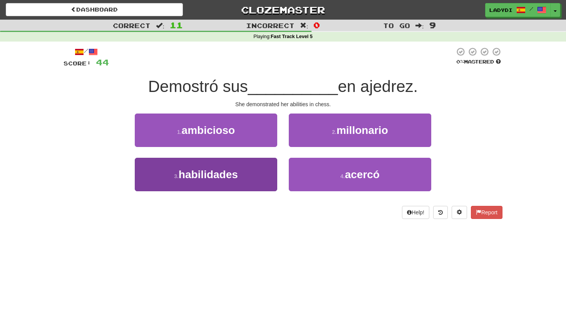
click at [272, 172] on button "3 . habilidades" at bounding box center [206, 175] width 143 height 34
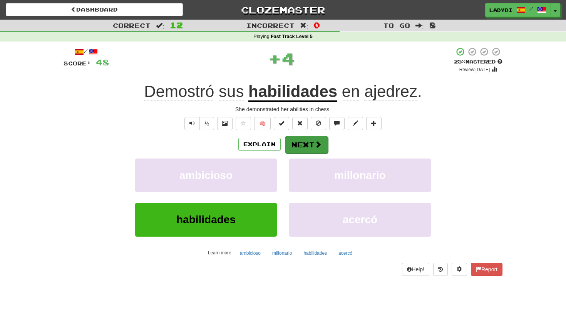
click at [306, 140] on button "Next" at bounding box center [306, 145] width 43 height 18
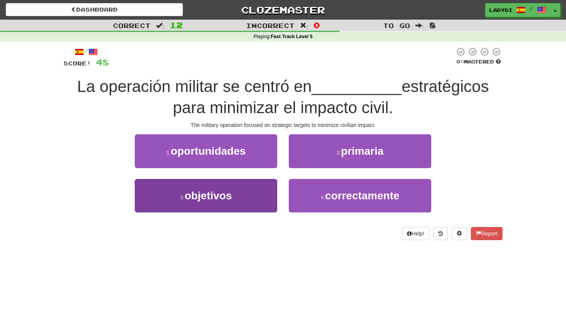
click at [249, 191] on button "3 . objetivos" at bounding box center [206, 196] width 143 height 34
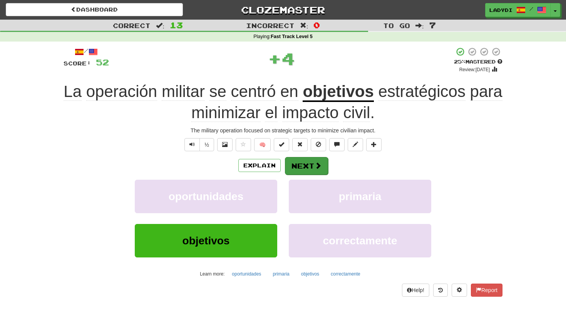
click at [298, 166] on button "Next" at bounding box center [306, 166] width 43 height 18
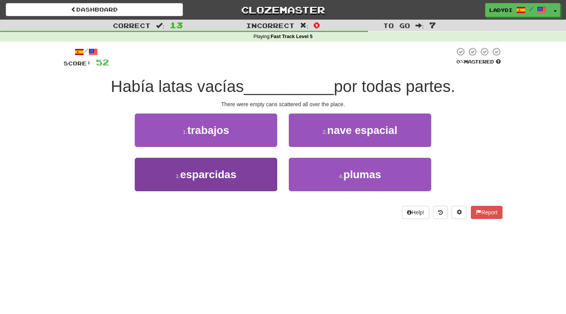
click at [259, 173] on button "3 . esparcidas" at bounding box center [206, 175] width 143 height 34
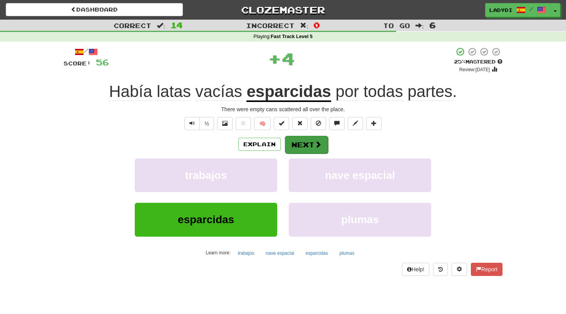
click at [308, 143] on button "Next" at bounding box center [306, 145] width 43 height 18
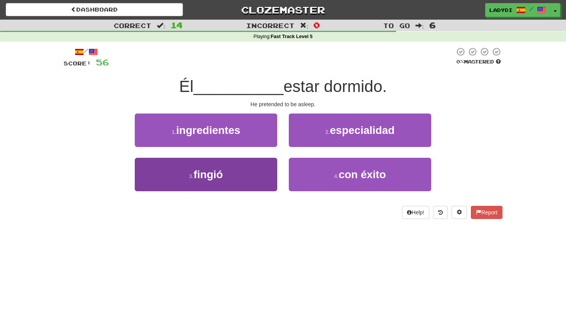
click at [238, 171] on button "3 . fingió" at bounding box center [206, 175] width 143 height 34
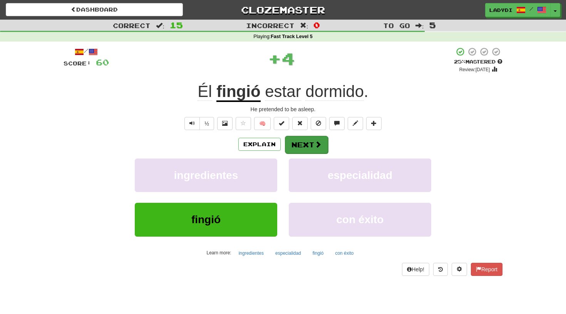
click at [305, 143] on button "Next" at bounding box center [306, 145] width 43 height 18
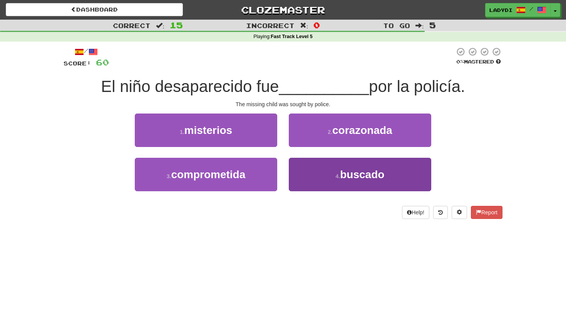
click at [306, 164] on button "4 . buscado" at bounding box center [360, 175] width 143 height 34
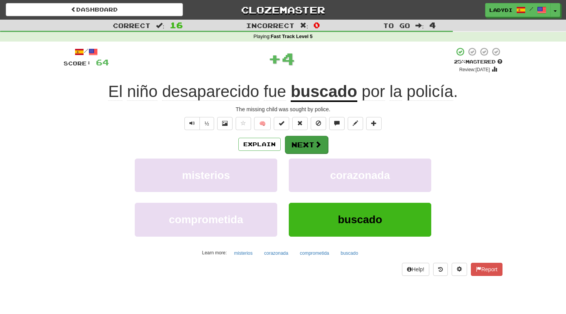
click at [294, 140] on button "Next" at bounding box center [306, 145] width 43 height 18
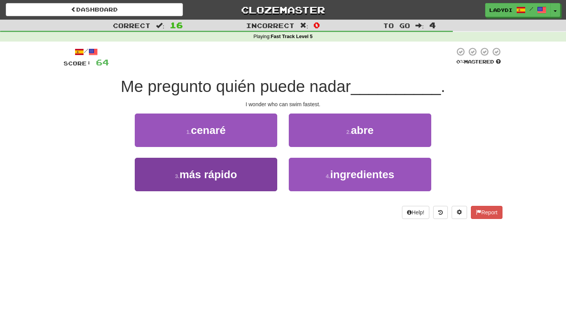
click at [254, 167] on button "3 . más rápido" at bounding box center [206, 175] width 143 height 34
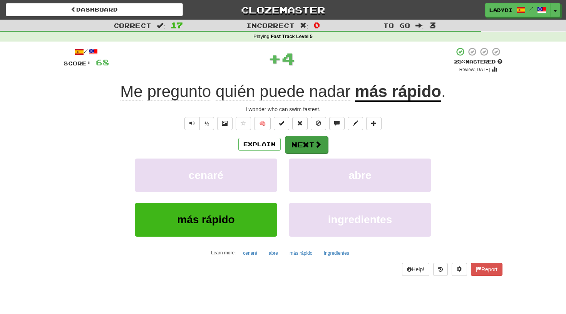
click at [297, 148] on button "Next" at bounding box center [306, 145] width 43 height 18
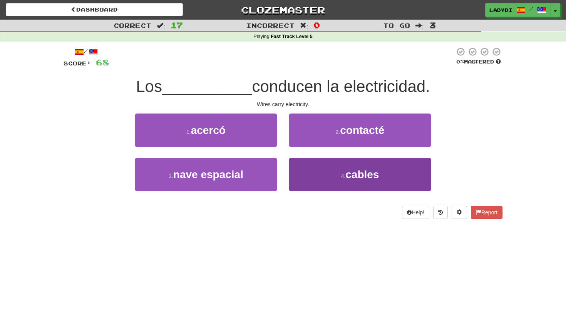
click at [307, 174] on button "4 . cables" at bounding box center [360, 175] width 143 height 34
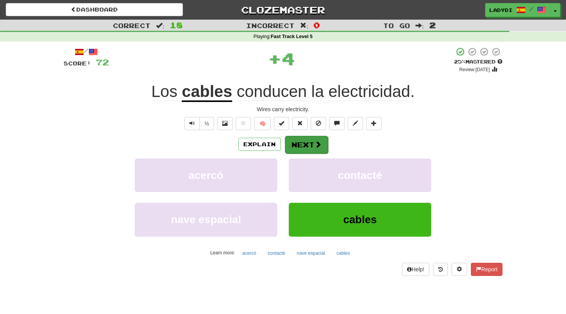
click at [304, 141] on button "Next" at bounding box center [306, 145] width 43 height 18
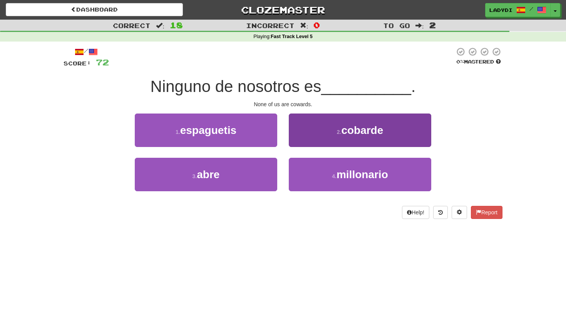
click at [319, 134] on button "2 . cobarde" at bounding box center [360, 131] width 143 height 34
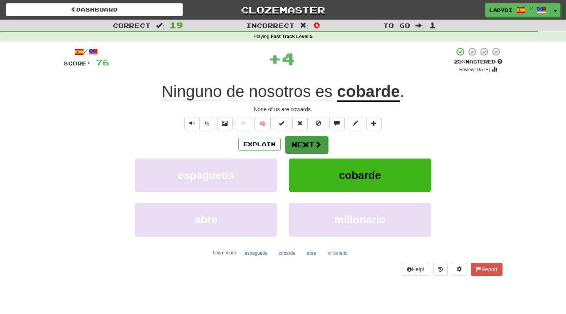
click at [304, 141] on button "Next" at bounding box center [306, 145] width 43 height 18
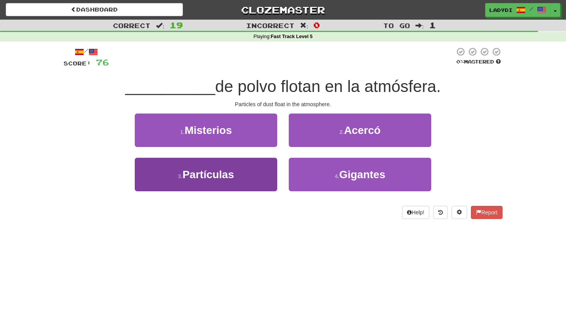
click at [236, 173] on button "3 . Partículas" at bounding box center [206, 175] width 143 height 34
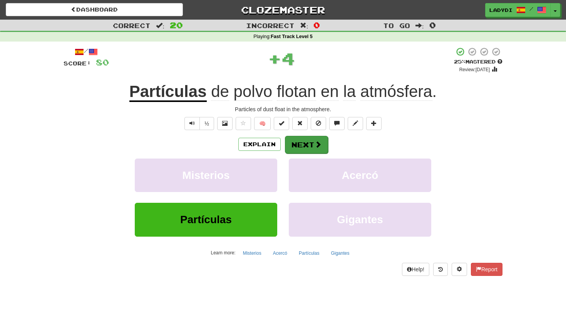
click at [302, 141] on button "Next" at bounding box center [306, 145] width 43 height 18
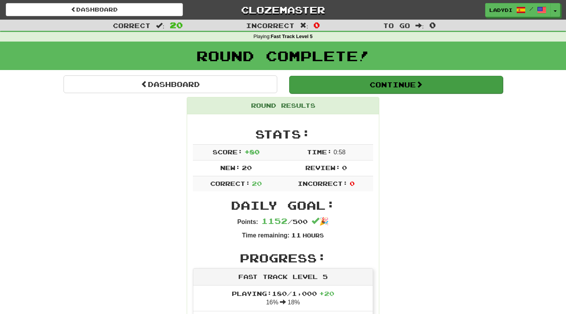
click at [417, 87] on button "Continue" at bounding box center [396, 85] width 214 height 18
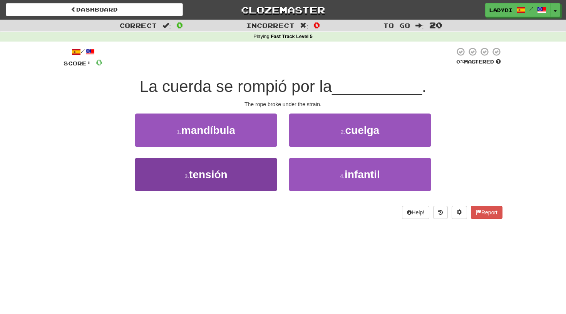
click at [257, 175] on button "3 . tensión" at bounding box center [206, 175] width 143 height 34
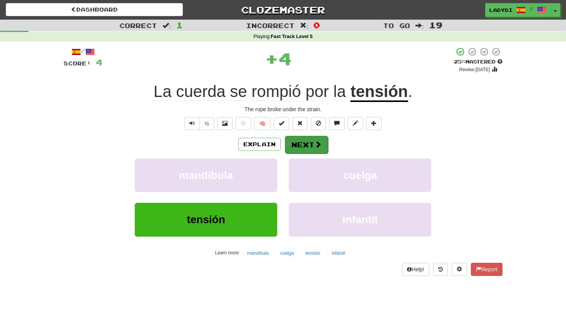
click at [294, 141] on button "Next" at bounding box center [306, 145] width 43 height 18
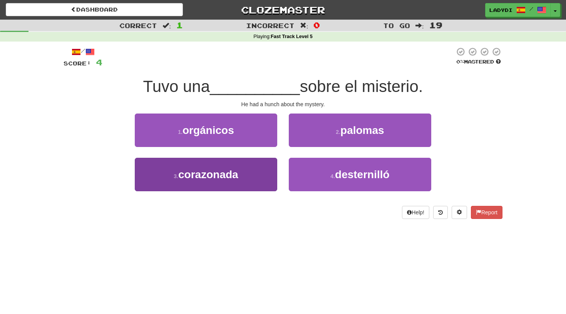
click at [255, 170] on button "3 . corazonada" at bounding box center [206, 175] width 143 height 34
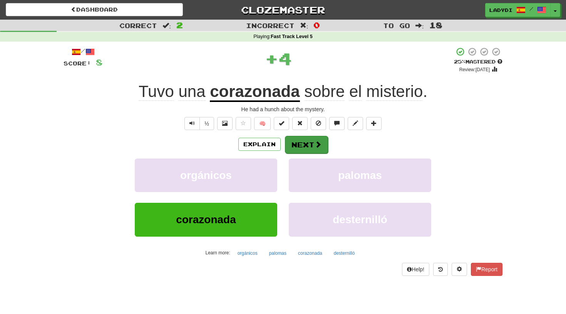
click at [311, 142] on button "Next" at bounding box center [306, 145] width 43 height 18
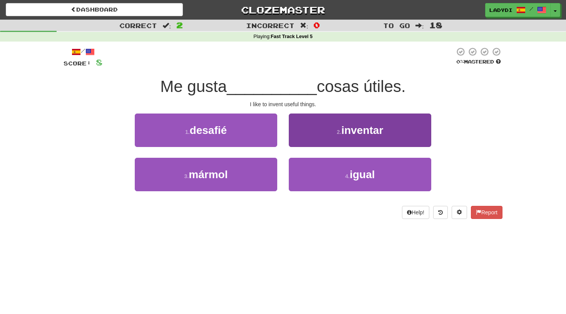
click at [331, 136] on button "2 . inventar" at bounding box center [360, 131] width 143 height 34
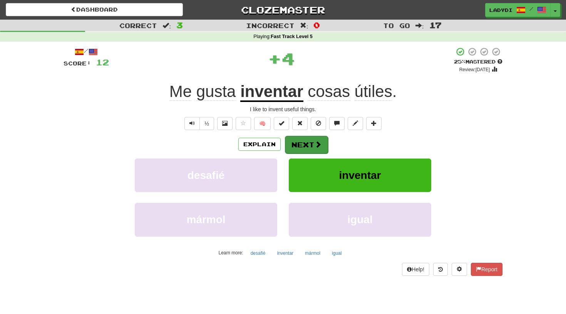
click at [309, 146] on button "Next" at bounding box center [306, 145] width 43 height 18
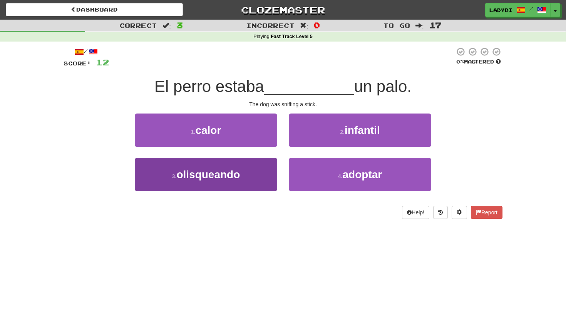
click at [236, 169] on span "olisqueando" at bounding box center [208, 175] width 64 height 12
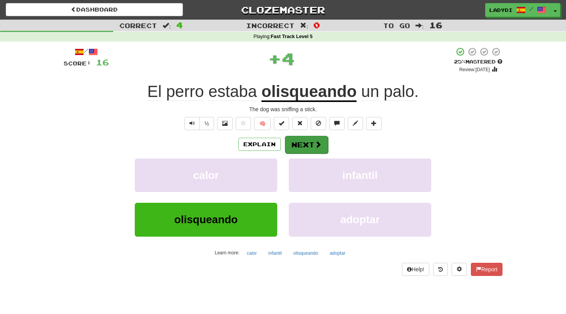
click at [298, 140] on button "Next" at bounding box center [306, 145] width 43 height 18
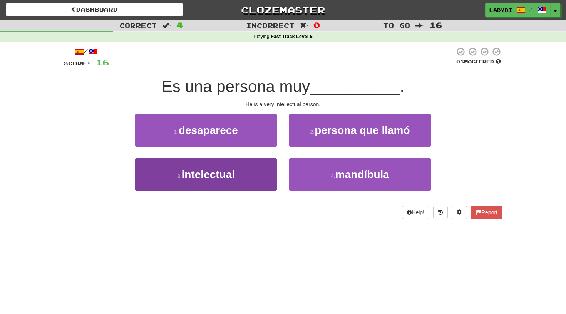
click at [247, 172] on button "3 . intelectual" at bounding box center [206, 175] width 143 height 34
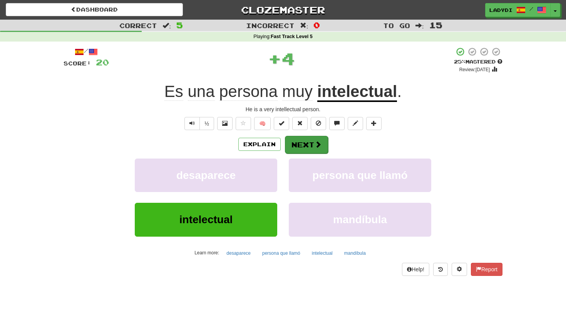
click at [299, 139] on button "Next" at bounding box center [306, 145] width 43 height 18
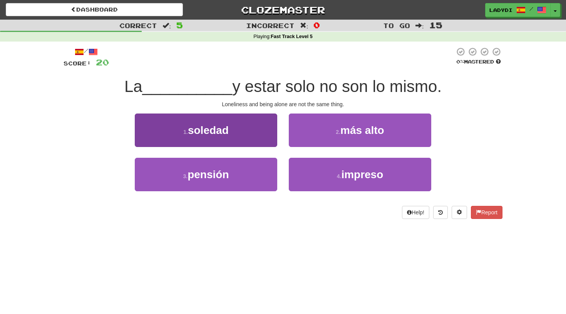
click at [239, 134] on button "1 . soledad" at bounding box center [206, 131] width 143 height 34
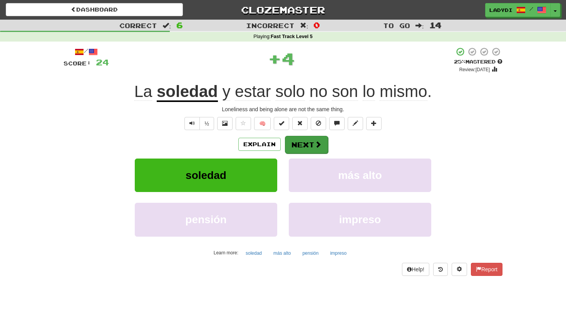
click at [306, 144] on button "Next" at bounding box center [306, 145] width 43 height 18
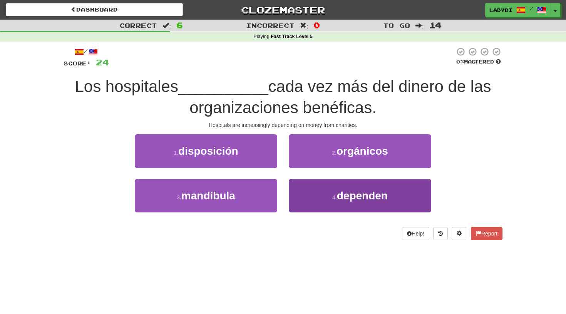
click at [302, 189] on button "4 . dependen" at bounding box center [360, 196] width 143 height 34
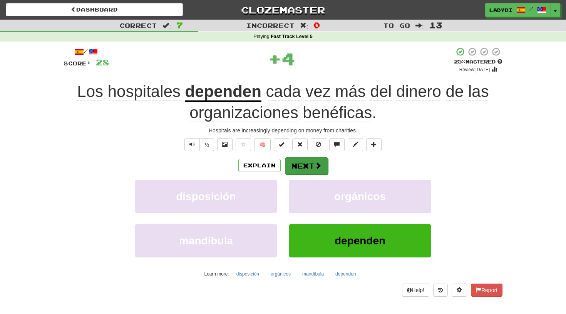
click at [306, 157] on button "Next" at bounding box center [306, 166] width 43 height 18
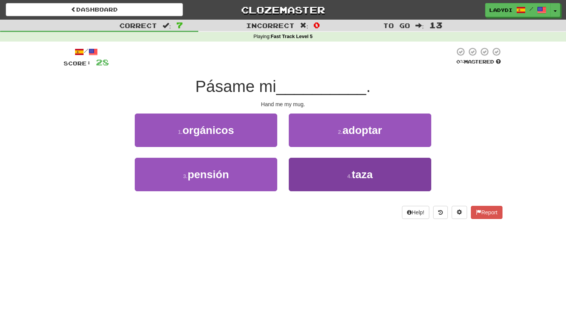
click at [305, 173] on button "4 . taza" at bounding box center [360, 175] width 143 height 34
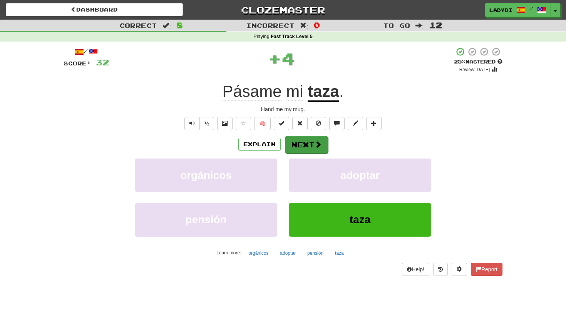
click at [300, 144] on button "Next" at bounding box center [306, 145] width 43 height 18
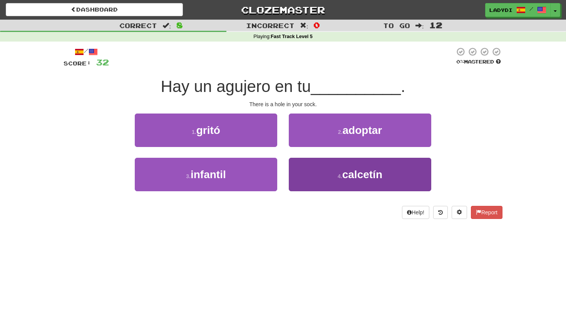
click at [297, 169] on button "4 . calcetín" at bounding box center [360, 175] width 143 height 34
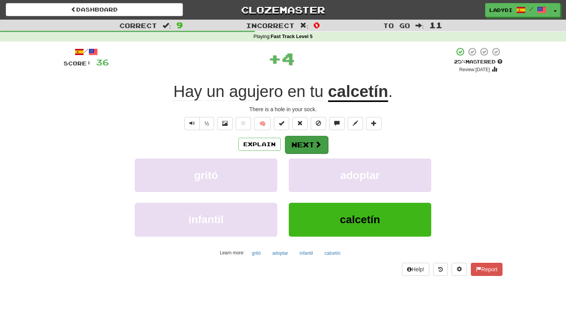
click at [301, 144] on button "Next" at bounding box center [306, 145] width 43 height 18
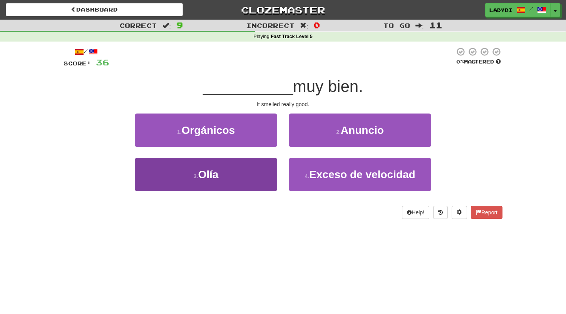
click at [244, 170] on button "3 . Olía" at bounding box center [206, 175] width 143 height 34
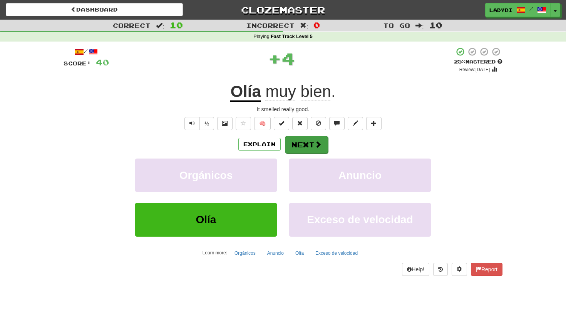
click at [303, 144] on button "Next" at bounding box center [306, 145] width 43 height 18
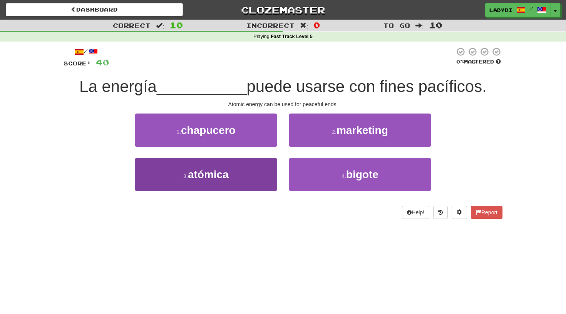
click at [246, 181] on button "3 . atómica" at bounding box center [206, 175] width 143 height 34
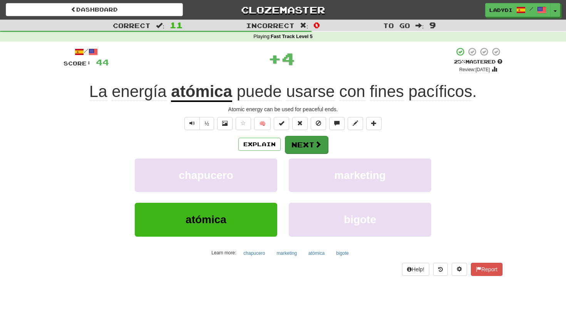
click at [298, 143] on button "Next" at bounding box center [306, 145] width 43 height 18
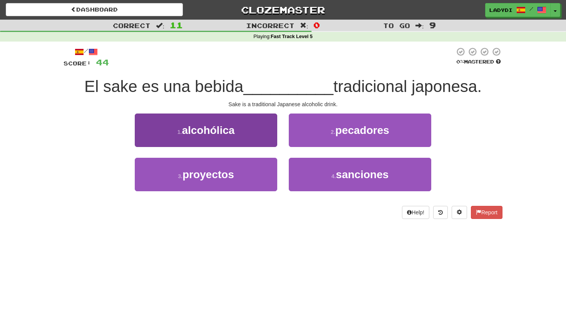
click at [237, 131] on button "1 . alcohólica" at bounding box center [206, 131] width 143 height 34
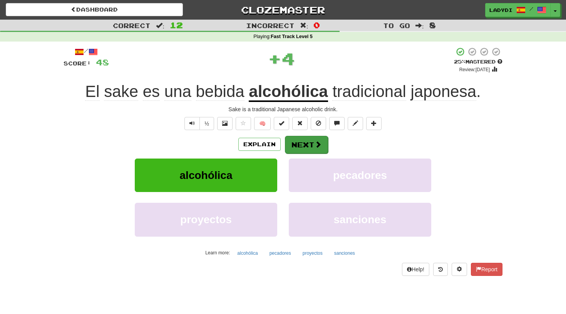
click at [299, 143] on button "Next" at bounding box center [306, 145] width 43 height 18
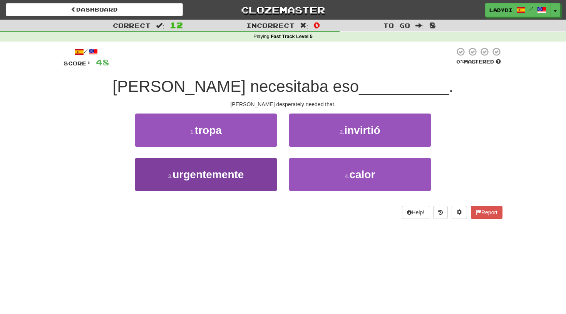
click at [267, 168] on button "3 . urgentemente" at bounding box center [206, 175] width 143 height 34
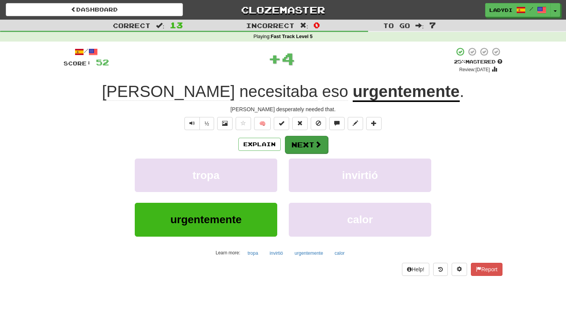
click at [312, 141] on button "Next" at bounding box center [306, 145] width 43 height 18
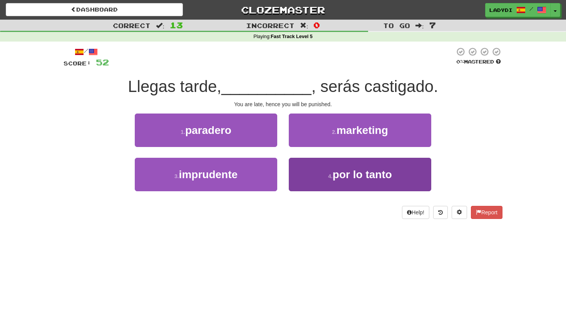
click at [305, 171] on button "4 . por lo tanto" at bounding box center [360, 175] width 143 height 34
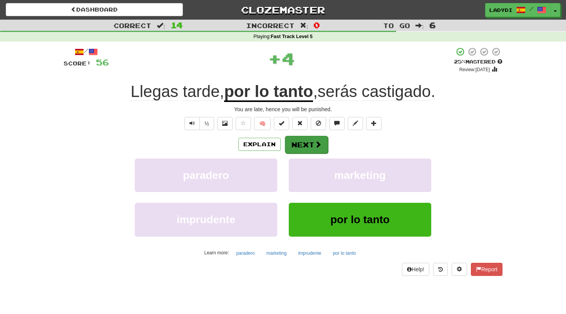
click at [297, 140] on button "Next" at bounding box center [306, 145] width 43 height 18
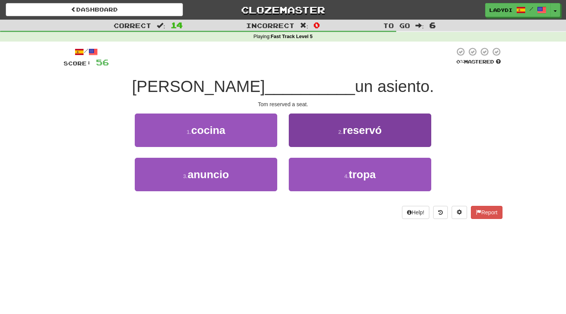
click at [312, 126] on button "2 . reservó" at bounding box center [360, 131] width 143 height 34
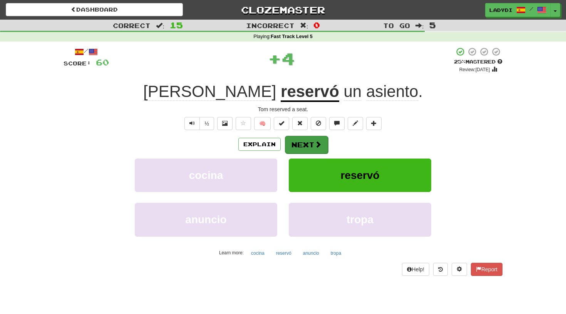
click at [302, 141] on button "Next" at bounding box center [306, 145] width 43 height 18
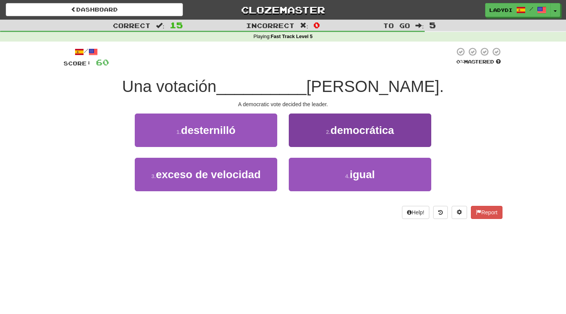
click at [317, 131] on button "2 . democrática" at bounding box center [360, 131] width 143 height 34
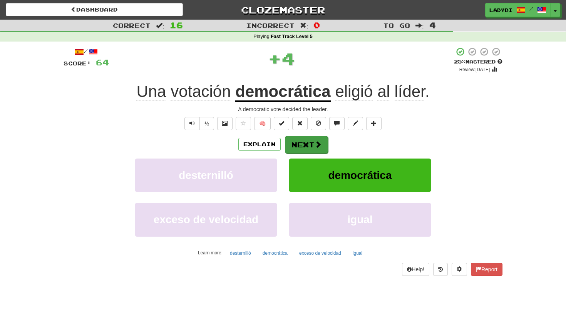
click at [301, 147] on button "Next" at bounding box center [306, 145] width 43 height 18
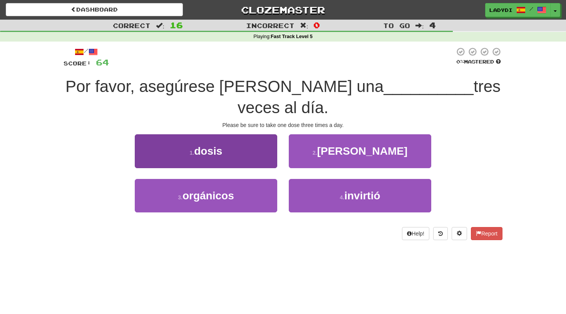
click at [252, 157] on button "1 . dosis" at bounding box center [206, 151] width 143 height 34
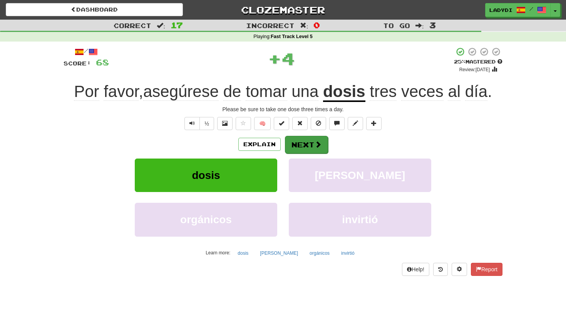
click at [306, 144] on button "Next" at bounding box center [306, 145] width 43 height 18
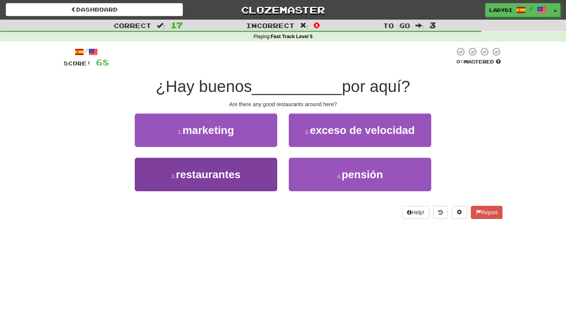
click at [258, 175] on button "3 . restaurantes" at bounding box center [206, 175] width 143 height 34
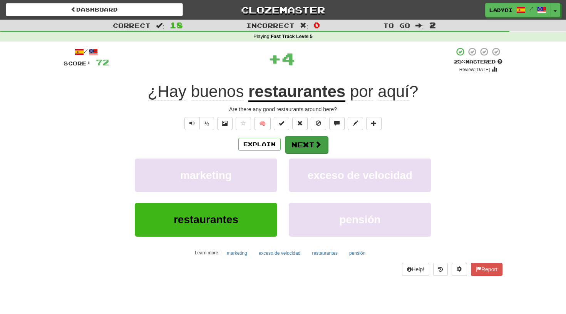
click at [309, 145] on button "Next" at bounding box center [306, 145] width 43 height 18
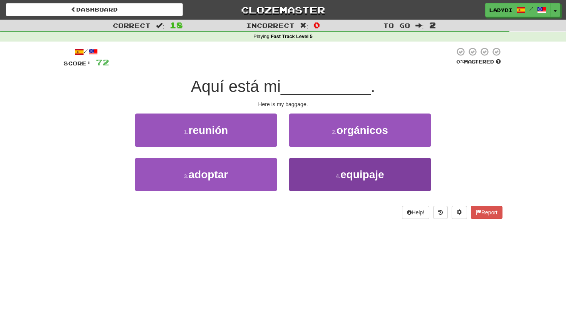
click at [301, 175] on button "4 . equipaje" at bounding box center [360, 175] width 143 height 34
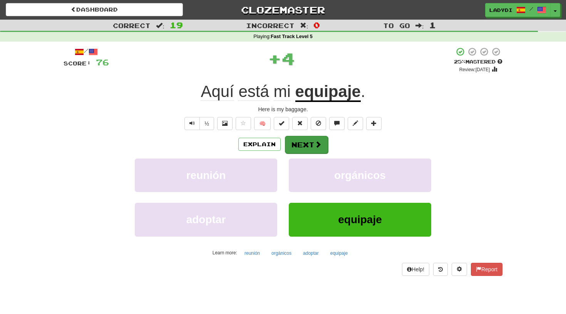
click at [298, 150] on button "Next" at bounding box center [306, 145] width 43 height 18
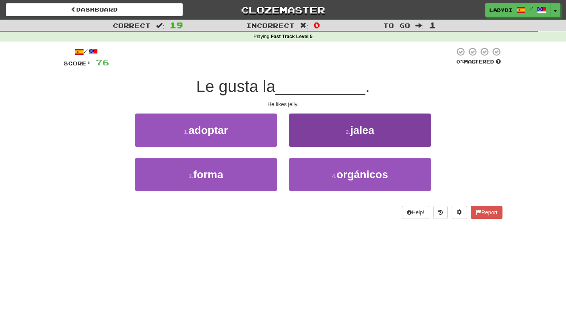
click at [298, 138] on button "2 . jalea" at bounding box center [360, 131] width 143 height 34
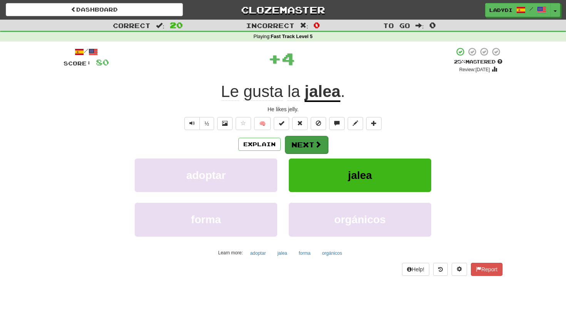
click at [294, 138] on button "Next" at bounding box center [306, 145] width 43 height 18
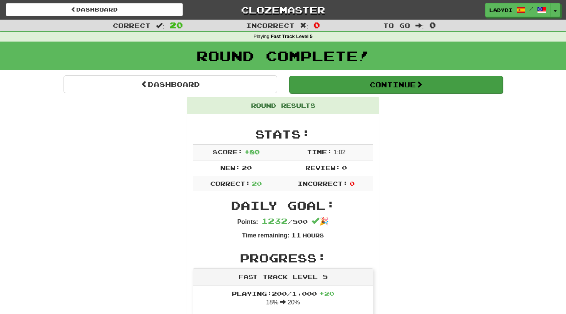
click at [366, 90] on button "Continue" at bounding box center [396, 85] width 214 height 18
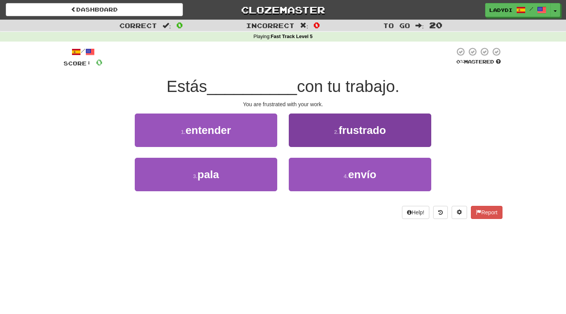
click at [299, 135] on button "2 . frustrado" at bounding box center [360, 131] width 143 height 34
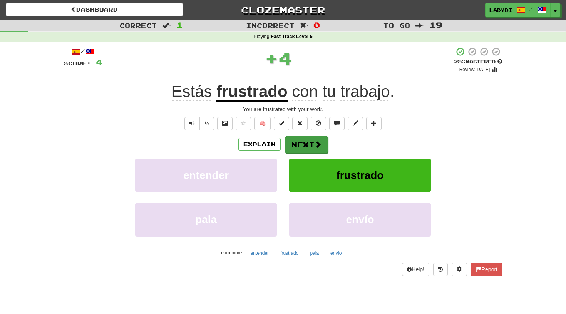
click at [297, 137] on button "Next" at bounding box center [306, 145] width 43 height 18
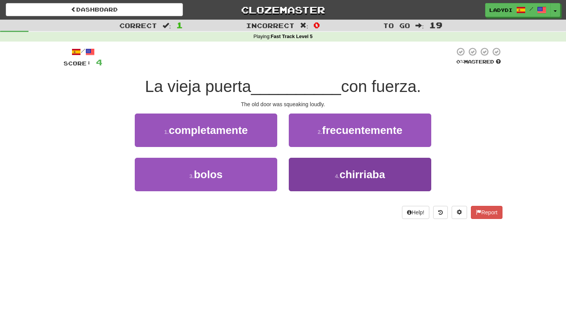
click at [309, 170] on button "4 . chirriaba" at bounding box center [360, 175] width 143 height 34
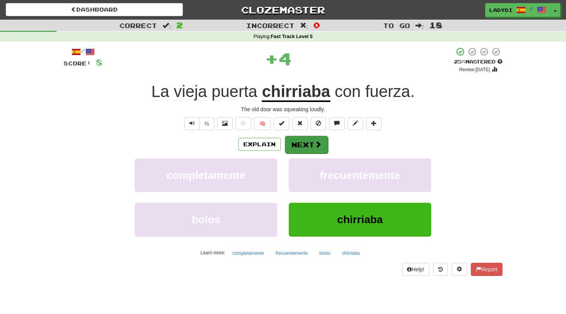
click at [307, 143] on button "Next" at bounding box center [306, 145] width 43 height 18
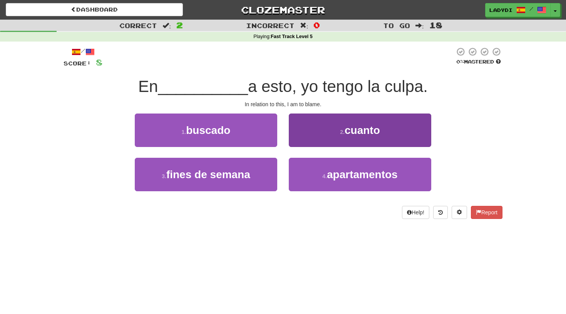
click at [302, 137] on button "2 . cuanto" at bounding box center [360, 131] width 143 height 34
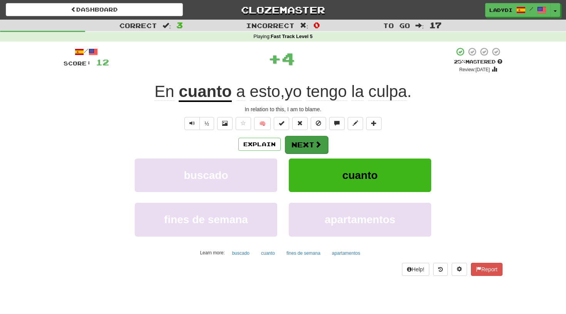
click at [299, 141] on button "Next" at bounding box center [306, 145] width 43 height 18
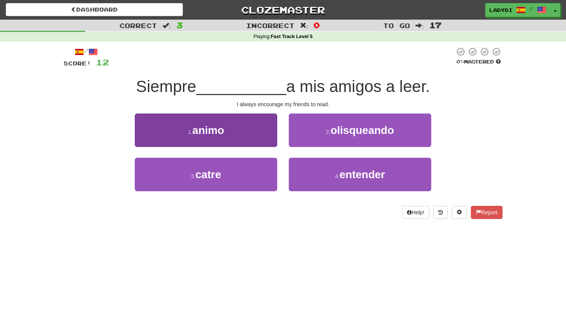
click at [259, 137] on button "1 . animo" at bounding box center [206, 131] width 143 height 34
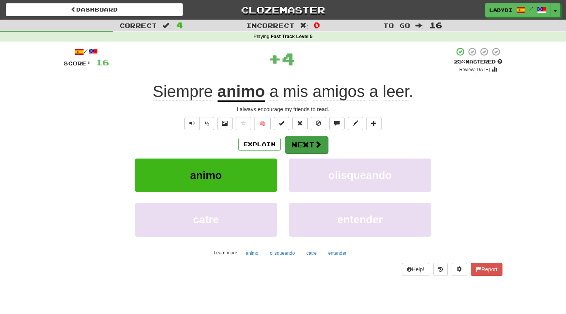
click at [299, 147] on button "Next" at bounding box center [306, 145] width 43 height 18
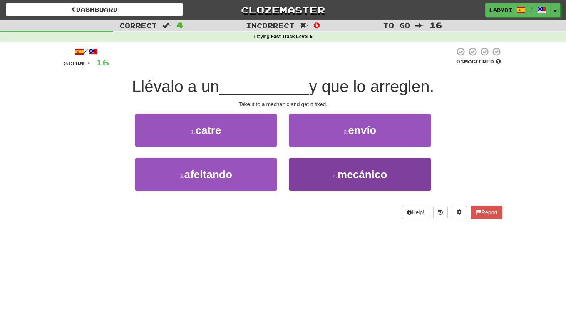
click at [332, 168] on button "4 . mecánico" at bounding box center [360, 175] width 143 height 34
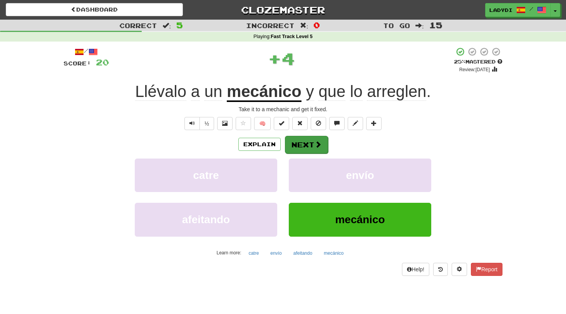
click at [297, 140] on button "Next" at bounding box center [306, 145] width 43 height 18
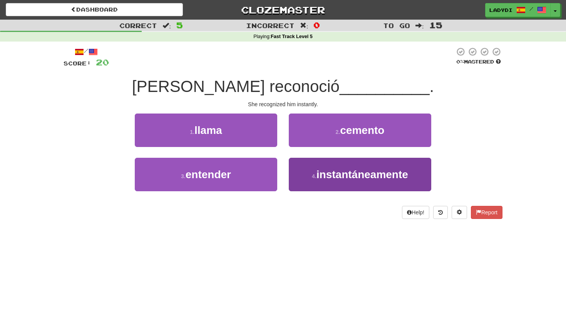
click at [302, 176] on button "4 . instantáneamente" at bounding box center [360, 175] width 143 height 34
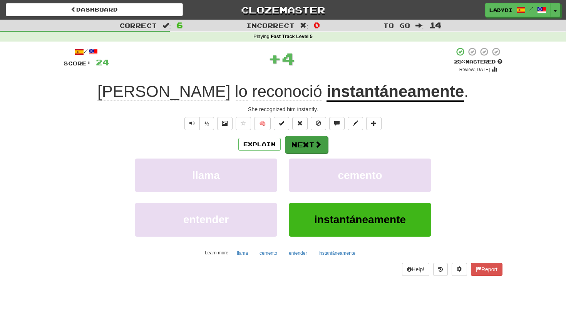
click at [294, 142] on button "Next" at bounding box center [306, 145] width 43 height 18
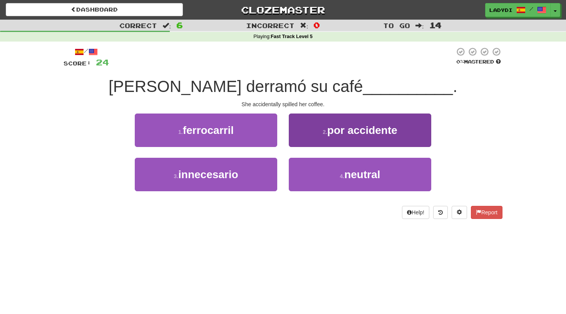
click at [314, 133] on button "2 . por accidente" at bounding box center [360, 131] width 143 height 34
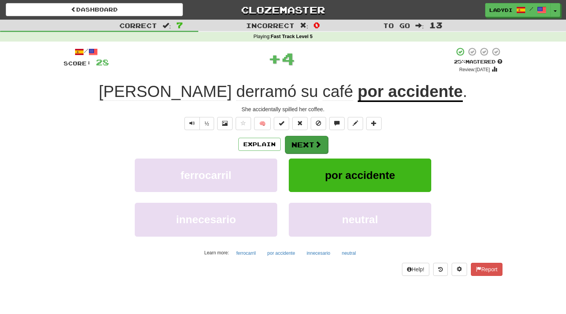
click at [307, 141] on button "Next" at bounding box center [306, 145] width 43 height 18
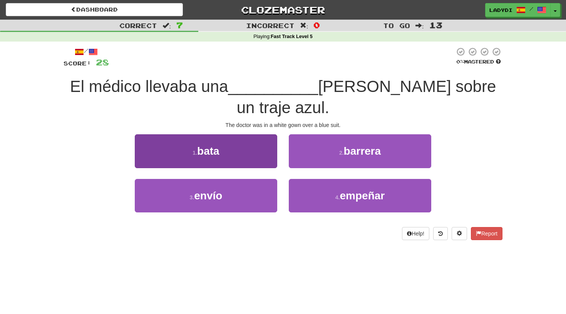
click at [262, 134] on button "1 . bata" at bounding box center [206, 151] width 143 height 34
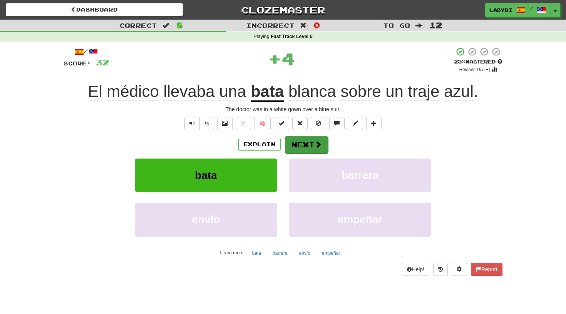
click at [313, 141] on button "Next" at bounding box center [306, 145] width 43 height 18
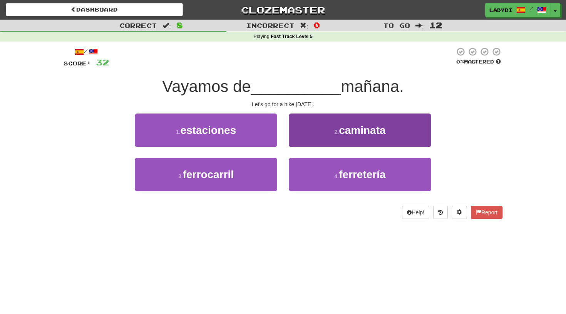
click at [317, 138] on button "2 . caminata" at bounding box center [360, 131] width 143 height 34
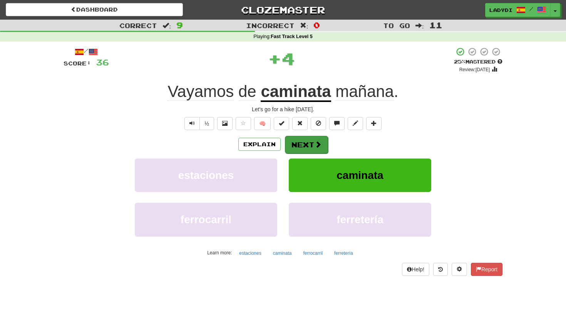
click at [315, 145] on span at bounding box center [318, 144] width 7 height 7
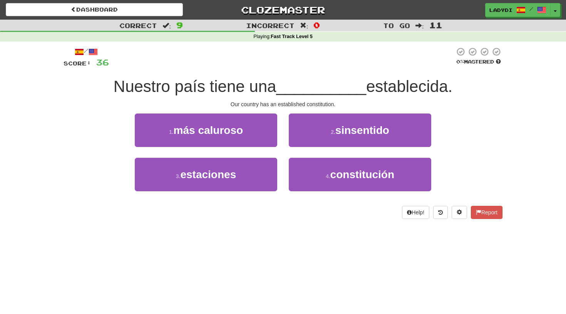
click at [289, 167] on div "4 . constitución" at bounding box center [360, 180] width 154 height 44
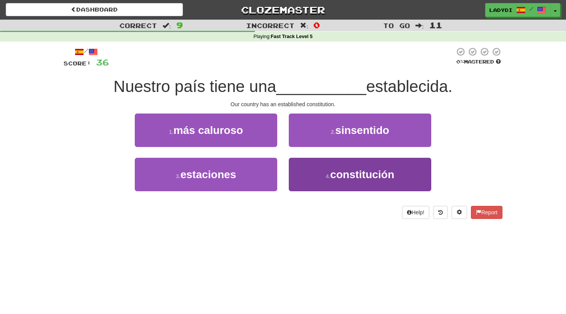
click at [308, 169] on button "4 . constitución" at bounding box center [360, 175] width 143 height 34
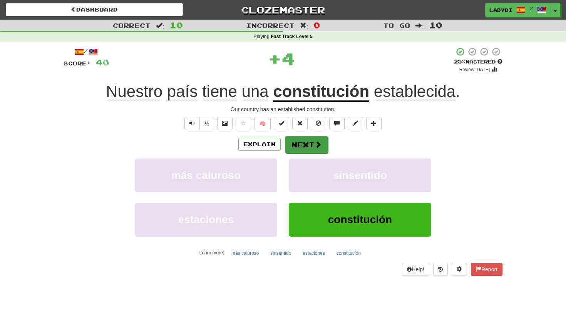
click at [307, 144] on button "Next" at bounding box center [306, 145] width 43 height 18
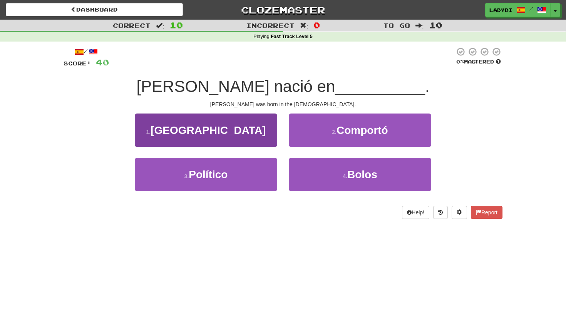
click at [243, 135] on span "Estados Unidos" at bounding box center [208, 130] width 115 height 12
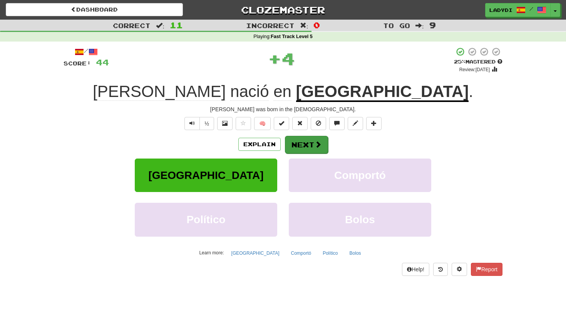
click at [298, 140] on button "Next" at bounding box center [306, 145] width 43 height 18
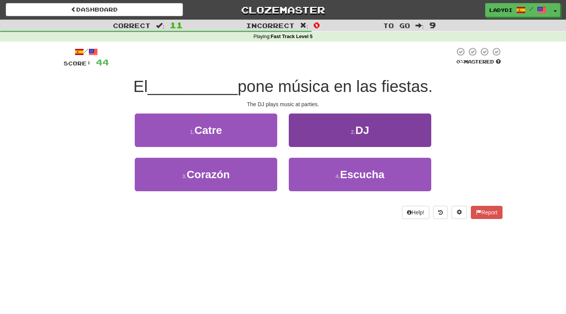
click at [304, 126] on button "2 . DJ" at bounding box center [360, 131] width 143 height 34
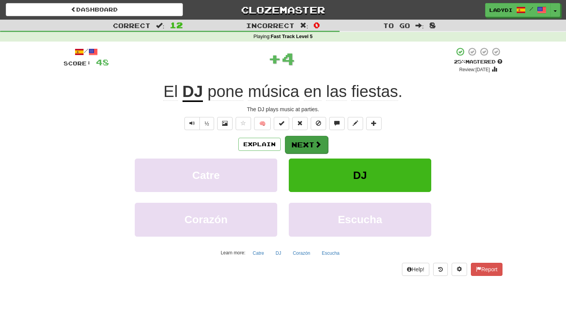
click at [299, 143] on button "Next" at bounding box center [306, 145] width 43 height 18
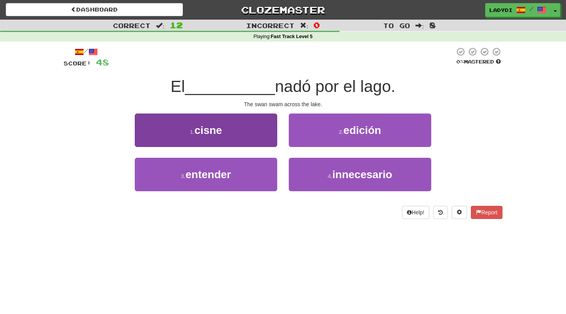
click at [273, 135] on button "1 . cisne" at bounding box center [206, 131] width 143 height 34
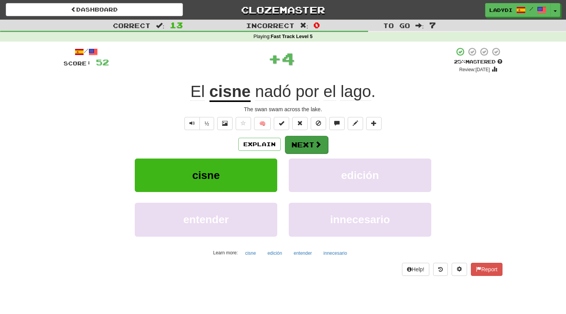
click at [300, 143] on button "Next" at bounding box center [306, 145] width 43 height 18
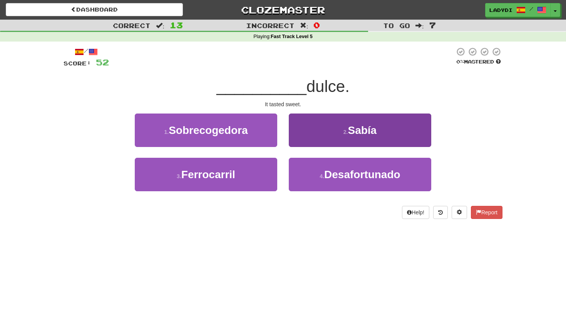
click at [306, 139] on button "2 . Sabía" at bounding box center [360, 131] width 143 height 34
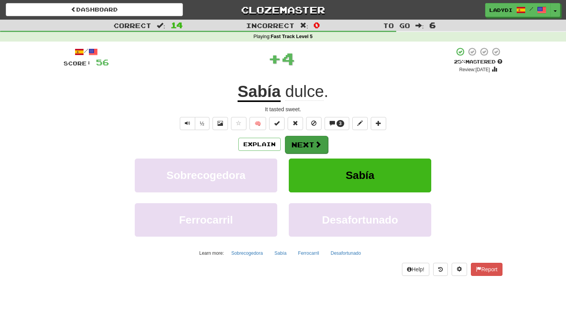
click at [297, 139] on button "Next" at bounding box center [306, 145] width 43 height 18
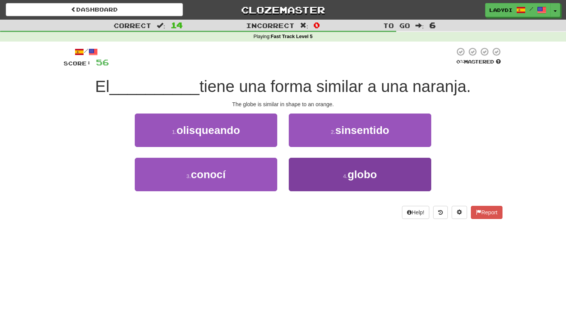
click at [292, 180] on button "4 . globo" at bounding box center [360, 175] width 143 height 34
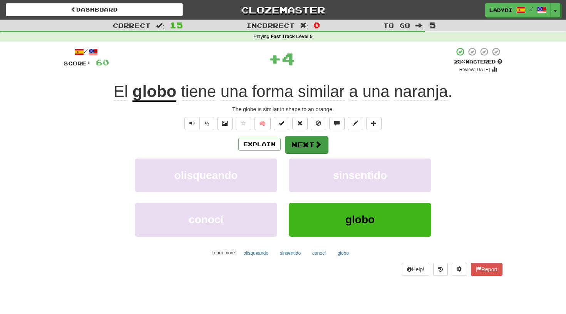
click at [297, 143] on button "Next" at bounding box center [306, 145] width 43 height 18
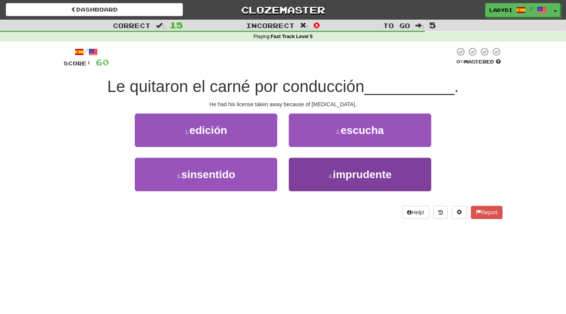
click at [305, 177] on button "4 . imprudente" at bounding box center [360, 175] width 143 height 34
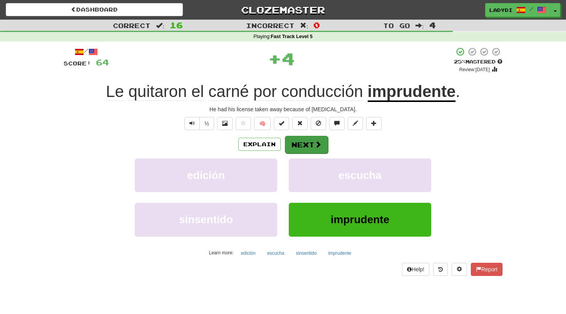
click at [297, 138] on button "Next" at bounding box center [306, 145] width 43 height 18
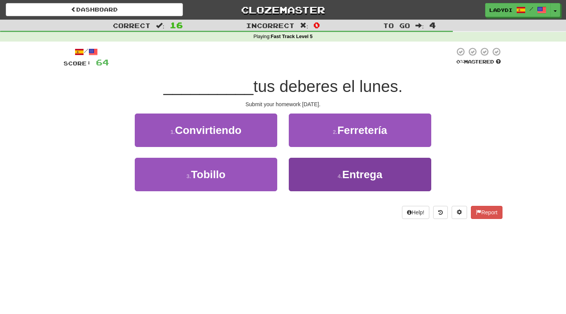
click at [305, 171] on button "4 . Entrega" at bounding box center [360, 175] width 143 height 34
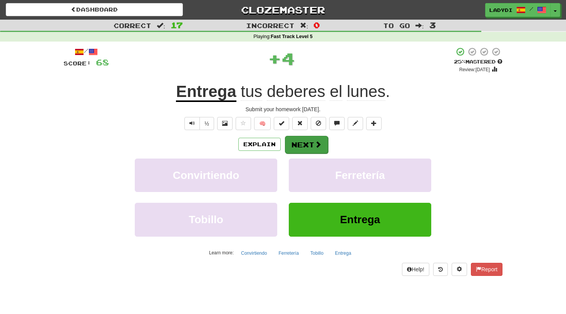
click at [302, 147] on button "Next" at bounding box center [306, 145] width 43 height 18
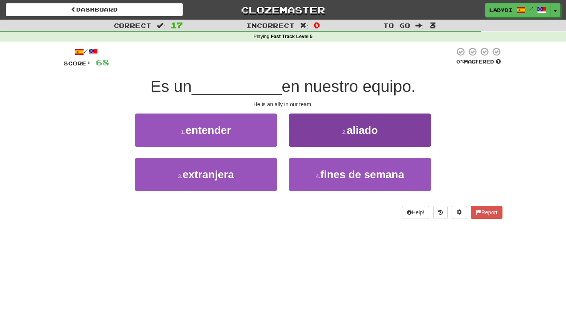
click at [303, 137] on button "2 . aliado" at bounding box center [360, 131] width 143 height 34
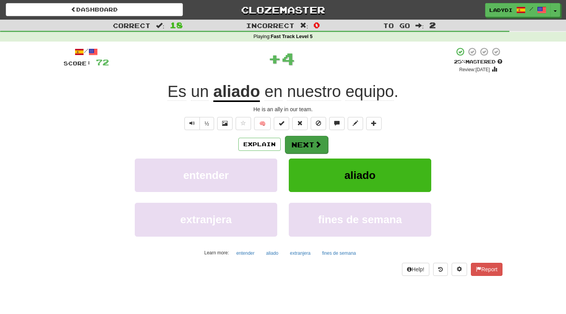
click at [295, 142] on button "Next" at bounding box center [306, 145] width 43 height 18
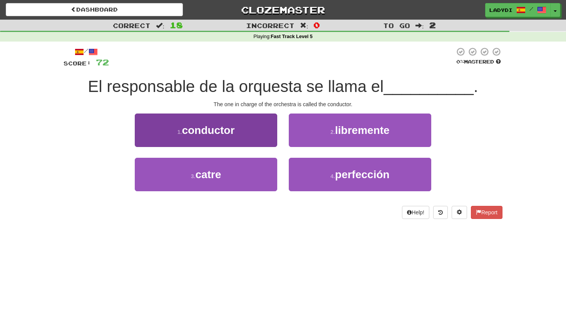
click at [242, 140] on button "1 . conductor" at bounding box center [206, 131] width 143 height 34
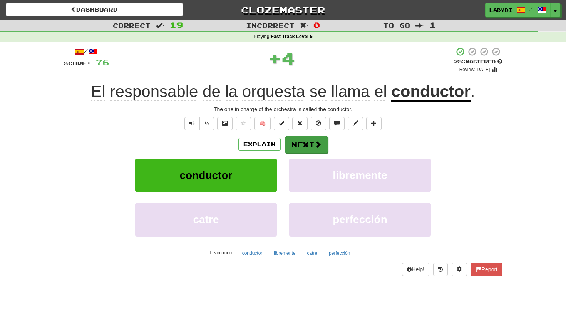
click at [299, 141] on button "Next" at bounding box center [306, 145] width 43 height 18
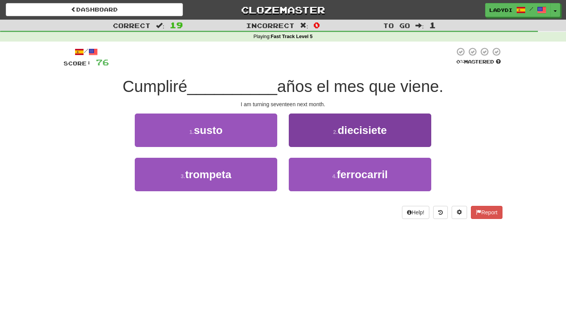
click at [292, 129] on button "2 . diecisiete" at bounding box center [360, 131] width 143 height 34
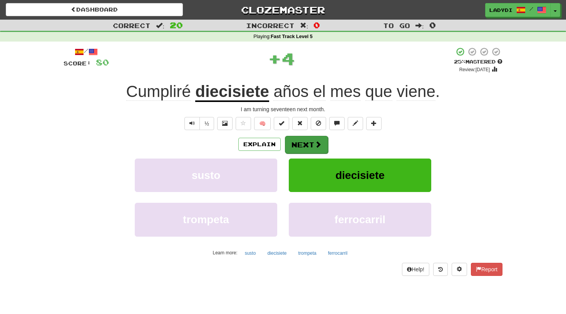
click at [296, 143] on button "Next" at bounding box center [306, 145] width 43 height 18
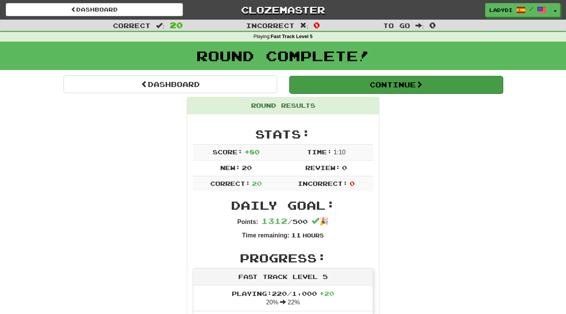
click at [325, 83] on button "Continue" at bounding box center [396, 85] width 214 height 18
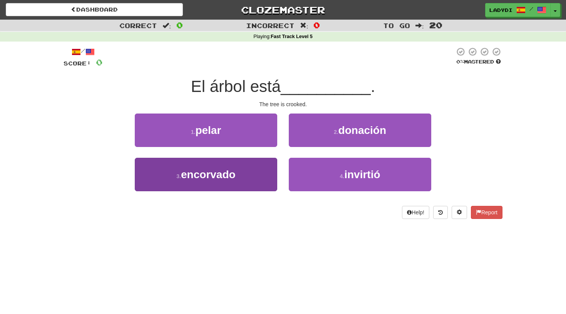
click at [244, 173] on button "3 . encorvado" at bounding box center [206, 175] width 143 height 34
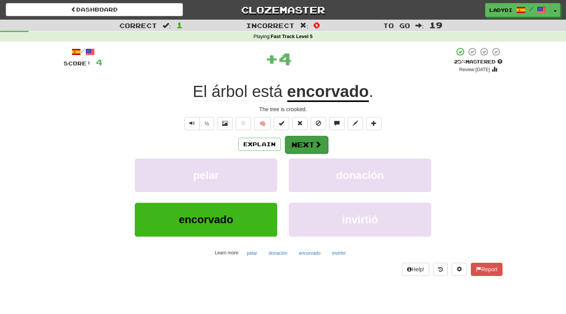
click at [304, 146] on button "Next" at bounding box center [306, 145] width 43 height 18
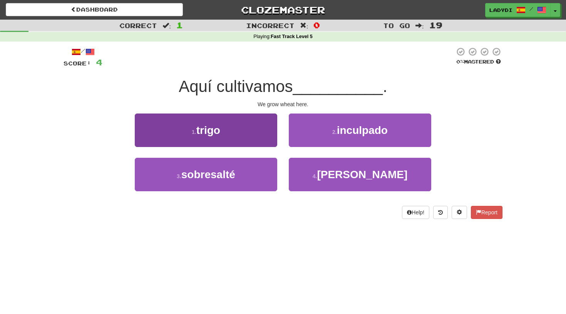
click at [257, 129] on button "1 . trigo" at bounding box center [206, 131] width 143 height 34
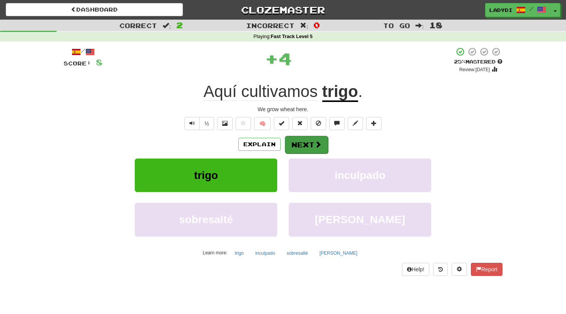
click at [300, 138] on button "Next" at bounding box center [306, 145] width 43 height 18
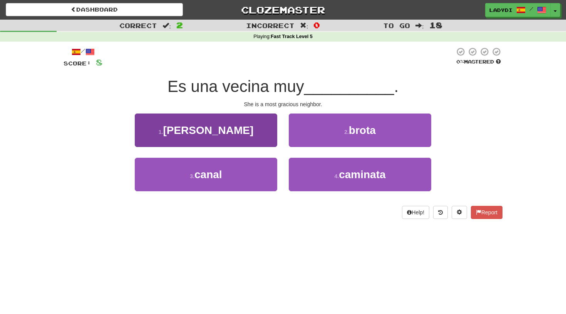
click at [259, 133] on button "1 . cortés" at bounding box center [206, 131] width 143 height 34
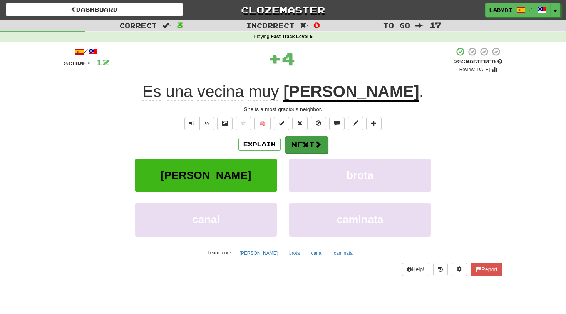
click at [306, 138] on button "Next" at bounding box center [306, 145] width 43 height 18
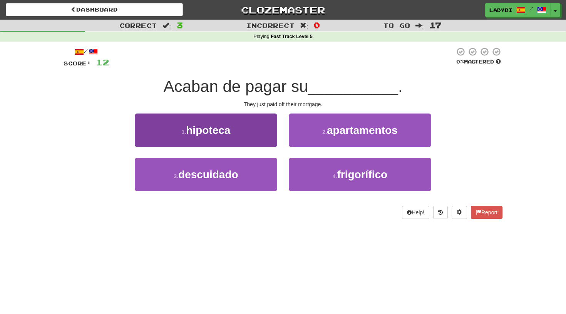
click at [247, 138] on button "1 . hipoteca" at bounding box center [206, 131] width 143 height 34
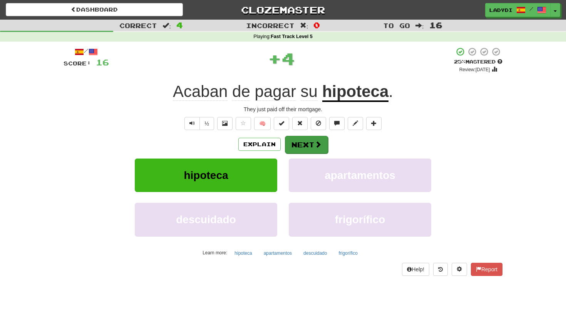
click at [312, 138] on button "Next" at bounding box center [306, 145] width 43 height 18
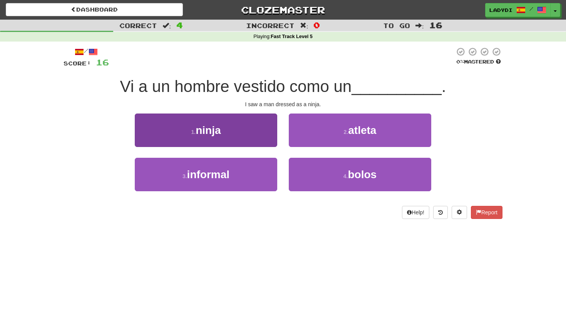
click at [234, 135] on button "1 . ninja" at bounding box center [206, 131] width 143 height 34
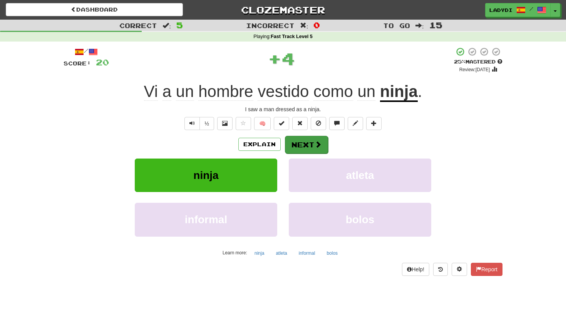
click at [301, 143] on button "Next" at bounding box center [306, 145] width 43 height 18
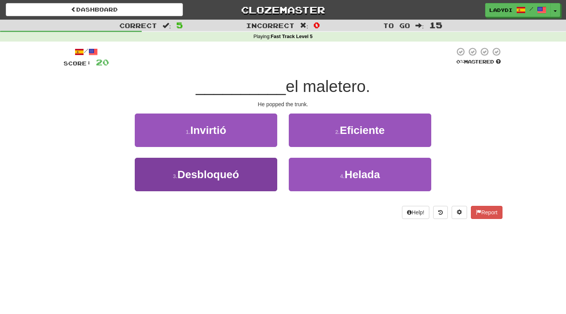
click at [252, 167] on button "3 . Desbloqueó" at bounding box center [206, 175] width 143 height 34
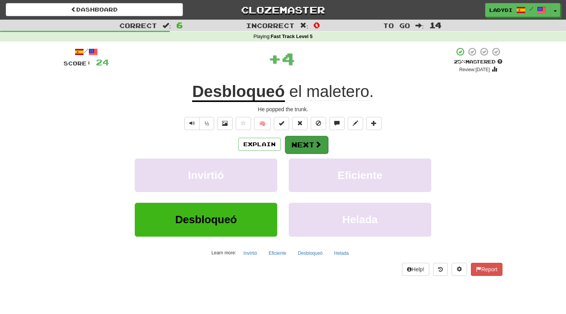
click at [310, 143] on button "Next" at bounding box center [306, 145] width 43 height 18
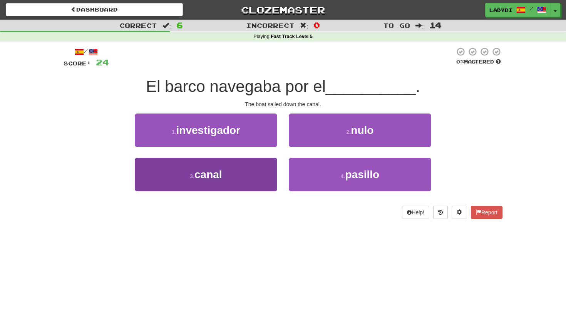
click at [240, 179] on button "3 . canal" at bounding box center [206, 175] width 143 height 34
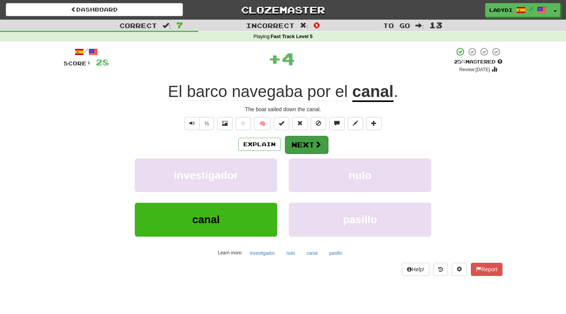
click at [307, 143] on button "Next" at bounding box center [306, 145] width 43 height 18
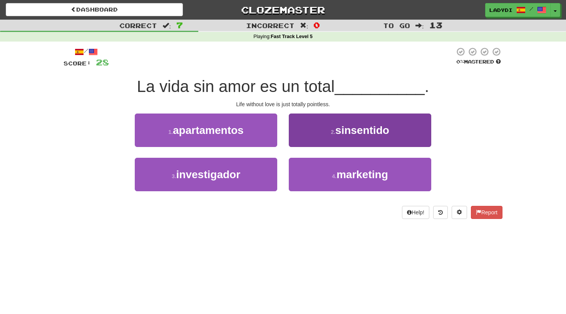
click at [318, 133] on button "2 . sinsentido" at bounding box center [360, 131] width 143 height 34
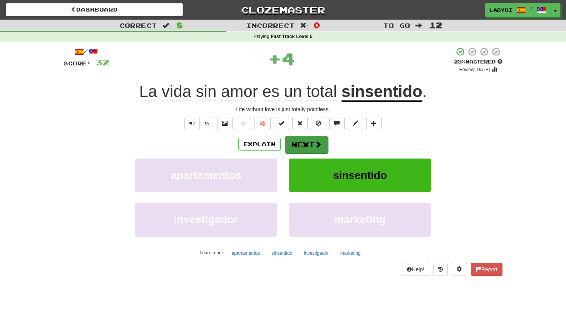
click at [313, 148] on button "Next" at bounding box center [306, 145] width 43 height 18
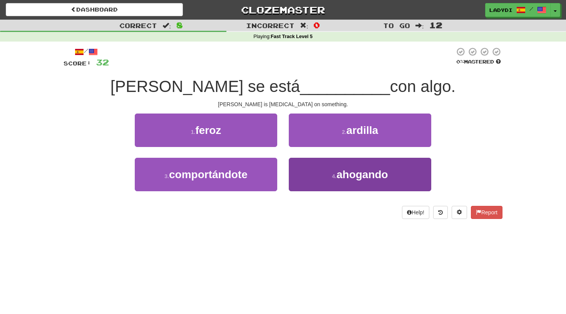
click at [296, 166] on button "4 . ahogando" at bounding box center [360, 175] width 143 height 34
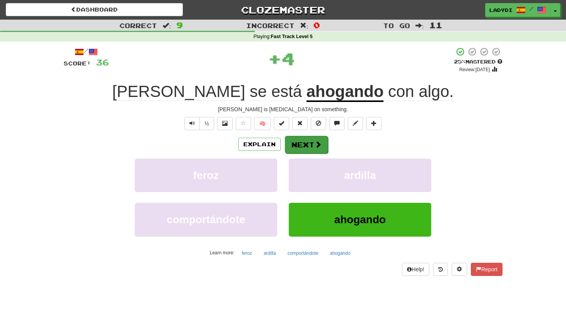
click at [299, 139] on button "Next" at bounding box center [306, 145] width 43 height 18
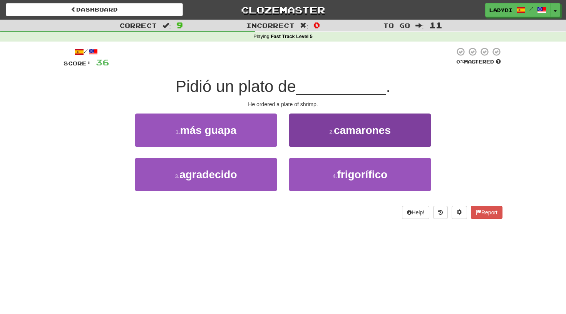
click at [333, 135] on button "2 . camarones" at bounding box center [360, 131] width 143 height 34
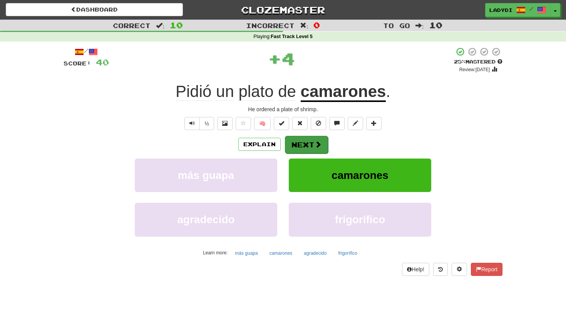
click at [310, 142] on button "Next" at bounding box center [306, 145] width 43 height 18
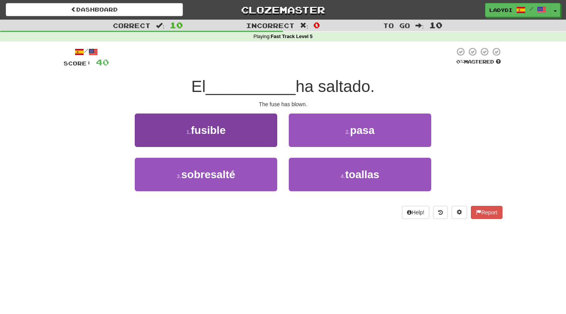
click at [270, 128] on button "1 . fusible" at bounding box center [206, 131] width 143 height 34
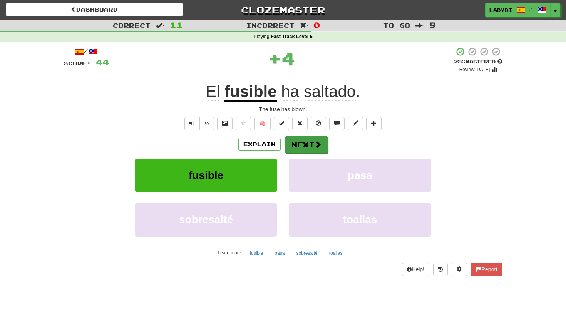
click at [307, 146] on button "Next" at bounding box center [306, 145] width 43 height 18
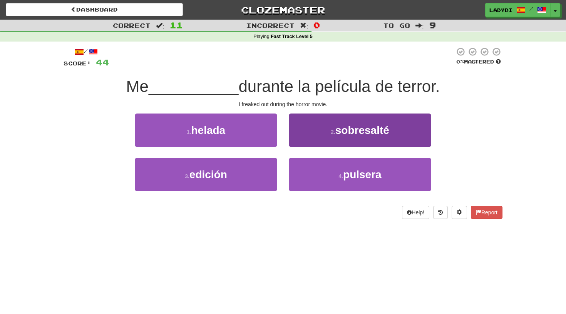
click at [323, 134] on button "2 . sobresalté" at bounding box center [360, 131] width 143 height 34
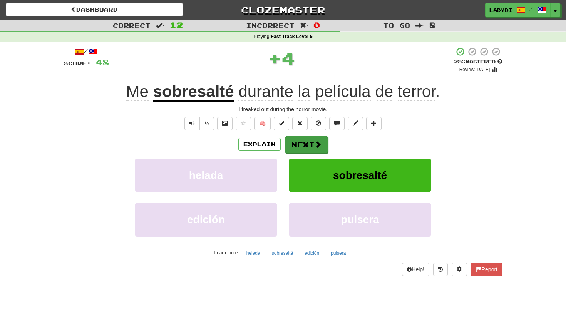
click at [301, 140] on button "Next" at bounding box center [306, 145] width 43 height 18
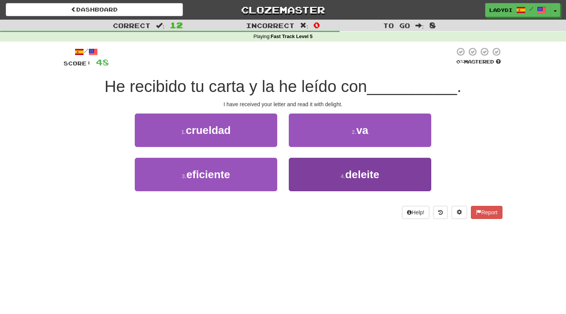
click at [312, 174] on button "4 . deleite" at bounding box center [360, 175] width 143 height 34
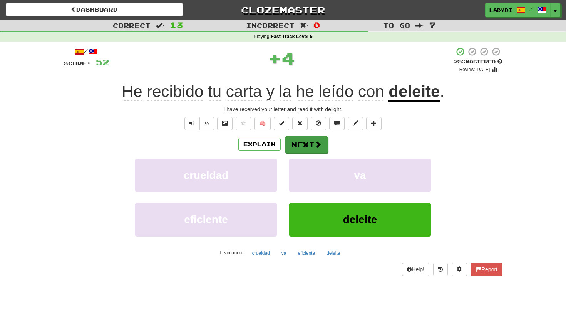
click at [306, 143] on button "Next" at bounding box center [306, 145] width 43 height 18
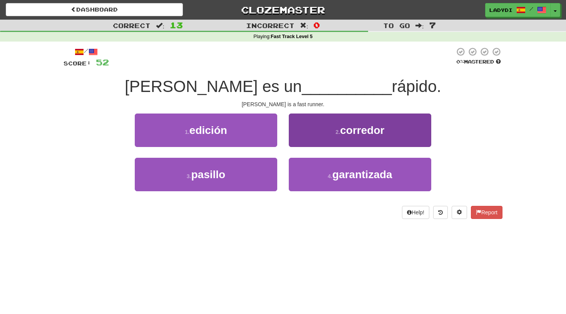
click at [333, 125] on button "2 . corredor" at bounding box center [360, 131] width 143 height 34
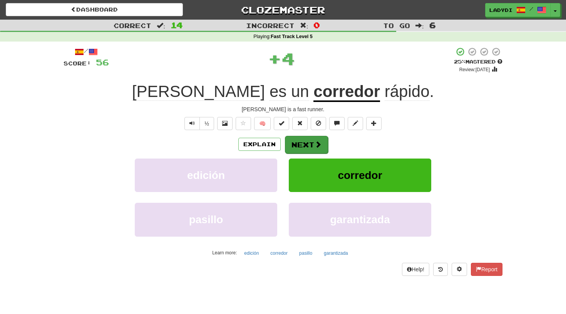
click at [306, 143] on button "Next" at bounding box center [306, 145] width 43 height 18
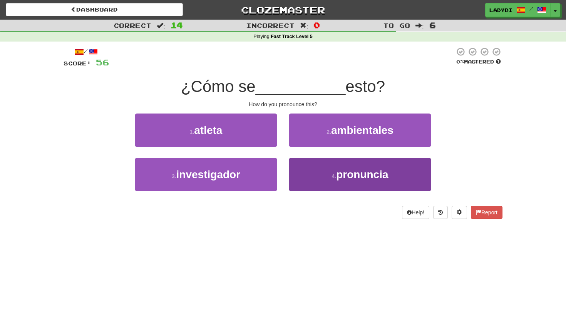
click at [317, 173] on button "4 . pronuncia" at bounding box center [360, 175] width 143 height 34
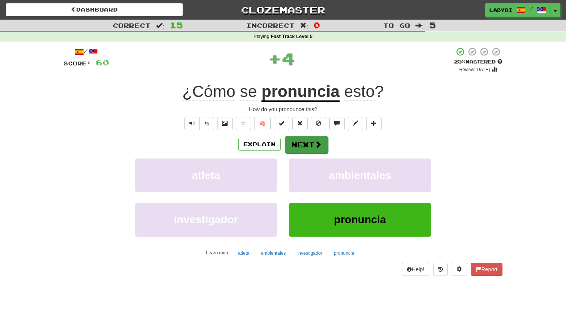
click at [302, 143] on button "Next" at bounding box center [306, 145] width 43 height 18
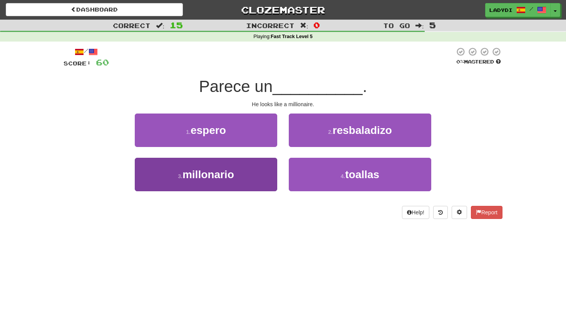
click at [261, 170] on button "3 . millonario" at bounding box center [206, 175] width 143 height 34
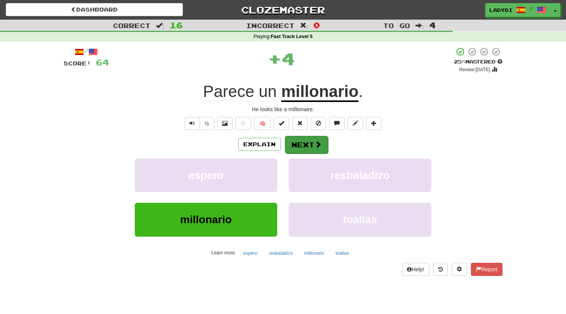
click at [297, 143] on button "Next" at bounding box center [306, 145] width 43 height 18
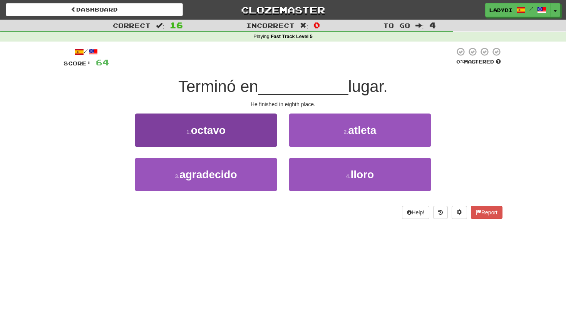
click at [230, 134] on button "1 . octavo" at bounding box center [206, 131] width 143 height 34
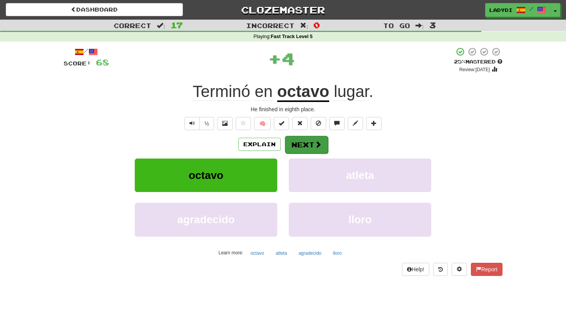
click at [302, 140] on button "Next" at bounding box center [306, 145] width 43 height 18
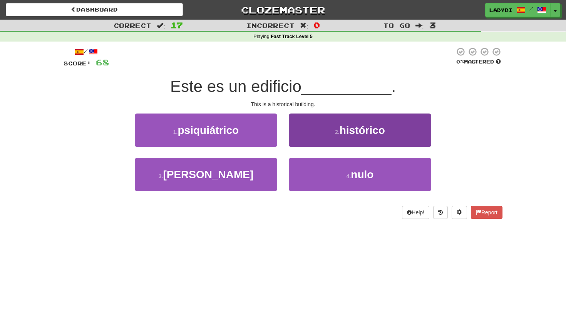
click at [314, 132] on button "2 . histórico" at bounding box center [360, 131] width 143 height 34
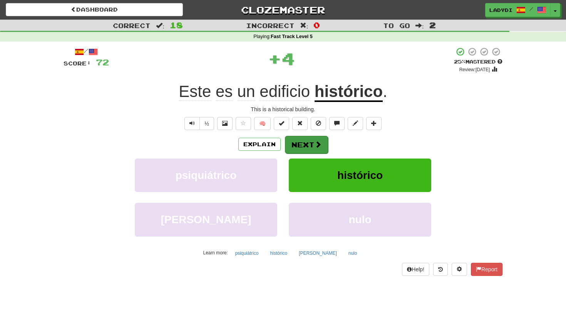
click at [303, 143] on button "Next" at bounding box center [306, 145] width 43 height 18
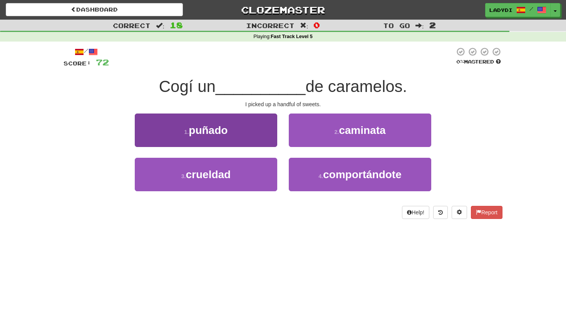
click at [237, 134] on button "1 . puñado" at bounding box center [206, 131] width 143 height 34
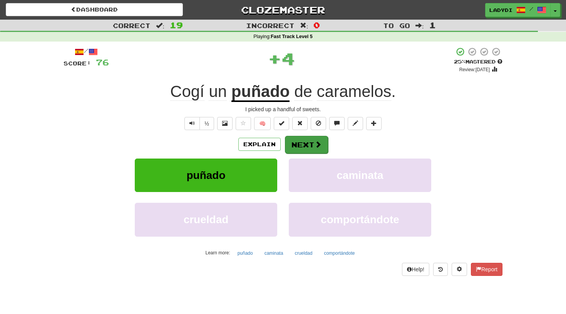
click at [299, 136] on button "Next" at bounding box center [306, 145] width 43 height 18
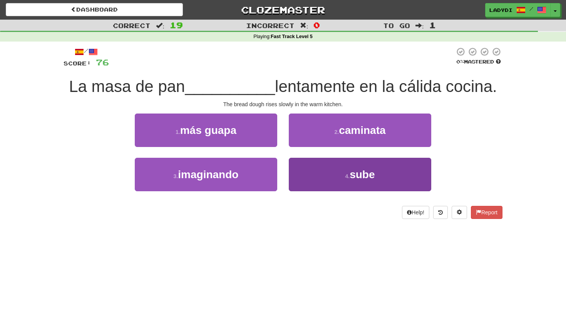
click at [304, 171] on button "4 . sube" at bounding box center [360, 175] width 143 height 34
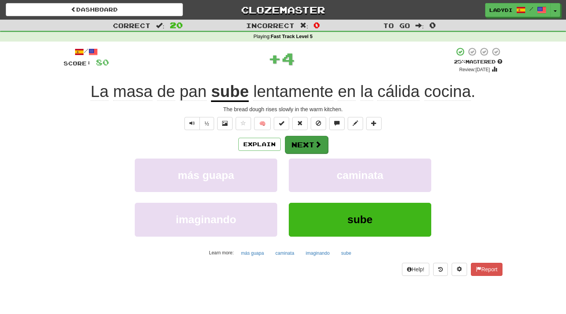
click at [294, 146] on button "Next" at bounding box center [306, 145] width 43 height 18
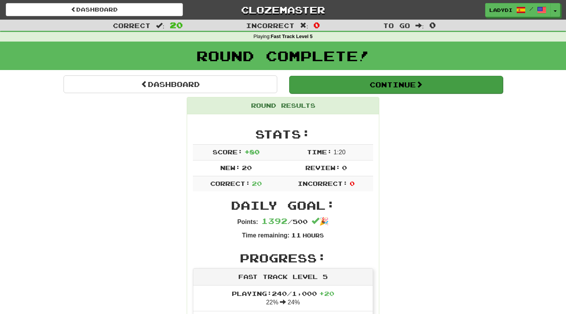
click at [376, 83] on button "Continue" at bounding box center [396, 85] width 214 height 18
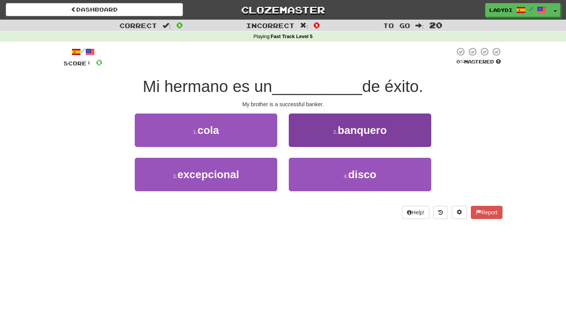
click at [319, 133] on button "2 . banquero" at bounding box center [360, 131] width 143 height 34
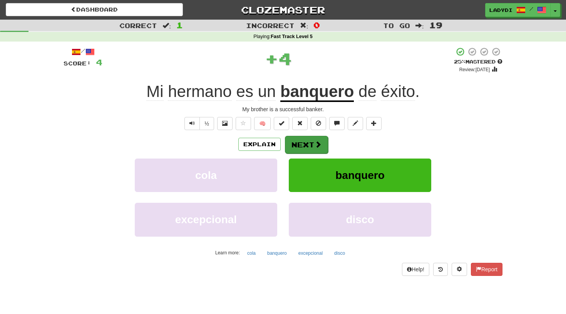
click at [304, 143] on button "Next" at bounding box center [306, 145] width 43 height 18
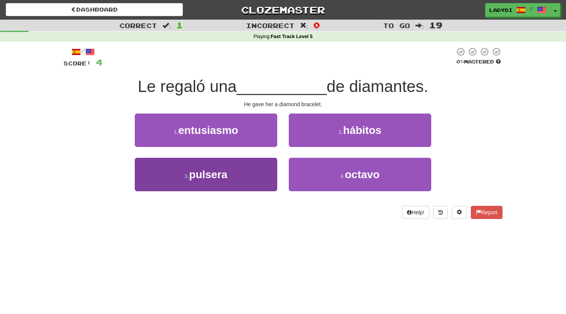
click at [245, 180] on button "3 . pulsera" at bounding box center [206, 175] width 143 height 34
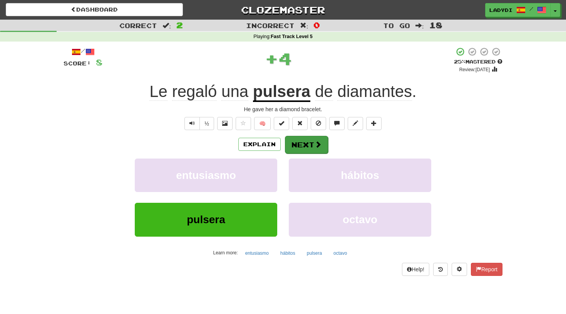
click at [305, 141] on button "Next" at bounding box center [306, 145] width 43 height 18
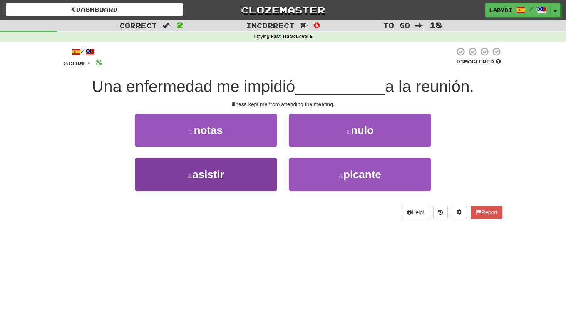
click at [264, 170] on button "3 . asistir" at bounding box center [206, 175] width 143 height 34
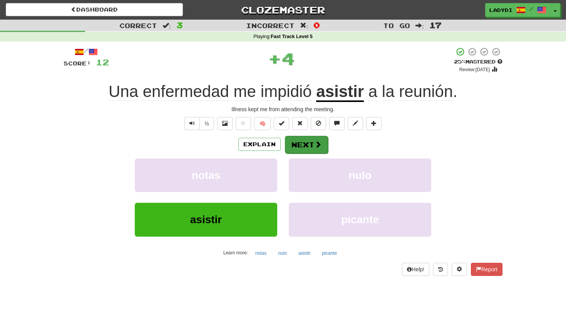
click at [304, 143] on button "Next" at bounding box center [306, 145] width 43 height 18
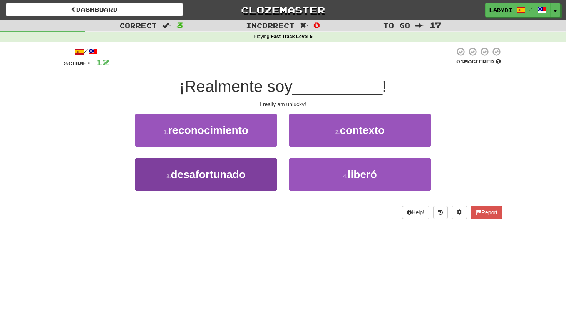
click at [243, 172] on span "desafortunado" at bounding box center [208, 175] width 75 height 12
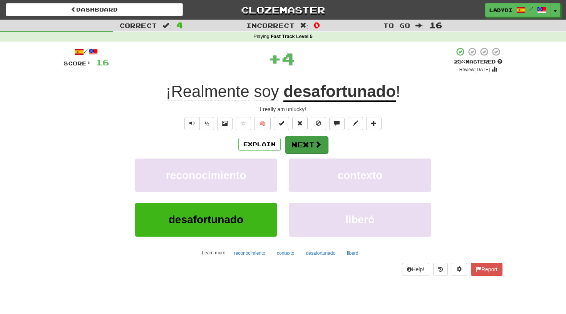
click at [299, 144] on button "Next" at bounding box center [306, 145] width 43 height 18
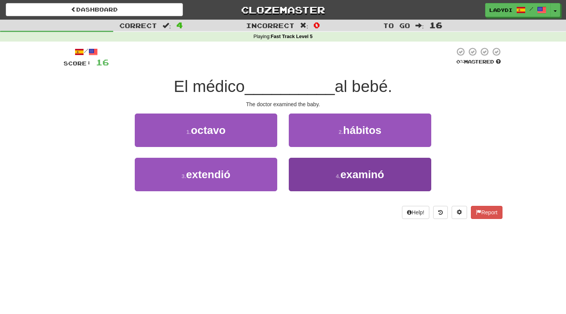
click at [304, 171] on button "4 . examinó" at bounding box center [360, 175] width 143 height 34
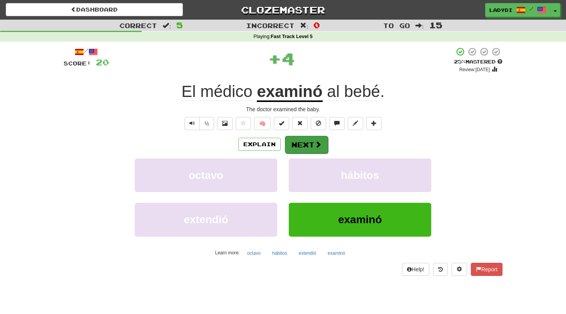
click at [301, 146] on button "Next" at bounding box center [306, 145] width 43 height 18
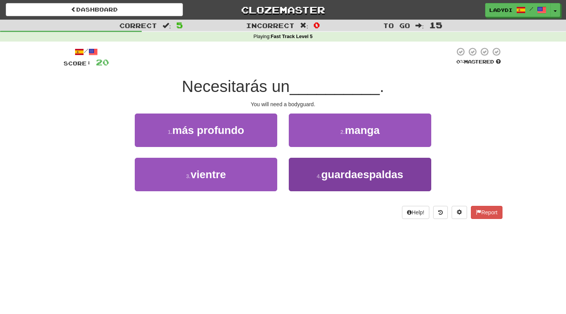
click at [303, 173] on button "4 . guardaespaldas" at bounding box center [360, 175] width 143 height 34
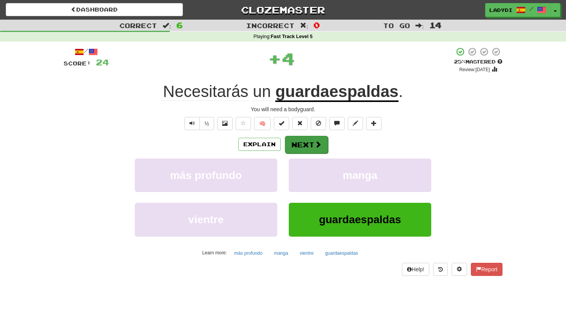
click at [298, 144] on button "Next" at bounding box center [306, 145] width 43 height 18
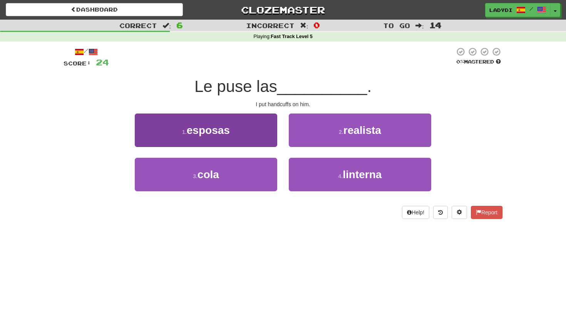
click at [262, 135] on button "1 . esposas" at bounding box center [206, 131] width 143 height 34
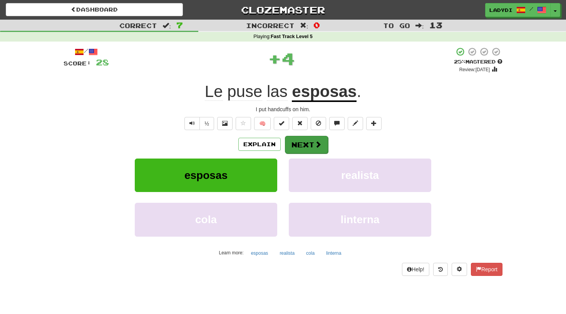
click at [299, 144] on button "Next" at bounding box center [306, 145] width 43 height 18
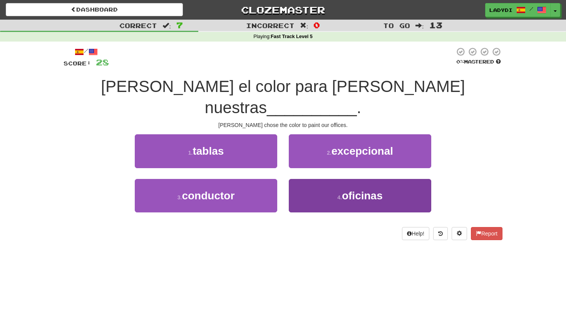
click at [313, 179] on button "4 . oficinas" at bounding box center [360, 196] width 143 height 34
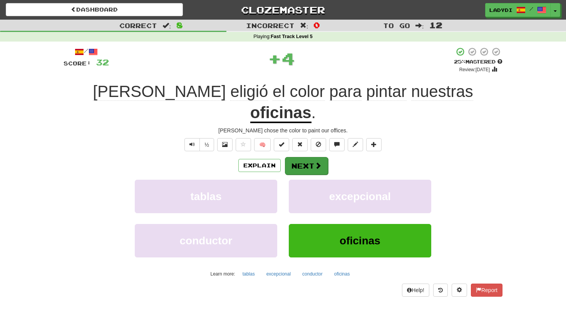
click at [309, 157] on button "Next" at bounding box center [306, 166] width 43 height 18
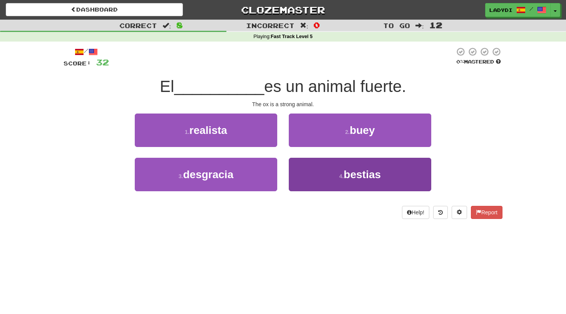
click at [319, 174] on button "4 . bestias" at bounding box center [360, 175] width 143 height 34
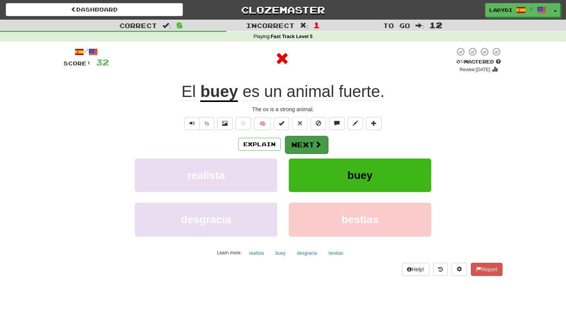
click at [295, 144] on button "Next" at bounding box center [306, 145] width 43 height 18
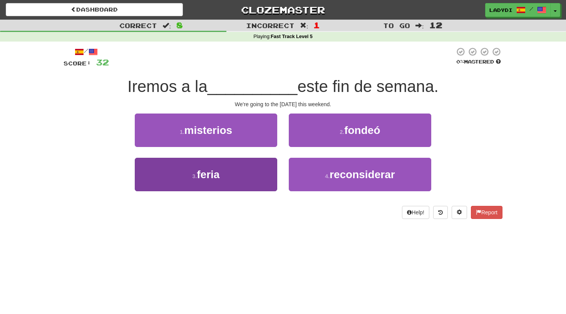
click at [251, 172] on button "3 . feria" at bounding box center [206, 175] width 143 height 34
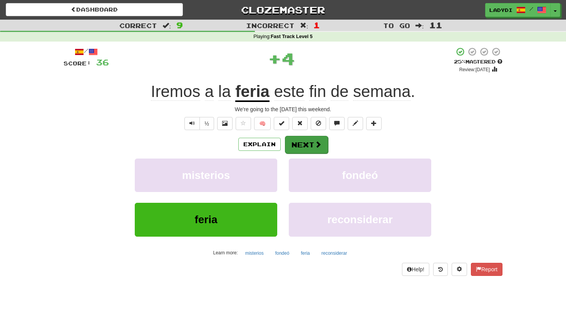
click at [306, 140] on button "Next" at bounding box center [306, 145] width 43 height 18
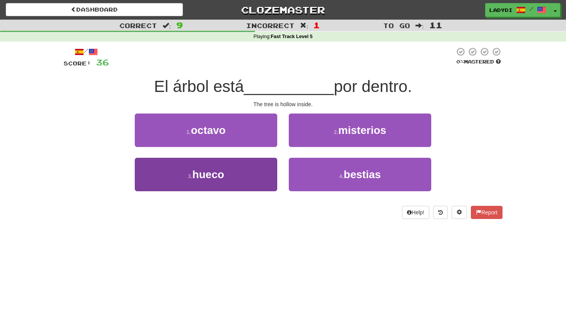
click at [248, 177] on button "3 . hueco" at bounding box center [206, 175] width 143 height 34
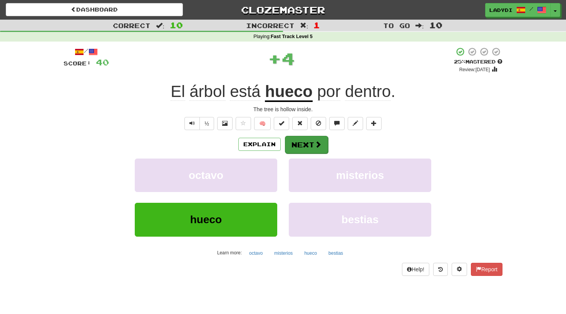
click at [306, 146] on button "Next" at bounding box center [306, 145] width 43 height 18
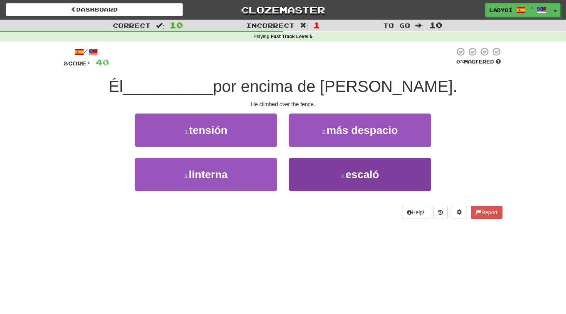
click at [315, 173] on button "4 . escaló" at bounding box center [360, 175] width 143 height 34
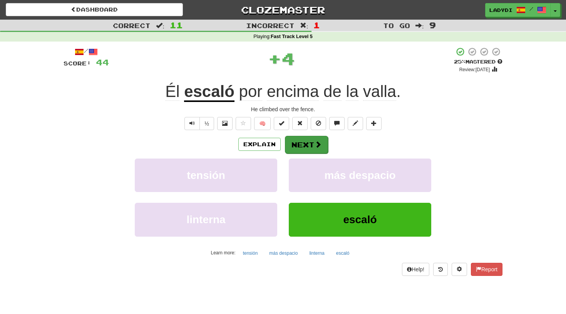
click at [304, 146] on button "Next" at bounding box center [306, 145] width 43 height 18
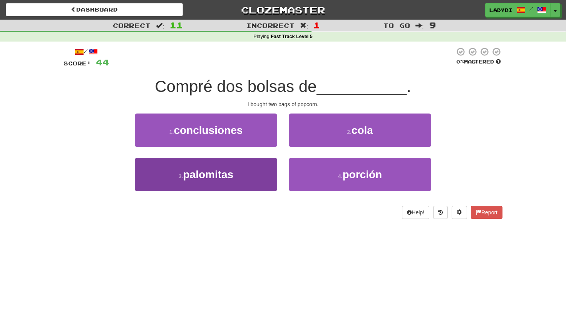
click at [257, 174] on button "3 . palomitas" at bounding box center [206, 175] width 143 height 34
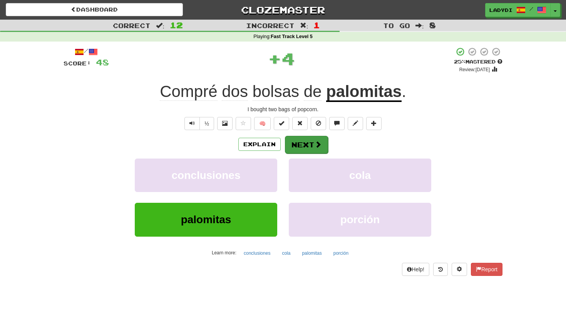
click at [299, 142] on button "Next" at bounding box center [306, 145] width 43 height 18
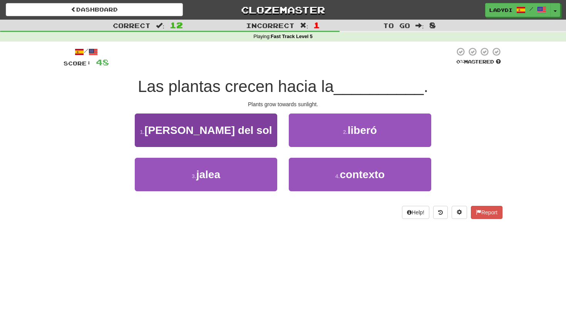
click at [253, 129] on button "1 . luz del sol" at bounding box center [206, 131] width 143 height 34
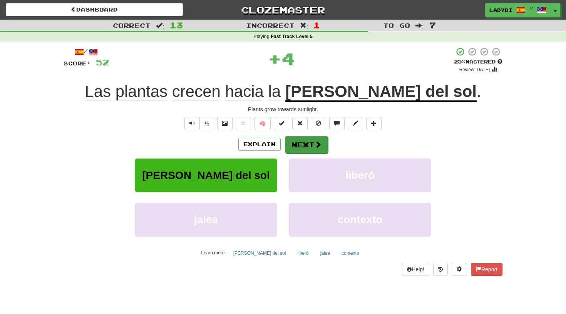
click at [301, 138] on button "Next" at bounding box center [306, 145] width 43 height 18
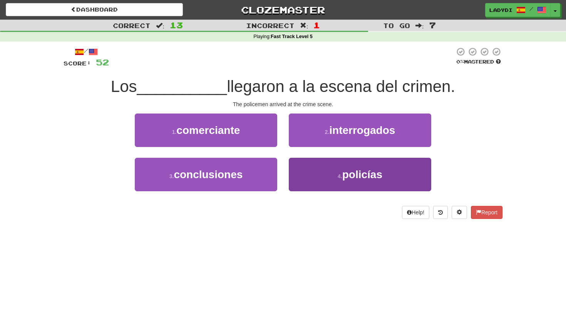
click at [316, 166] on button "4 . policías" at bounding box center [360, 175] width 143 height 34
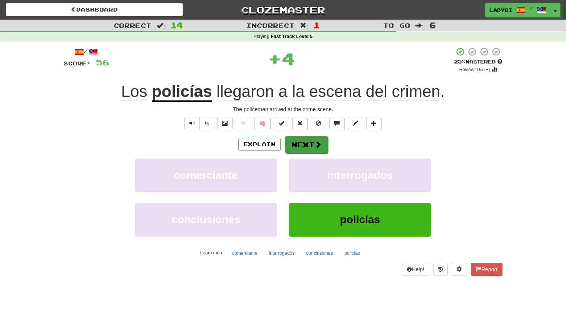
click at [311, 145] on button "Next" at bounding box center [306, 145] width 43 height 18
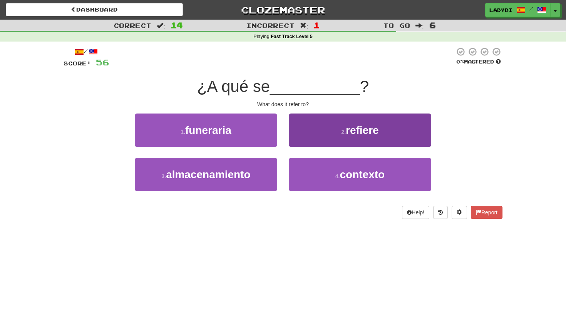
click at [300, 132] on button "2 . refiere" at bounding box center [360, 131] width 143 height 34
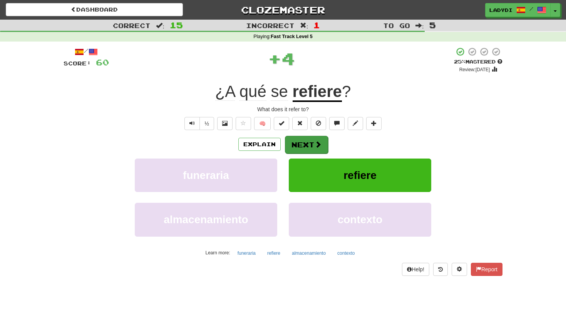
click at [300, 143] on button "Next" at bounding box center [306, 145] width 43 height 18
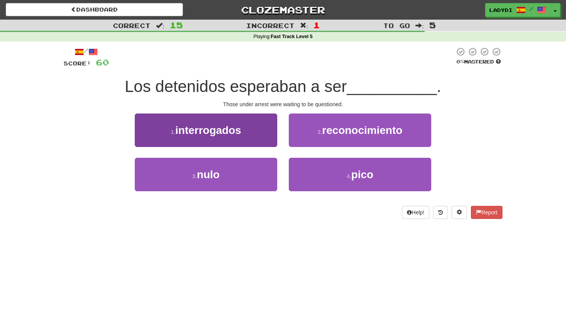
click at [238, 135] on span "interrogados" at bounding box center [208, 130] width 66 height 12
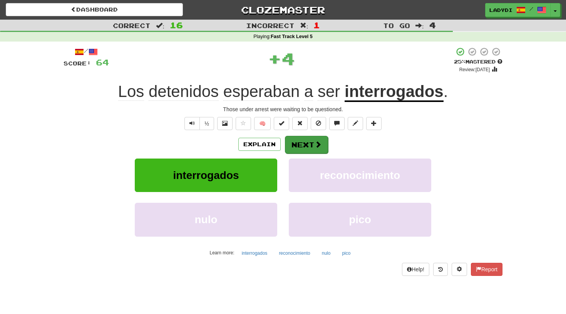
click at [294, 143] on button "Next" at bounding box center [306, 145] width 43 height 18
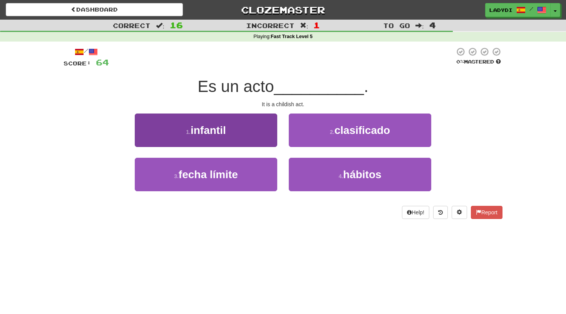
click at [253, 131] on button "1 . infantil" at bounding box center [206, 131] width 143 height 34
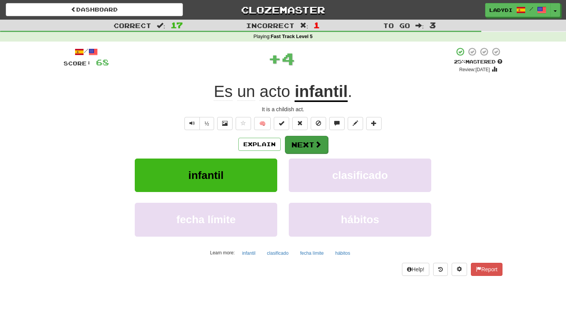
click at [300, 140] on button "Next" at bounding box center [306, 145] width 43 height 18
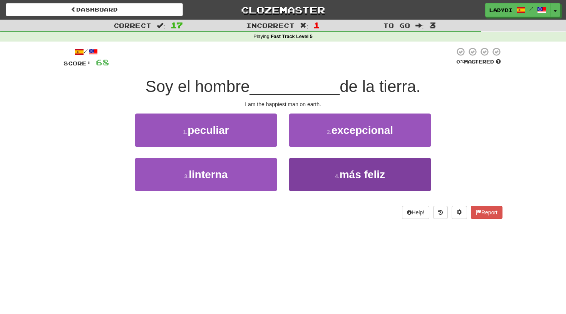
click at [307, 166] on button "4 . más feliz" at bounding box center [360, 175] width 143 height 34
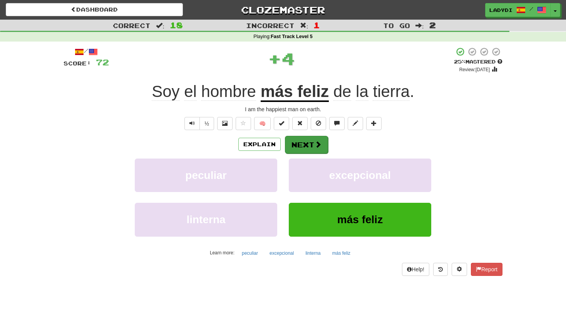
click at [300, 147] on button "Next" at bounding box center [306, 145] width 43 height 18
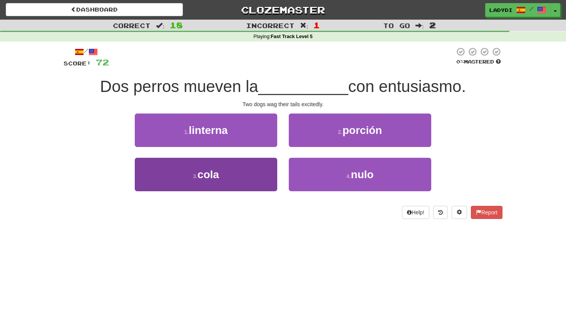
click at [244, 162] on button "3 . cola" at bounding box center [206, 175] width 143 height 34
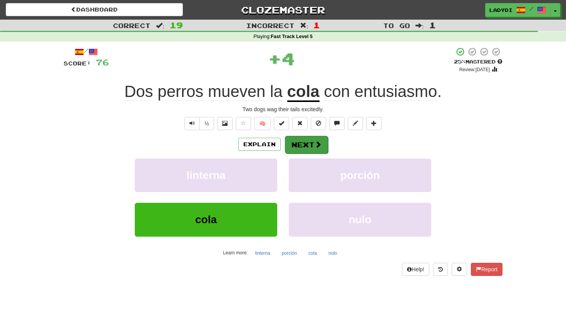
click at [317, 143] on span at bounding box center [318, 144] width 7 height 7
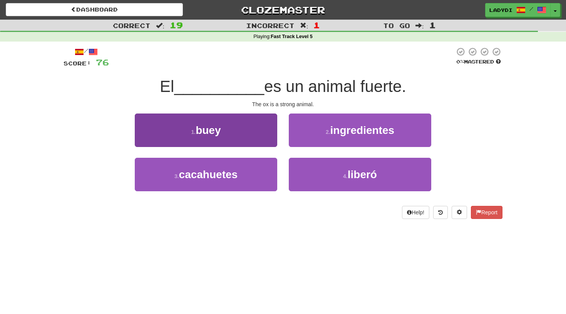
click at [247, 140] on button "1 . buey" at bounding box center [206, 131] width 143 height 34
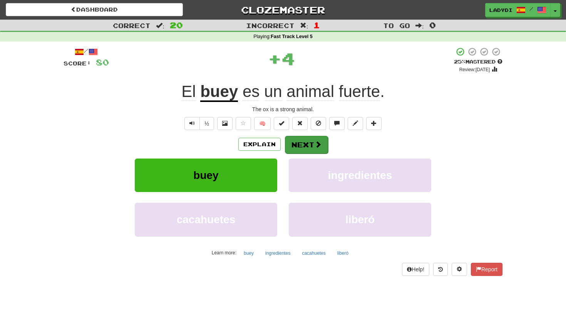
click at [299, 144] on button "Next" at bounding box center [306, 145] width 43 height 18
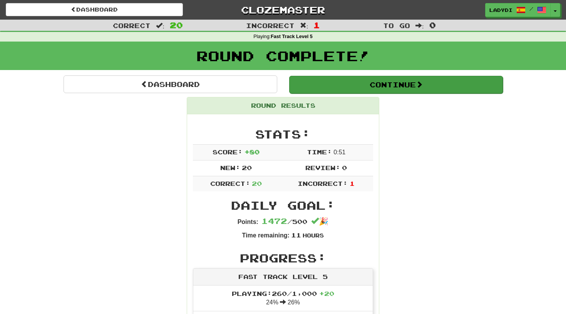
click at [379, 80] on button "Continue" at bounding box center [396, 85] width 214 height 18
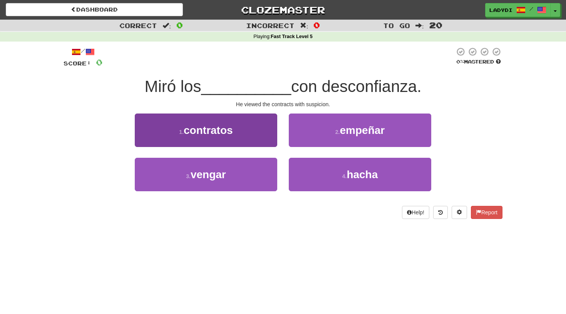
click at [199, 136] on button "1 . contratos" at bounding box center [206, 131] width 143 height 34
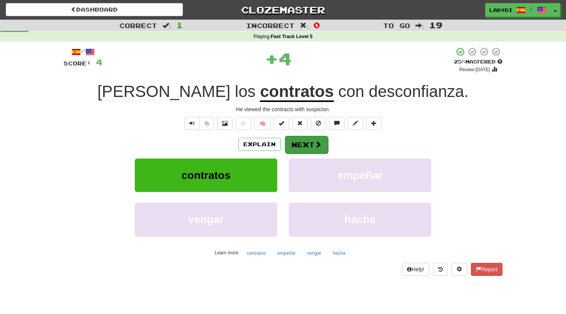
click at [288, 141] on button "Next" at bounding box center [306, 145] width 43 height 18
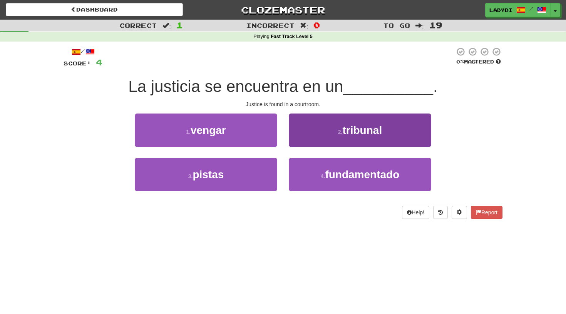
click at [322, 136] on button "2 . tribunal" at bounding box center [360, 131] width 143 height 34
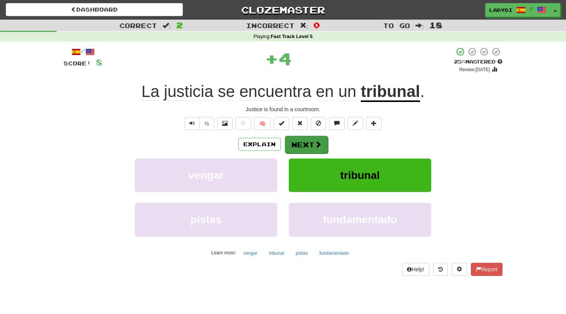
click at [310, 141] on button "Next" at bounding box center [306, 145] width 43 height 18
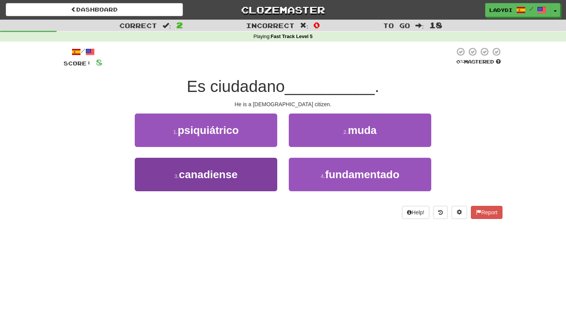
click at [247, 169] on button "3 . canadiense" at bounding box center [206, 175] width 143 height 34
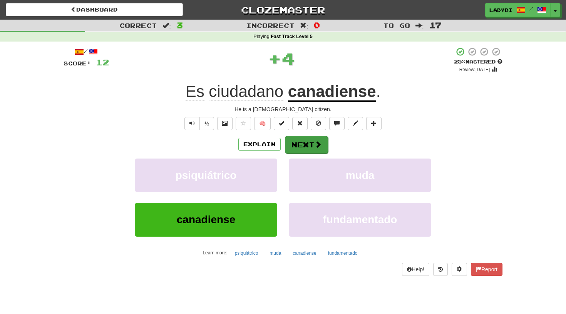
click at [297, 145] on button "Next" at bounding box center [306, 145] width 43 height 18
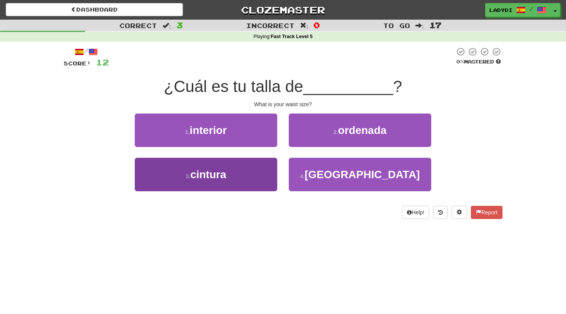
click at [245, 168] on button "3 . cintura" at bounding box center [206, 175] width 143 height 34
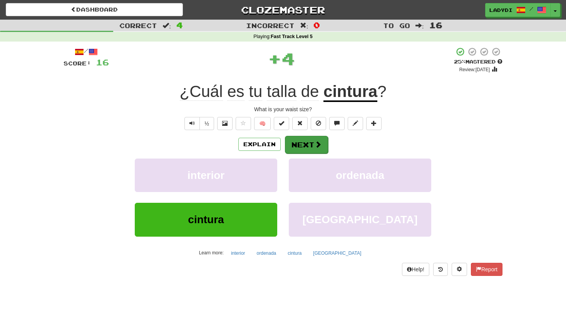
click at [301, 149] on button "Next" at bounding box center [306, 145] width 43 height 18
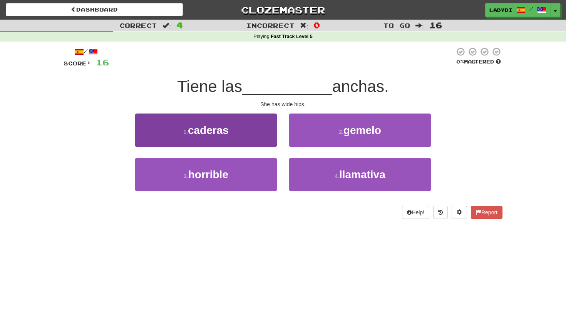
click at [253, 122] on button "1 . caderas" at bounding box center [206, 131] width 143 height 34
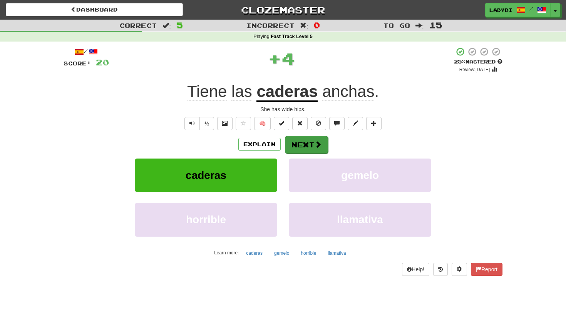
click at [309, 143] on button "Next" at bounding box center [306, 145] width 43 height 18
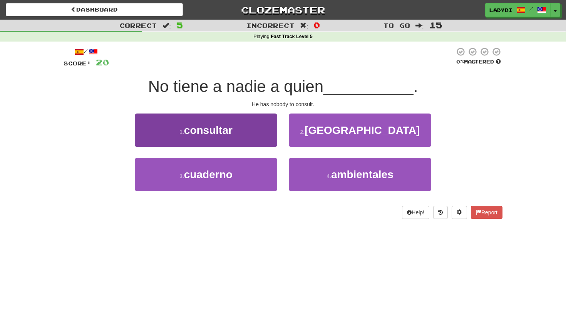
click at [236, 126] on button "1 . consultar" at bounding box center [206, 131] width 143 height 34
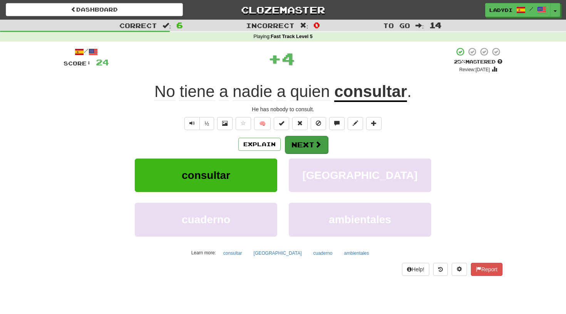
click at [292, 144] on button "Next" at bounding box center [306, 145] width 43 height 18
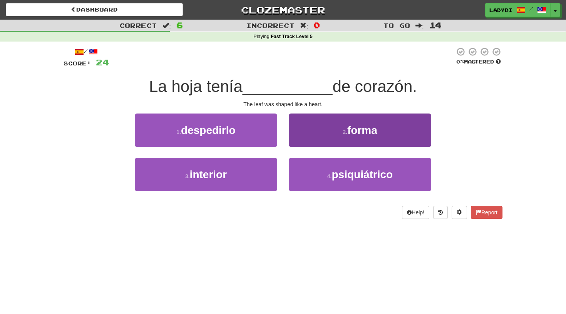
click at [314, 133] on button "2 . forma" at bounding box center [360, 131] width 143 height 34
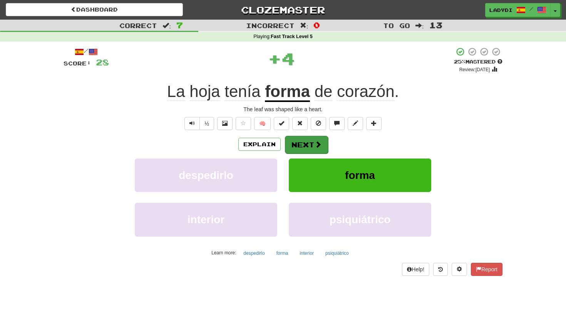
click at [304, 147] on button "Next" at bounding box center [306, 145] width 43 height 18
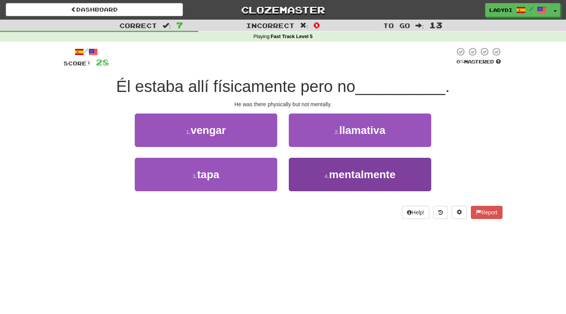
click at [303, 173] on button "4 . mentalmente" at bounding box center [360, 175] width 143 height 34
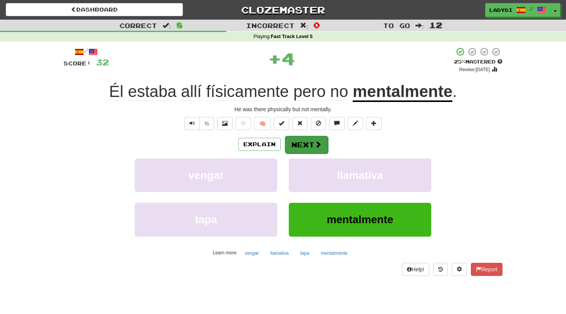
click at [299, 145] on button "Next" at bounding box center [306, 145] width 43 height 18
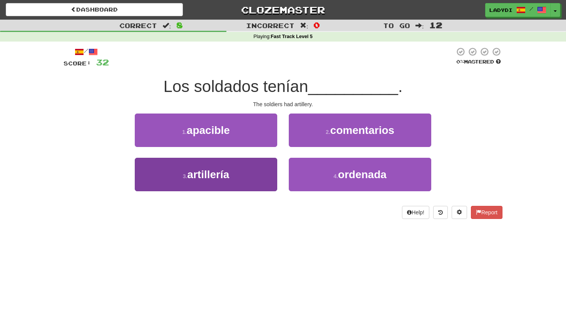
click at [265, 168] on button "3 . artillería" at bounding box center [206, 175] width 143 height 34
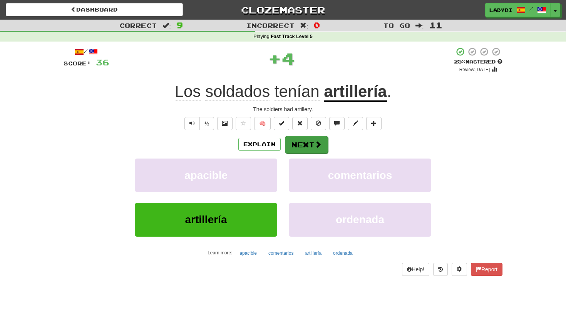
click at [303, 144] on button "Next" at bounding box center [306, 145] width 43 height 18
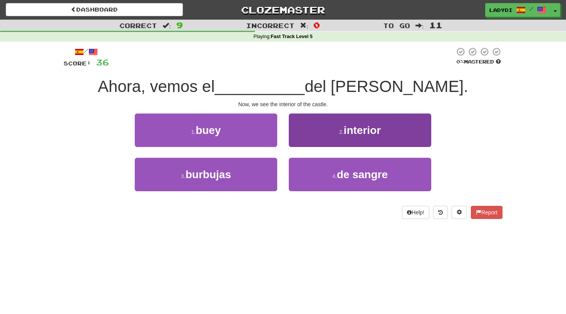
click at [321, 133] on button "2 . interior" at bounding box center [360, 131] width 143 height 34
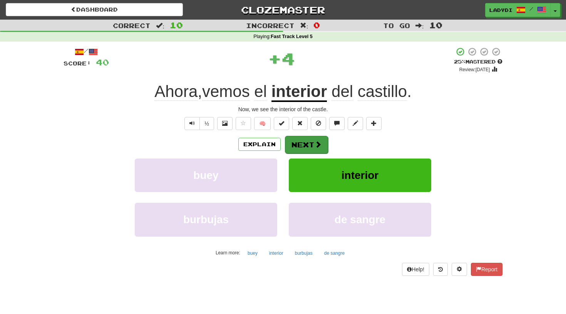
click at [302, 138] on button "Next" at bounding box center [306, 145] width 43 height 18
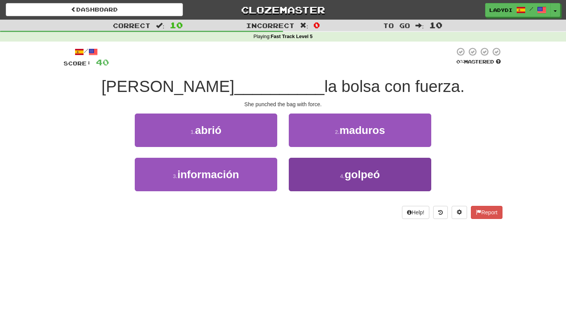
click at [319, 169] on button "4 . golpeó" at bounding box center [360, 175] width 143 height 34
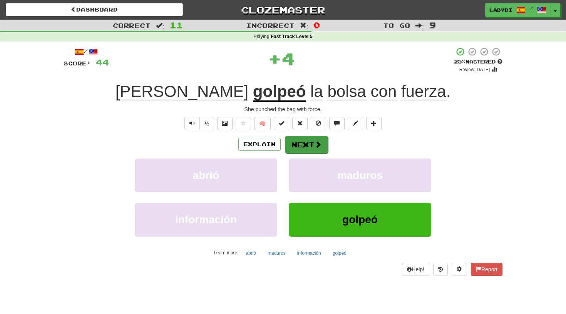
click at [306, 141] on button "Next" at bounding box center [306, 145] width 43 height 18
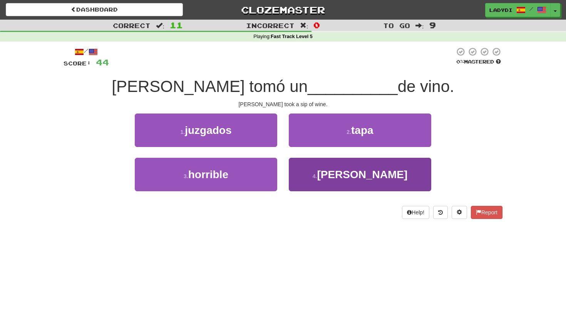
click at [316, 166] on button "4 . sorbo" at bounding box center [360, 175] width 143 height 34
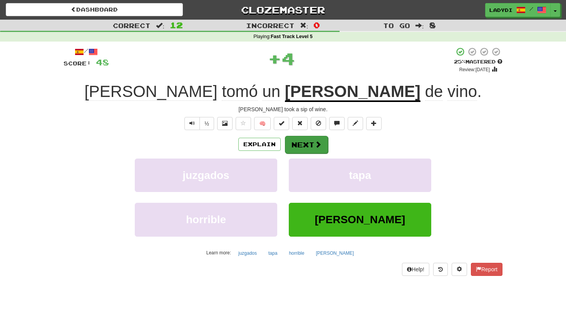
click at [304, 146] on button "Next" at bounding box center [306, 145] width 43 height 18
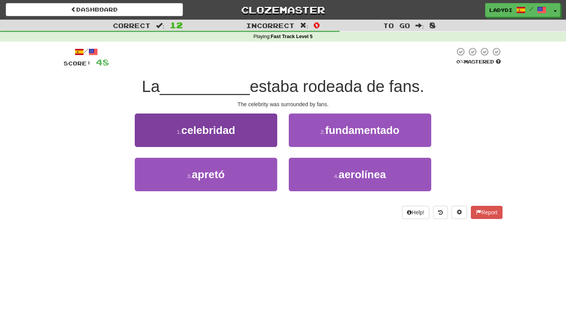
click at [242, 122] on button "1 . celebridad" at bounding box center [206, 131] width 143 height 34
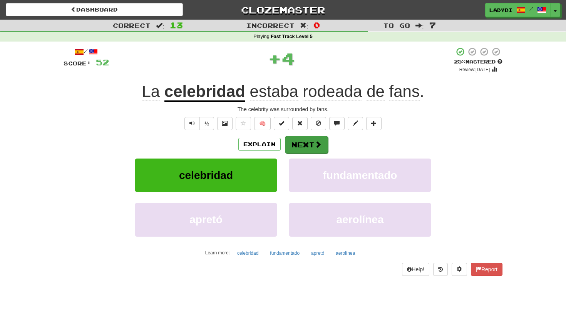
click at [315, 141] on span at bounding box center [318, 144] width 7 height 7
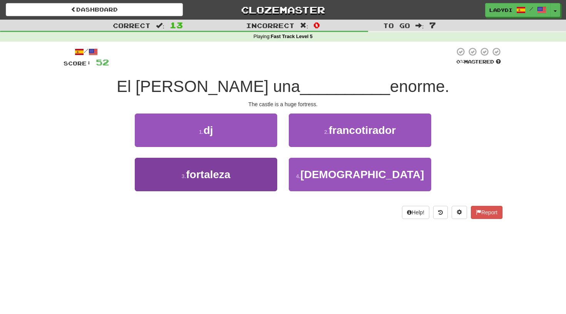
click at [251, 182] on button "3 . fortaleza" at bounding box center [206, 175] width 143 height 34
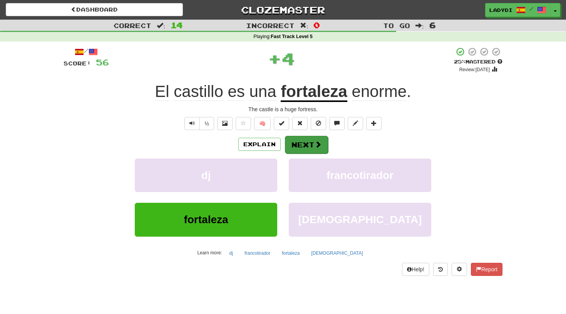
click at [301, 144] on button "Next" at bounding box center [306, 145] width 43 height 18
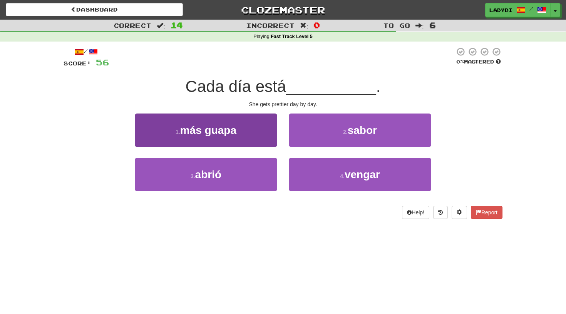
click at [261, 134] on button "1 . más guapa" at bounding box center [206, 131] width 143 height 34
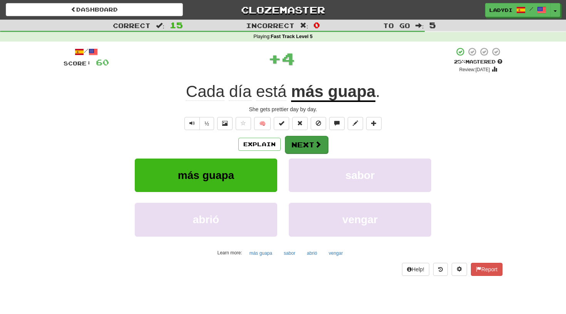
click at [304, 146] on button "Next" at bounding box center [306, 145] width 43 height 18
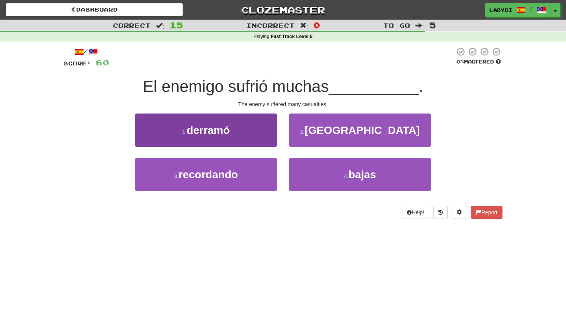
click at [267, 137] on button "1 . derramó" at bounding box center [206, 131] width 143 height 34
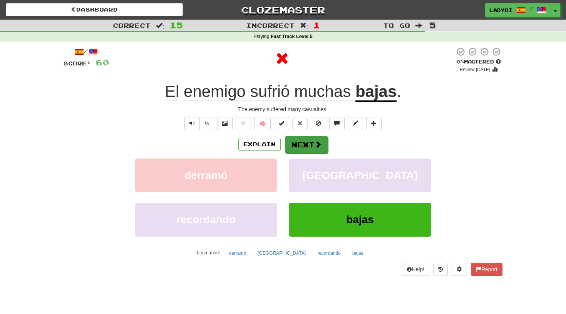
click at [307, 145] on button "Next" at bounding box center [306, 145] width 43 height 18
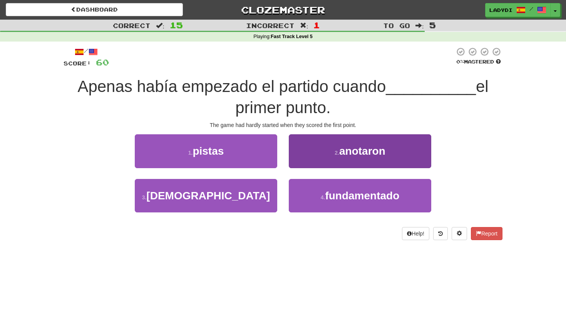
click at [335, 150] on small "2 ." at bounding box center [337, 153] width 5 height 6
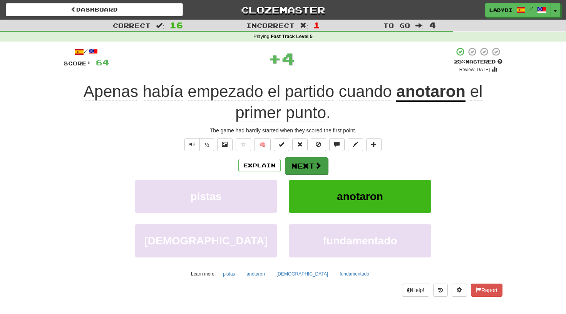
click at [301, 161] on button "Next" at bounding box center [306, 166] width 43 height 18
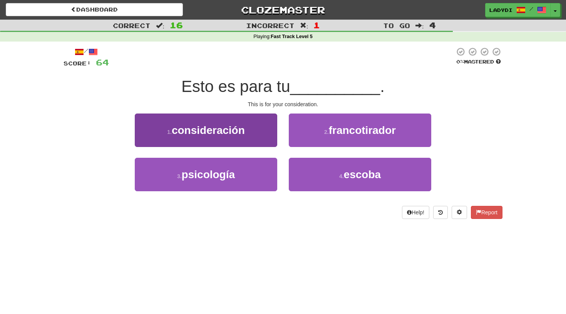
click at [259, 142] on button "1 . consideración" at bounding box center [206, 131] width 143 height 34
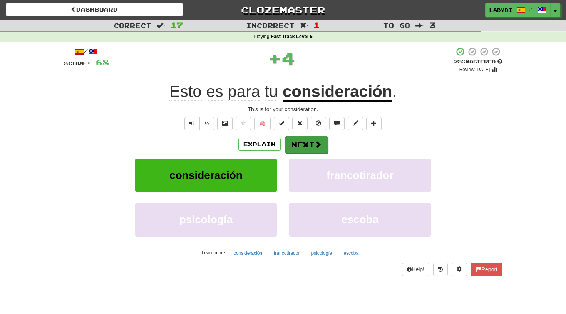
click at [297, 141] on button "Next" at bounding box center [306, 145] width 43 height 18
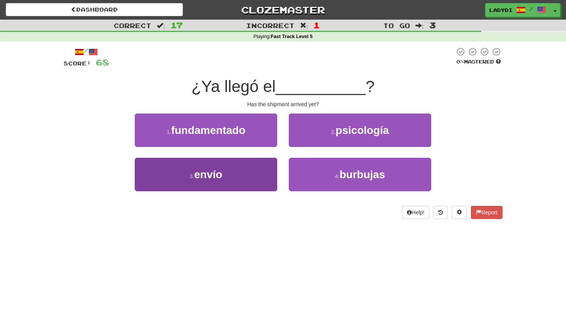
click at [243, 169] on button "3 . envío" at bounding box center [206, 175] width 143 height 34
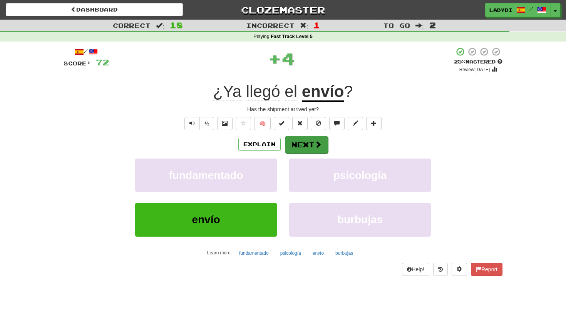
click at [307, 139] on button "Next" at bounding box center [306, 145] width 43 height 18
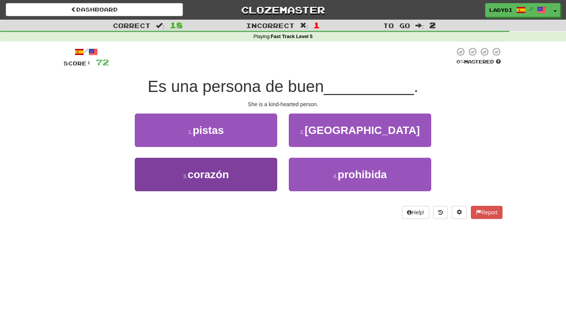
click at [254, 171] on button "3 . corazón" at bounding box center [206, 175] width 143 height 34
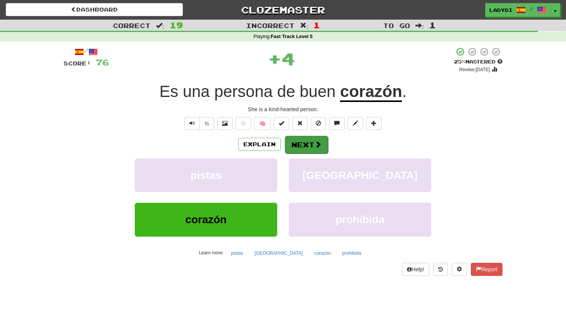
click at [316, 138] on button "Next" at bounding box center [306, 145] width 43 height 18
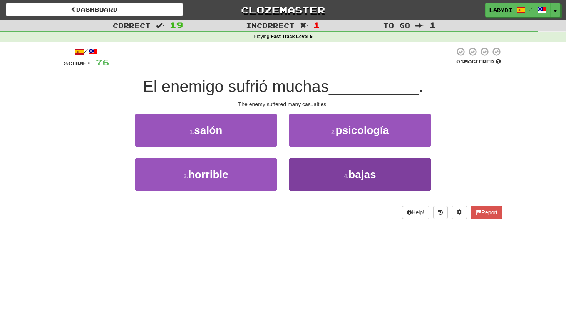
click at [300, 165] on button "4 . bajas" at bounding box center [360, 175] width 143 height 34
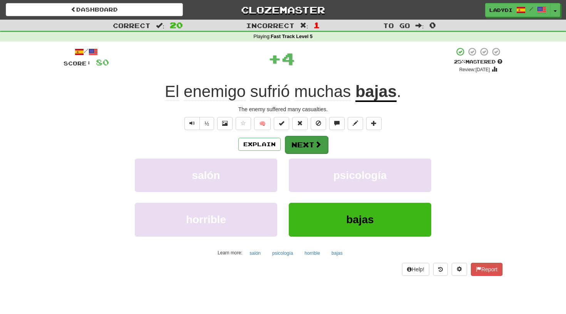
click at [294, 139] on button "Next" at bounding box center [306, 145] width 43 height 18
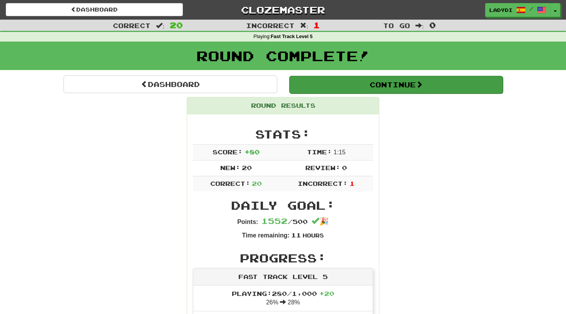
click at [381, 81] on button "Continue" at bounding box center [396, 85] width 214 height 18
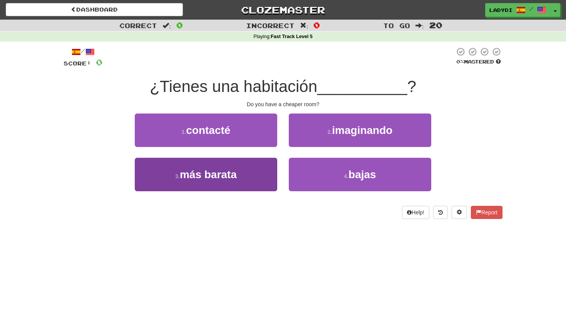
click at [269, 174] on button "3 . más barata" at bounding box center [206, 175] width 143 height 34
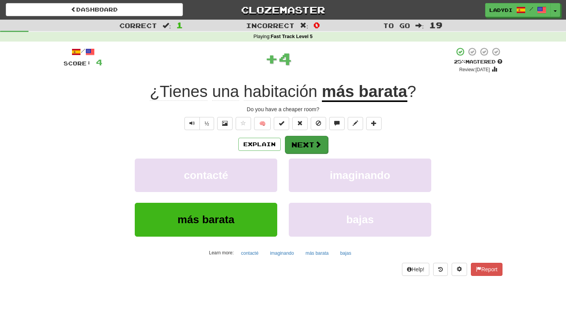
click at [314, 142] on button "Next" at bounding box center [306, 145] width 43 height 18
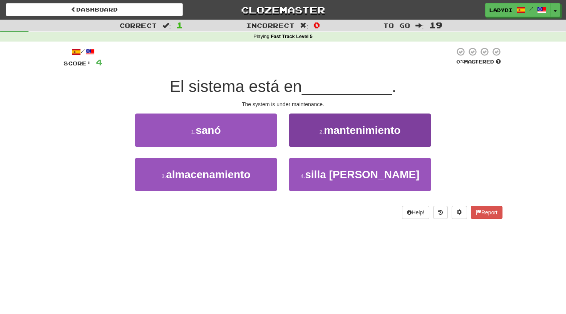
click at [315, 126] on button "2 . mantenimiento" at bounding box center [360, 131] width 143 height 34
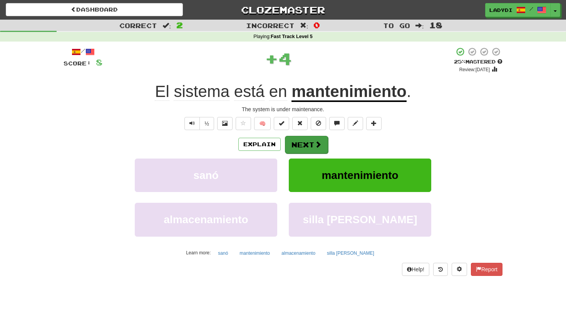
click at [299, 142] on button "Next" at bounding box center [306, 145] width 43 height 18
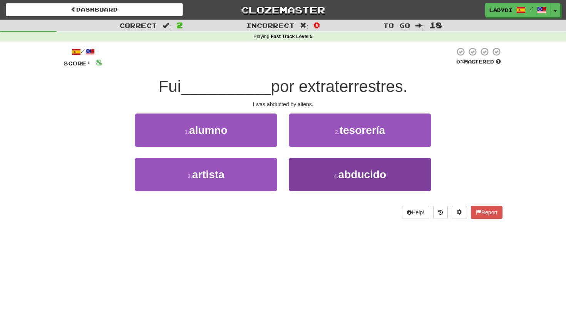
click at [323, 165] on button "4 . abducido" at bounding box center [360, 175] width 143 height 34
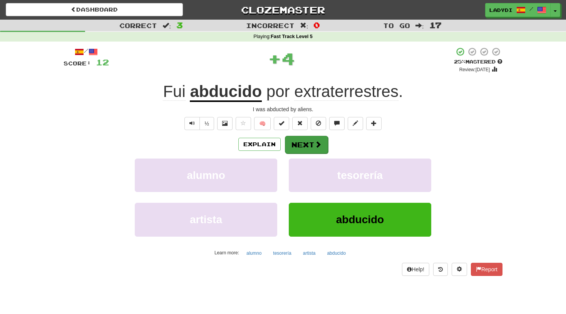
click at [304, 142] on button "Next" at bounding box center [306, 145] width 43 height 18
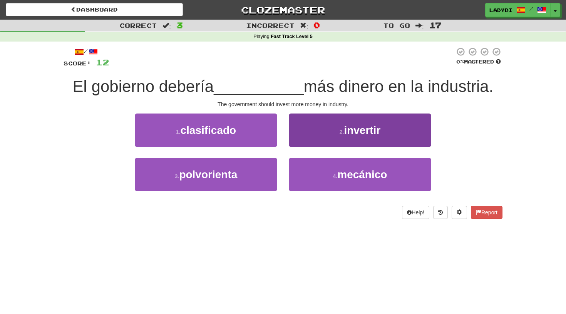
click at [314, 136] on button "2 . invertir" at bounding box center [360, 131] width 143 height 34
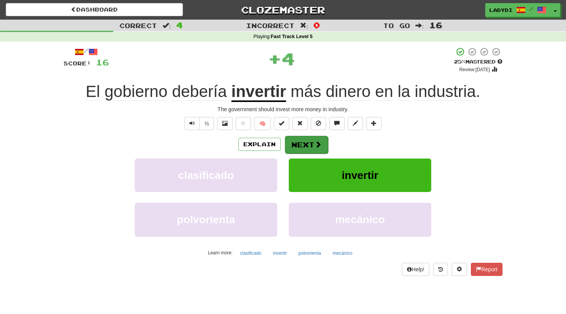
click at [303, 143] on button "Next" at bounding box center [306, 145] width 43 height 18
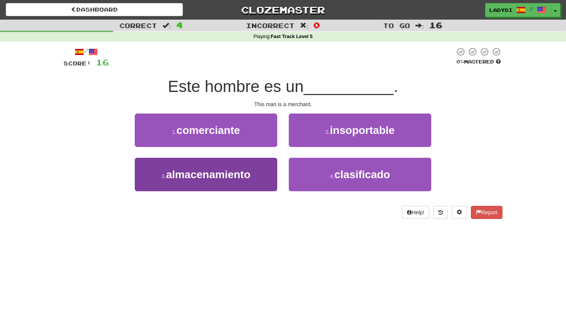
click at [263, 178] on button "3 . almacenamiento" at bounding box center [206, 175] width 143 height 34
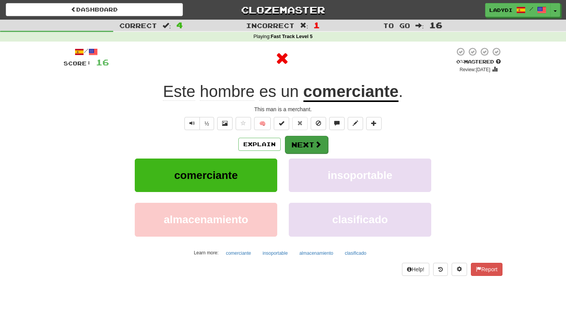
click at [313, 142] on button "Next" at bounding box center [306, 145] width 43 height 18
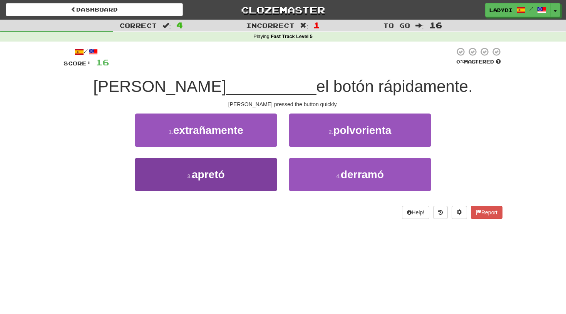
click at [250, 177] on button "3 . apretó" at bounding box center [206, 175] width 143 height 34
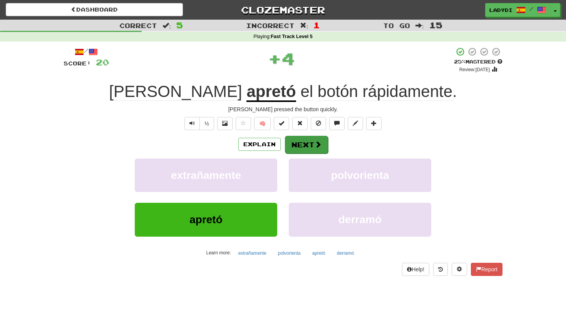
click at [307, 146] on button "Next" at bounding box center [306, 145] width 43 height 18
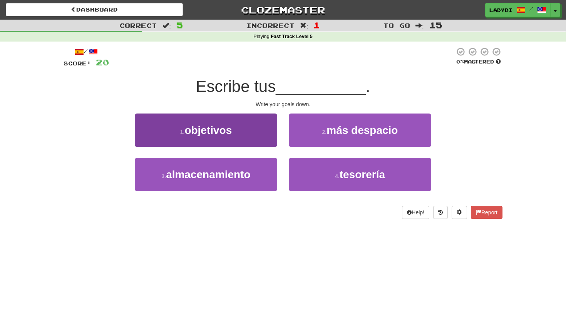
click at [262, 142] on button "1 . objetivos" at bounding box center [206, 131] width 143 height 34
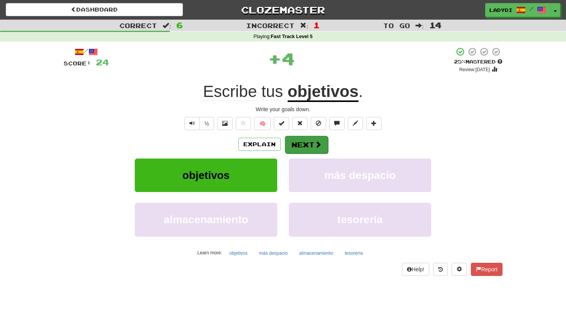
click at [302, 141] on button "Next" at bounding box center [306, 145] width 43 height 18
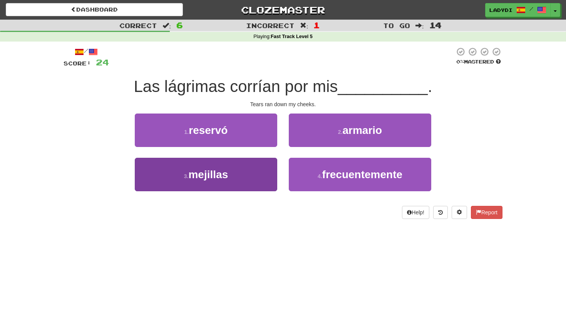
click at [262, 168] on button "3 . mejillas" at bounding box center [206, 175] width 143 height 34
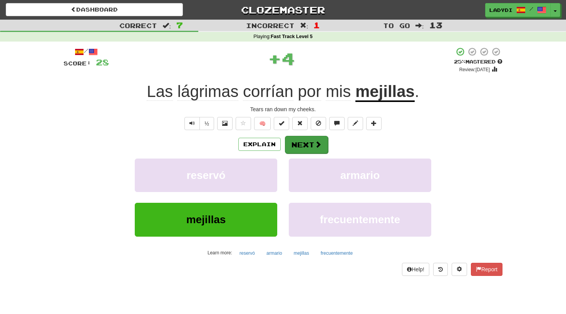
click at [300, 142] on button "Next" at bounding box center [306, 145] width 43 height 18
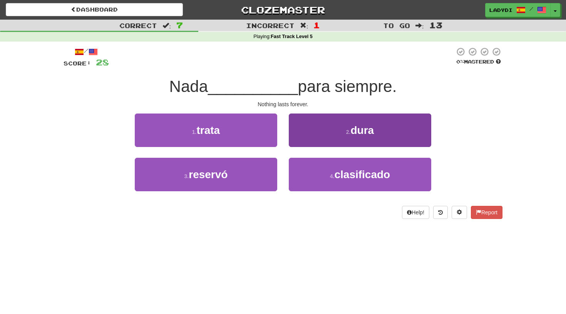
click at [312, 135] on button "2 . dura" at bounding box center [360, 131] width 143 height 34
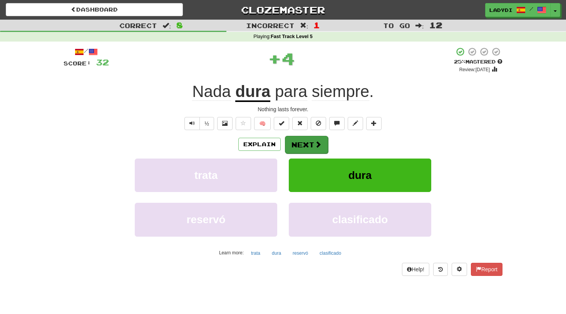
click at [297, 139] on button "Next" at bounding box center [306, 145] width 43 height 18
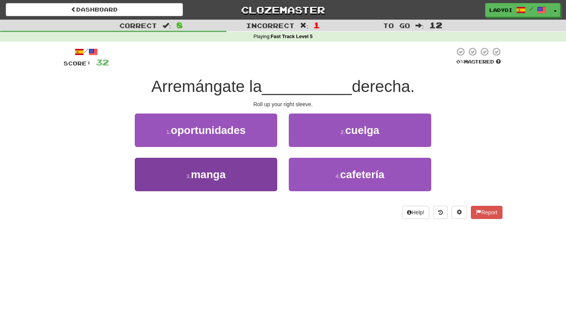
click at [244, 172] on button "3 . manga" at bounding box center [206, 175] width 143 height 34
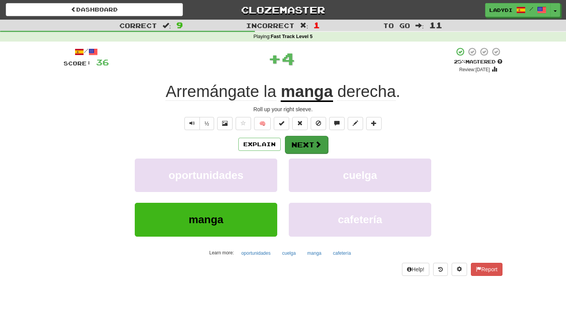
click at [303, 141] on button "Next" at bounding box center [306, 145] width 43 height 18
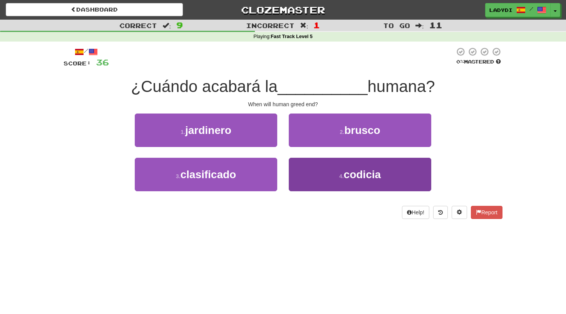
click at [307, 168] on button "4 . codicia" at bounding box center [360, 175] width 143 height 34
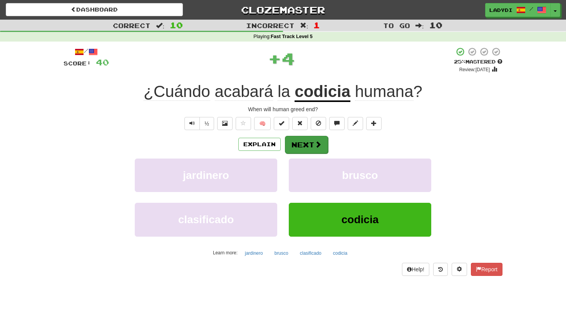
click at [296, 137] on button "Next" at bounding box center [306, 145] width 43 height 18
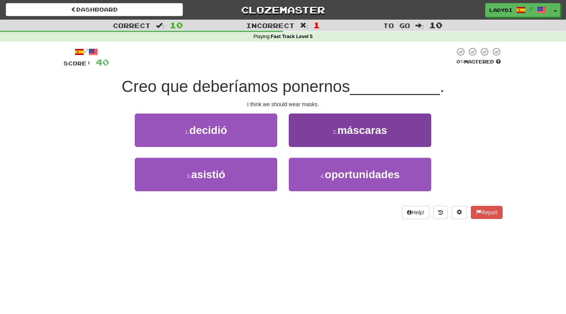
click at [324, 135] on button "2 . máscaras" at bounding box center [360, 131] width 143 height 34
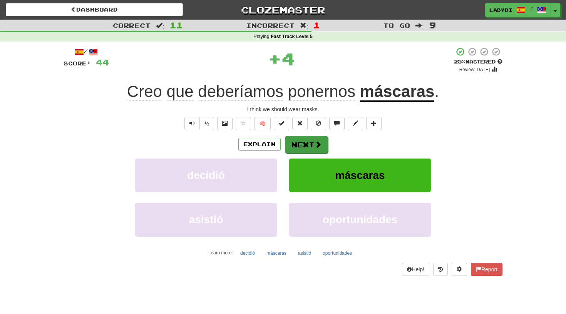
click at [299, 143] on button "Next" at bounding box center [306, 145] width 43 height 18
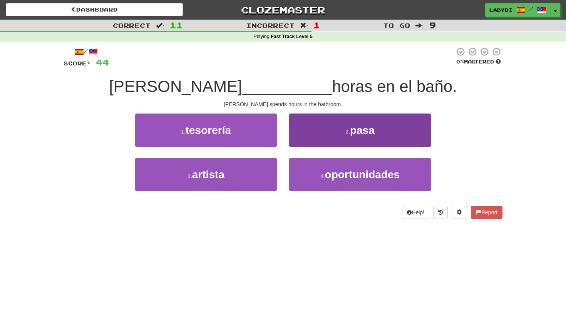
click at [307, 140] on button "2 . pasa" at bounding box center [360, 131] width 143 height 34
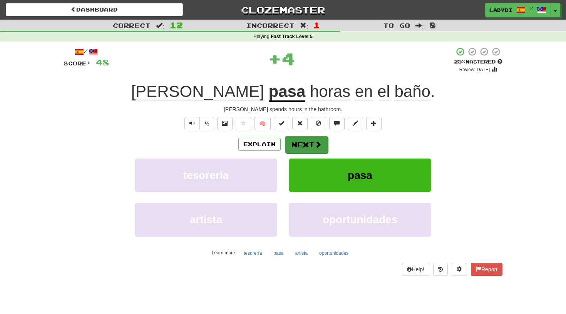
click at [302, 145] on button "Next" at bounding box center [306, 145] width 43 height 18
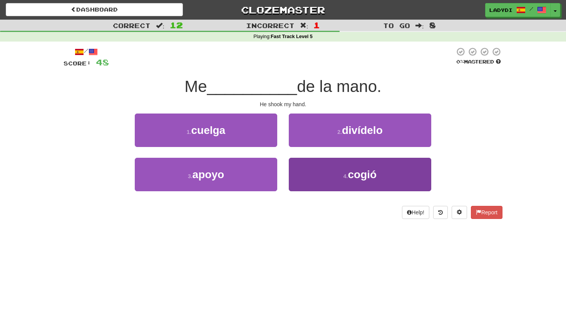
click at [311, 177] on button "4 . cogió" at bounding box center [360, 175] width 143 height 34
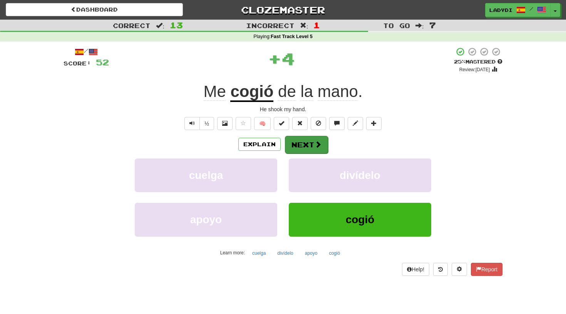
click at [306, 145] on button "Next" at bounding box center [306, 145] width 43 height 18
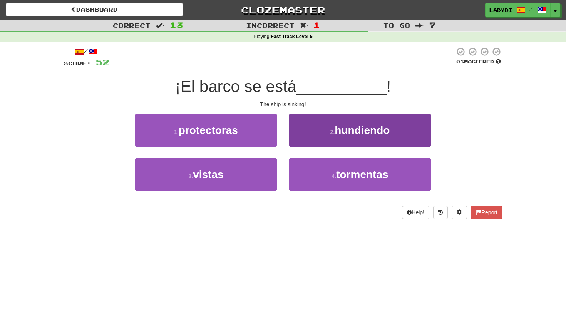
click at [311, 124] on button "2 . hundiendo" at bounding box center [360, 131] width 143 height 34
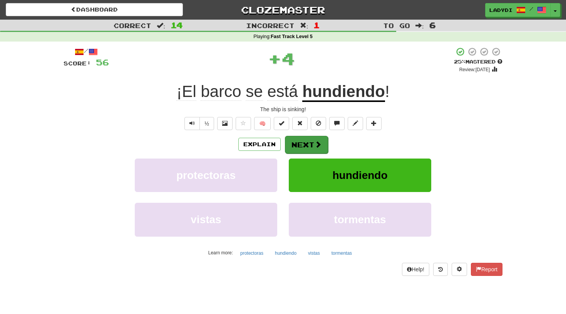
click at [313, 143] on button "Next" at bounding box center [306, 145] width 43 height 18
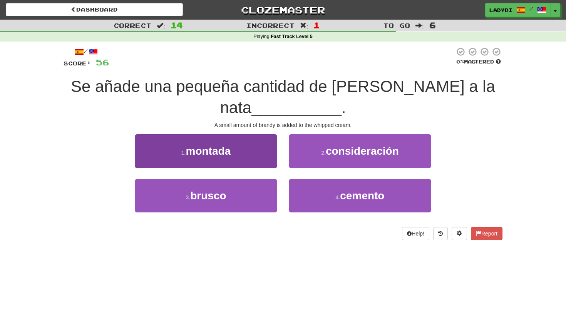
click at [249, 158] on button "1 . montada" at bounding box center [206, 151] width 143 height 34
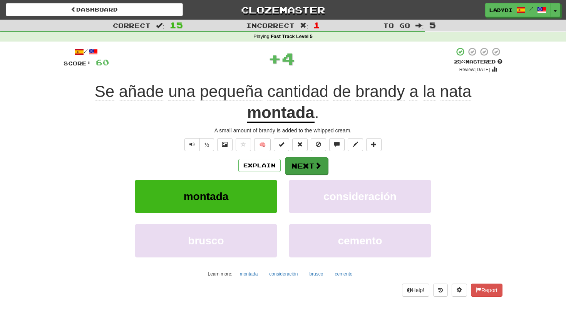
click at [300, 169] on button "Next" at bounding box center [306, 166] width 43 height 18
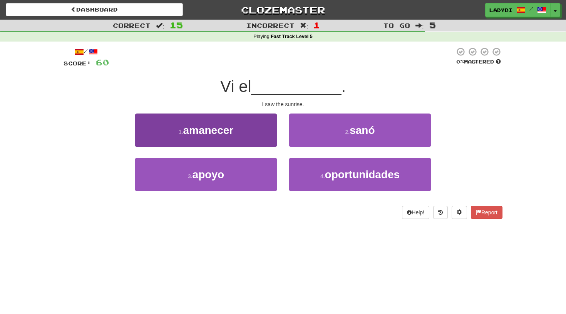
click at [235, 146] on button "1 . amanecer" at bounding box center [206, 131] width 143 height 34
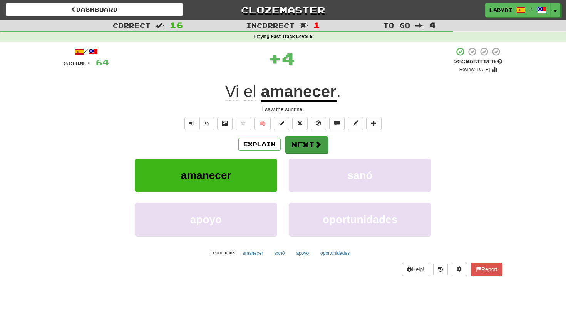
click at [303, 139] on button "Next" at bounding box center [306, 145] width 43 height 18
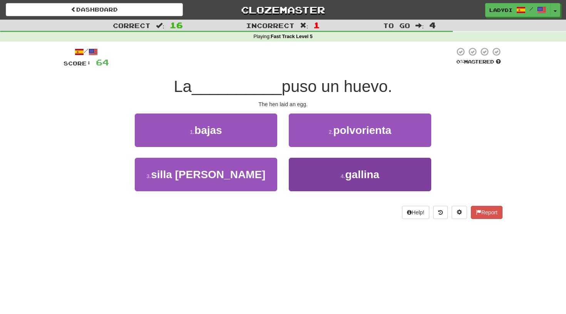
click at [309, 175] on button "4 . gallina" at bounding box center [360, 175] width 143 height 34
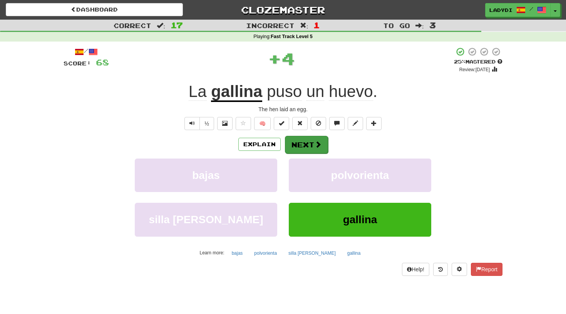
click at [301, 141] on button "Next" at bounding box center [306, 145] width 43 height 18
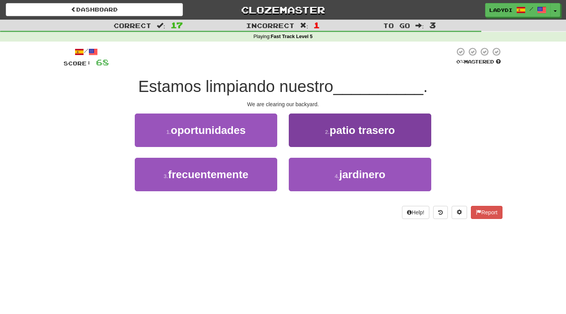
click at [319, 133] on button "2 . patio trasero" at bounding box center [360, 131] width 143 height 34
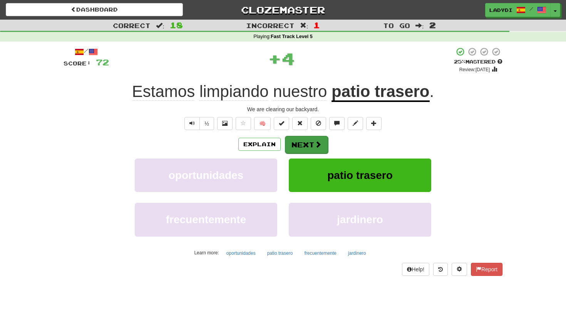
click at [314, 141] on button "Next" at bounding box center [306, 145] width 43 height 18
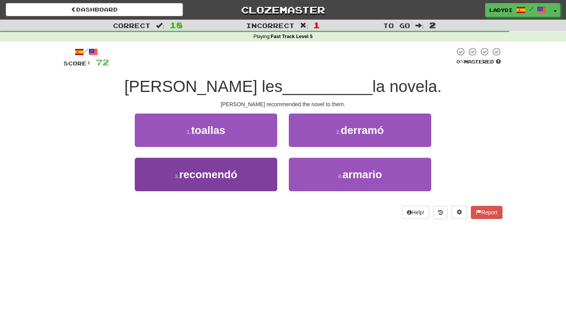
click at [263, 184] on button "3 . recomendó" at bounding box center [206, 175] width 143 height 34
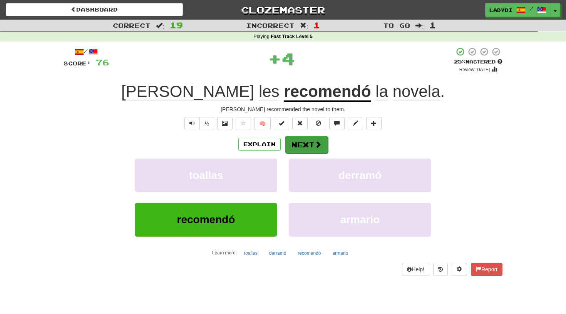
click at [315, 137] on button "Next" at bounding box center [306, 145] width 43 height 18
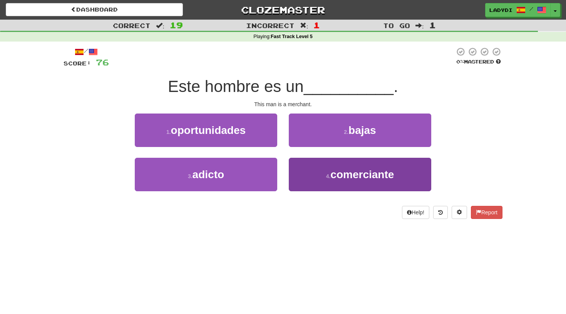
click at [311, 166] on button "4 . comerciante" at bounding box center [360, 175] width 143 height 34
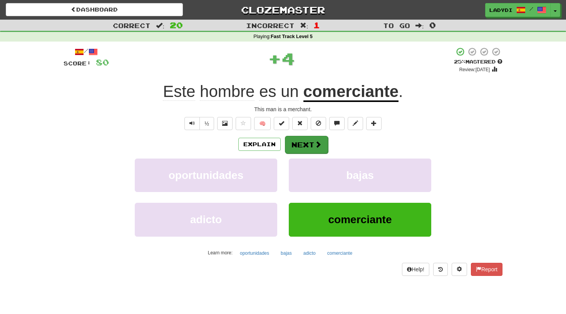
click at [298, 141] on button "Next" at bounding box center [306, 145] width 43 height 18
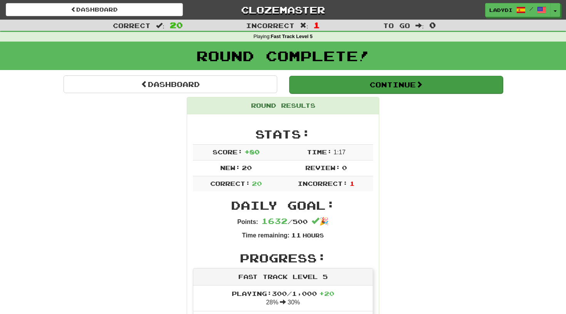
click at [392, 82] on button "Continue" at bounding box center [396, 85] width 214 height 18
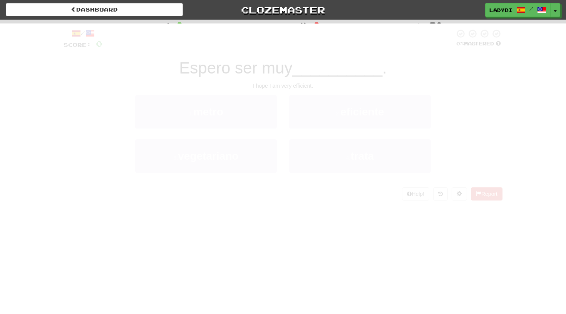
click at [392, 79] on div "Espero ser muy __________ ." at bounding box center [283, 68] width 439 height 21
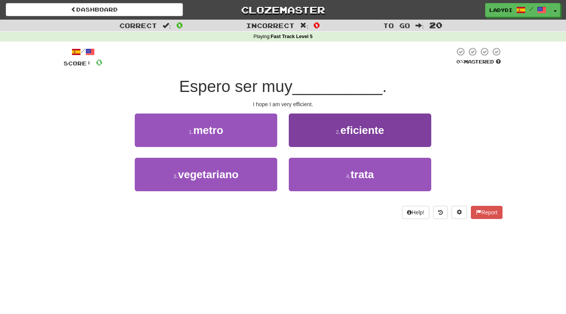
click at [301, 122] on button "2 . eficiente" at bounding box center [360, 131] width 143 height 34
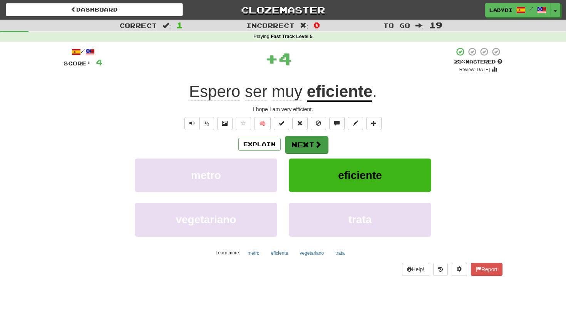
click at [300, 141] on button "Next" at bounding box center [306, 145] width 43 height 18
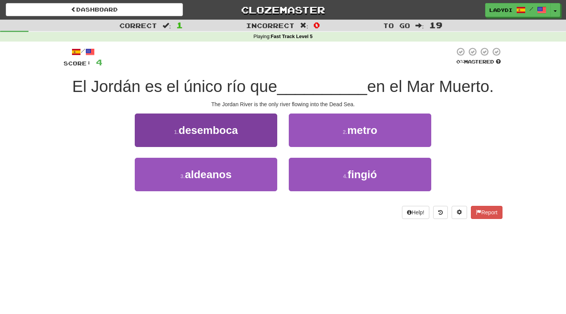
click at [254, 129] on button "1 . desemboca" at bounding box center [206, 131] width 143 height 34
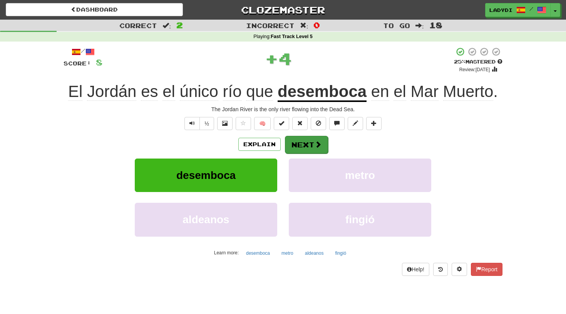
click at [297, 139] on button "Next" at bounding box center [306, 145] width 43 height 18
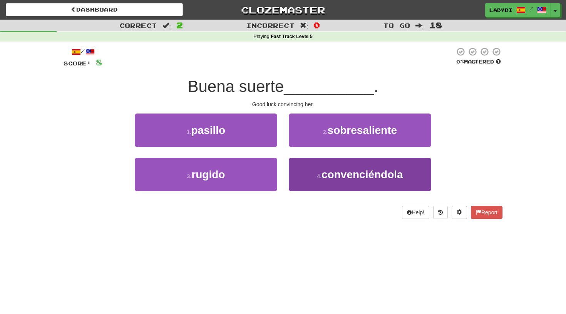
click at [320, 178] on small "4 ." at bounding box center [319, 176] width 5 height 6
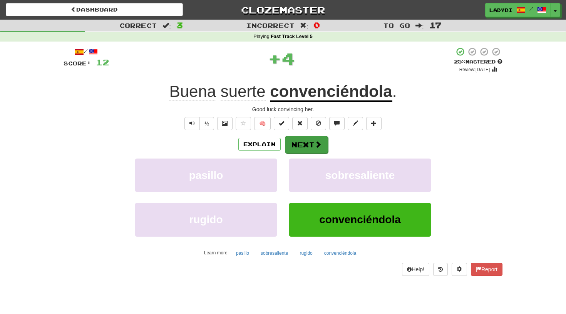
click at [312, 144] on button "Next" at bounding box center [306, 145] width 43 height 18
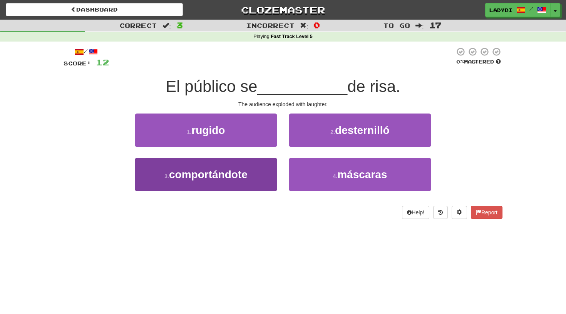
click at [266, 171] on button "3 . comportándote" at bounding box center [206, 175] width 143 height 34
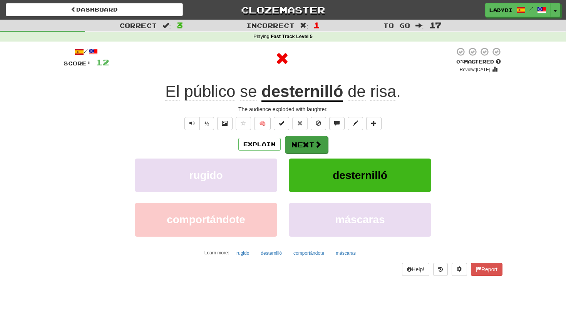
click at [310, 138] on button "Next" at bounding box center [306, 145] width 43 height 18
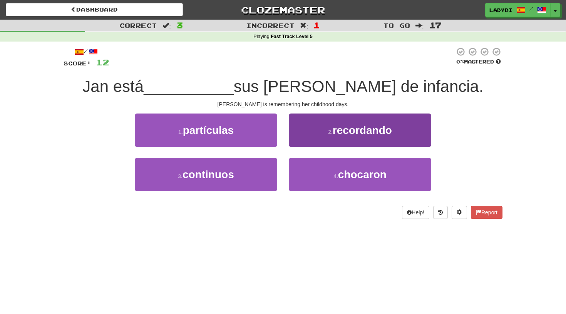
click at [302, 131] on button "2 . recordando" at bounding box center [360, 131] width 143 height 34
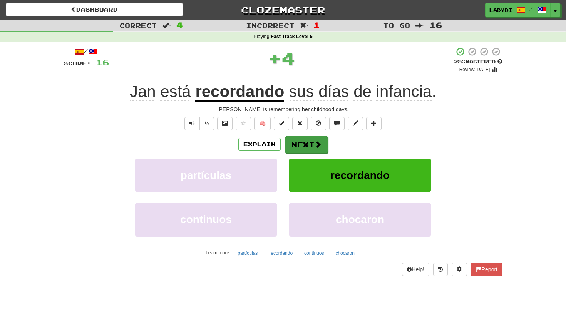
click at [306, 146] on button "Next" at bounding box center [306, 145] width 43 height 18
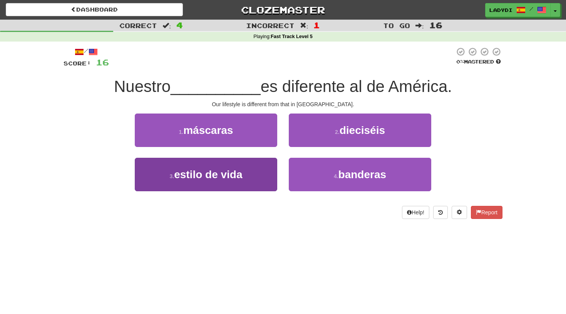
click at [244, 173] on button "3 . estilo de vida" at bounding box center [206, 175] width 143 height 34
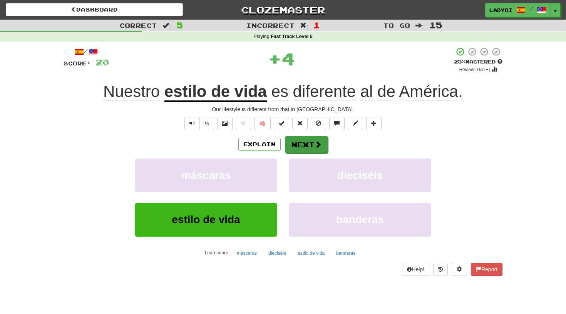
click at [297, 140] on button "Next" at bounding box center [306, 145] width 43 height 18
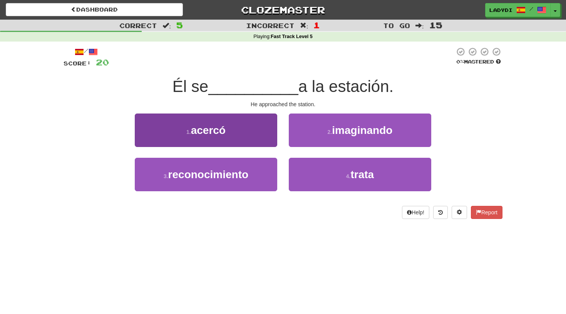
click at [245, 135] on button "1 . acercó" at bounding box center [206, 131] width 143 height 34
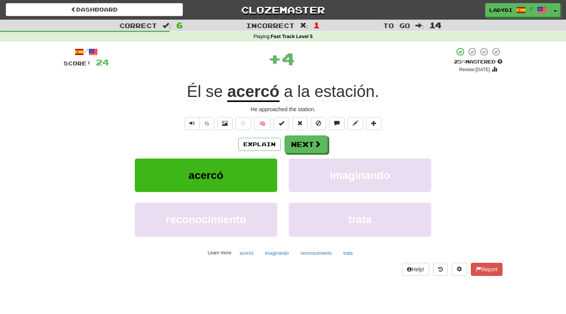
click at [302, 136] on button "Next" at bounding box center [306, 145] width 43 height 18
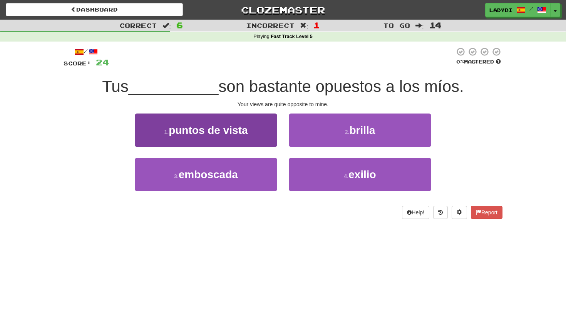
click at [245, 129] on span "puntos de vista" at bounding box center [208, 130] width 79 height 12
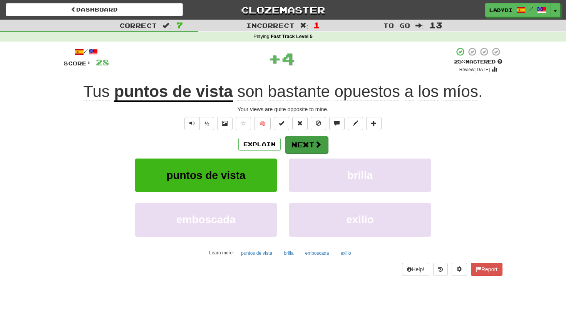
click at [296, 137] on button "Next" at bounding box center [306, 145] width 43 height 18
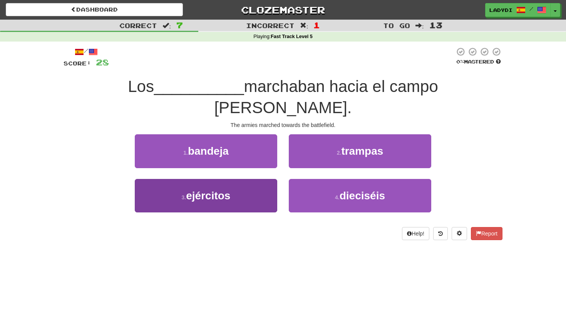
click at [255, 179] on button "3 . ejércitos" at bounding box center [206, 196] width 143 height 34
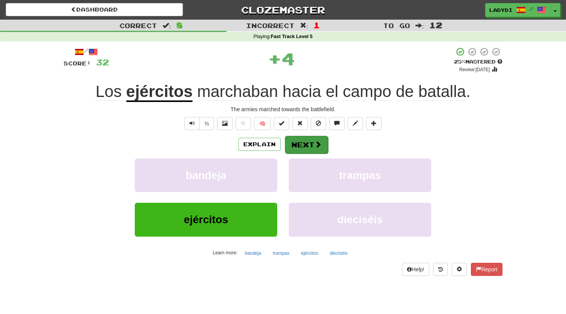
click at [298, 139] on button "Next" at bounding box center [306, 145] width 43 height 18
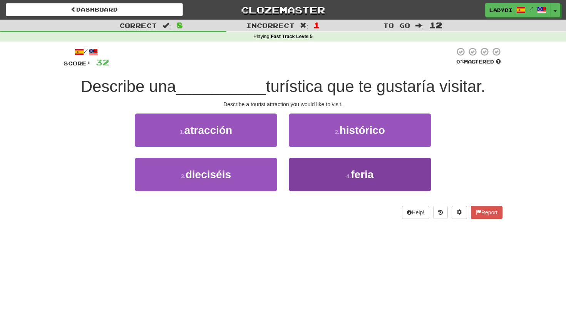
click at [311, 168] on button "4 . feria" at bounding box center [360, 175] width 143 height 34
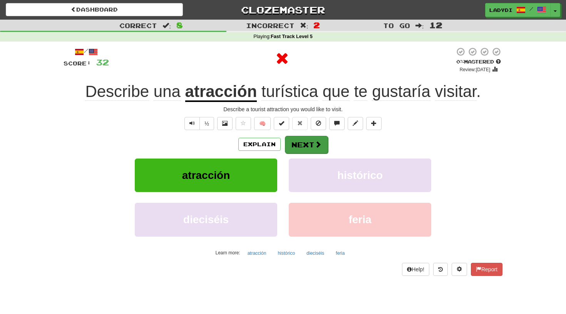
click at [301, 141] on button "Next" at bounding box center [306, 145] width 43 height 18
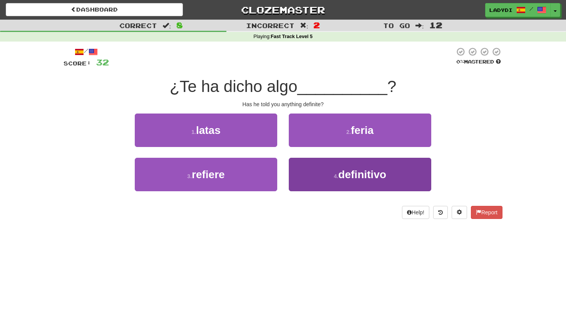
click at [335, 173] on small "4 ." at bounding box center [336, 176] width 5 height 6
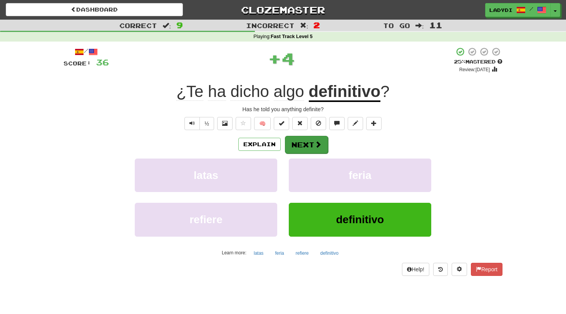
click at [313, 143] on button "Next" at bounding box center [306, 145] width 43 height 18
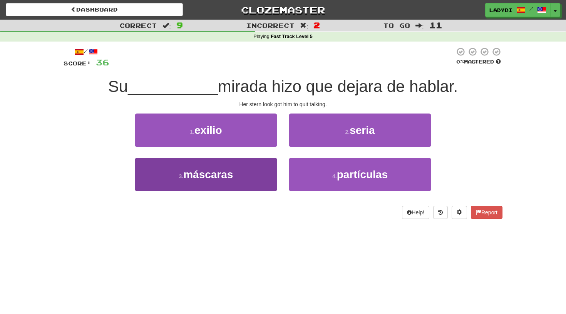
click at [258, 170] on button "3 . máscaras" at bounding box center [206, 175] width 143 height 34
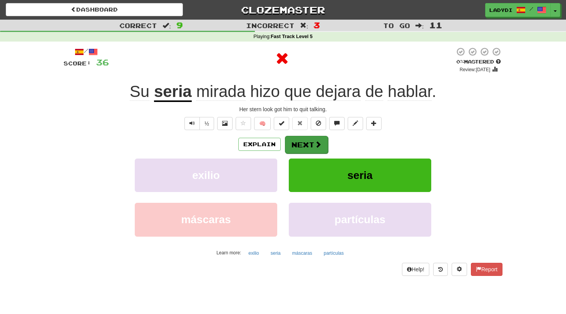
click at [296, 148] on button "Next" at bounding box center [306, 145] width 43 height 18
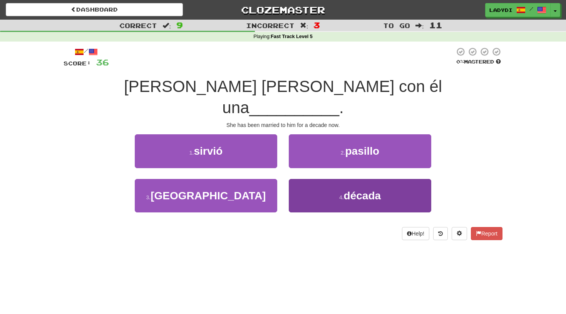
click at [307, 183] on button "4 . década" at bounding box center [360, 196] width 143 height 34
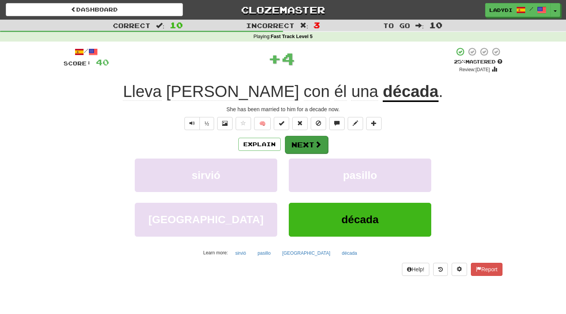
click at [310, 141] on button "Next" at bounding box center [306, 145] width 43 height 18
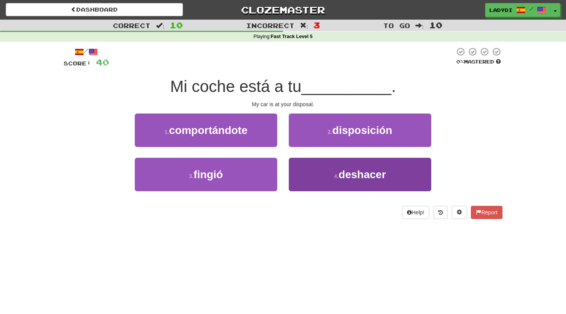
click at [305, 168] on button "4 . deshacer" at bounding box center [360, 175] width 143 height 34
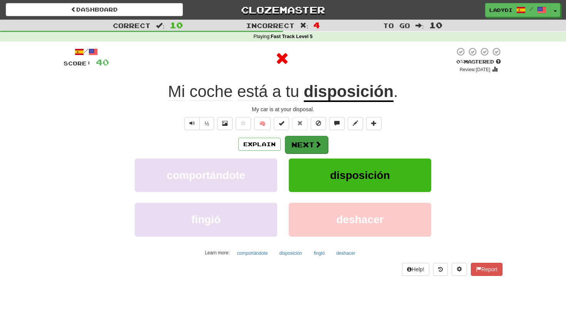
click at [299, 144] on button "Next" at bounding box center [306, 145] width 43 height 18
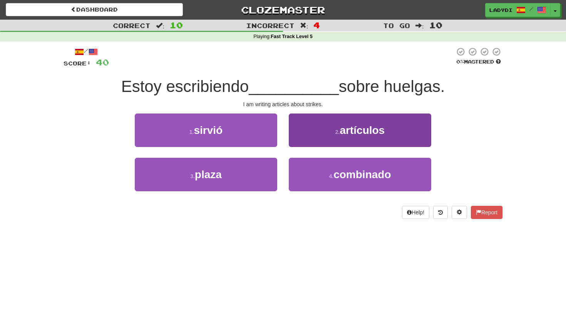
click at [328, 139] on button "2 . artículos" at bounding box center [360, 131] width 143 height 34
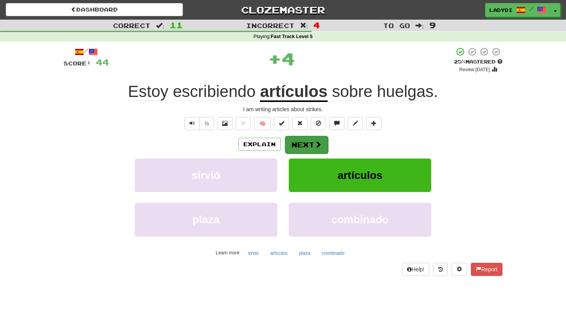
click at [312, 139] on button "Next" at bounding box center [306, 145] width 43 height 18
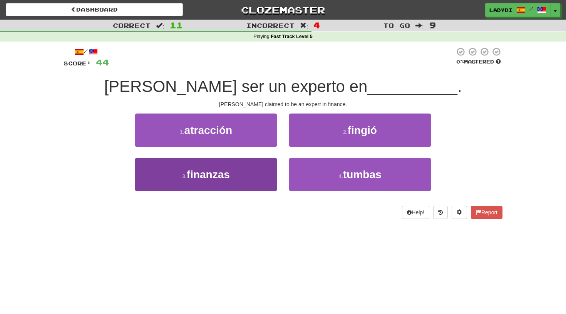
click at [255, 168] on button "3 . finanzas" at bounding box center [206, 175] width 143 height 34
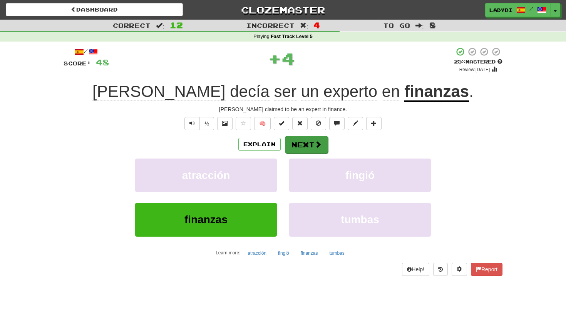
click at [302, 147] on button "Next" at bounding box center [306, 145] width 43 height 18
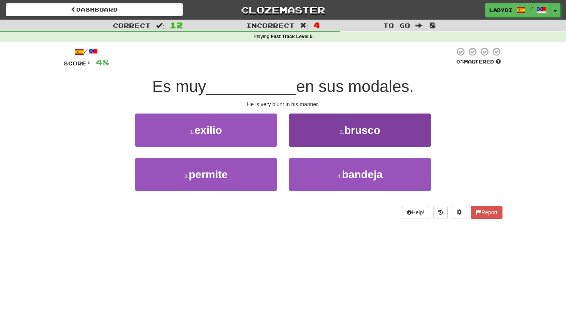
click at [332, 131] on button "2 . brusco" at bounding box center [360, 131] width 143 height 34
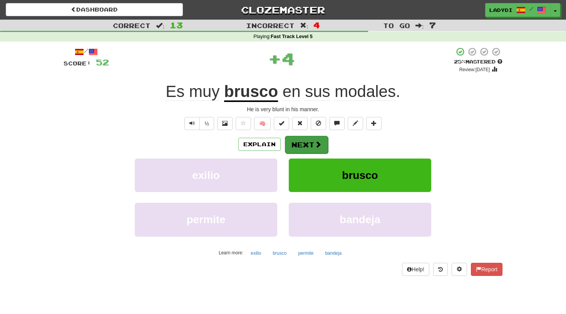
click at [315, 145] on span at bounding box center [318, 144] width 7 height 7
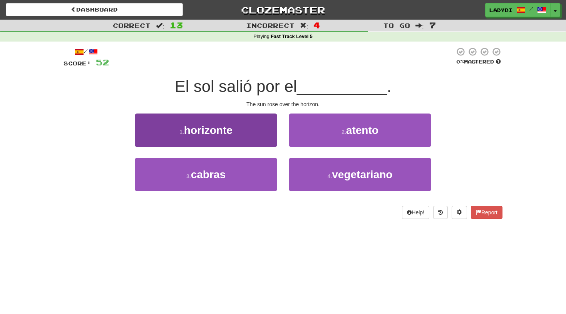
click at [228, 134] on span "horizonte" at bounding box center [208, 130] width 49 height 12
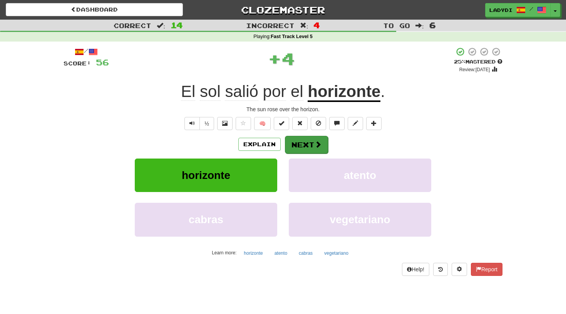
click at [307, 137] on button "Next" at bounding box center [306, 145] width 43 height 18
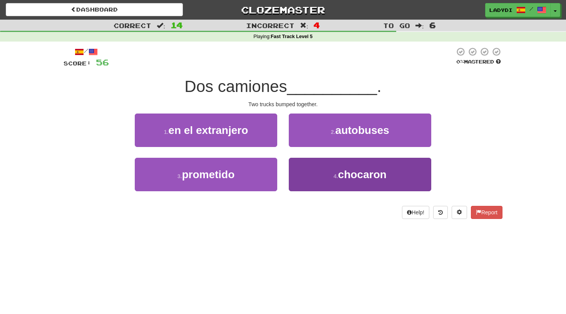
click at [305, 169] on button "4 . chocaron" at bounding box center [360, 175] width 143 height 34
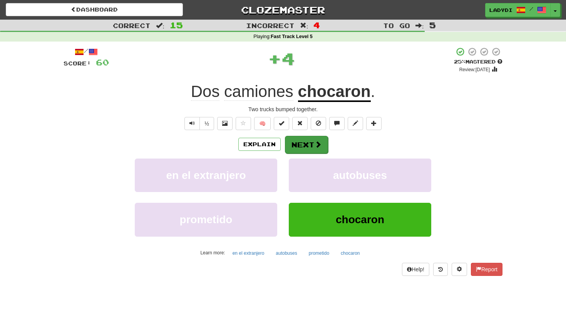
click at [306, 145] on button "Next" at bounding box center [306, 145] width 43 height 18
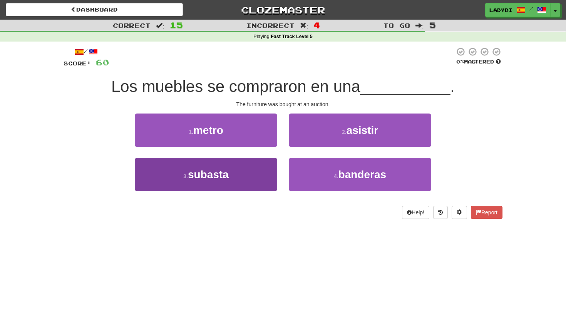
click at [255, 177] on button "3 . subasta" at bounding box center [206, 175] width 143 height 34
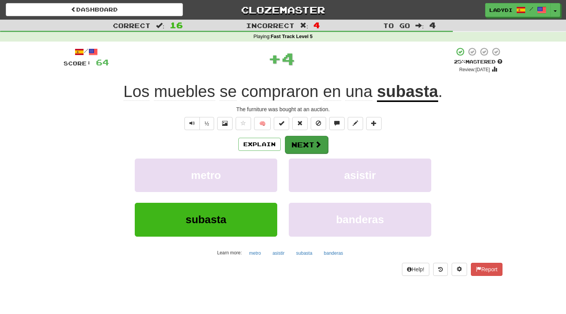
click at [305, 141] on button "Next" at bounding box center [306, 145] width 43 height 18
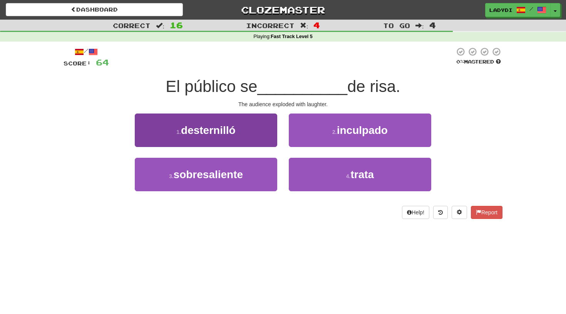
click at [248, 134] on button "1 . desternilló" at bounding box center [206, 131] width 143 height 34
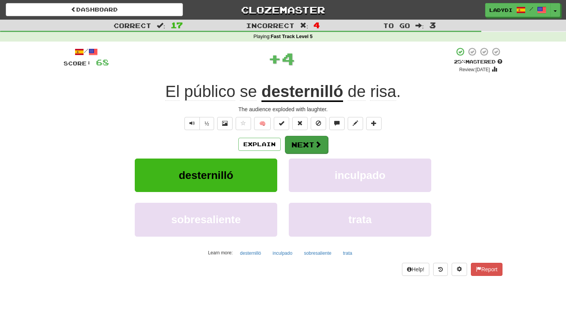
click at [299, 143] on button "Next" at bounding box center [306, 145] width 43 height 18
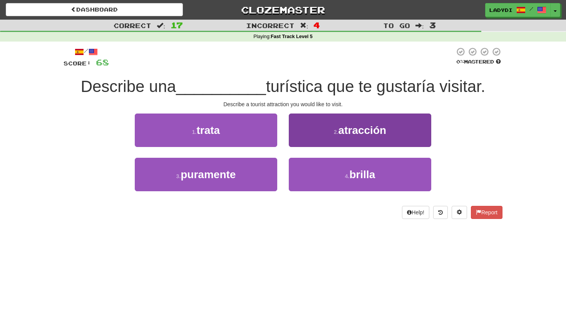
click at [328, 132] on button "2 . atracción" at bounding box center [360, 131] width 143 height 34
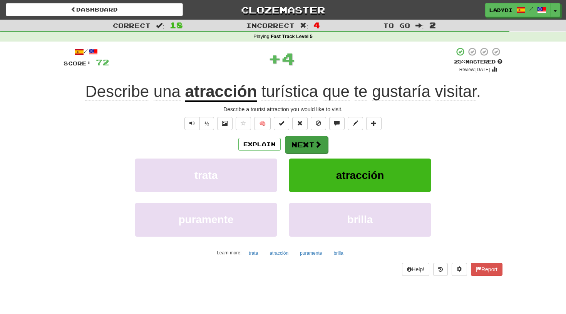
click at [316, 145] on span at bounding box center [318, 144] width 7 height 7
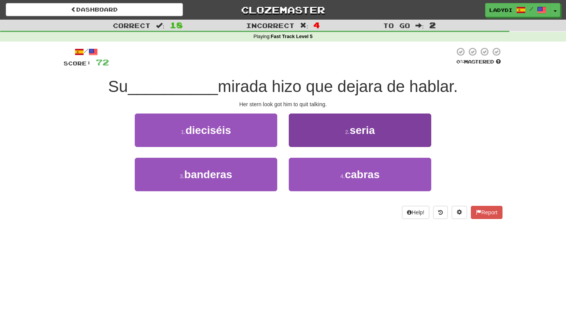
click at [357, 138] on button "2 . seria" at bounding box center [360, 131] width 143 height 34
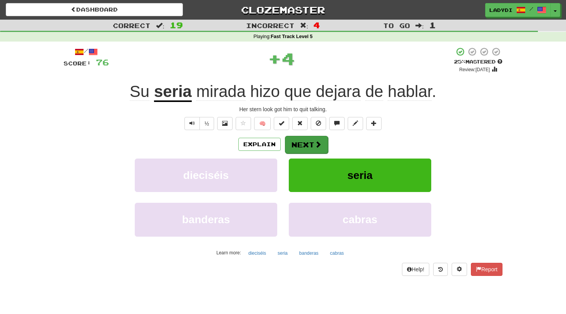
click at [304, 143] on button "Next" at bounding box center [306, 145] width 43 height 18
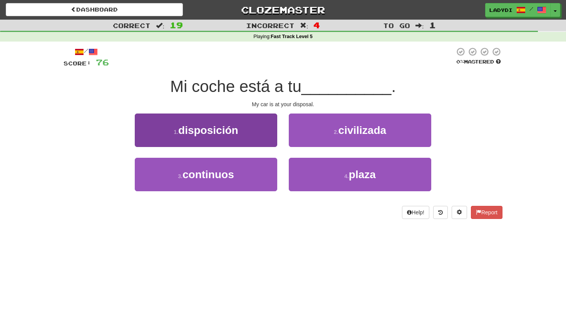
click at [237, 131] on span "disposición" at bounding box center [208, 130] width 60 height 12
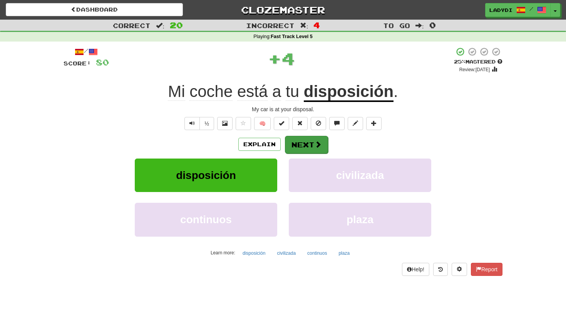
click at [296, 141] on button "Next" at bounding box center [306, 145] width 43 height 18
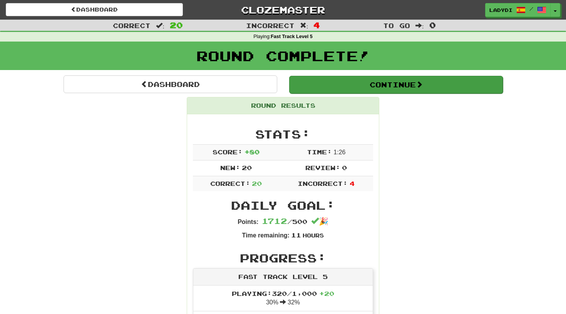
click at [319, 80] on button "Continue" at bounding box center [396, 85] width 214 height 18
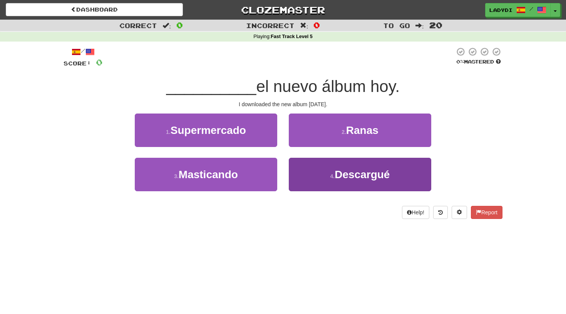
click at [307, 167] on button "4 . Descargué" at bounding box center [360, 175] width 143 height 34
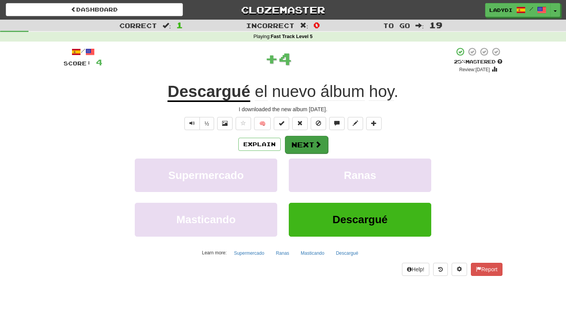
click at [306, 144] on button "Next" at bounding box center [306, 145] width 43 height 18
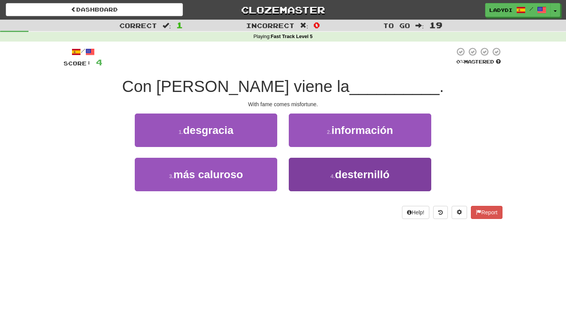
click at [303, 173] on button "4 . desternilló" at bounding box center [360, 175] width 143 height 34
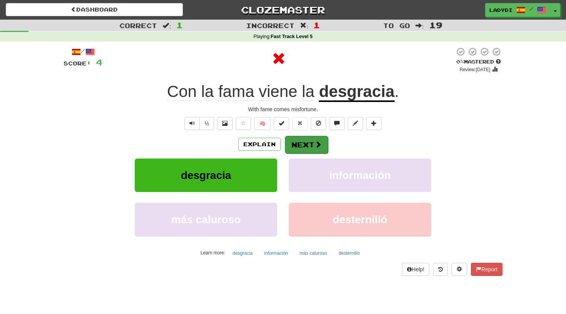
click at [299, 148] on button "Next" at bounding box center [306, 145] width 43 height 18
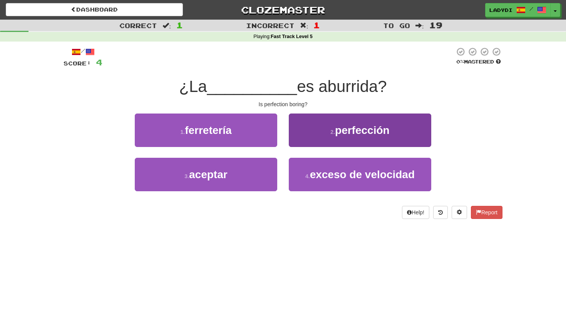
click at [359, 140] on button "2 . perfección" at bounding box center [360, 131] width 143 height 34
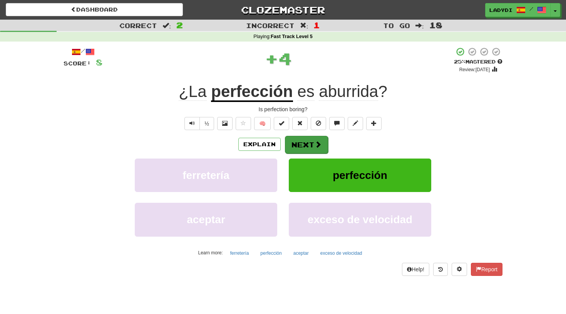
click at [304, 143] on button "Next" at bounding box center [306, 145] width 43 height 18
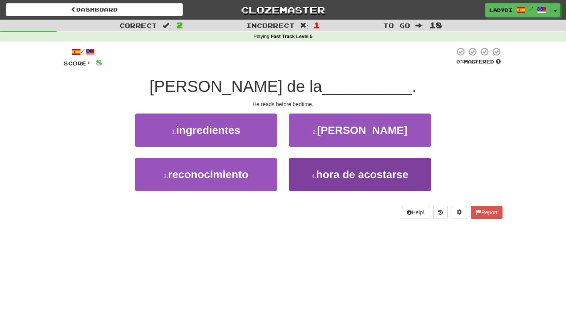
click at [324, 177] on span "hora de acostarse" at bounding box center [362, 175] width 92 height 12
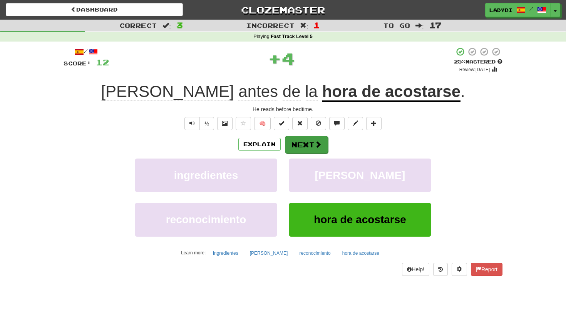
click at [304, 143] on button "Next" at bounding box center [306, 145] width 43 height 18
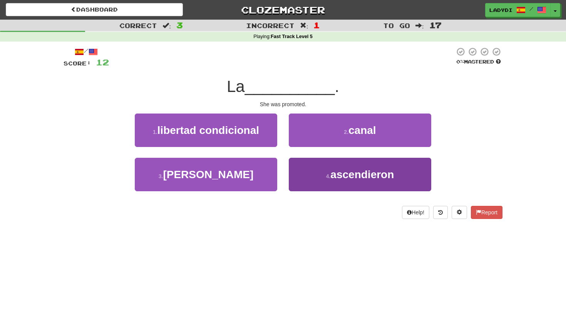
click at [312, 175] on button "4 . ascendieron" at bounding box center [360, 175] width 143 height 34
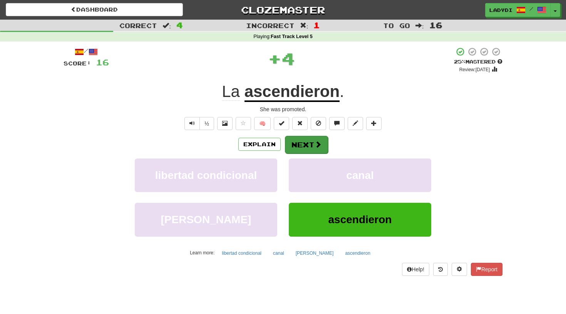
click at [309, 146] on button "Next" at bounding box center [306, 145] width 43 height 18
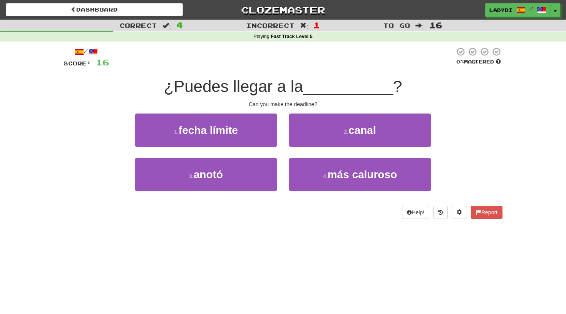
click at [245, 146] on div "1 . fecha límite" at bounding box center [206, 136] width 154 height 44
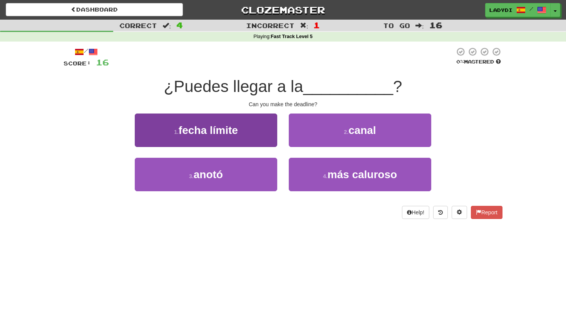
click at [254, 143] on button "1 . fecha límite" at bounding box center [206, 131] width 143 height 34
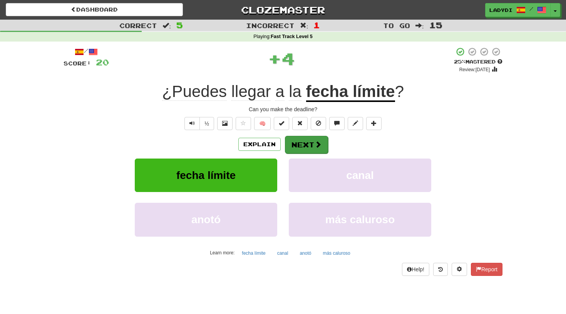
click at [308, 149] on button "Next" at bounding box center [306, 145] width 43 height 18
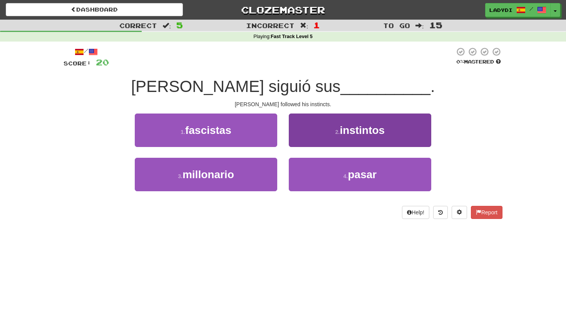
click at [343, 131] on span "instintos" at bounding box center [362, 130] width 45 height 12
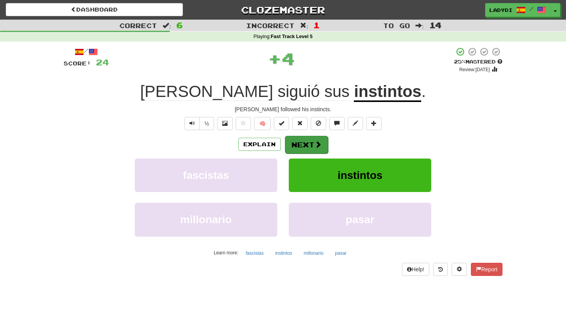
click at [296, 146] on button "Next" at bounding box center [306, 145] width 43 height 18
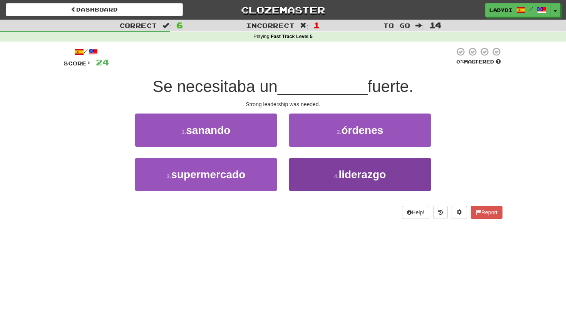
click at [307, 172] on button "4 . liderazgo" at bounding box center [360, 175] width 143 height 34
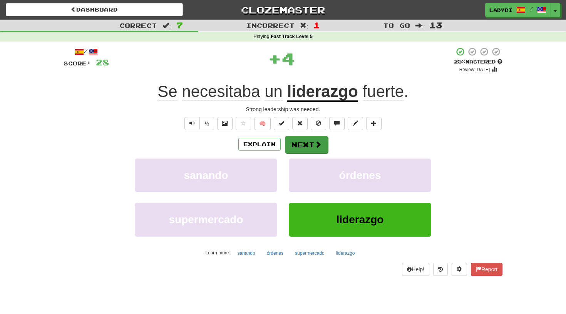
click at [307, 145] on button "Next" at bounding box center [306, 145] width 43 height 18
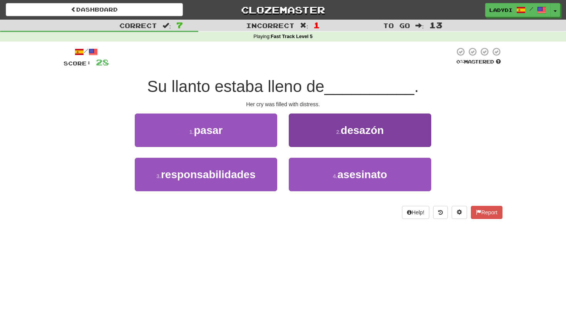
click at [314, 124] on button "2 . desazón" at bounding box center [360, 131] width 143 height 34
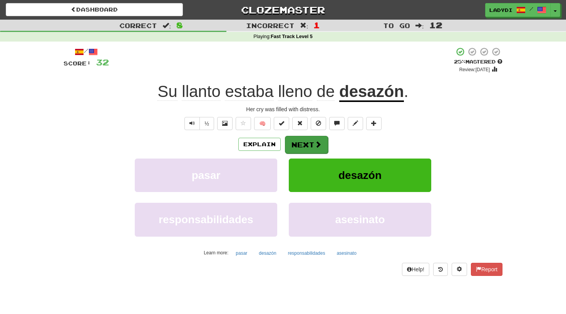
click at [308, 141] on button "Next" at bounding box center [306, 145] width 43 height 18
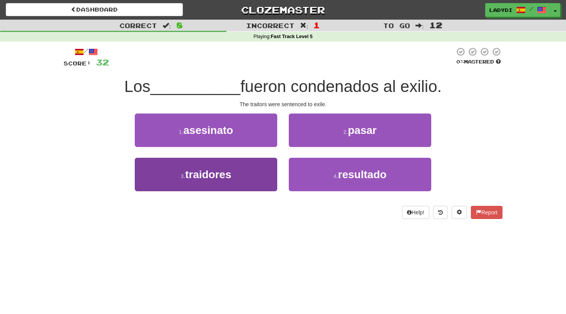
click at [268, 168] on button "3 . traidores" at bounding box center [206, 175] width 143 height 34
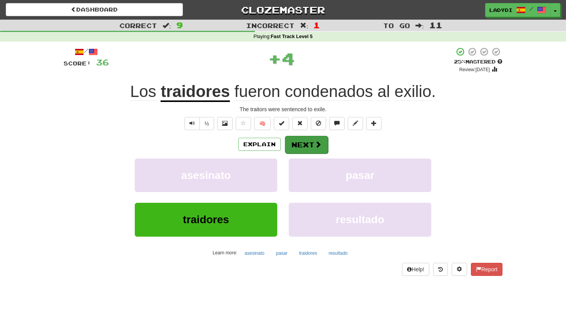
click at [300, 144] on button "Next" at bounding box center [306, 145] width 43 height 18
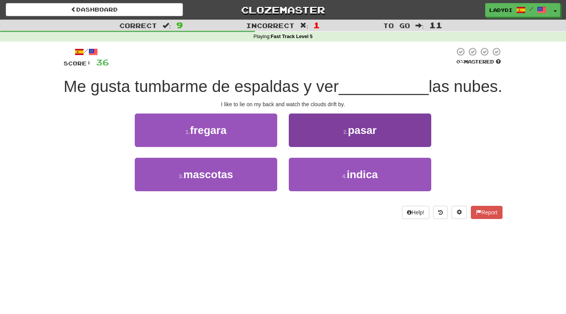
click at [316, 147] on button "2 . pasar" at bounding box center [360, 131] width 143 height 34
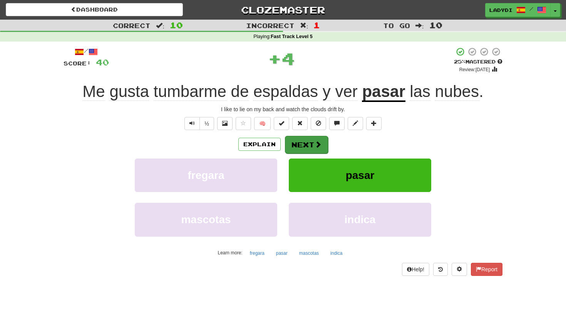
click at [305, 142] on button "Next" at bounding box center [306, 145] width 43 height 18
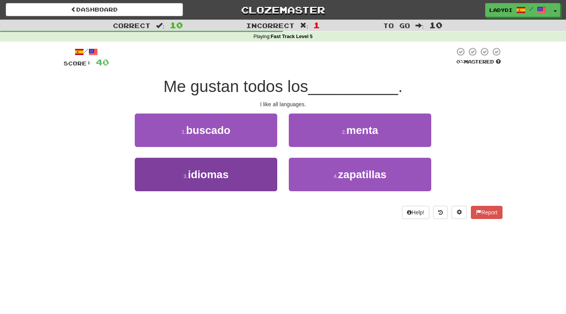
click at [249, 168] on button "3 . idiomas" at bounding box center [206, 175] width 143 height 34
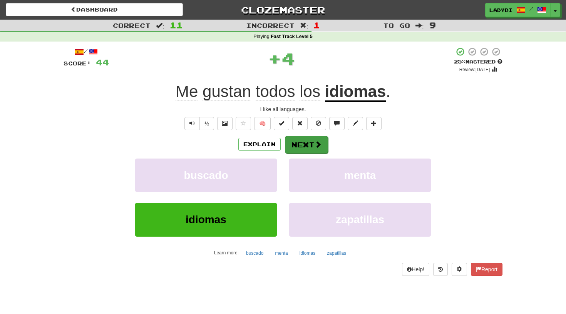
click at [309, 137] on button "Next" at bounding box center [306, 145] width 43 height 18
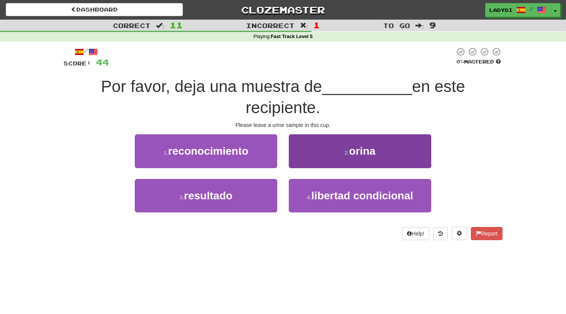
click at [304, 146] on button "2 . orina" at bounding box center [360, 151] width 143 height 34
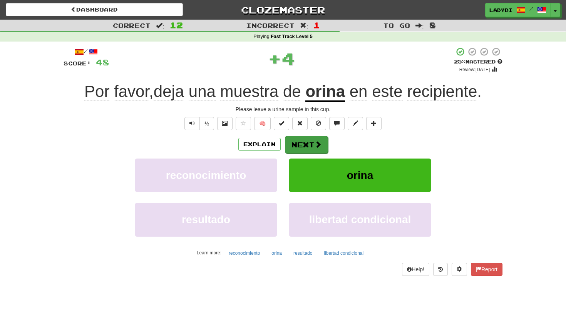
click at [302, 144] on button "Next" at bounding box center [306, 145] width 43 height 18
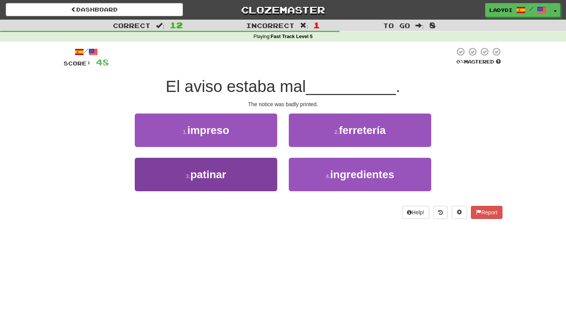
click at [248, 169] on button "3 . patinar" at bounding box center [206, 175] width 143 height 34
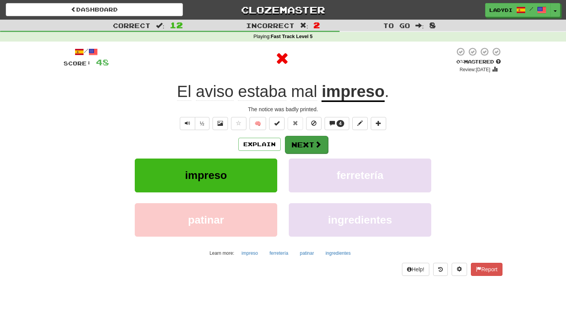
click at [294, 140] on button "Next" at bounding box center [306, 145] width 43 height 18
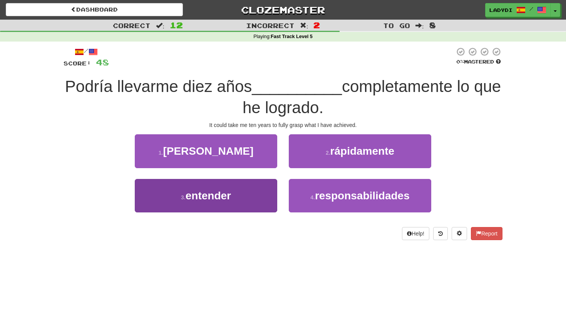
click at [255, 185] on button "3 . entender" at bounding box center [206, 196] width 143 height 34
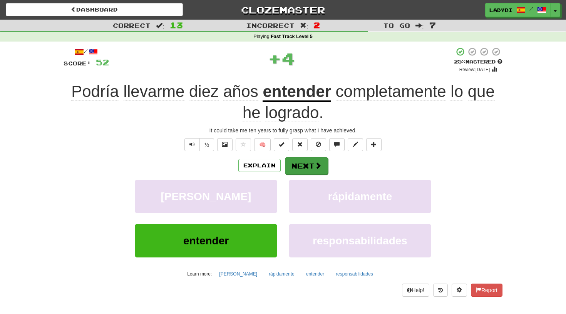
click at [301, 165] on button "Next" at bounding box center [306, 166] width 43 height 18
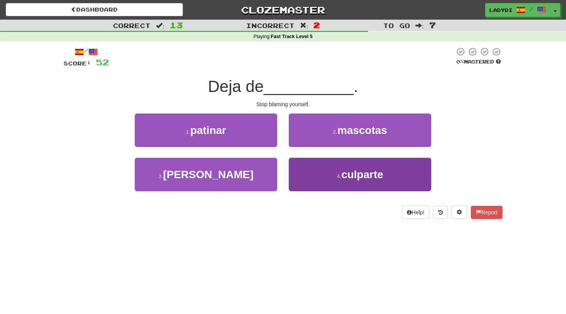
click at [308, 178] on button "4 . culparte" at bounding box center [360, 175] width 143 height 34
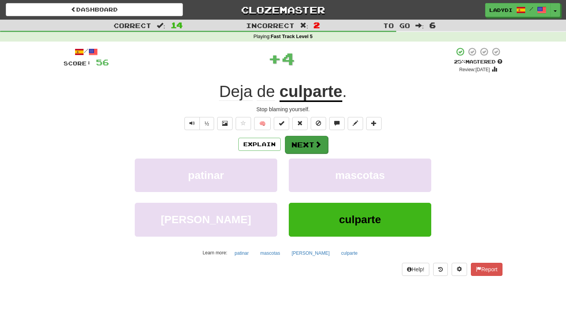
click at [308, 139] on button "Next" at bounding box center [306, 145] width 43 height 18
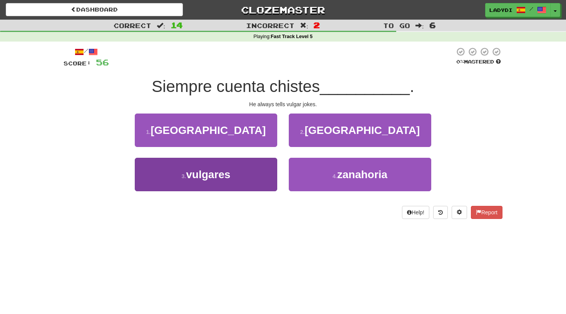
click at [250, 175] on button "3 . vulgares" at bounding box center [206, 175] width 143 height 34
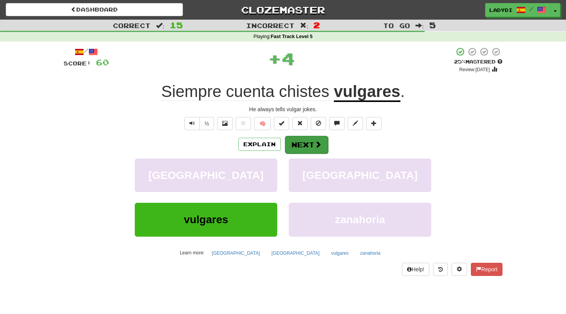
click at [312, 143] on button "Next" at bounding box center [306, 145] width 43 height 18
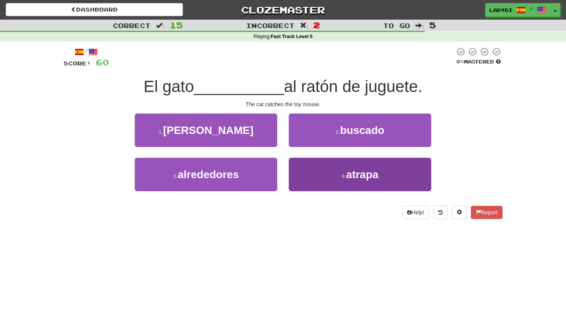
click at [309, 172] on button "4 . atrapa" at bounding box center [360, 175] width 143 height 34
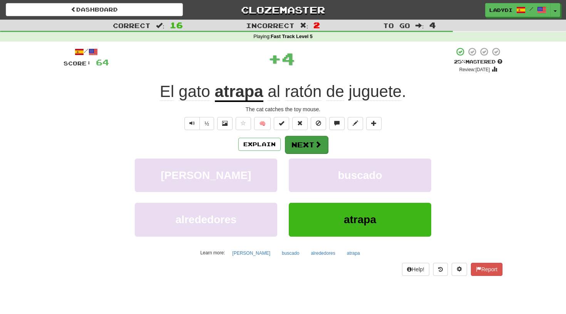
click at [308, 147] on button "Next" at bounding box center [306, 145] width 43 height 18
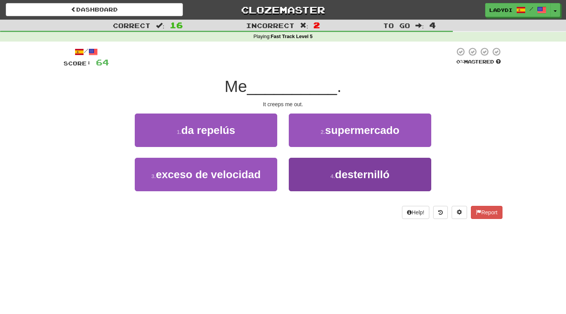
click at [316, 175] on button "4 . desternilló" at bounding box center [360, 175] width 143 height 34
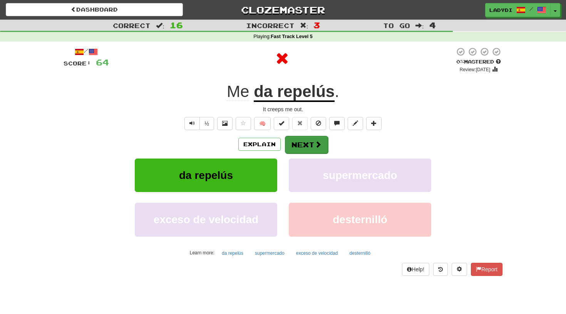
click at [303, 149] on button "Next" at bounding box center [306, 145] width 43 height 18
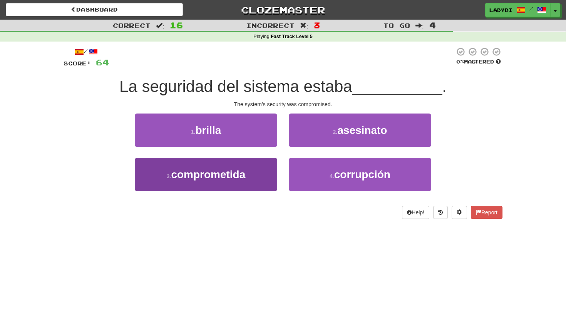
click at [243, 173] on span "comprometida" at bounding box center [208, 175] width 74 height 12
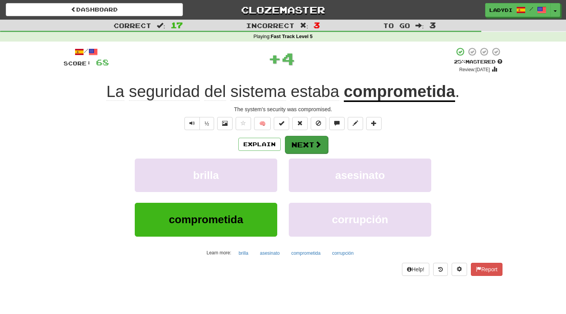
click at [304, 142] on button "Next" at bounding box center [306, 145] width 43 height 18
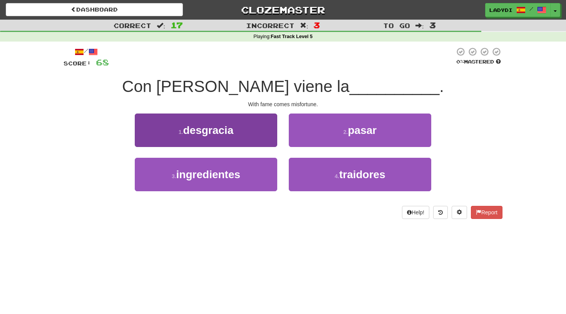
click at [250, 126] on button "1 . desgracia" at bounding box center [206, 131] width 143 height 34
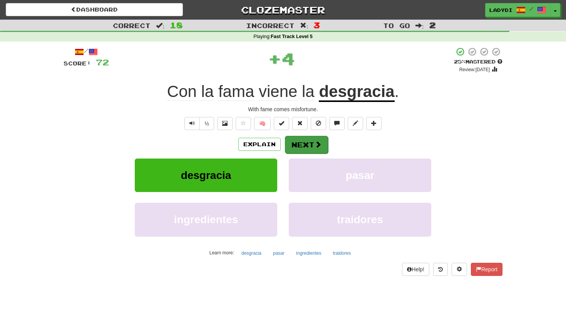
click at [296, 138] on button "Next" at bounding box center [306, 145] width 43 height 18
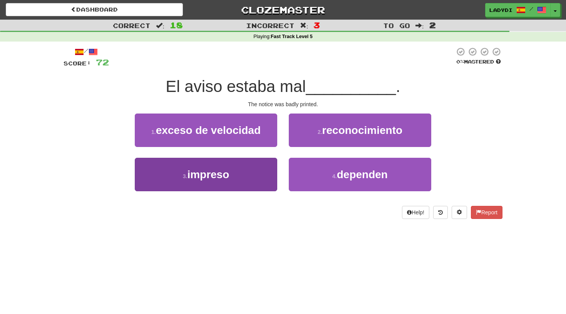
click at [247, 177] on button "3 . impreso" at bounding box center [206, 175] width 143 height 34
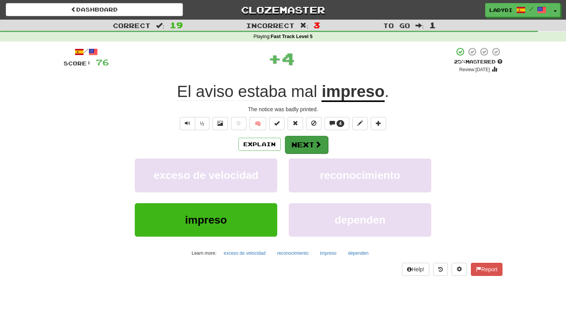
click at [297, 148] on button "Next" at bounding box center [306, 145] width 43 height 18
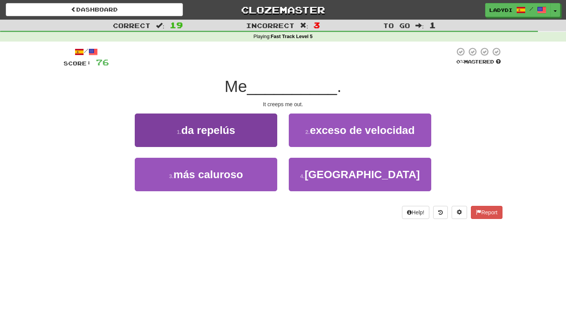
click at [250, 136] on button "1 . da repelús" at bounding box center [206, 131] width 143 height 34
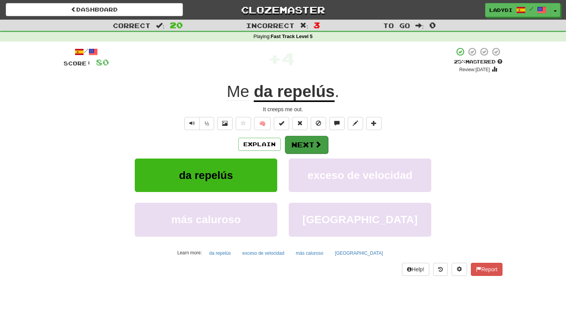
click at [294, 143] on button "Next" at bounding box center [306, 145] width 43 height 18
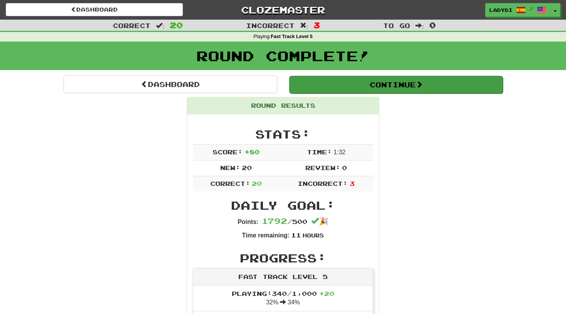
click at [410, 87] on button "Continue" at bounding box center [396, 85] width 214 height 18
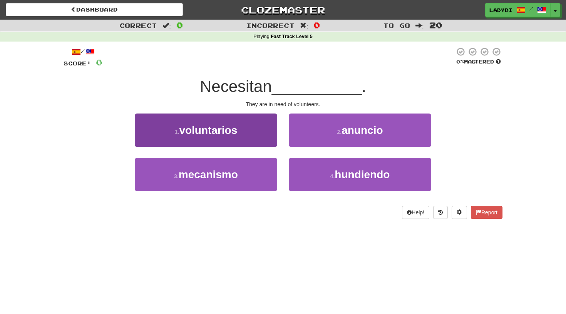
click at [262, 125] on button "1 . voluntarios" at bounding box center [206, 131] width 143 height 34
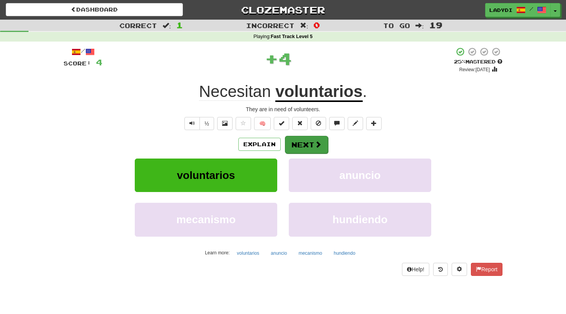
click at [302, 142] on button "Next" at bounding box center [306, 145] width 43 height 18
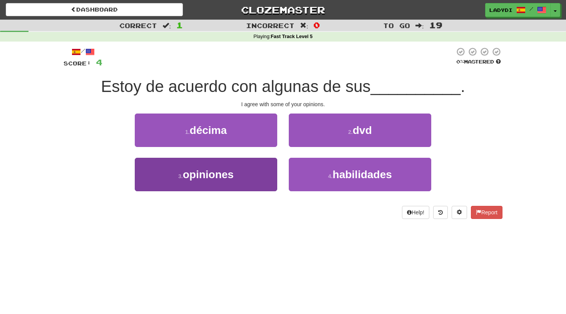
click at [260, 169] on button "3 . opiniones" at bounding box center [206, 175] width 143 height 34
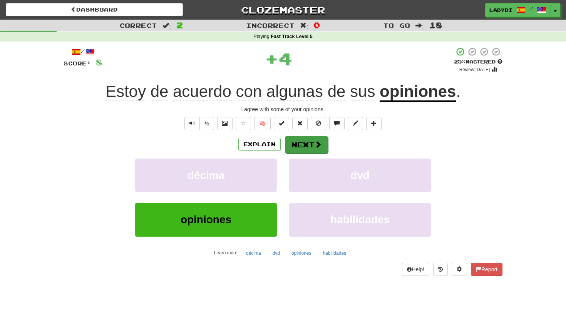
click at [306, 138] on button "Next" at bounding box center [306, 145] width 43 height 18
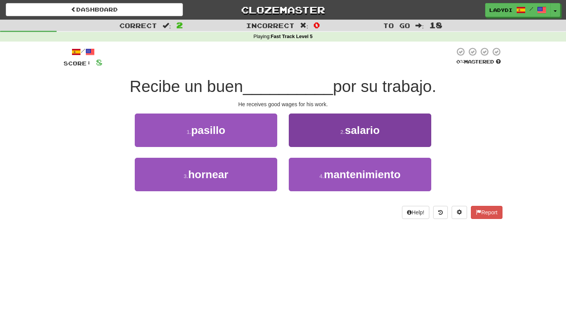
click at [325, 136] on button "2 . salario" at bounding box center [360, 131] width 143 height 34
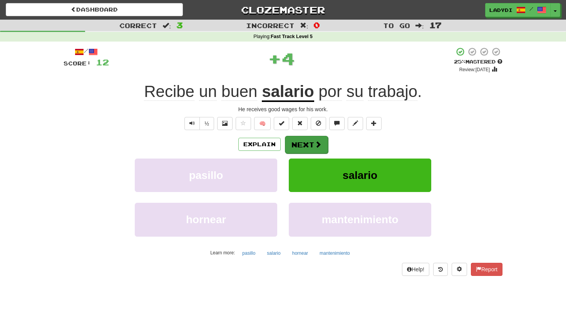
click at [313, 139] on button "Next" at bounding box center [306, 145] width 43 height 18
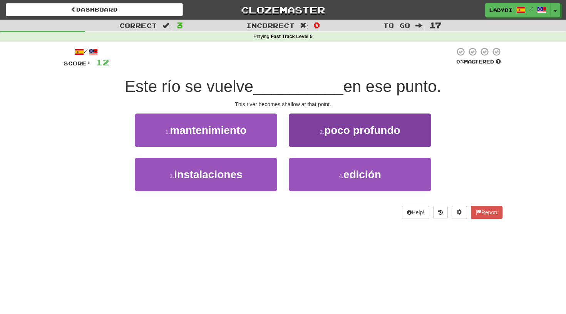
click at [307, 139] on button "2 . poco profundo" at bounding box center [360, 131] width 143 height 34
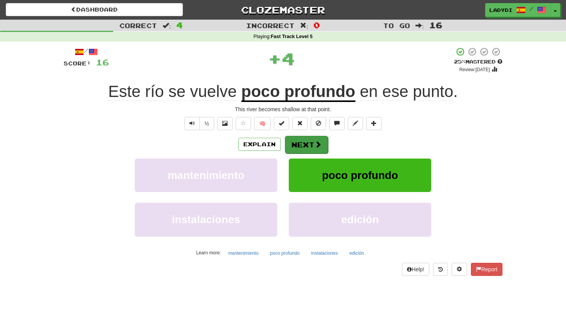
click at [301, 136] on button "Next" at bounding box center [306, 145] width 43 height 18
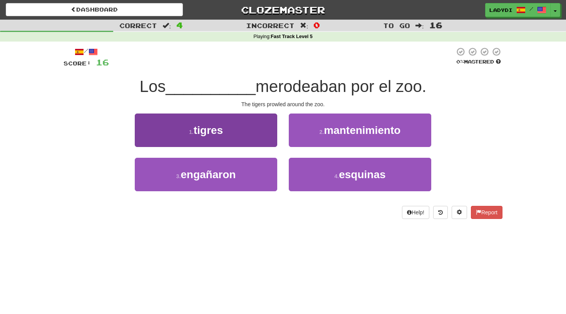
click at [239, 125] on button "1 . tigres" at bounding box center [206, 131] width 143 height 34
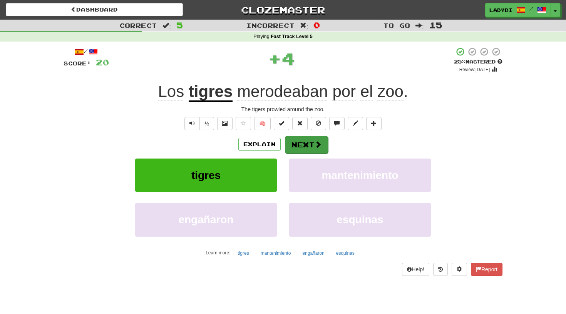
click at [301, 136] on button "Next" at bounding box center [306, 145] width 43 height 18
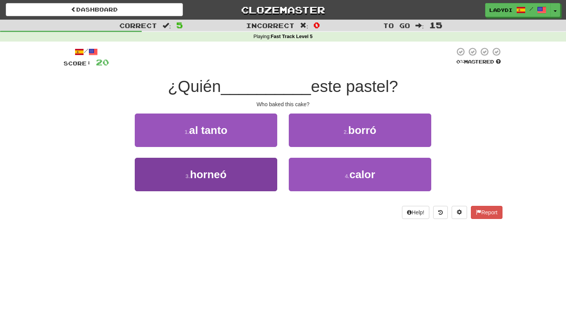
click at [237, 179] on button "3 . horneó" at bounding box center [206, 175] width 143 height 34
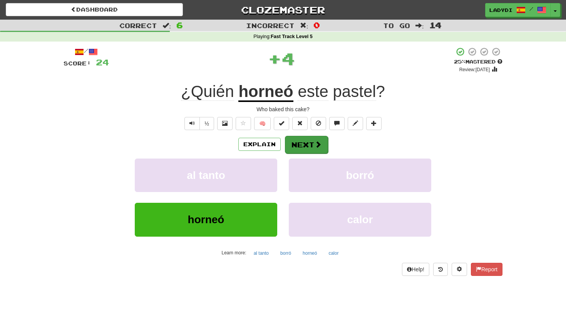
click at [309, 148] on button "Next" at bounding box center [306, 145] width 43 height 18
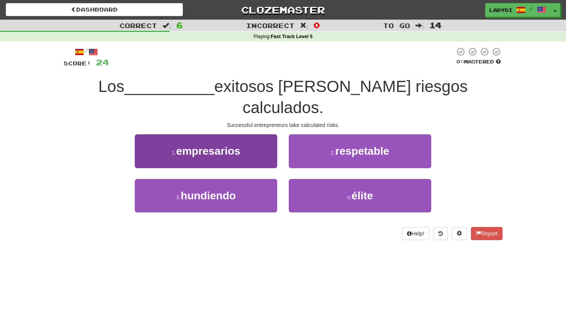
click at [245, 138] on button "1 . empresarios" at bounding box center [206, 151] width 143 height 34
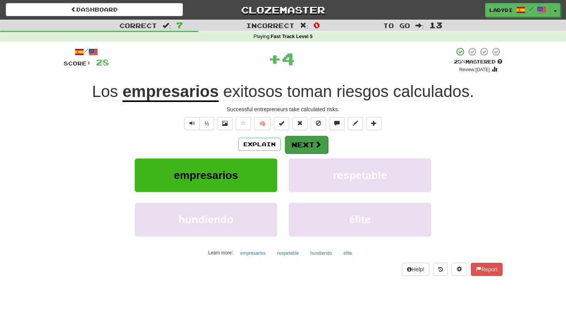
click at [307, 143] on button "Next" at bounding box center [306, 145] width 43 height 18
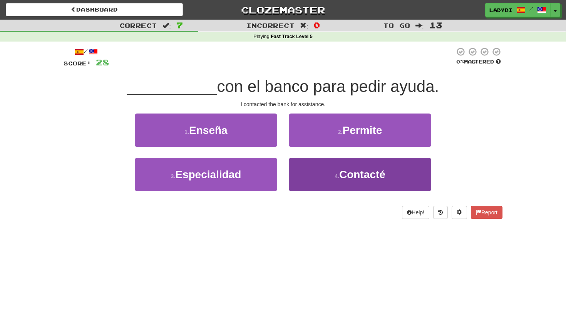
click at [310, 172] on button "4 . Contacté" at bounding box center [360, 175] width 143 height 34
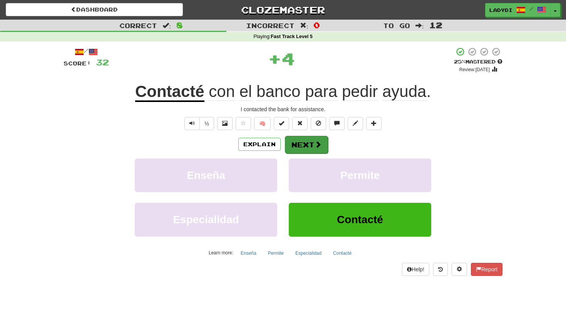
click at [306, 142] on button "Next" at bounding box center [306, 145] width 43 height 18
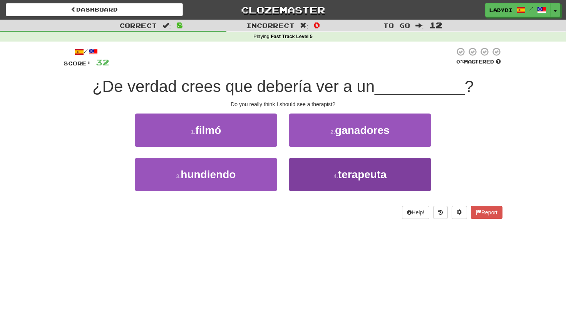
click at [307, 170] on button "4 . terapeuta" at bounding box center [360, 175] width 143 height 34
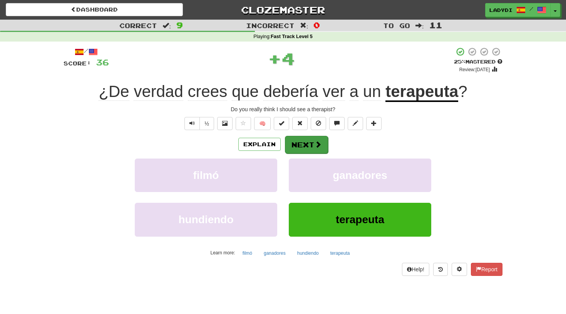
click at [303, 148] on button "Next" at bounding box center [306, 145] width 43 height 18
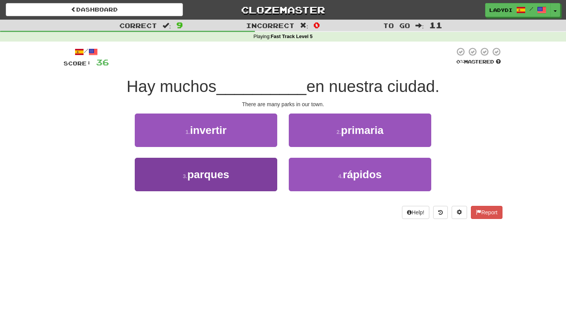
click at [240, 170] on button "3 . parques" at bounding box center [206, 175] width 143 height 34
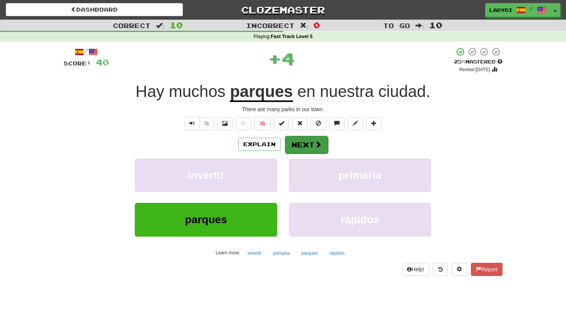
click at [302, 146] on button "Next" at bounding box center [306, 145] width 43 height 18
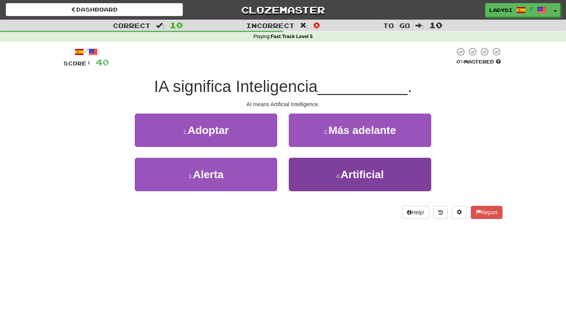
click
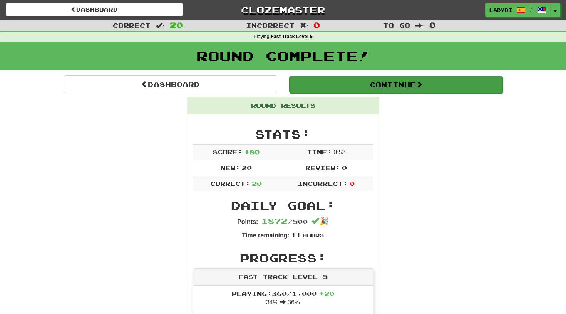
click at [390, 87] on button "Continue" at bounding box center [396, 85] width 214 height 18
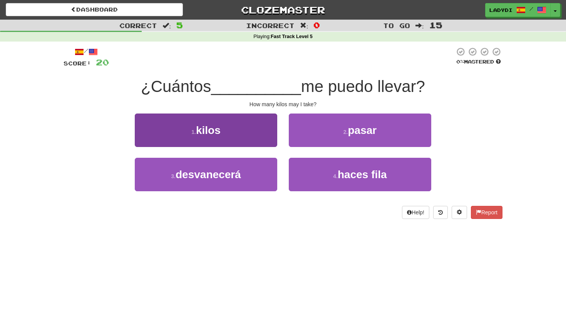
click at [242, 139] on button "1 . kilos" at bounding box center [206, 131] width 143 height 34
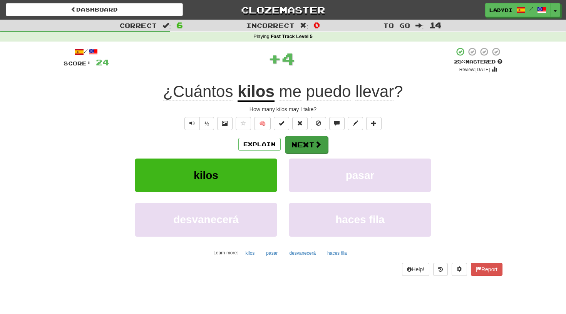
click at [302, 137] on button "Next" at bounding box center [306, 145] width 43 height 18
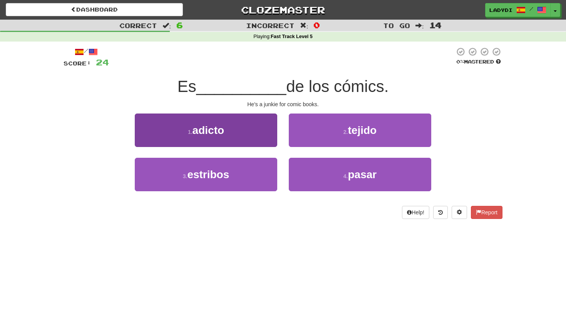
click at [244, 136] on button "1 . adicto" at bounding box center [206, 131] width 143 height 34
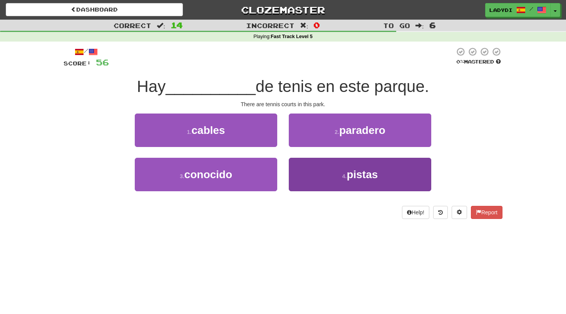
click at [327, 176] on button "4 . pistas" at bounding box center [360, 175] width 143 height 34
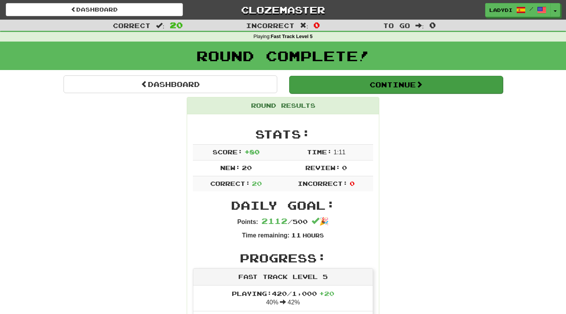
click at [400, 79] on button "Continue" at bounding box center [396, 85] width 214 height 18
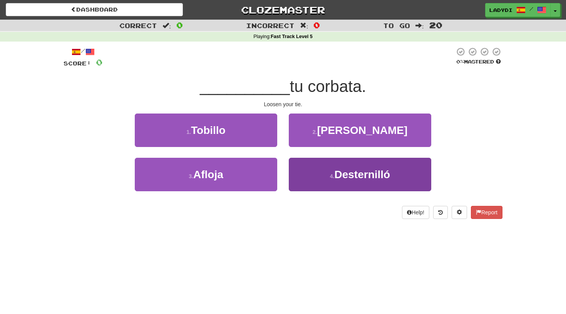
click at [315, 178] on button "4 . Desternilló" at bounding box center [360, 175] width 143 height 34
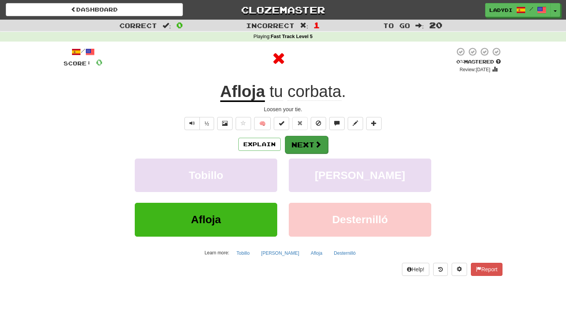
click at [308, 148] on button "Next" at bounding box center [306, 145] width 43 height 18
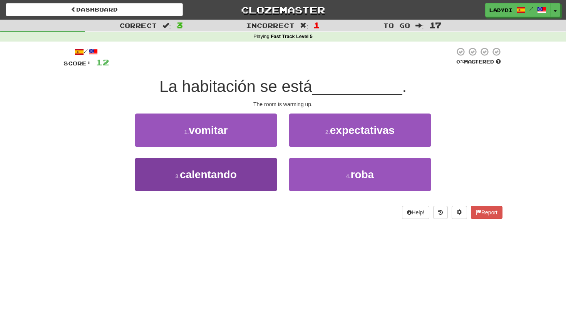
click at [246, 173] on button "3 . calentando" at bounding box center [206, 175] width 143 height 34
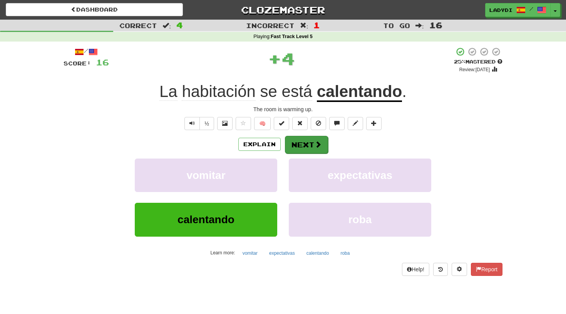
click at [292, 146] on button "Next" at bounding box center [306, 145] width 43 height 18
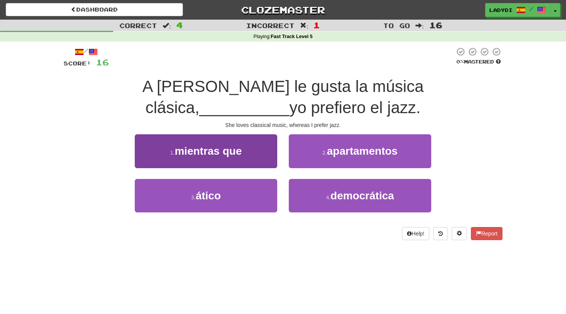
click at [257, 156] on button "1 . mientras que" at bounding box center [206, 151] width 143 height 34
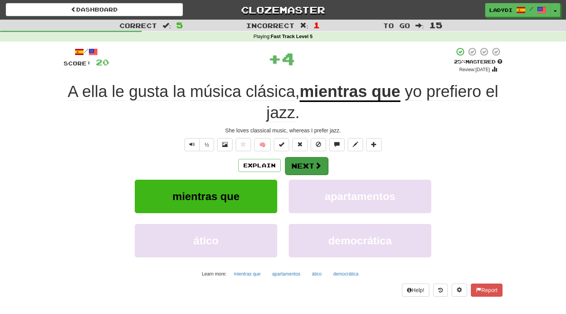
click at [301, 161] on button "Next" at bounding box center [306, 166] width 43 height 18
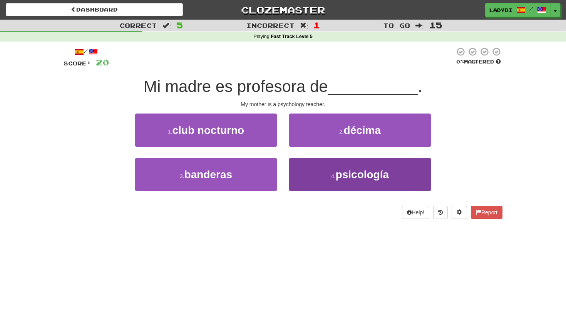
click at [329, 167] on button "4 . psicología" at bounding box center [360, 175] width 143 height 34
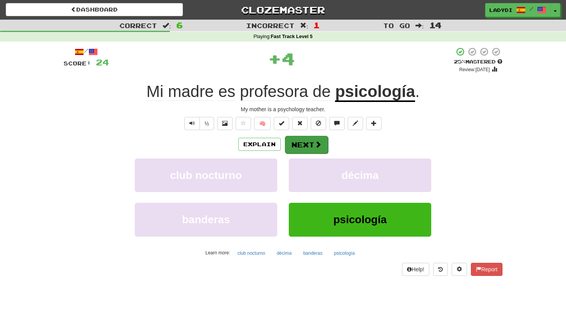
click at [302, 146] on button "Next" at bounding box center [306, 145] width 43 height 18
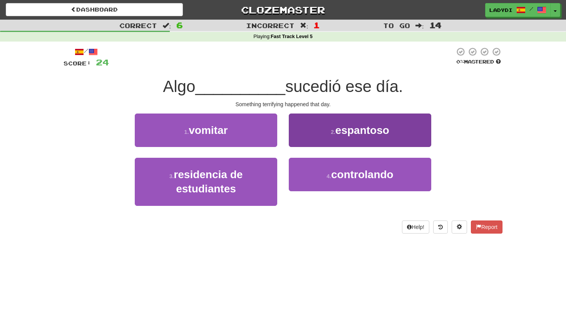
click at [347, 134] on span "espantoso" at bounding box center [363, 130] width 54 height 12
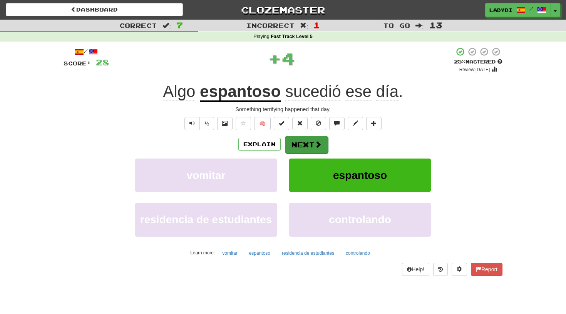
click at [311, 141] on button "Next" at bounding box center [306, 145] width 43 height 18
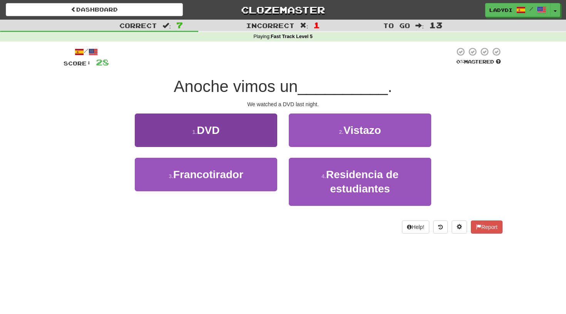
click at [250, 143] on button "1 . DVD" at bounding box center [206, 131] width 143 height 34
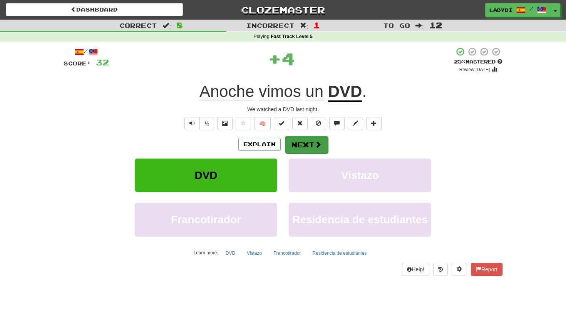
click at [302, 144] on button "Next" at bounding box center [306, 145] width 43 height 18
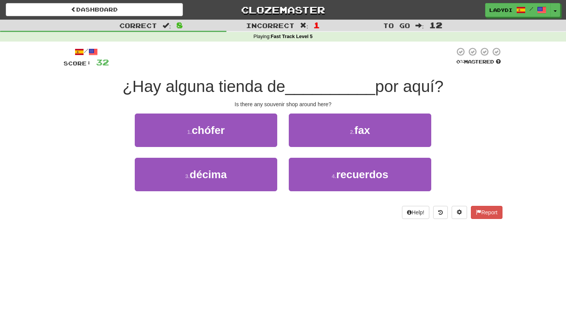
click at [286, 170] on div "4 . recuerdos" at bounding box center [360, 180] width 154 height 44
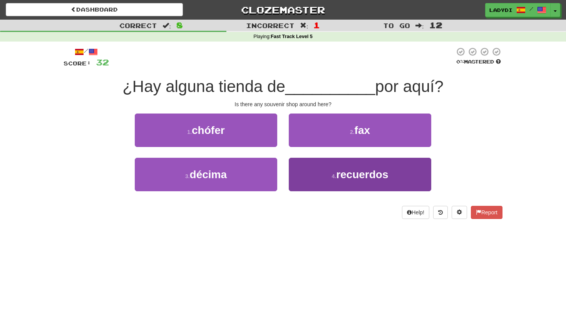
click at [300, 169] on button "4 . recuerdos" at bounding box center [360, 175] width 143 height 34
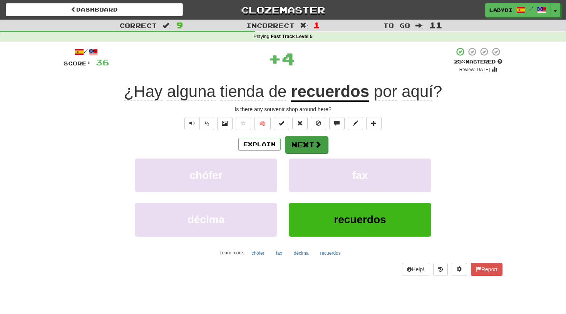
click at [290, 140] on button "Next" at bounding box center [306, 145] width 43 height 18
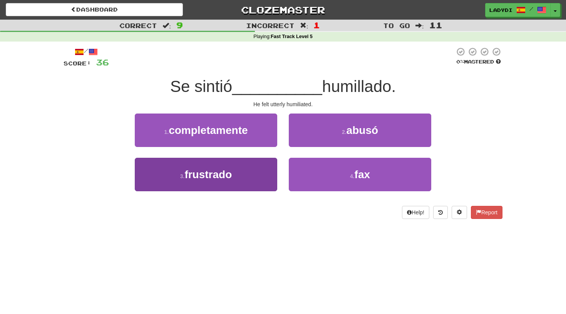
click at [245, 174] on button "3 . frustrado" at bounding box center [206, 175] width 143 height 34
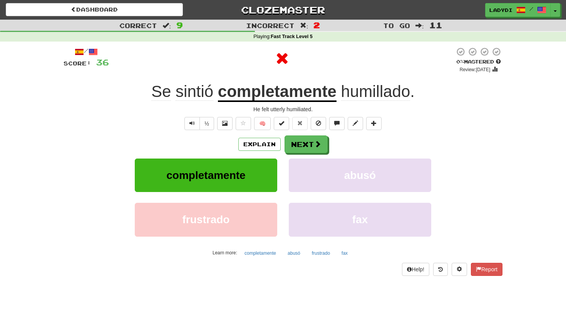
click at [299, 153] on div "Explain Next completamente abusó frustrado fax Learn more: completamente abusó …" at bounding box center [283, 198] width 439 height 124
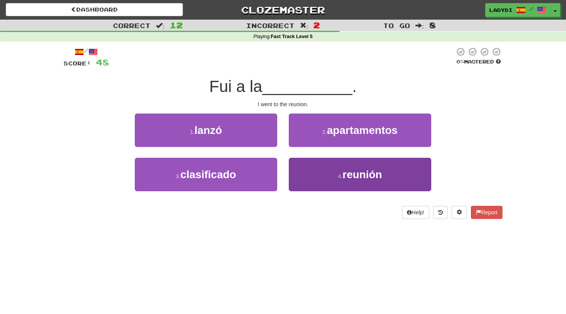
click at [297, 167] on button "4 . reunión" at bounding box center [360, 175] width 143 height 34
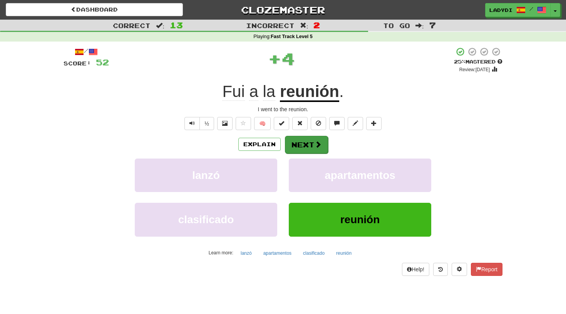
click at [298, 144] on button "Next" at bounding box center [306, 145] width 43 height 18
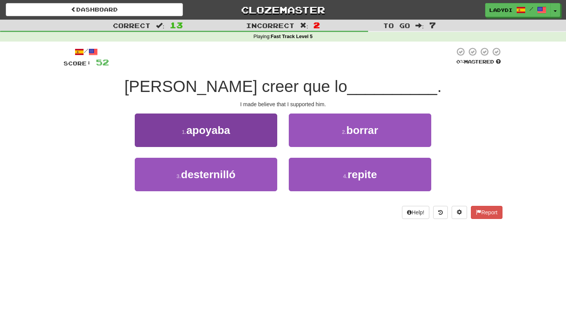
click at [250, 128] on button "1 . apoyaba" at bounding box center [206, 131] width 143 height 34
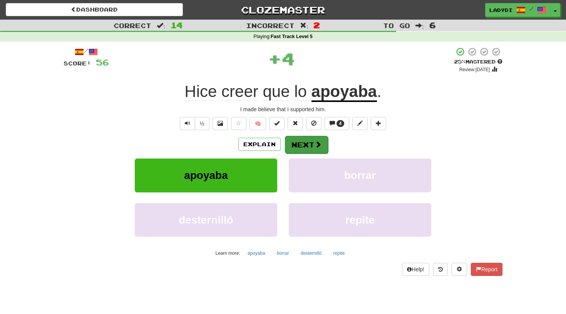
click at [307, 147] on button "Next" at bounding box center [306, 145] width 43 height 18
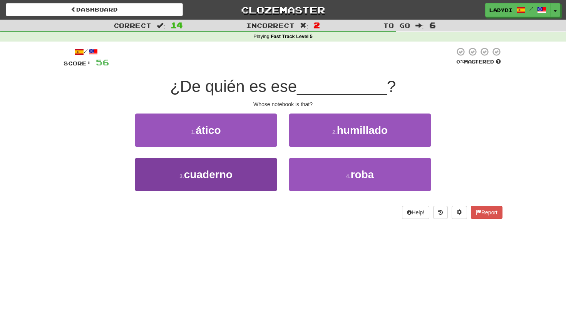
click at [267, 162] on button "3 . cuaderno" at bounding box center [206, 175] width 143 height 34
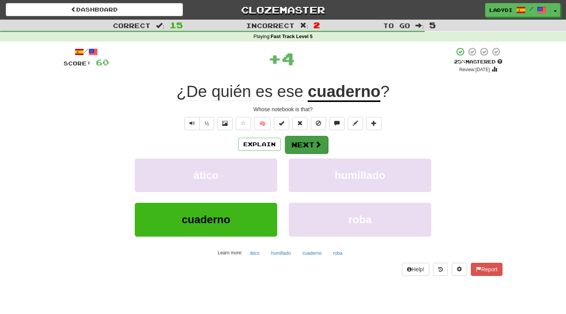
click at [305, 146] on button "Next" at bounding box center [306, 145] width 43 height 18
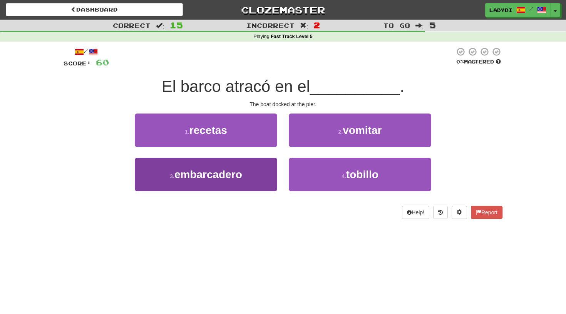
click at [239, 174] on span "embarcadero" at bounding box center [209, 175] width 68 height 12
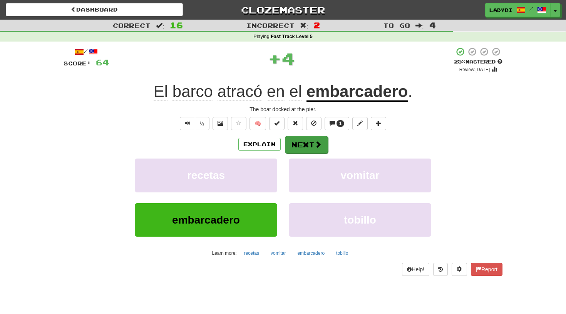
click at [306, 136] on button "Next" at bounding box center [306, 145] width 43 height 18
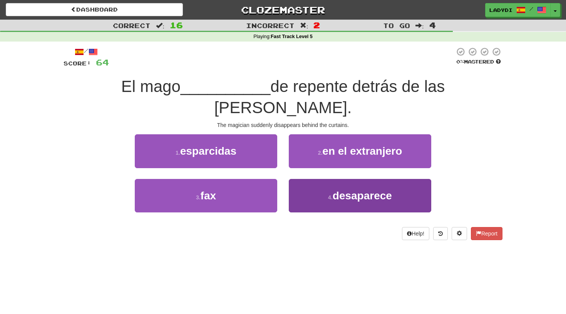
click at [316, 179] on button "4 . desaparece" at bounding box center [360, 196] width 143 height 34
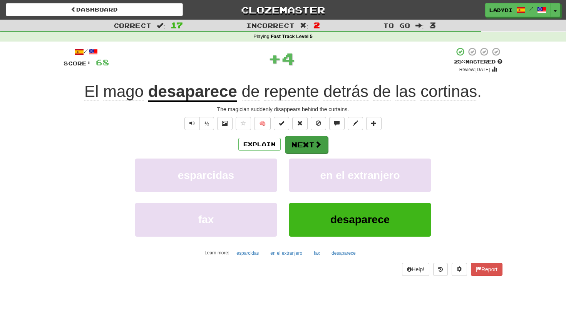
click at [307, 143] on button "Next" at bounding box center [306, 145] width 43 height 18
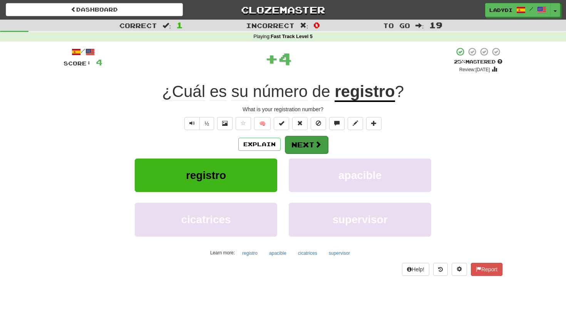
click at [321, 144] on span at bounding box center [318, 144] width 7 height 7
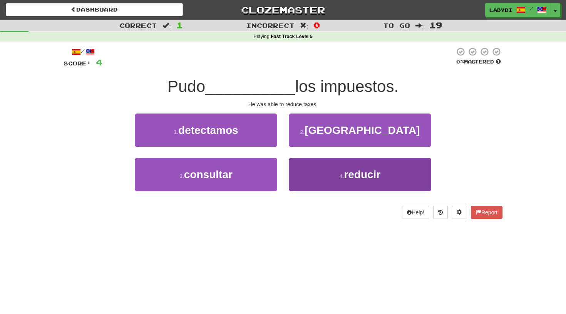
click at [328, 175] on button "4 . reducir" at bounding box center [360, 175] width 143 height 34
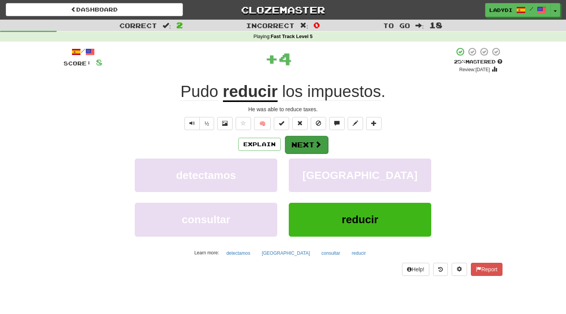
click at [297, 143] on button "Next" at bounding box center [306, 145] width 43 height 18
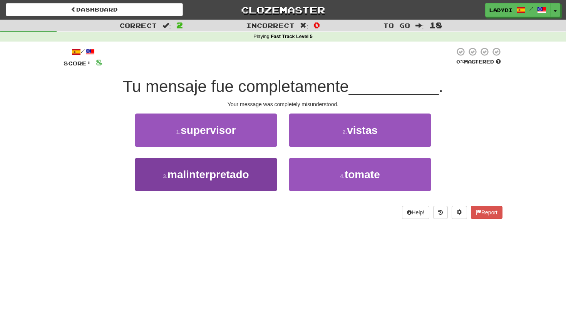
click at [257, 165] on button "3 . malinterpretado" at bounding box center [206, 175] width 143 height 34
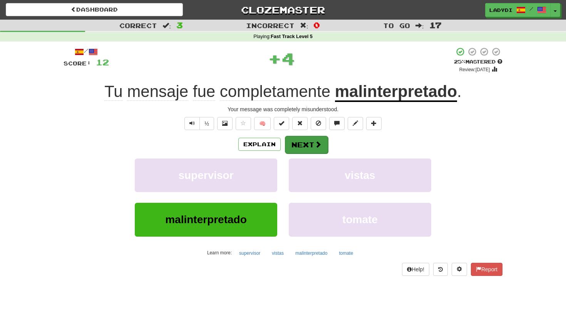
click at [299, 141] on button "Next" at bounding box center [306, 145] width 43 height 18
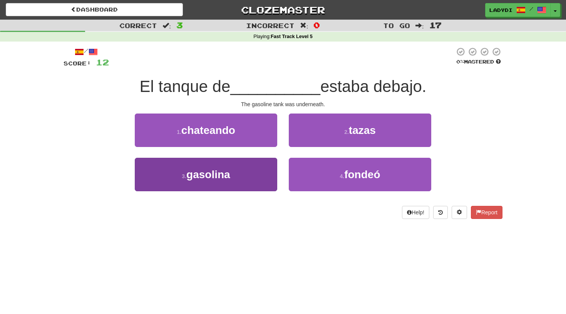
click at [257, 169] on button "3 . gasolina" at bounding box center [206, 175] width 143 height 34
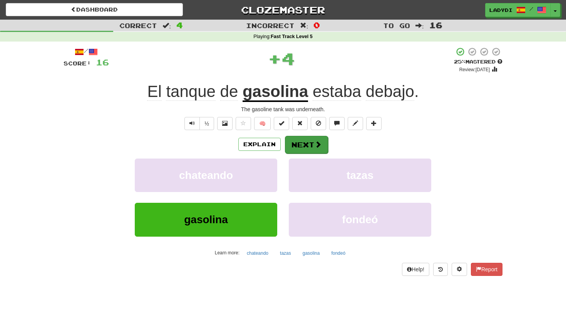
click at [297, 148] on button "Next" at bounding box center [306, 145] width 43 height 18
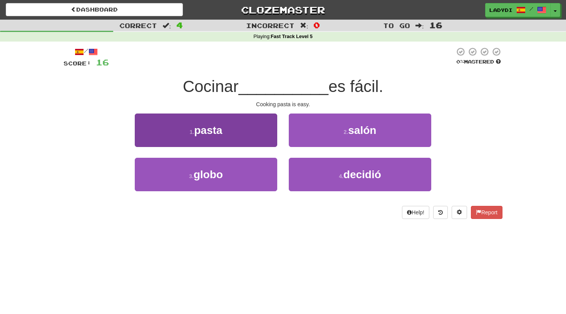
click at [240, 133] on button "1 . pasta" at bounding box center [206, 131] width 143 height 34
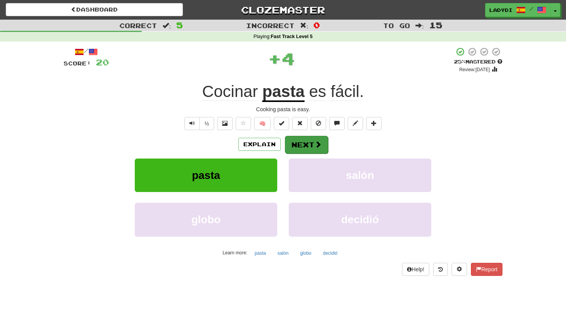
click at [296, 141] on button "Next" at bounding box center [306, 145] width 43 height 18
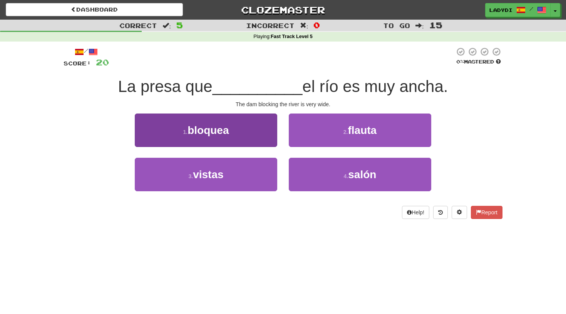
click at [240, 134] on button "1 . bloquea" at bounding box center [206, 131] width 143 height 34
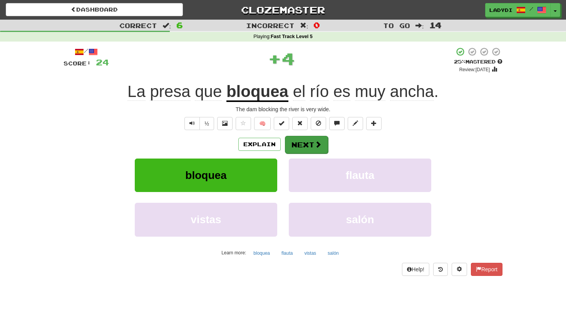
click at [299, 139] on button "Next" at bounding box center [306, 145] width 43 height 18
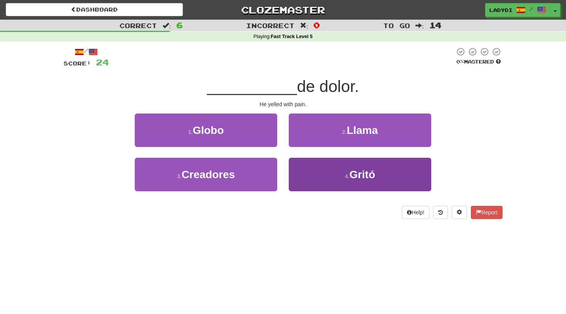
click at [316, 166] on button "4 . Gritó" at bounding box center [360, 175] width 143 height 34
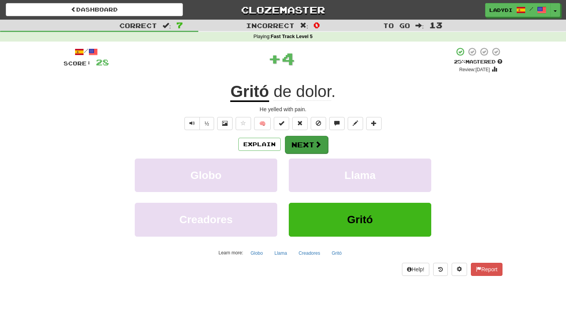
click at [315, 143] on span at bounding box center [318, 144] width 7 height 7
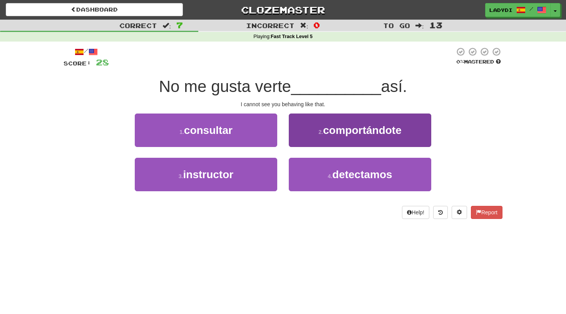
click at [302, 131] on button "2 . comportándote" at bounding box center [360, 131] width 143 height 34
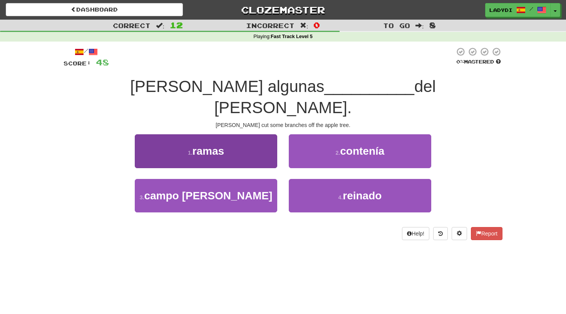
click at [255, 139] on button "1 . ramas" at bounding box center [206, 151] width 143 height 34
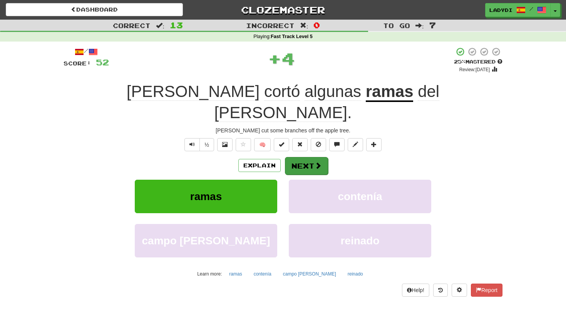
click at [298, 157] on button "Next" at bounding box center [306, 166] width 43 height 18
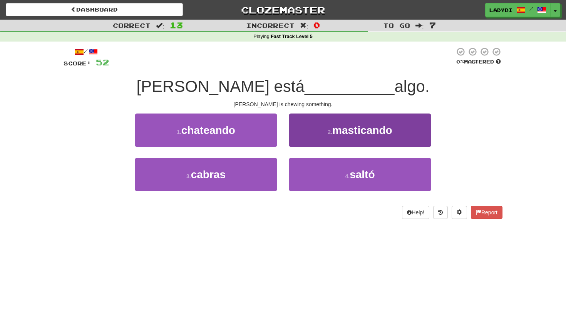
click at [312, 132] on button "2 . masticando" at bounding box center [360, 131] width 143 height 34
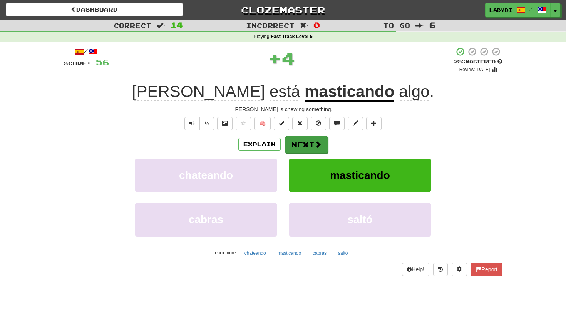
click at [309, 145] on button "Next" at bounding box center [306, 145] width 43 height 18
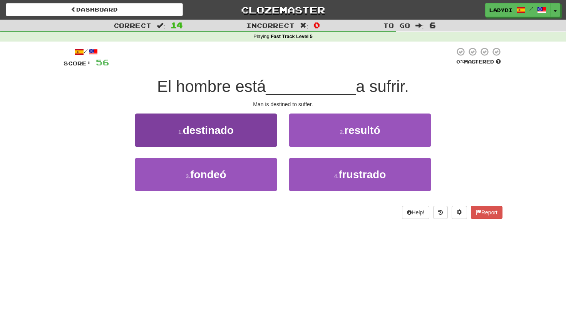
click at [242, 136] on button "1 . destinado" at bounding box center [206, 131] width 143 height 34
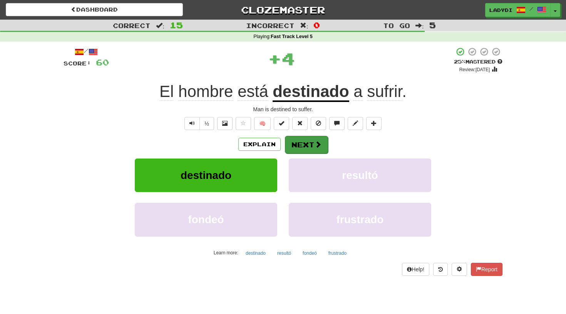
click at [292, 148] on button "Next" at bounding box center [306, 145] width 43 height 18
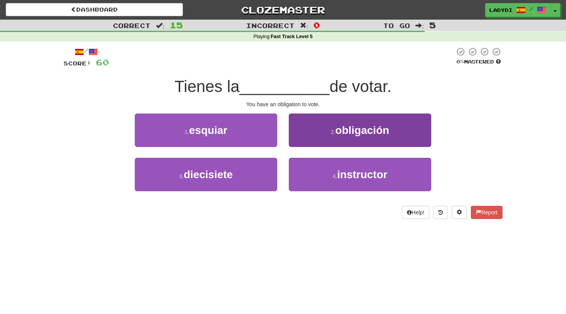
click at [327, 126] on button "2 . obligación" at bounding box center [360, 131] width 143 height 34
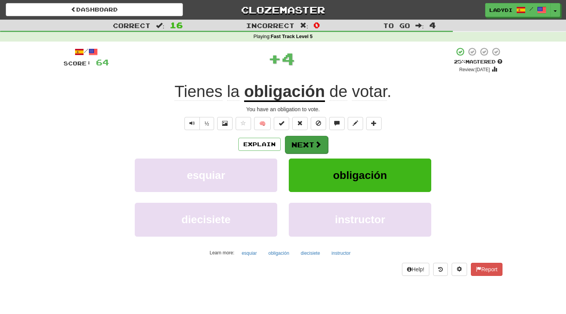
click at [313, 144] on button "Next" at bounding box center [306, 145] width 43 height 18
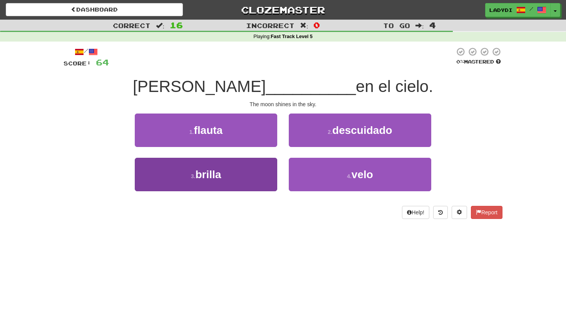
click at [253, 176] on button "3 . brilla" at bounding box center [206, 175] width 143 height 34
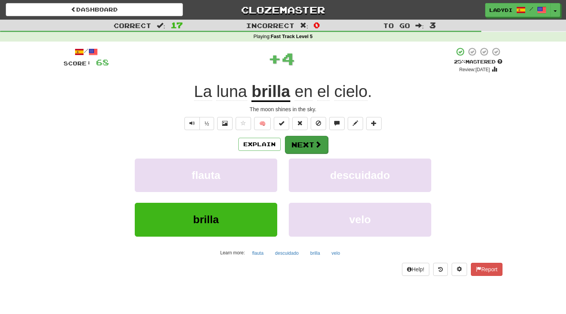
click at [307, 145] on button "Next" at bounding box center [306, 145] width 43 height 18
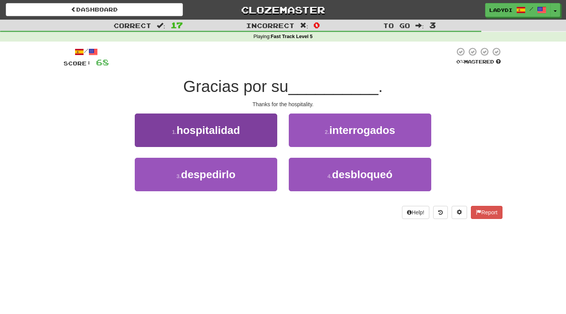
click at [254, 139] on button "1 . hospitalidad" at bounding box center [206, 131] width 143 height 34
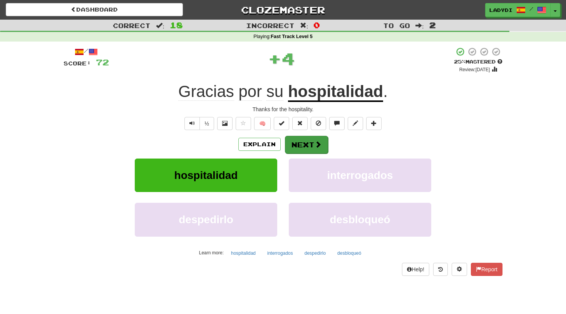
click at [298, 146] on button "Next" at bounding box center [306, 145] width 43 height 18
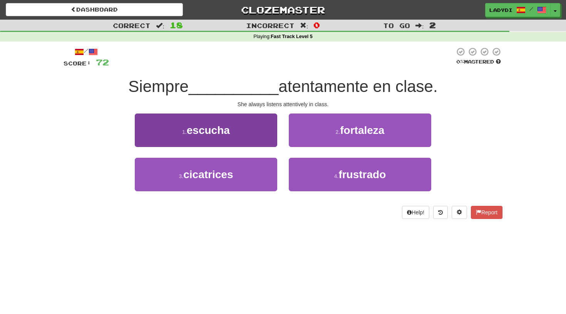
click at [264, 142] on button "1 . escucha" at bounding box center [206, 131] width 143 height 34
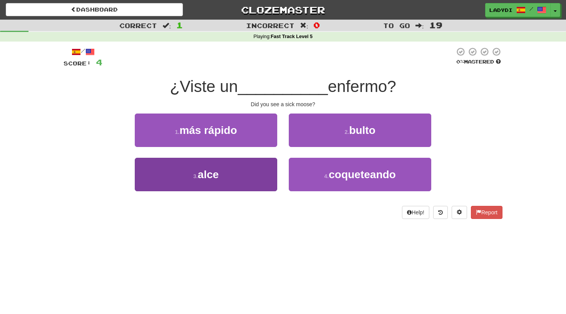
click at [249, 172] on button "3 . alce" at bounding box center [206, 175] width 143 height 34
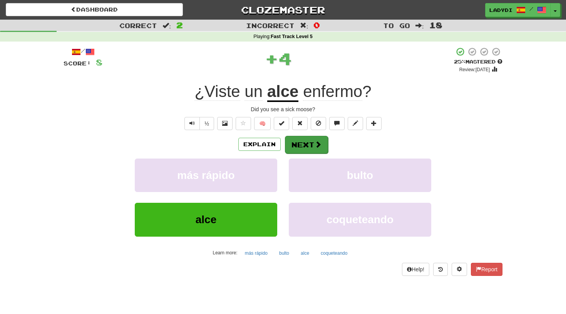
click at [301, 142] on button "Next" at bounding box center [306, 145] width 43 height 18
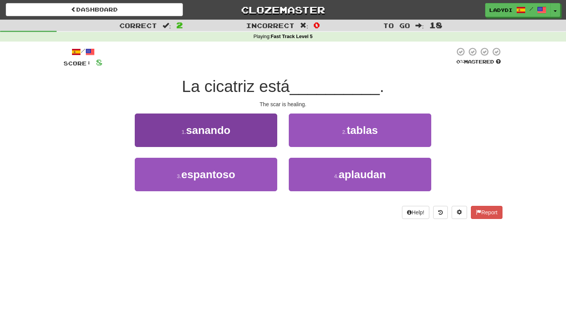
click at [256, 135] on button "1 . sanando" at bounding box center [206, 131] width 143 height 34
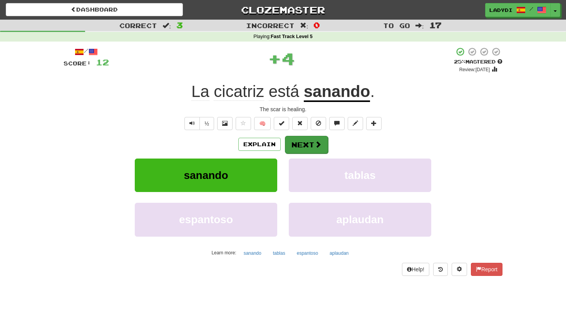
click at [298, 138] on button "Next" at bounding box center [306, 145] width 43 height 18
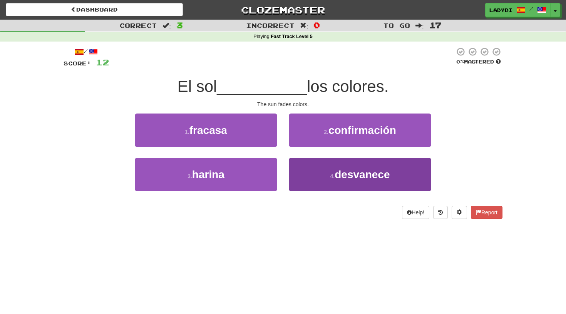
click at [311, 173] on button "4 . desvanece" at bounding box center [360, 175] width 143 height 34
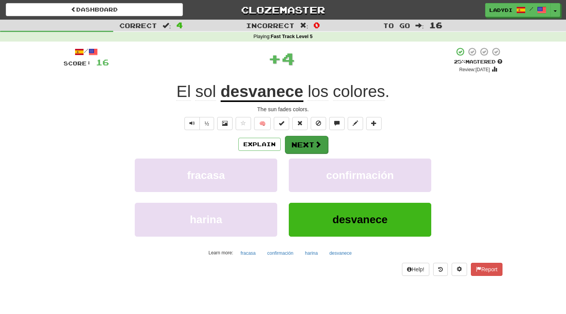
click at [303, 144] on button "Next" at bounding box center [306, 145] width 43 height 18
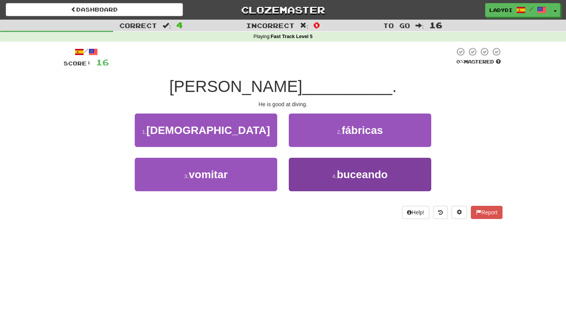
click at [315, 174] on button "4 . buceando" at bounding box center [360, 175] width 143 height 34
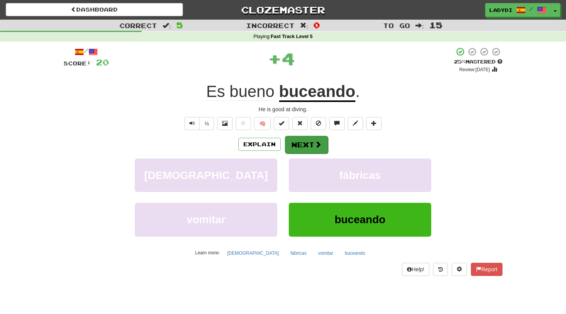
click at [308, 144] on button "Next" at bounding box center [306, 145] width 43 height 18
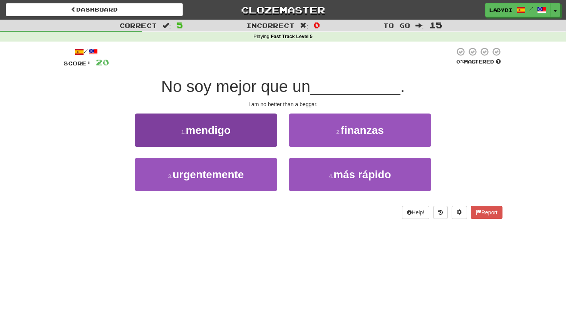
click at [254, 131] on button "1 . mendigo" at bounding box center [206, 131] width 143 height 34
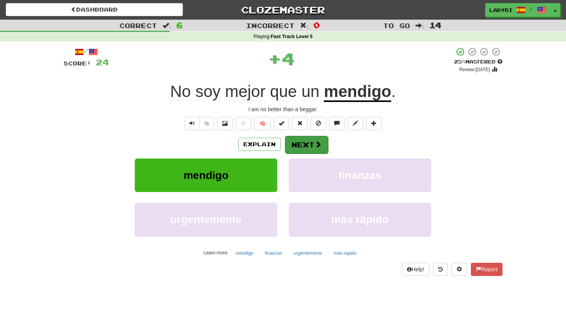
click at [299, 136] on button "Next" at bounding box center [306, 145] width 43 height 18
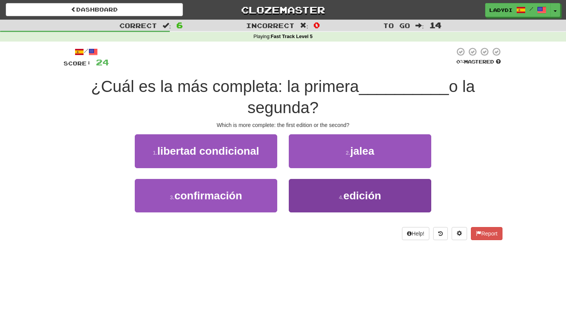
click at [311, 193] on button "4 . edición" at bounding box center [360, 196] width 143 height 34
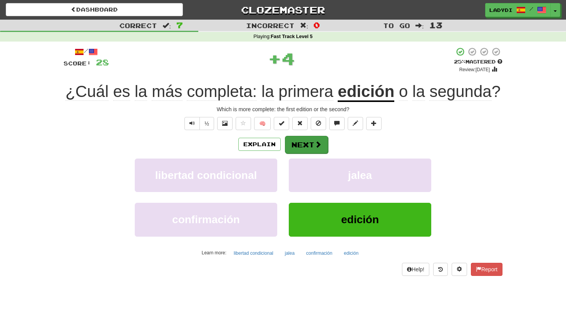
click at [302, 145] on button "Next" at bounding box center [306, 145] width 43 height 18
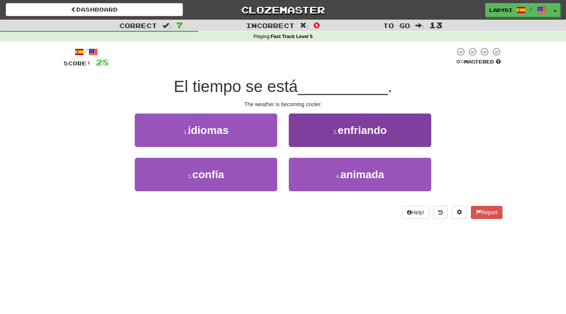
click at [321, 134] on button "2 . enfriando" at bounding box center [360, 131] width 143 height 34
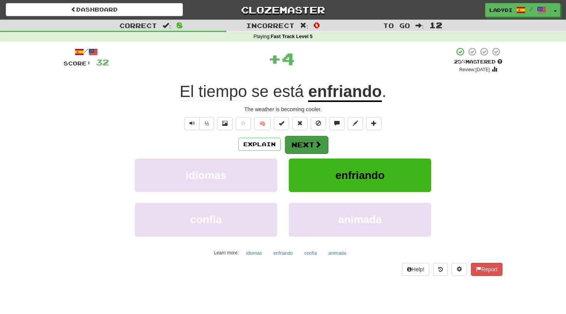
click at [307, 138] on button "Next" at bounding box center [306, 145] width 43 height 18
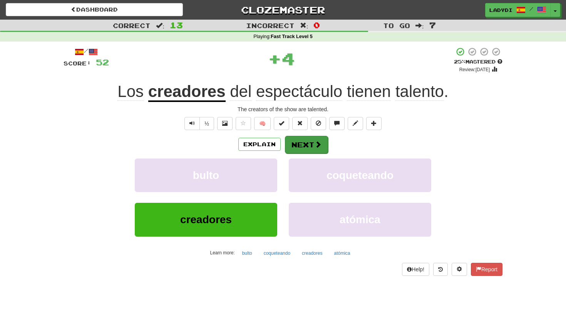
click at [291, 147] on button "Next" at bounding box center [306, 145] width 43 height 18
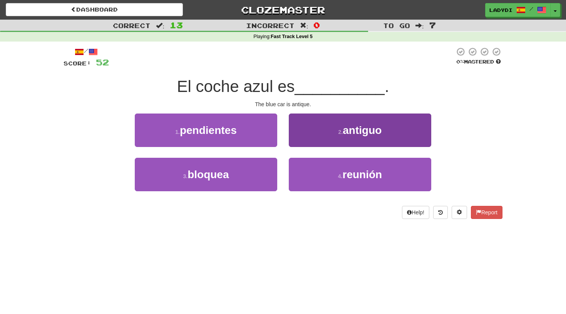
click at [319, 137] on button "2 . antiguo" at bounding box center [360, 131] width 143 height 34
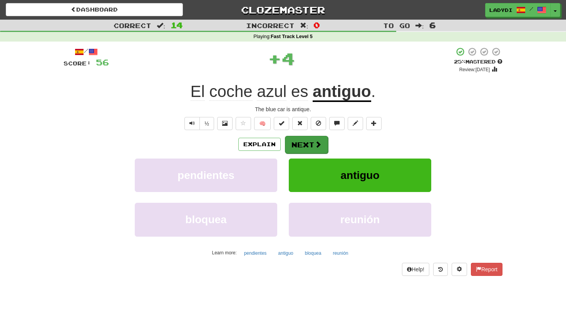
click at [301, 142] on button "Next" at bounding box center [306, 145] width 43 height 18
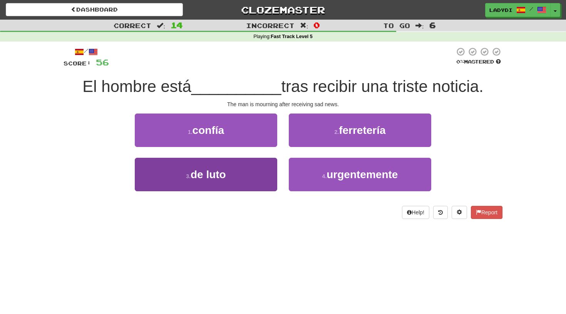
click at [257, 178] on button "3 . de luto" at bounding box center [206, 175] width 143 height 34
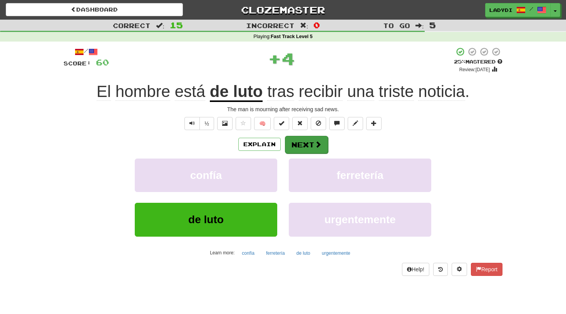
click at [299, 148] on button "Next" at bounding box center [306, 145] width 43 height 18
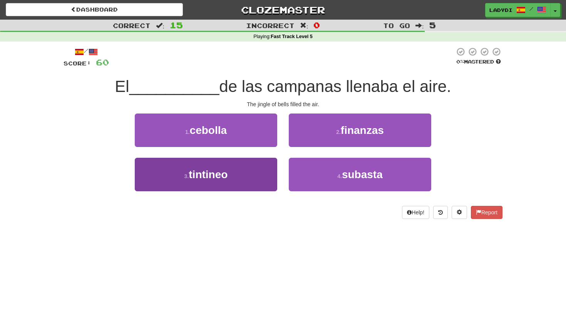
click at [249, 168] on button "3 . tintineo" at bounding box center [206, 175] width 143 height 34
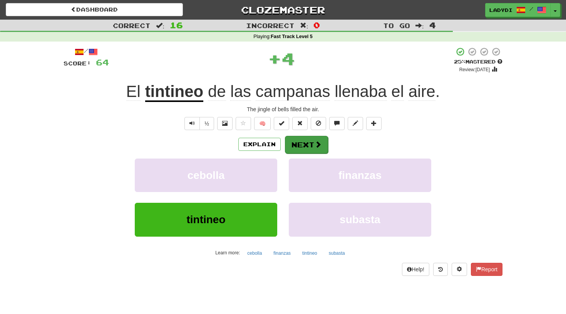
click at [296, 143] on button "Next" at bounding box center [306, 145] width 43 height 18
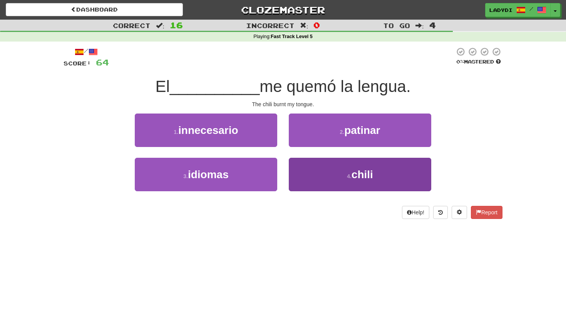
click at [306, 177] on button "4 . chili" at bounding box center [360, 175] width 143 height 34
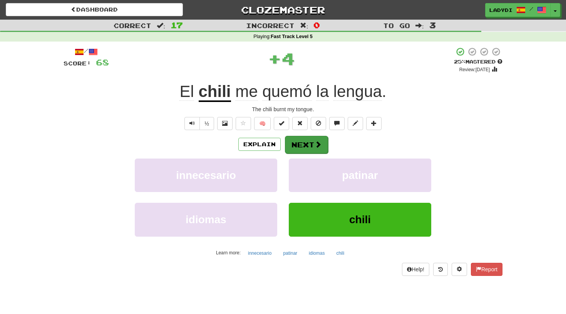
click at [301, 143] on button "Next" at bounding box center [306, 145] width 43 height 18
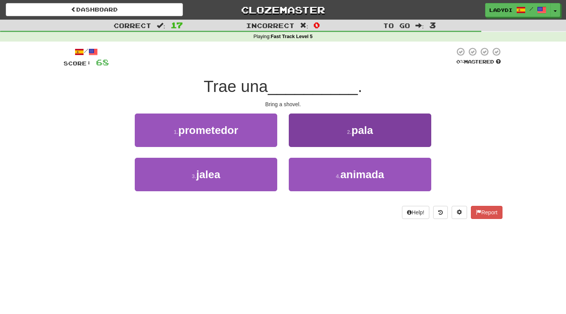
click at [326, 133] on button "2 . pala" at bounding box center [360, 131] width 143 height 34
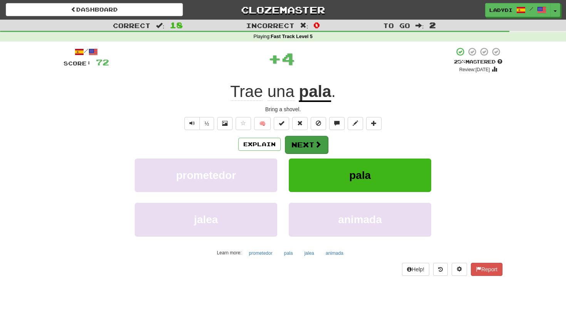
click at [315, 144] on span at bounding box center [318, 144] width 7 height 7
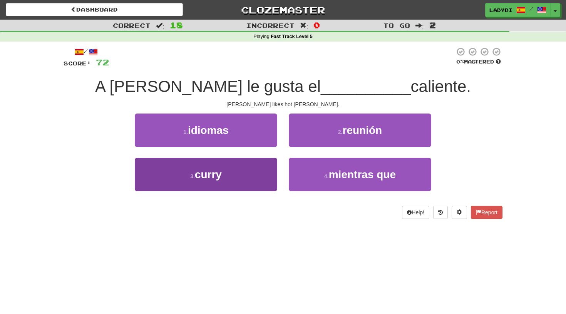
click at [248, 172] on button "3 . curry" at bounding box center [206, 175] width 143 height 34
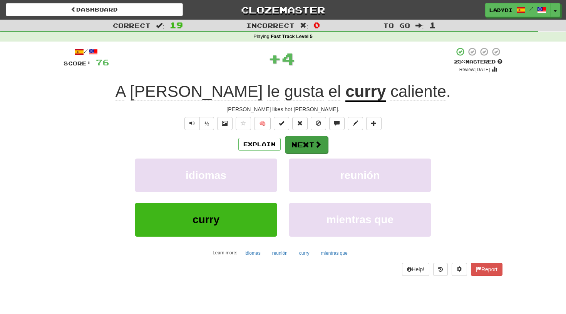
click at [294, 148] on button "Next" at bounding box center [306, 145] width 43 height 18
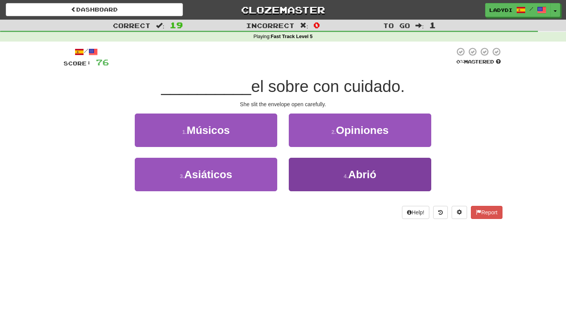
click at [323, 173] on button "4 . Abrió" at bounding box center [360, 175] width 143 height 34
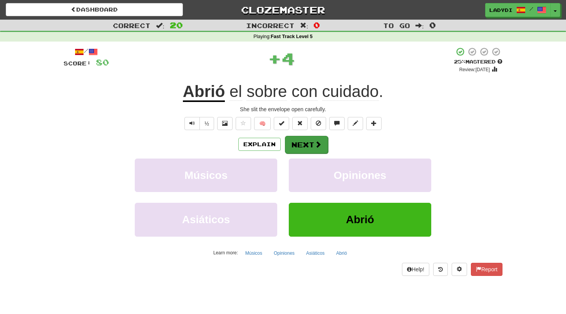
click at [313, 146] on button "Next" at bounding box center [306, 145] width 43 height 18
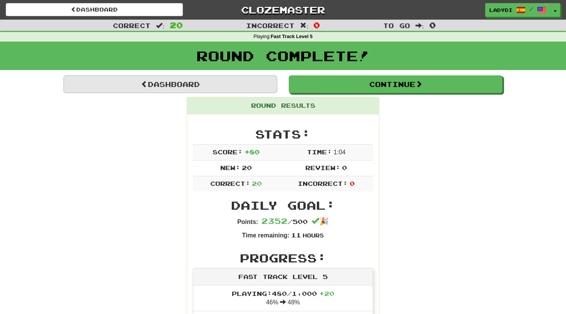
click at [211, 88] on link "Dashboard" at bounding box center [171, 85] width 214 height 18
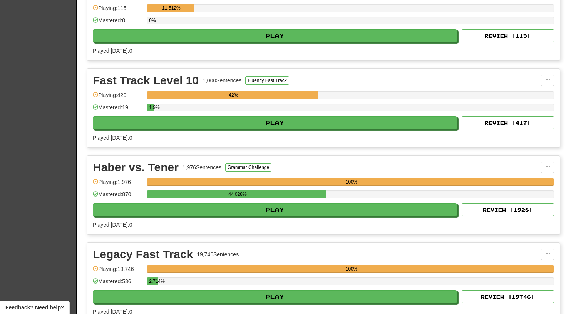
scroll to position [1067, 0]
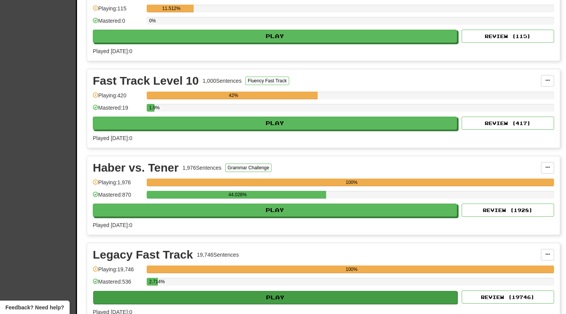
click at [268, 295] on button "Play" at bounding box center [275, 297] width 364 height 13
select select "**"
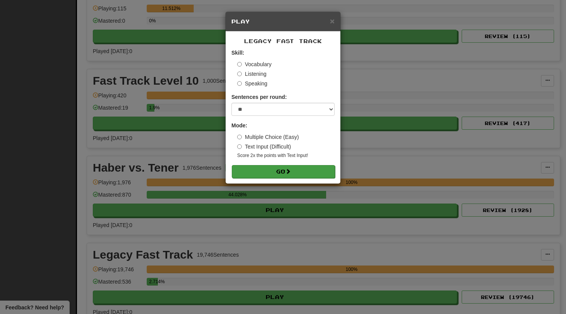
click at [274, 167] on button "Go" at bounding box center [283, 171] width 103 height 13
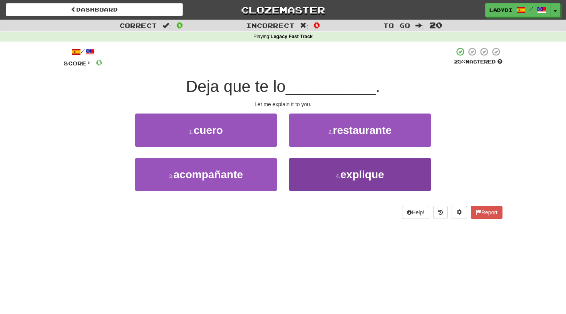
click at [307, 164] on button "4 . explique" at bounding box center [360, 175] width 143 height 34
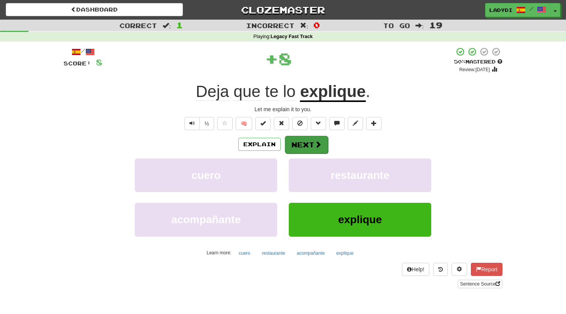
click at [303, 144] on button "Next" at bounding box center [306, 145] width 43 height 18
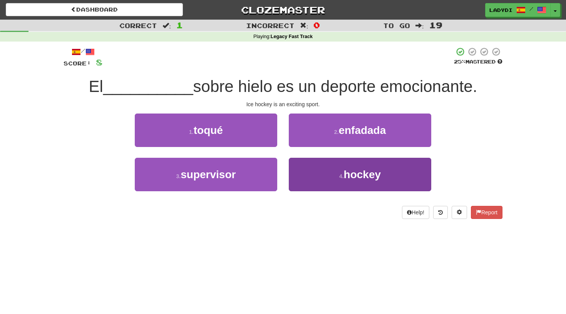
click at [322, 176] on button "4 . hockey" at bounding box center [360, 175] width 143 height 34
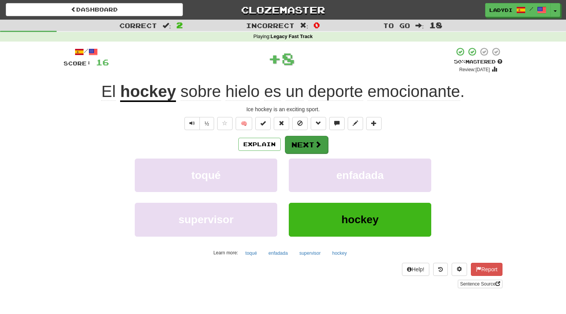
click at [307, 141] on button "Next" at bounding box center [306, 145] width 43 height 18
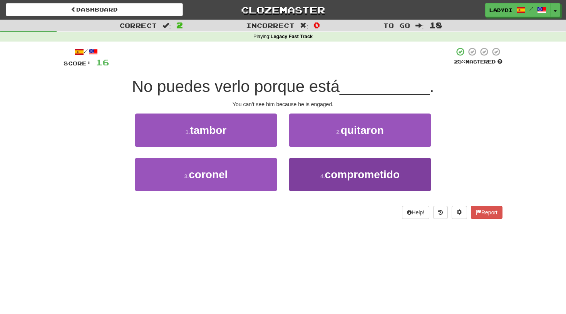
click at [313, 166] on button "4 . comprometido" at bounding box center [360, 175] width 143 height 34
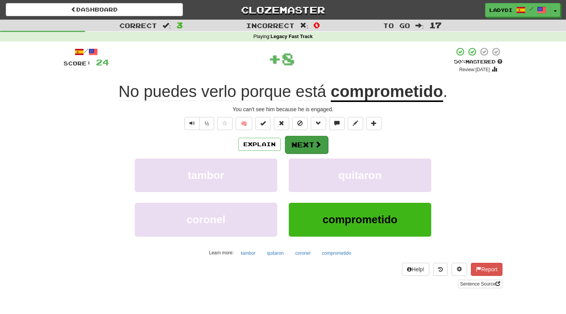
click at [308, 139] on button "Next" at bounding box center [306, 145] width 43 height 18
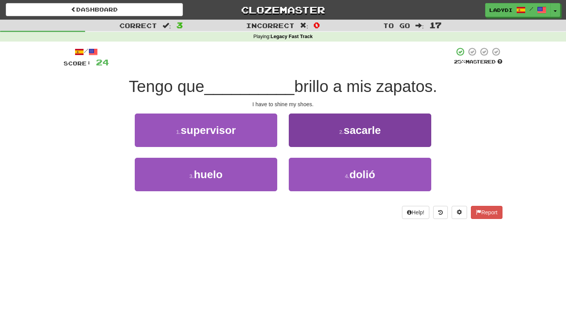
click at [319, 135] on button "2 . sacarle" at bounding box center [360, 131] width 143 height 34
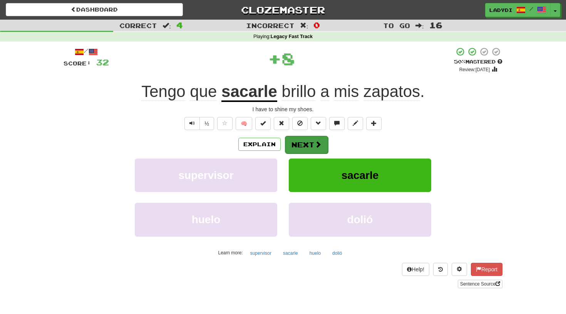
click at [299, 145] on button "Next" at bounding box center [306, 145] width 43 height 18
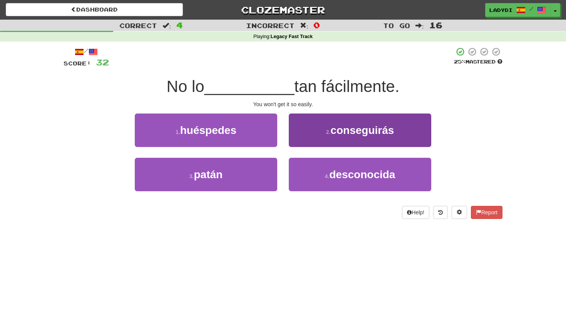
click at [319, 131] on button "2 . conseguirás" at bounding box center [360, 131] width 143 height 34
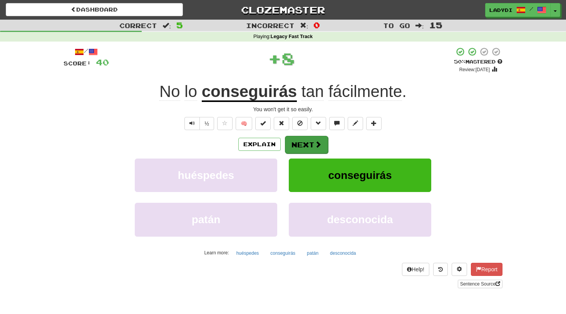
click at [312, 138] on button "Next" at bounding box center [306, 145] width 43 height 18
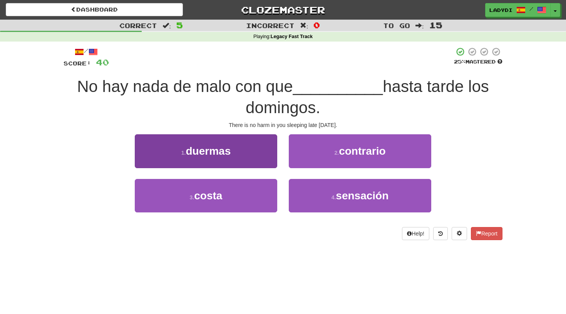
click at [256, 153] on button "1 . duermas" at bounding box center [206, 151] width 143 height 34
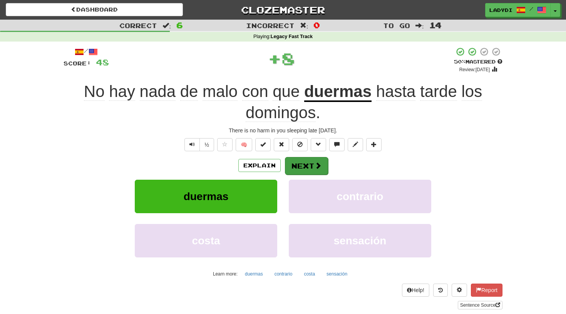
click at [316, 162] on span at bounding box center [318, 165] width 7 height 7
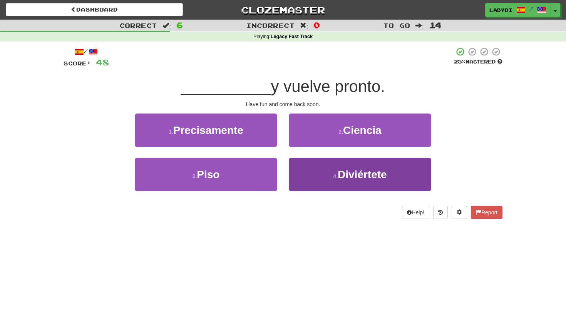
click at [321, 173] on button "4 . Diviértete" at bounding box center [360, 175] width 143 height 34
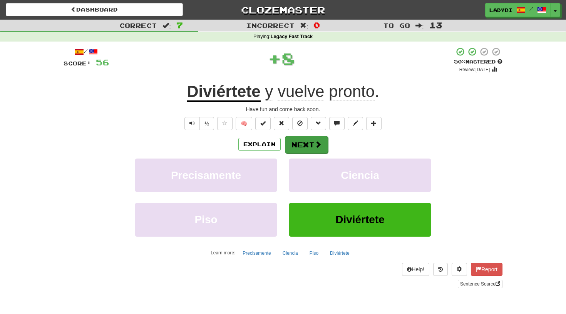
click at [312, 144] on button "Next" at bounding box center [306, 145] width 43 height 18
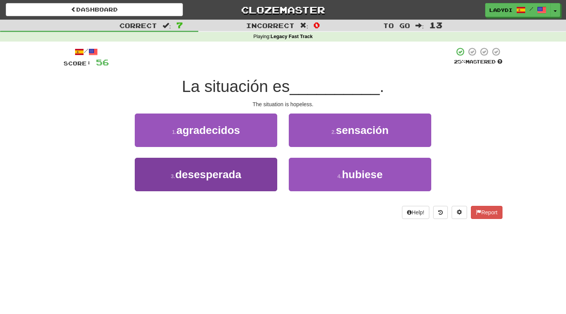
click at [260, 171] on button "3 . desesperada" at bounding box center [206, 175] width 143 height 34
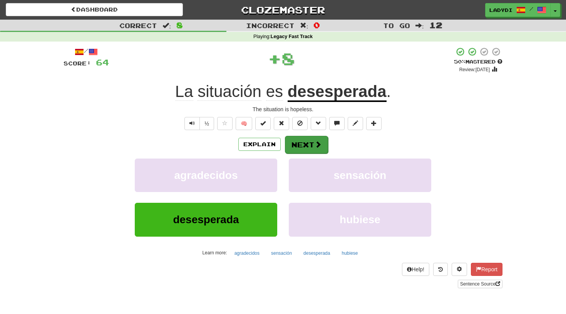
click at [307, 140] on button "Next" at bounding box center [306, 145] width 43 height 18
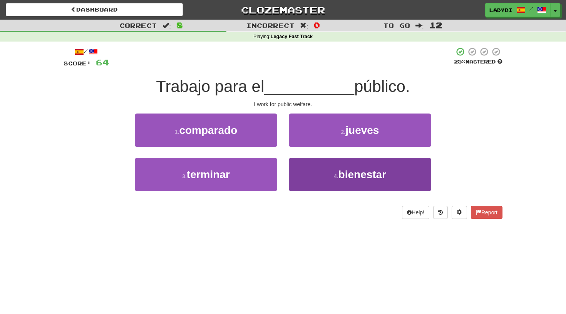
click at [315, 178] on button "4 . bienestar" at bounding box center [360, 175] width 143 height 34
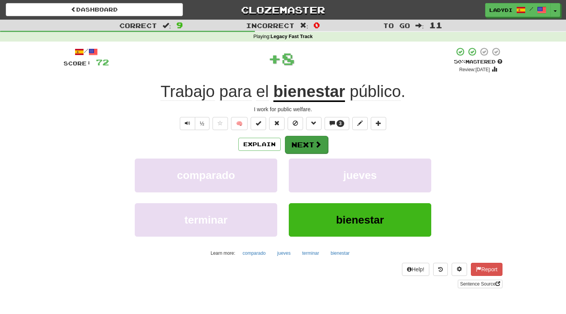
click at [307, 143] on button "Next" at bounding box center [306, 145] width 43 height 18
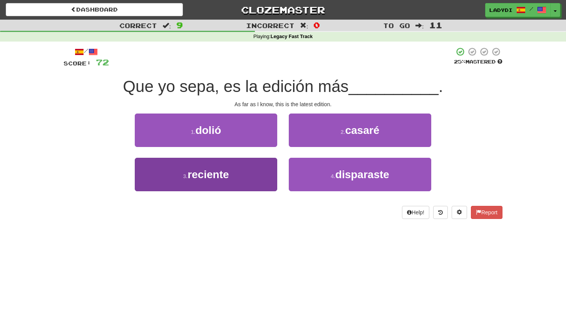
click at [266, 170] on button "3 . reciente" at bounding box center [206, 175] width 143 height 34
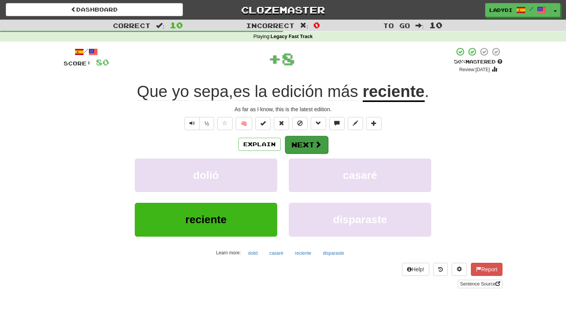
click at [315, 142] on span at bounding box center [318, 144] width 7 height 7
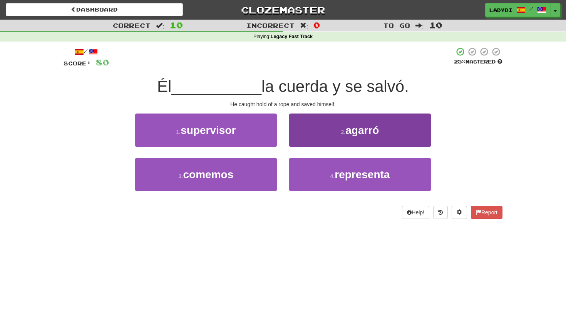
click at [307, 134] on button "2 . agarró" at bounding box center [360, 131] width 143 height 34
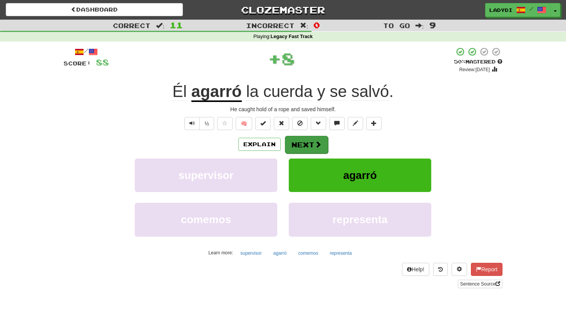
click at [300, 144] on button "Next" at bounding box center [306, 145] width 43 height 18
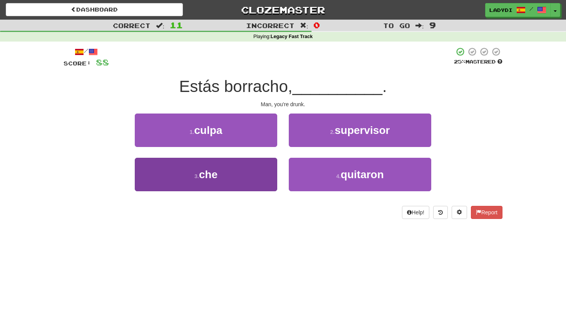
click at [256, 170] on button "3 . che" at bounding box center [206, 175] width 143 height 34
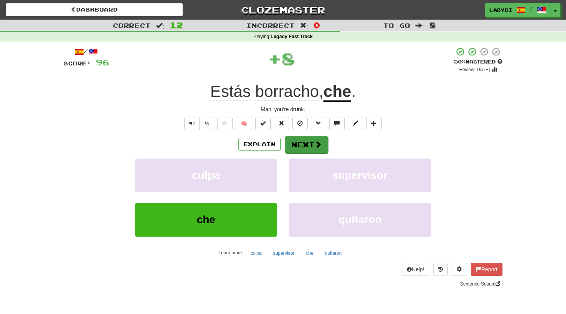
click at [296, 147] on button "Next" at bounding box center [306, 145] width 43 height 18
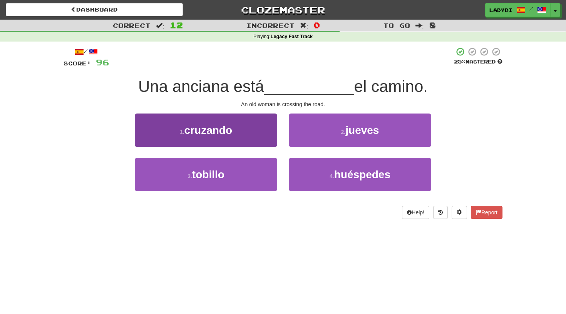
click at [259, 135] on button "1 . [GEOGRAPHIC_DATA]" at bounding box center [206, 131] width 143 height 34
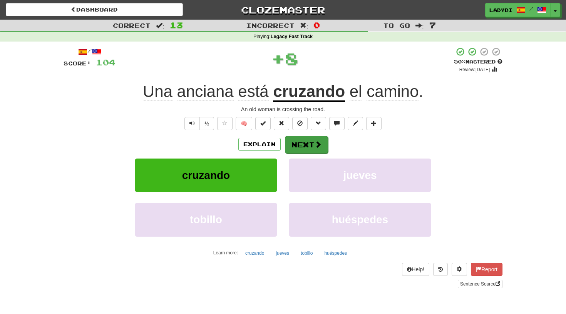
click at [296, 137] on button "Next" at bounding box center [306, 145] width 43 height 18
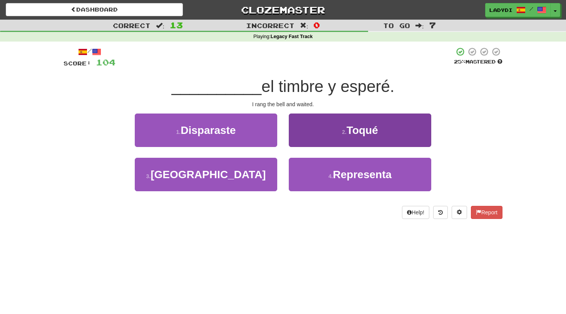
click at [333, 131] on button "2 . Toqué" at bounding box center [360, 131] width 143 height 34
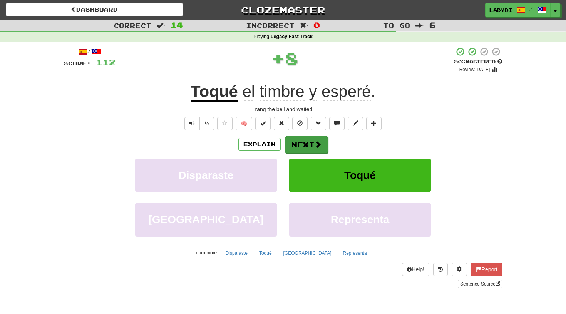
click at [302, 142] on button "Next" at bounding box center [306, 145] width 43 height 18
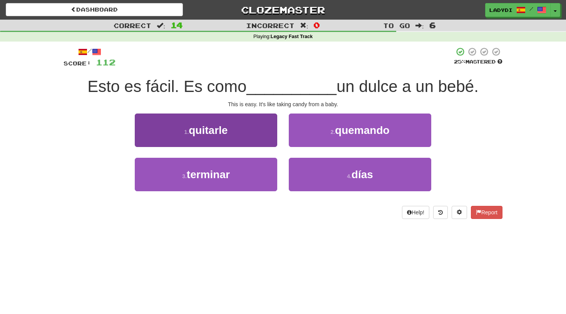
click at [247, 136] on button "1 . quitarle" at bounding box center [206, 131] width 143 height 34
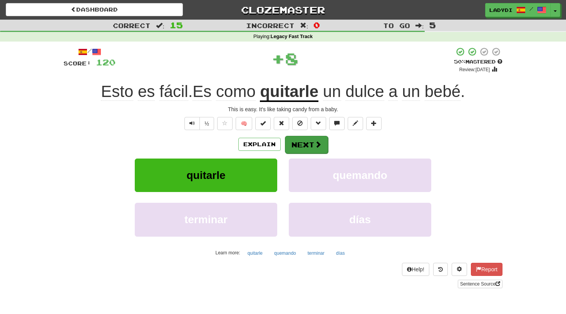
click at [294, 138] on button "Next" at bounding box center [306, 145] width 43 height 18
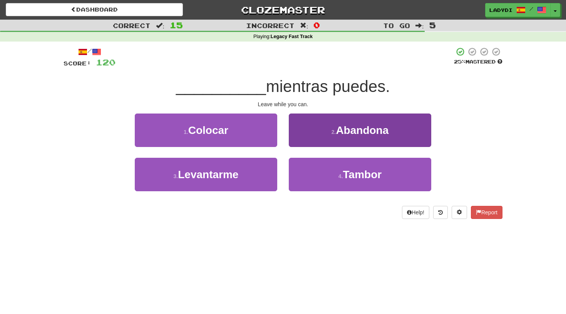
click at [309, 127] on button "2 . [GEOGRAPHIC_DATA]" at bounding box center [360, 131] width 143 height 34
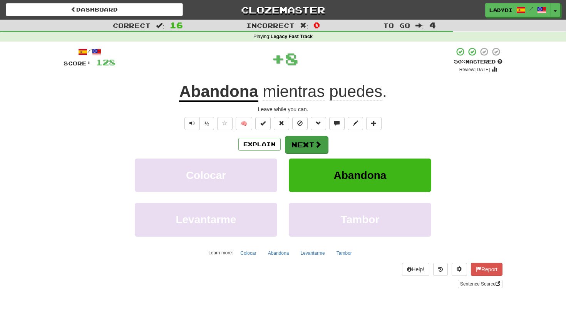
click at [306, 139] on button "Next" at bounding box center [306, 145] width 43 height 18
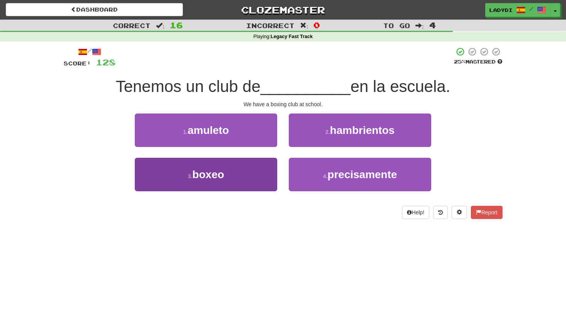
click at [264, 175] on button "3 . boxeo" at bounding box center [206, 175] width 143 height 34
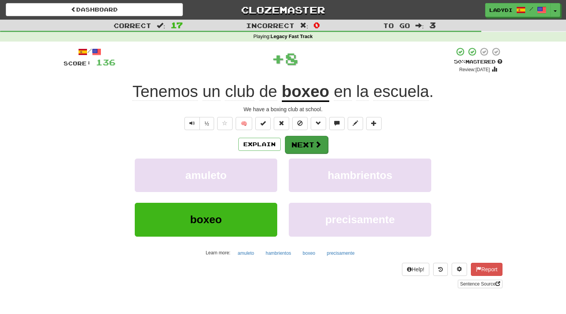
click at [301, 146] on button "Next" at bounding box center [306, 145] width 43 height 18
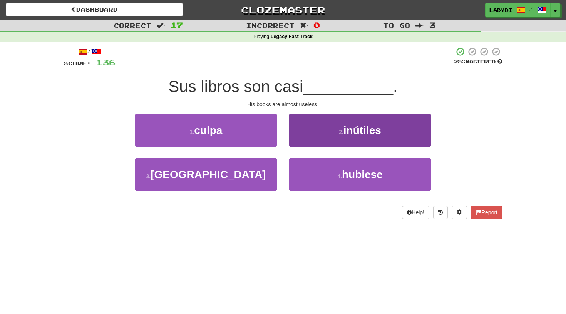
click at [328, 129] on button "2 . inútiles" at bounding box center [360, 131] width 143 height 34
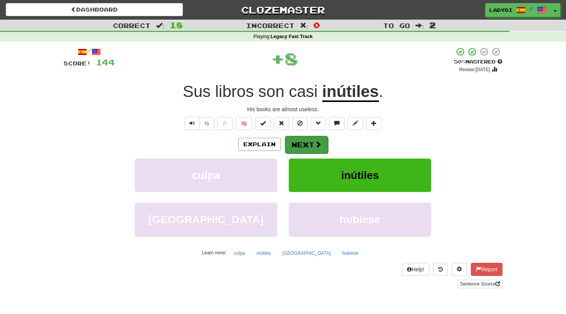
click at [309, 140] on button "Next" at bounding box center [306, 145] width 43 height 18
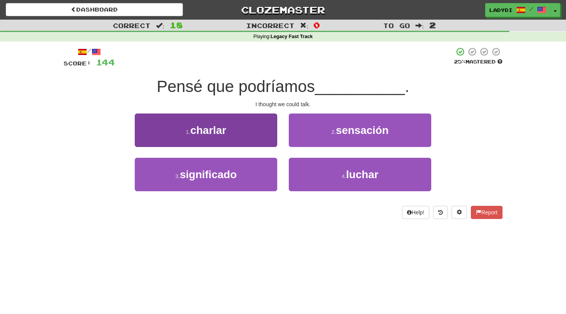
click at [260, 140] on button "1 . charlar" at bounding box center [206, 131] width 143 height 34
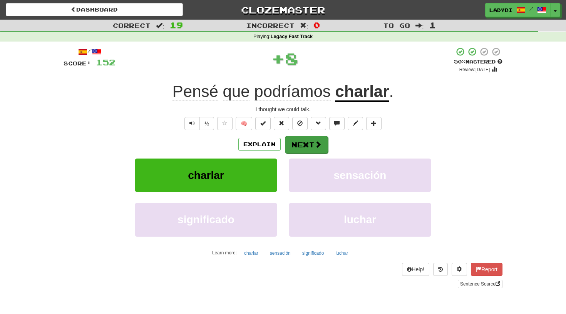
click at [299, 141] on button "Next" at bounding box center [306, 145] width 43 height 18
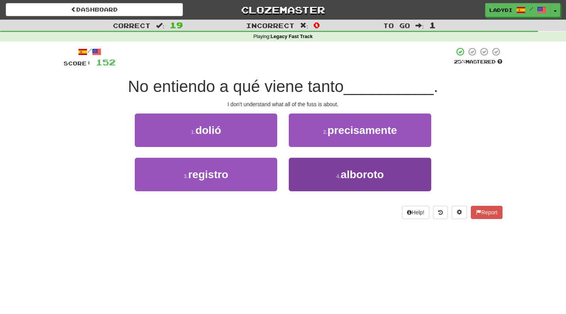
click at [312, 171] on button "4 . alboroto" at bounding box center [360, 175] width 143 height 34
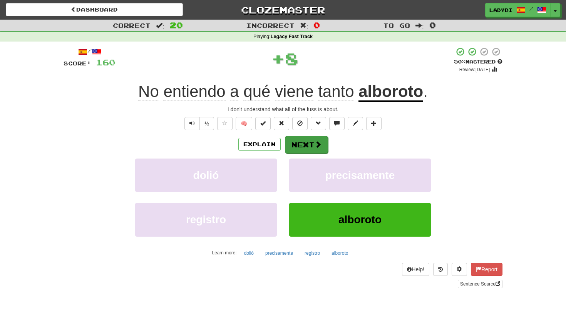
click at [307, 143] on button "Next" at bounding box center [306, 145] width 43 height 18
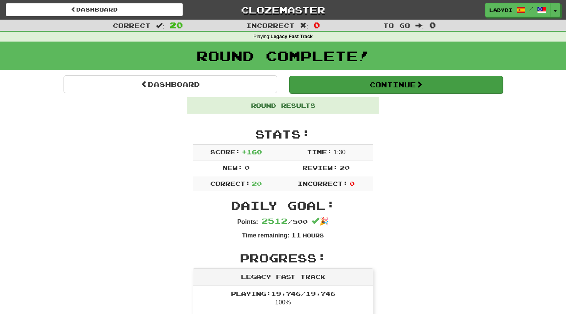
click at [393, 89] on button "Continue" at bounding box center [396, 85] width 214 height 18
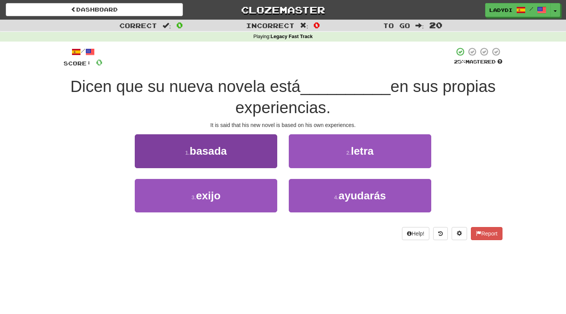
click at [258, 160] on button "1 . basada" at bounding box center [206, 151] width 143 height 34
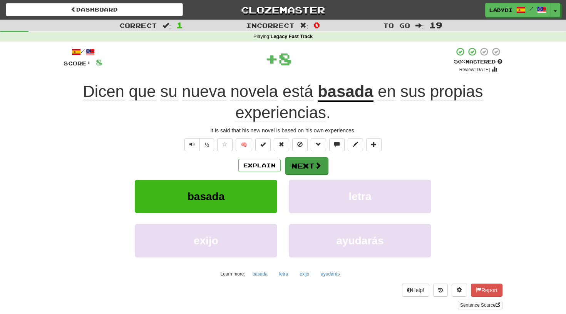
click at [310, 163] on button "Next" at bounding box center [306, 166] width 43 height 18
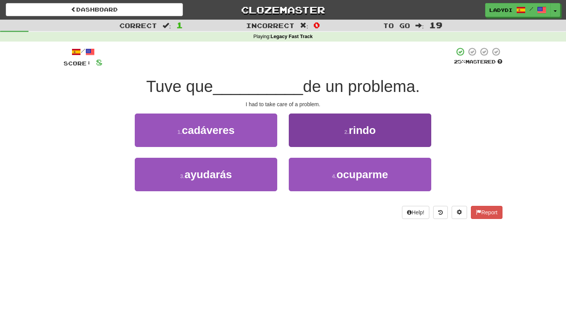
click at [322, 135] on button "2 . rindo" at bounding box center [360, 131] width 143 height 34
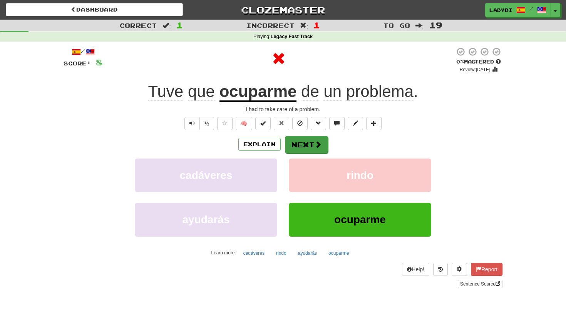
click at [307, 136] on button "Next" at bounding box center [306, 145] width 43 height 18
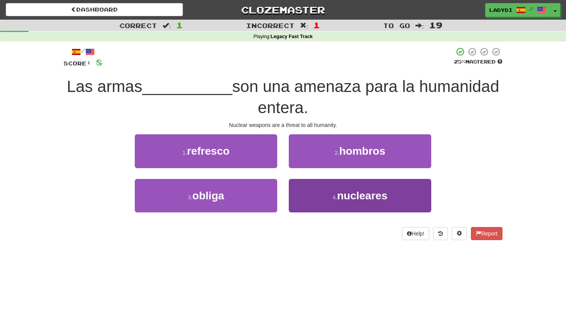
click at [301, 198] on button "4 . nucleares" at bounding box center [360, 196] width 143 height 34
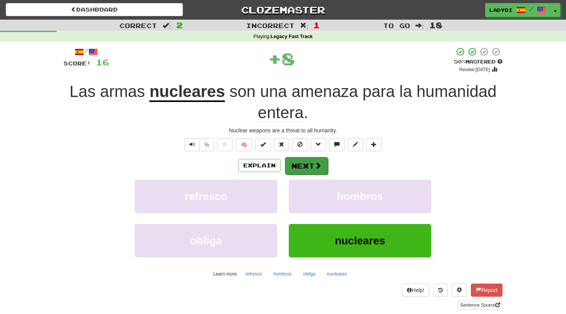
click at [304, 163] on button "Next" at bounding box center [306, 166] width 43 height 18
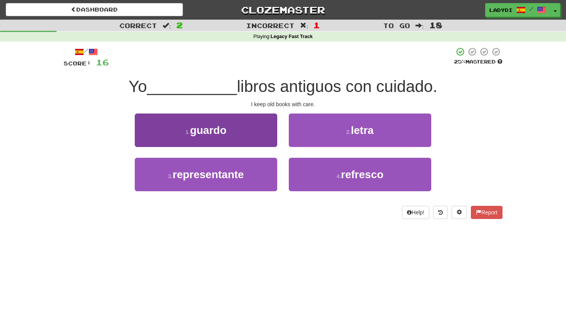
click at [244, 133] on button "1 . guardo" at bounding box center [206, 131] width 143 height 34
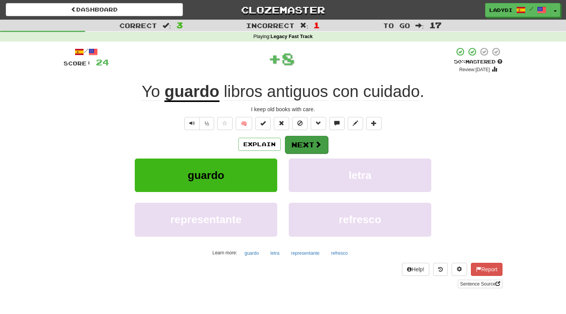
click at [297, 138] on button "Next" at bounding box center [306, 145] width 43 height 18
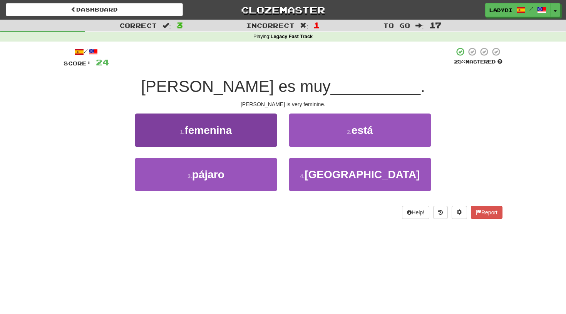
click at [246, 139] on button "1 . femenina" at bounding box center [206, 131] width 143 height 34
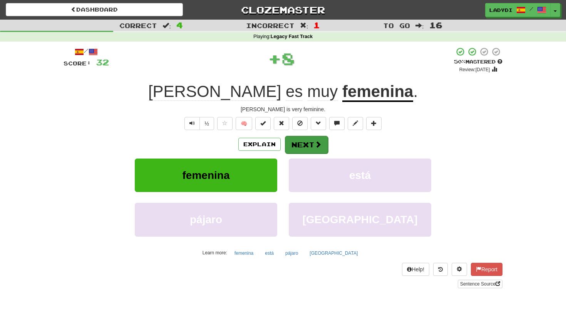
click at [299, 143] on button "Next" at bounding box center [306, 145] width 43 height 18
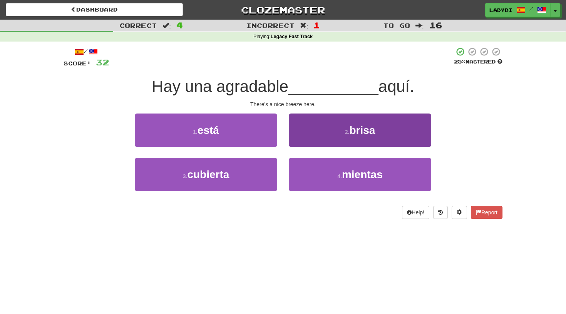
click at [334, 134] on button "2 . [GEOGRAPHIC_DATA]" at bounding box center [360, 131] width 143 height 34
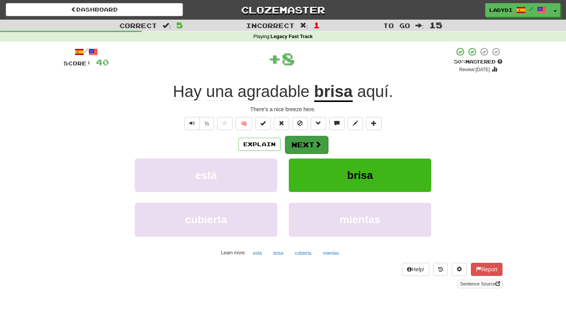
click at [306, 142] on button "Next" at bounding box center [306, 145] width 43 height 18
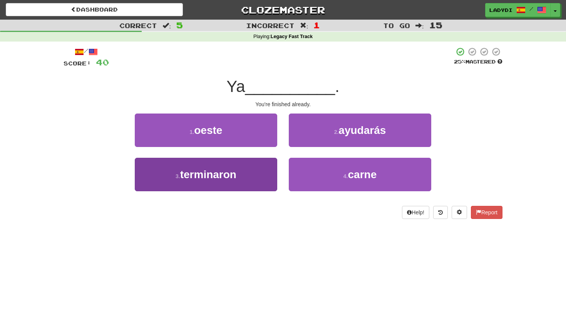
click at [267, 171] on button "3 . terminaron" at bounding box center [206, 175] width 143 height 34
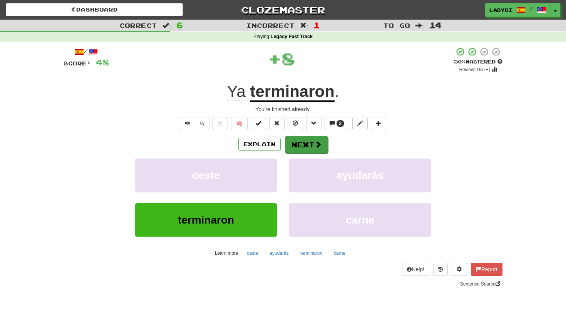
click at [308, 145] on button "Next" at bounding box center [306, 145] width 43 height 18
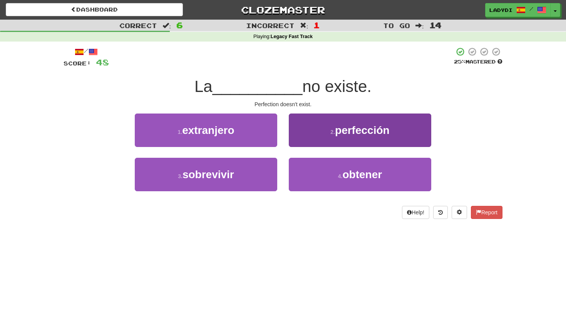
click at [312, 131] on button "2 . perfección" at bounding box center [360, 131] width 143 height 34
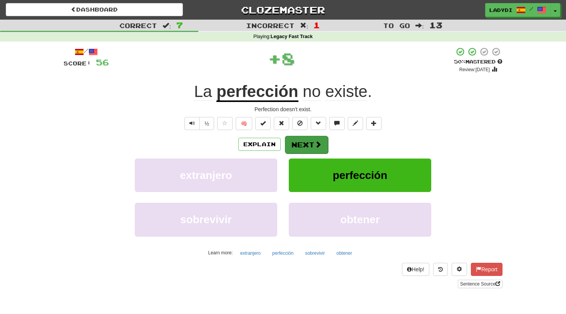
click at [309, 146] on button "Next" at bounding box center [306, 145] width 43 height 18
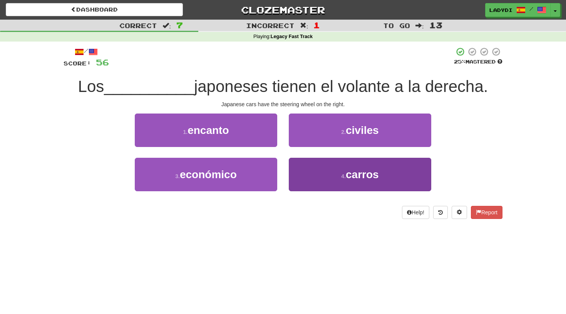
click at [326, 176] on button "4 . carros" at bounding box center [360, 175] width 143 height 34
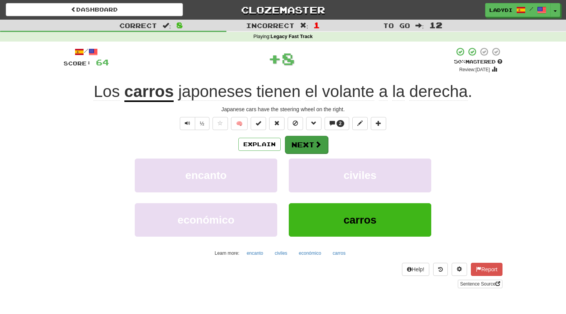
click at [317, 147] on span at bounding box center [318, 144] width 7 height 7
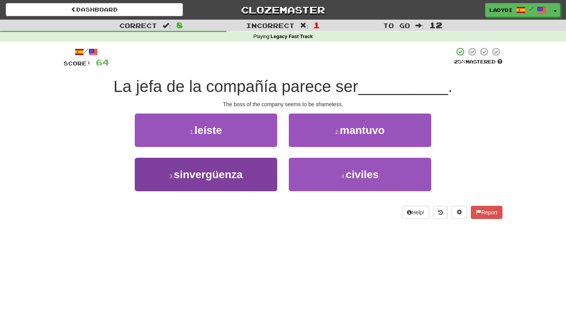
click at [247, 175] on button "3 . [GEOGRAPHIC_DATA]" at bounding box center [206, 175] width 143 height 34
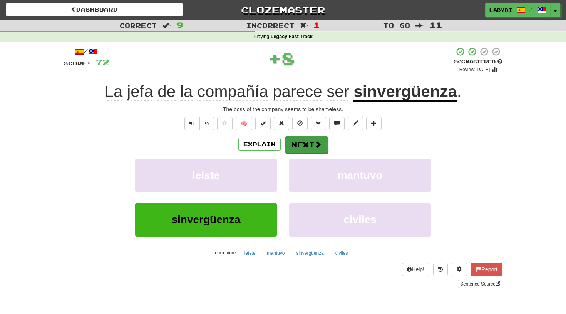
click at [304, 143] on button "Next" at bounding box center [306, 145] width 43 height 18
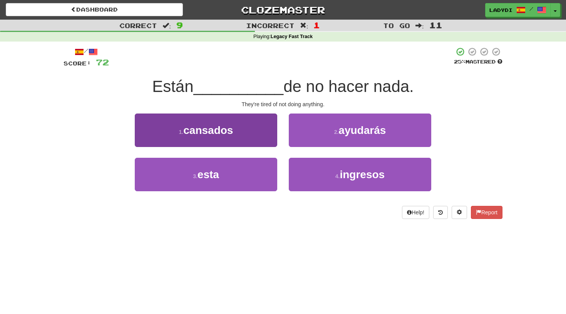
click at [260, 138] on button "1 . cansados" at bounding box center [206, 131] width 143 height 34
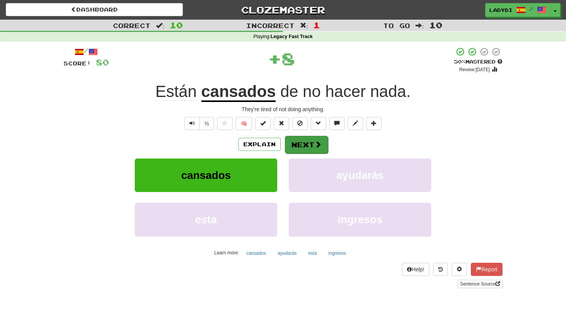
click at [297, 137] on button "Next" at bounding box center [306, 145] width 43 height 18
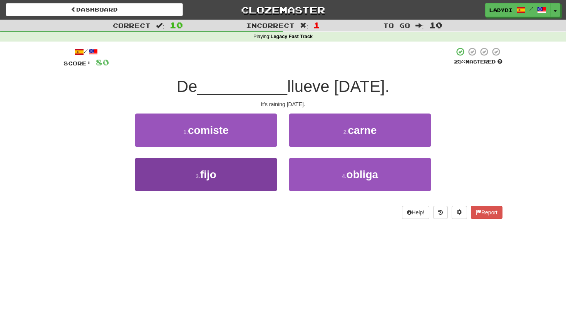
click at [271, 173] on button "3 . [GEOGRAPHIC_DATA]" at bounding box center [206, 175] width 143 height 34
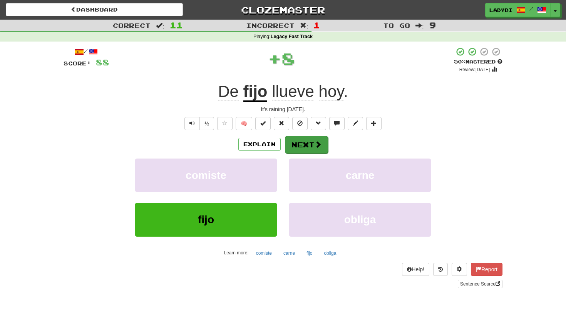
click at [326, 138] on button "Next" at bounding box center [306, 145] width 43 height 18
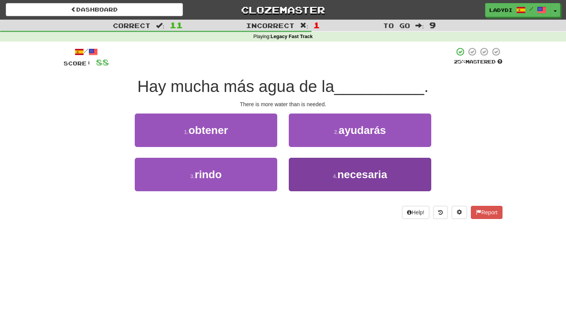
click at [297, 174] on button "4 . necesaria" at bounding box center [360, 175] width 143 height 34
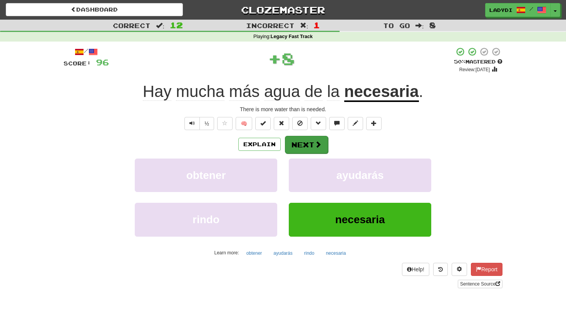
click at [301, 140] on button "Next" at bounding box center [306, 145] width 43 height 18
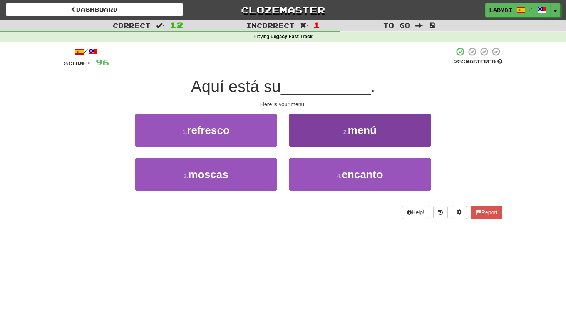
click at [290, 124] on button "2 . menú" at bounding box center [360, 131] width 143 height 34
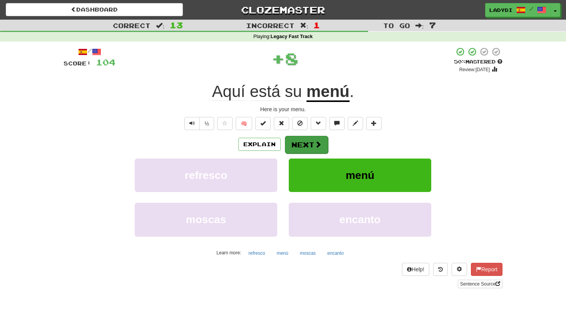
click at [293, 138] on button "Next" at bounding box center [306, 145] width 43 height 18
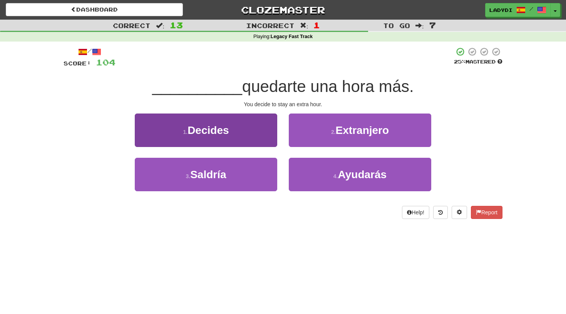
click at [235, 126] on button "1 . Decides" at bounding box center [206, 131] width 143 height 34
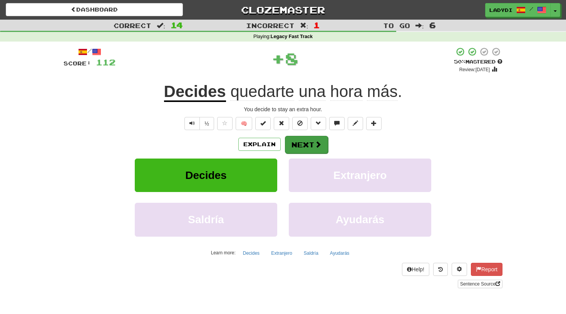
click at [312, 140] on button "Next" at bounding box center [306, 145] width 43 height 18
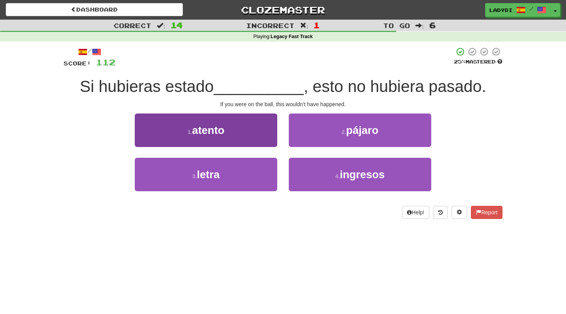
click at [244, 128] on button "1 . [GEOGRAPHIC_DATA]" at bounding box center [206, 131] width 143 height 34
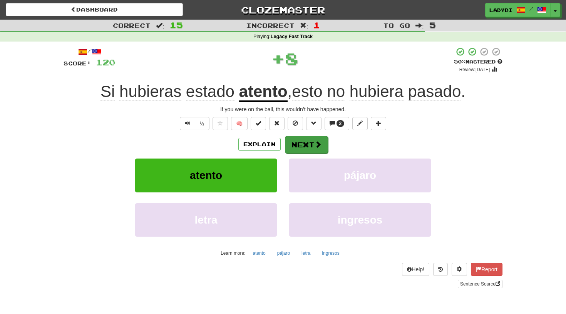
click at [301, 138] on button "Next" at bounding box center [306, 145] width 43 height 18
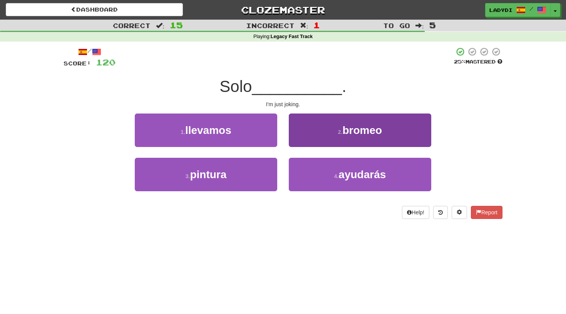
click at [311, 143] on button "2 . bromeo" at bounding box center [360, 131] width 143 height 34
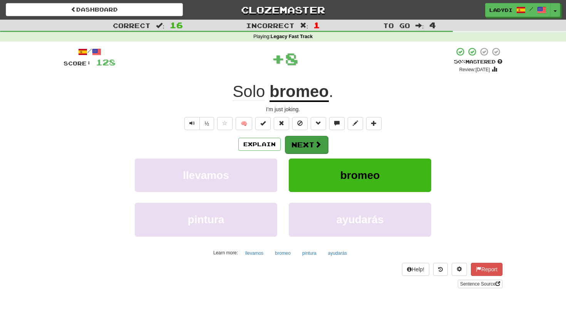
click at [309, 143] on button "Next" at bounding box center [306, 145] width 43 height 18
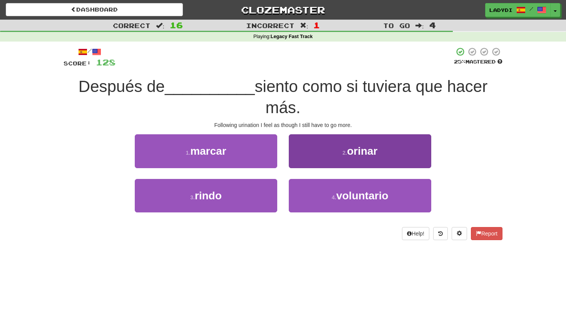
click at [318, 156] on button "2 . orinar" at bounding box center [360, 151] width 143 height 34
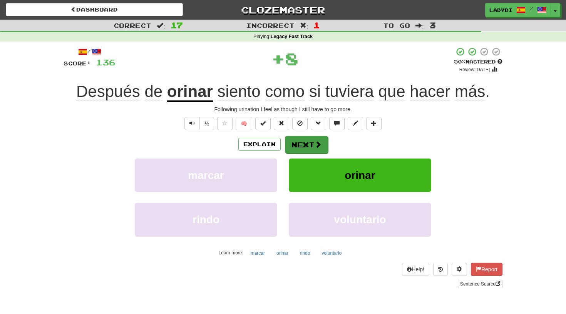
click at [308, 137] on button "Next" at bounding box center [306, 145] width 43 height 18
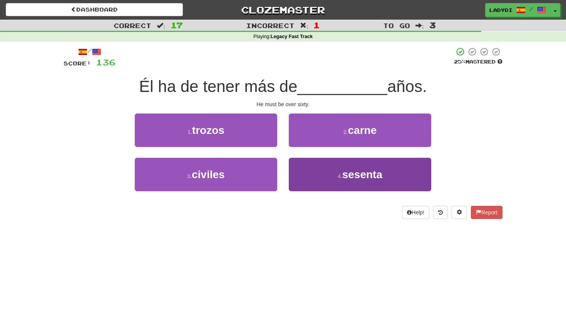
click at [300, 174] on button "4 . sesenta" at bounding box center [360, 175] width 143 height 34
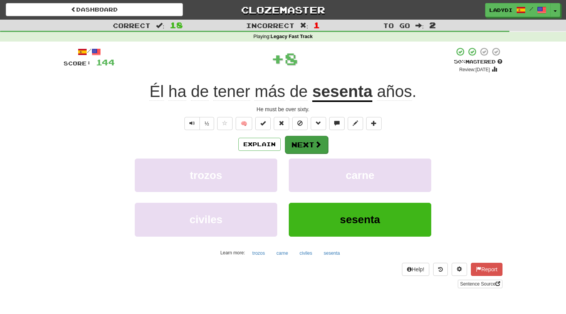
click at [309, 145] on button "Next" at bounding box center [306, 145] width 43 height 18
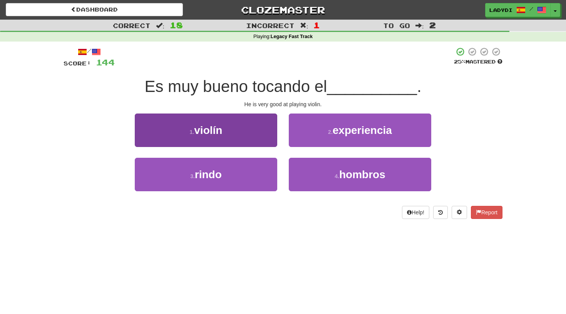
click at [248, 141] on button "1 . violín" at bounding box center [206, 131] width 143 height 34
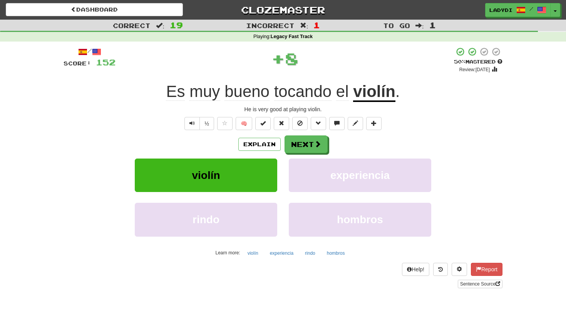
click at [312, 136] on button "Next" at bounding box center [306, 145] width 43 height 18
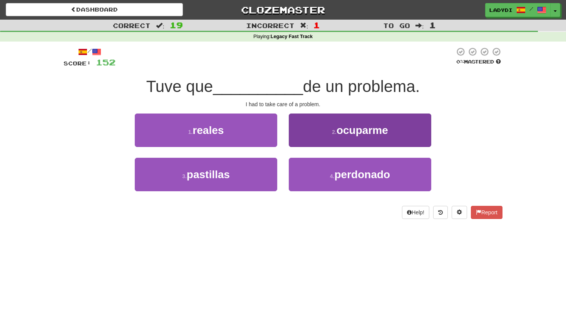
click at [317, 129] on button "2 . ocuparme" at bounding box center [360, 131] width 143 height 34
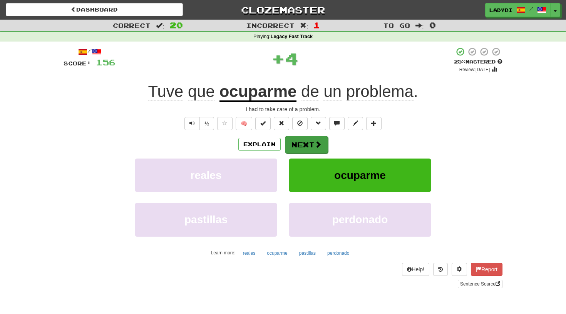
click at [315, 141] on span at bounding box center [318, 144] width 7 height 7
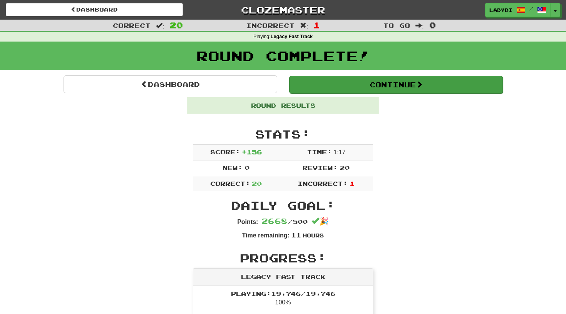
click at [395, 84] on button "Continue" at bounding box center [396, 85] width 214 height 18
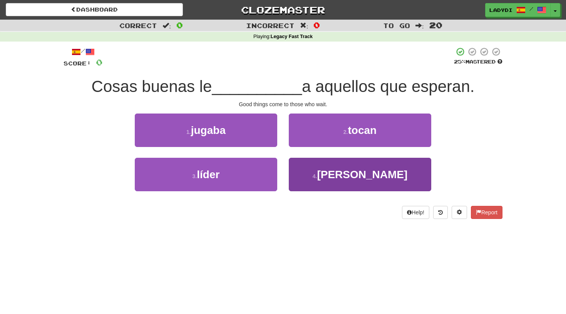
click at [316, 176] on button "4 . [PERSON_NAME]" at bounding box center [360, 175] width 143 height 34
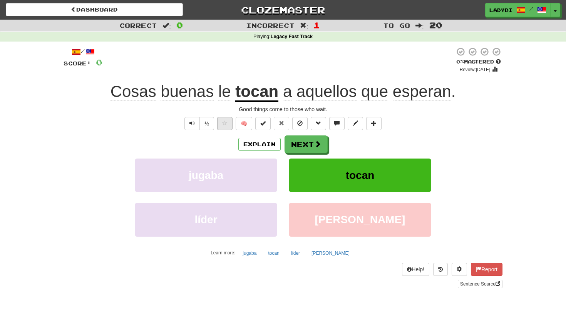
click at [225, 123] on span at bounding box center [224, 123] width 5 height 5
click at [295, 144] on button "Next" at bounding box center [306, 145] width 43 height 18
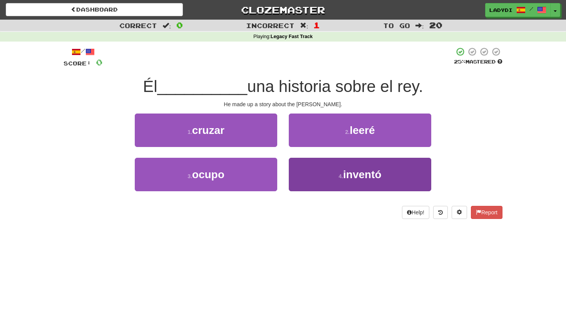
click at [309, 168] on button "4 . inventó" at bounding box center [360, 175] width 143 height 34
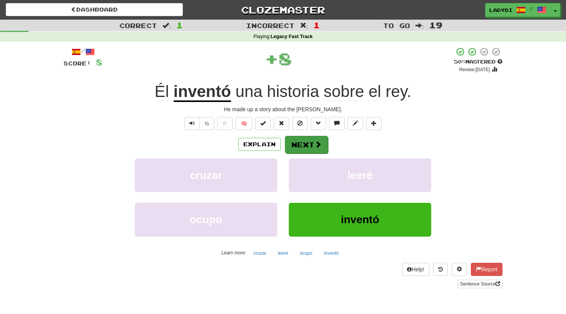
click at [307, 145] on button "Next" at bounding box center [306, 145] width 43 height 18
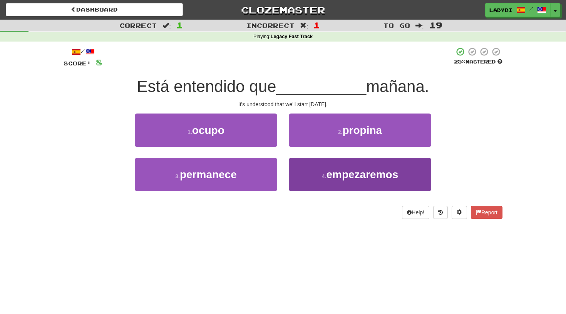
click at [332, 171] on span "empezaremos" at bounding box center [362, 175] width 72 height 12
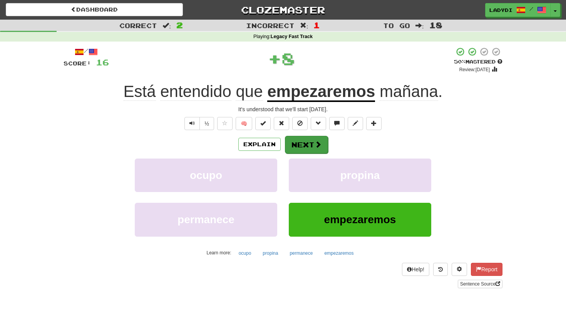
click at [310, 143] on button "Next" at bounding box center [306, 145] width 43 height 18
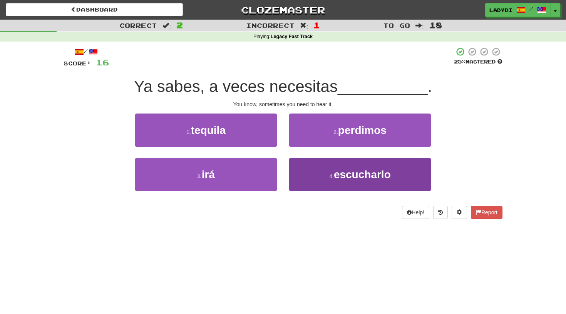
click at [308, 178] on button "4 . escucharlo" at bounding box center [360, 175] width 143 height 34
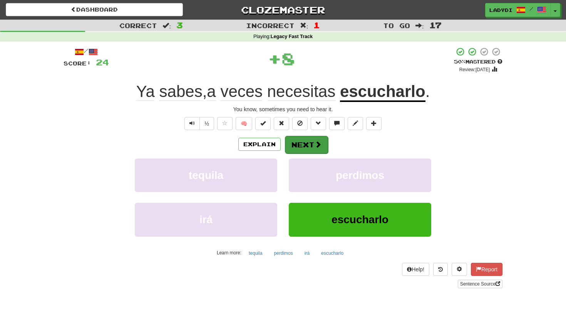
click at [307, 142] on button "Next" at bounding box center [306, 145] width 43 height 18
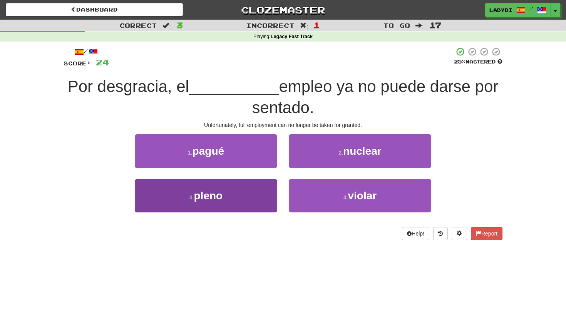
click at [255, 195] on button "3 . pleno" at bounding box center [206, 196] width 143 height 34
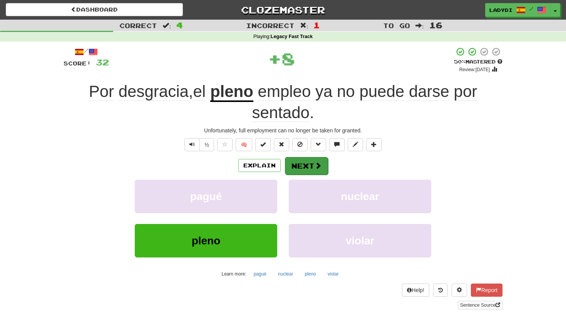
click at [301, 171] on button "Next" at bounding box center [306, 166] width 43 height 18
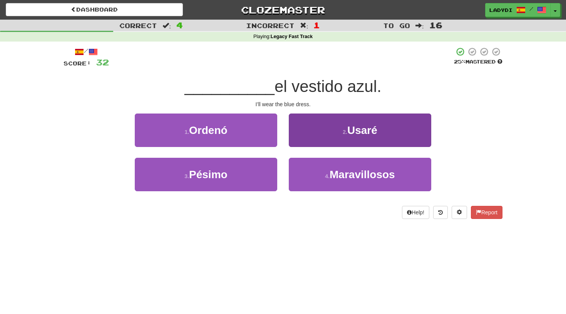
click at [308, 131] on button "2 . Usaré" at bounding box center [360, 131] width 143 height 34
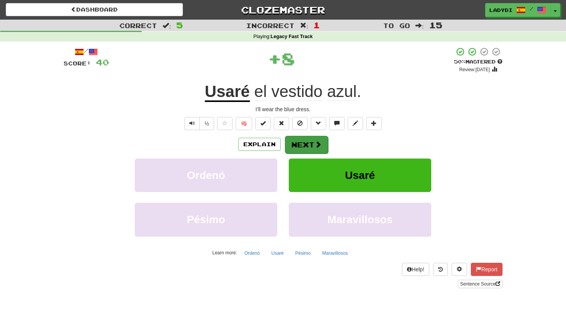
click at [305, 146] on button "Next" at bounding box center [306, 145] width 43 height 18
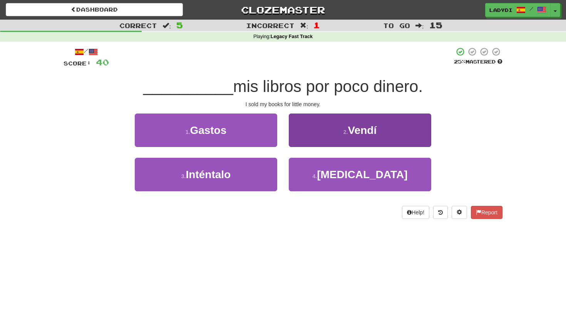
click at [309, 137] on button "2 . [GEOGRAPHIC_DATA]" at bounding box center [360, 131] width 143 height 34
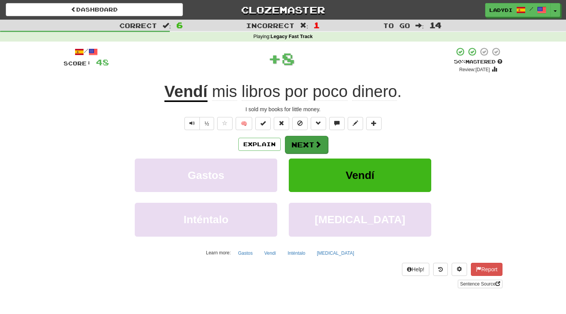
click at [305, 139] on button "Next" at bounding box center [306, 145] width 43 height 18
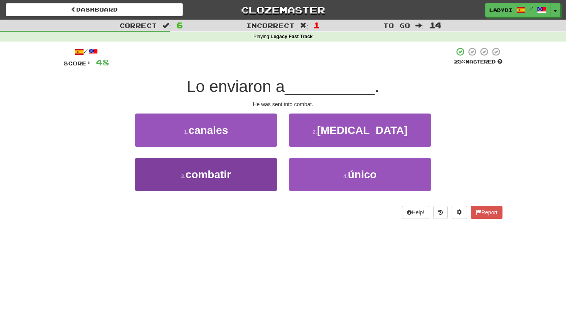
click at [260, 170] on button "3 . combatir" at bounding box center [206, 175] width 143 height 34
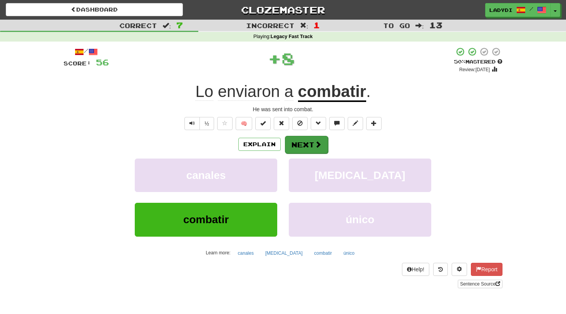
click at [296, 147] on button "Next" at bounding box center [306, 145] width 43 height 18
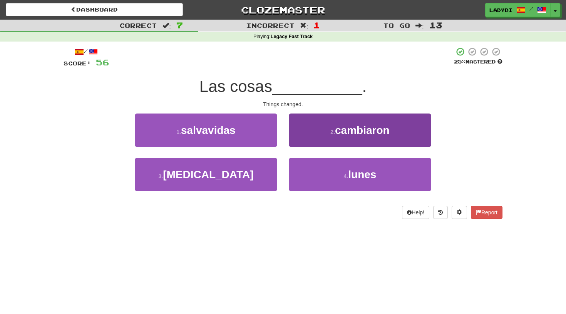
click at [309, 138] on button "2 . cambiaron" at bounding box center [360, 131] width 143 height 34
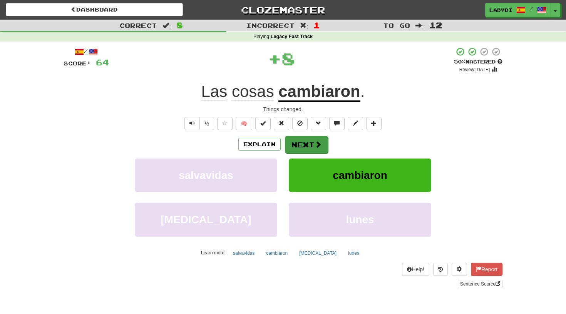
click at [301, 138] on button "Next" at bounding box center [306, 145] width 43 height 18
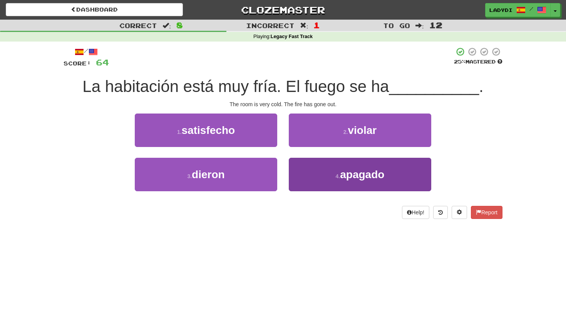
click at [305, 170] on button "4 . apagado" at bounding box center [360, 175] width 143 height 34
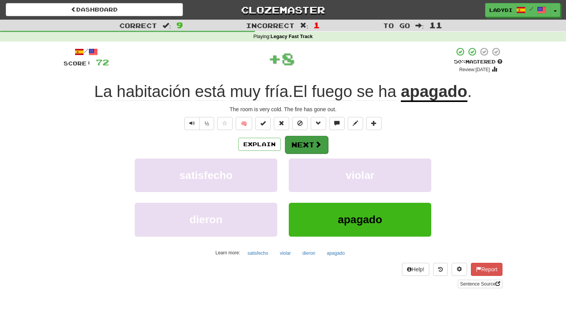
click at [301, 145] on button "Next" at bounding box center [306, 145] width 43 height 18
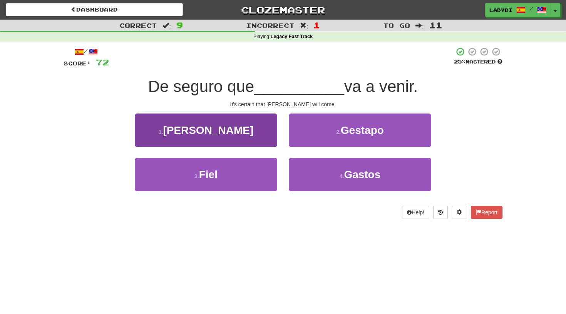
click at [227, 130] on button "1 . [PERSON_NAME]" at bounding box center [206, 131] width 143 height 34
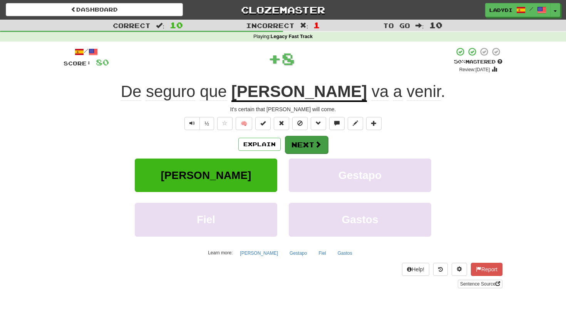
click at [294, 138] on button "Next" at bounding box center [306, 145] width 43 height 18
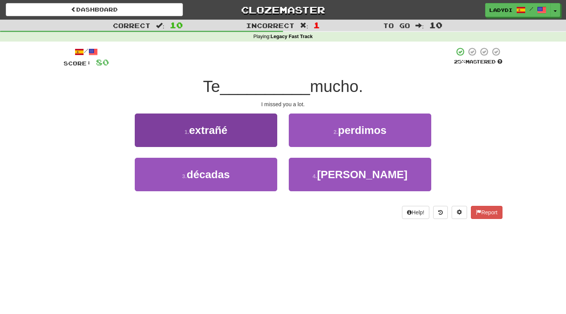
click at [252, 128] on button "1 . extrañé" at bounding box center [206, 131] width 143 height 34
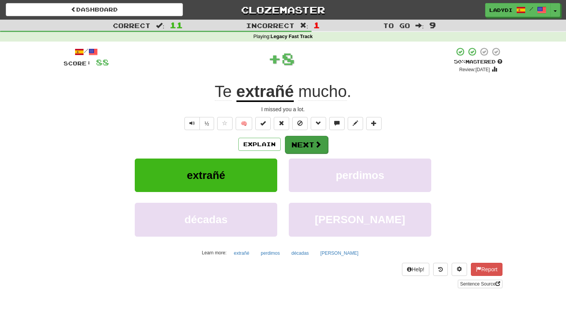
click at [302, 139] on button "Next" at bounding box center [306, 145] width 43 height 18
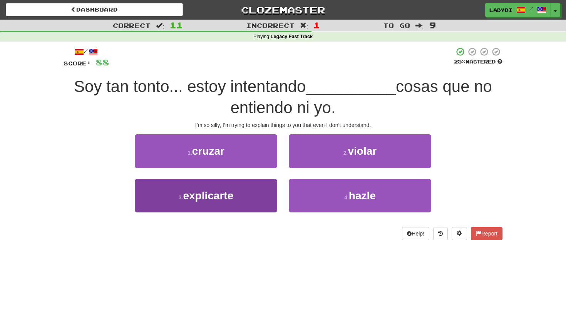
click at [251, 189] on button "3 . explicarte" at bounding box center [206, 196] width 143 height 34
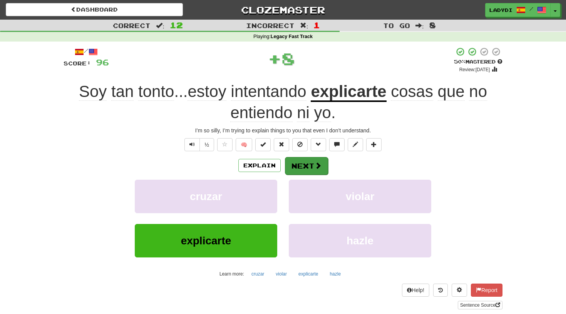
click at [302, 159] on button "Next" at bounding box center [306, 166] width 43 height 18
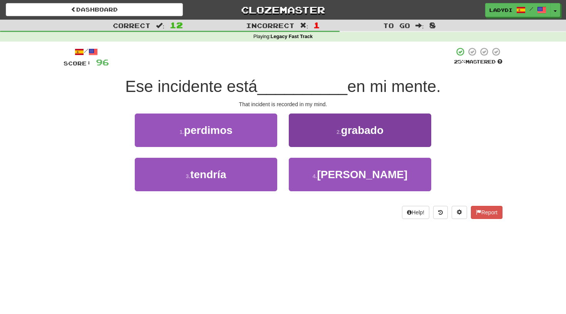
click at [337, 137] on button "2 . grabado" at bounding box center [360, 131] width 143 height 34
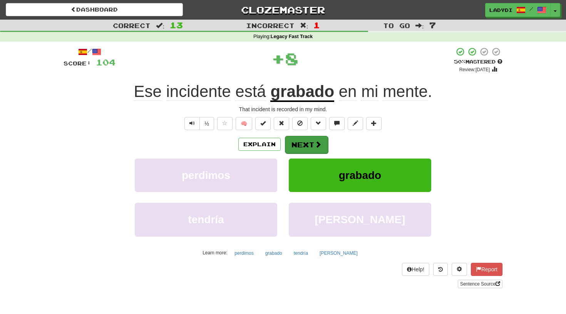
click at [306, 139] on button "Next" at bounding box center [306, 145] width 43 height 18
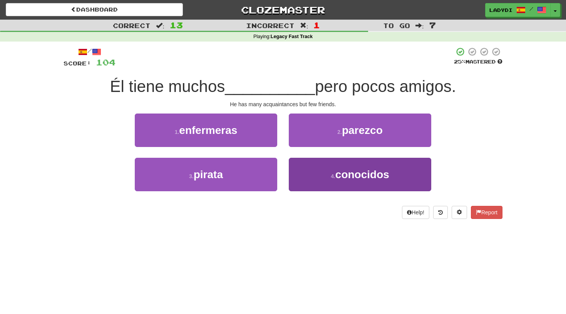
click at [304, 173] on button "4 . conocidos" at bounding box center [360, 175] width 143 height 34
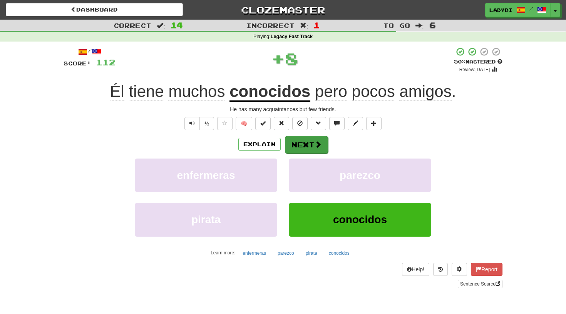
click at [297, 146] on button "Next" at bounding box center [306, 145] width 43 height 18
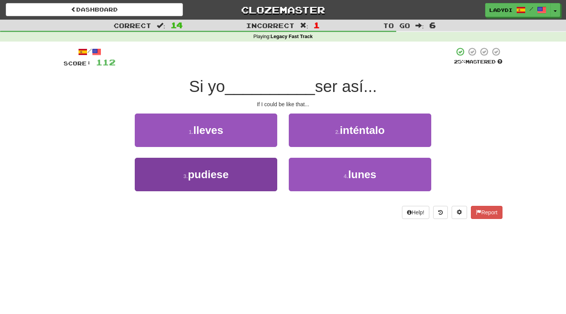
click at [242, 171] on button "3 . pudiese" at bounding box center [206, 175] width 143 height 34
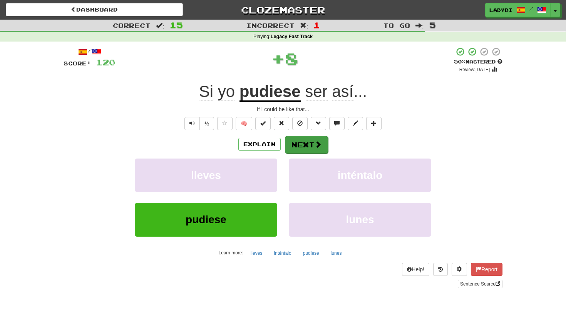
click at [305, 143] on button "Next" at bounding box center [306, 145] width 43 height 18
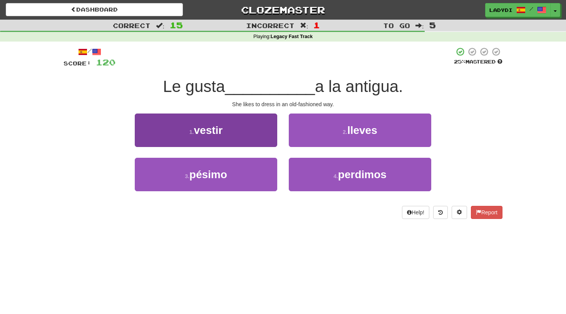
click at [247, 136] on button "1 . vestir" at bounding box center [206, 131] width 143 height 34
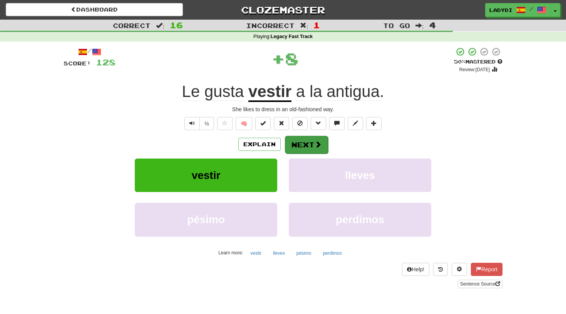
click at [305, 144] on button "Next" at bounding box center [306, 145] width 43 height 18
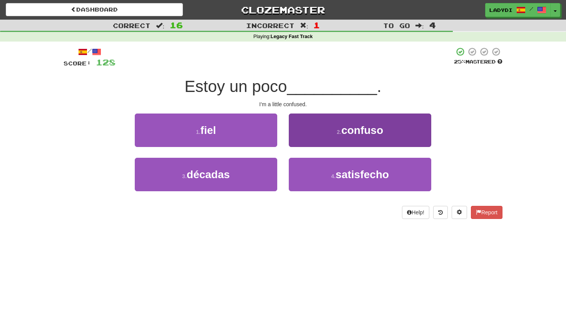
click at [301, 138] on button "2 . confuso" at bounding box center [360, 131] width 143 height 34
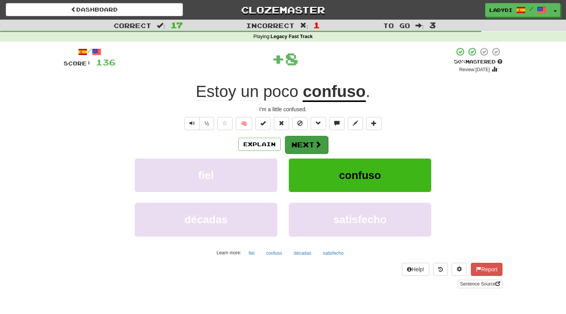
click at [294, 141] on button "Next" at bounding box center [306, 145] width 43 height 18
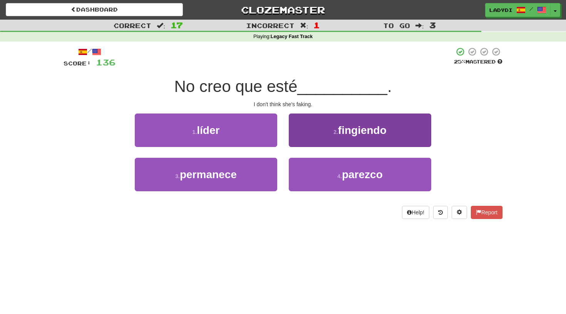
click at [308, 129] on button "2 . fingiendo" at bounding box center [360, 131] width 143 height 34
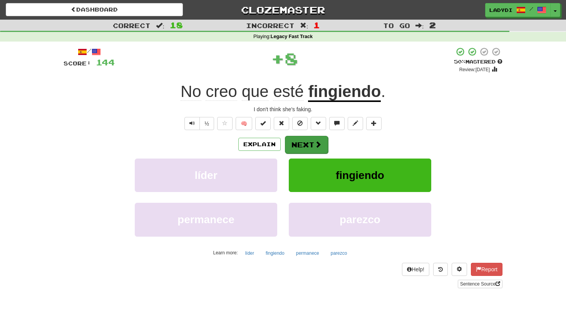
click at [307, 138] on button "Next" at bounding box center [306, 145] width 43 height 18
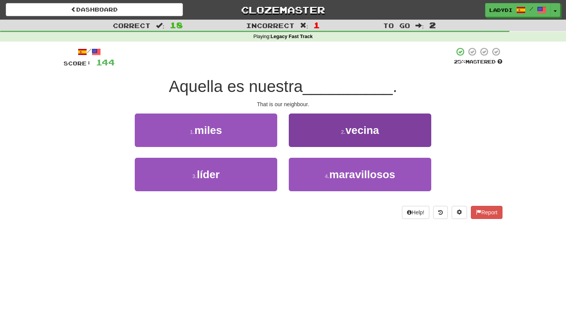
click at [319, 134] on button "2 . vecina" at bounding box center [360, 131] width 143 height 34
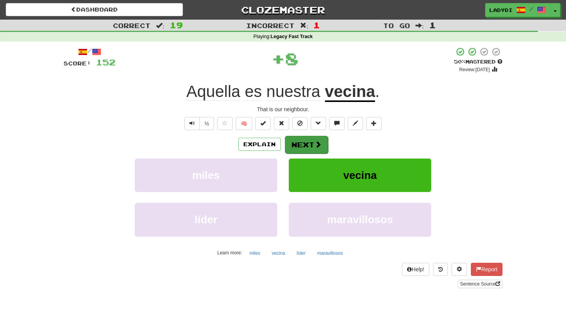
click at [303, 138] on button "Next" at bounding box center [306, 145] width 43 height 18
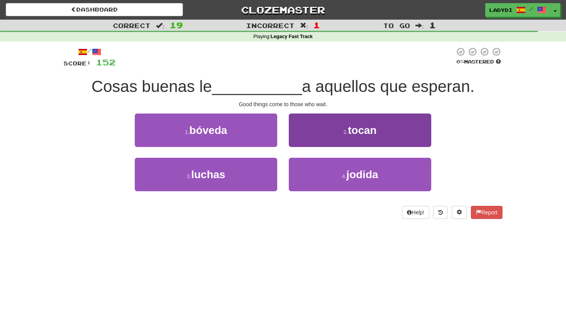
click at [322, 142] on button "2 . tocan" at bounding box center [360, 131] width 143 height 34
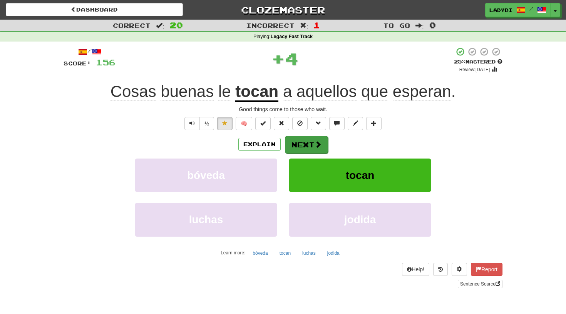
click at [306, 145] on button "Next" at bounding box center [306, 145] width 43 height 18
